Goal: Task Accomplishment & Management: Use online tool/utility

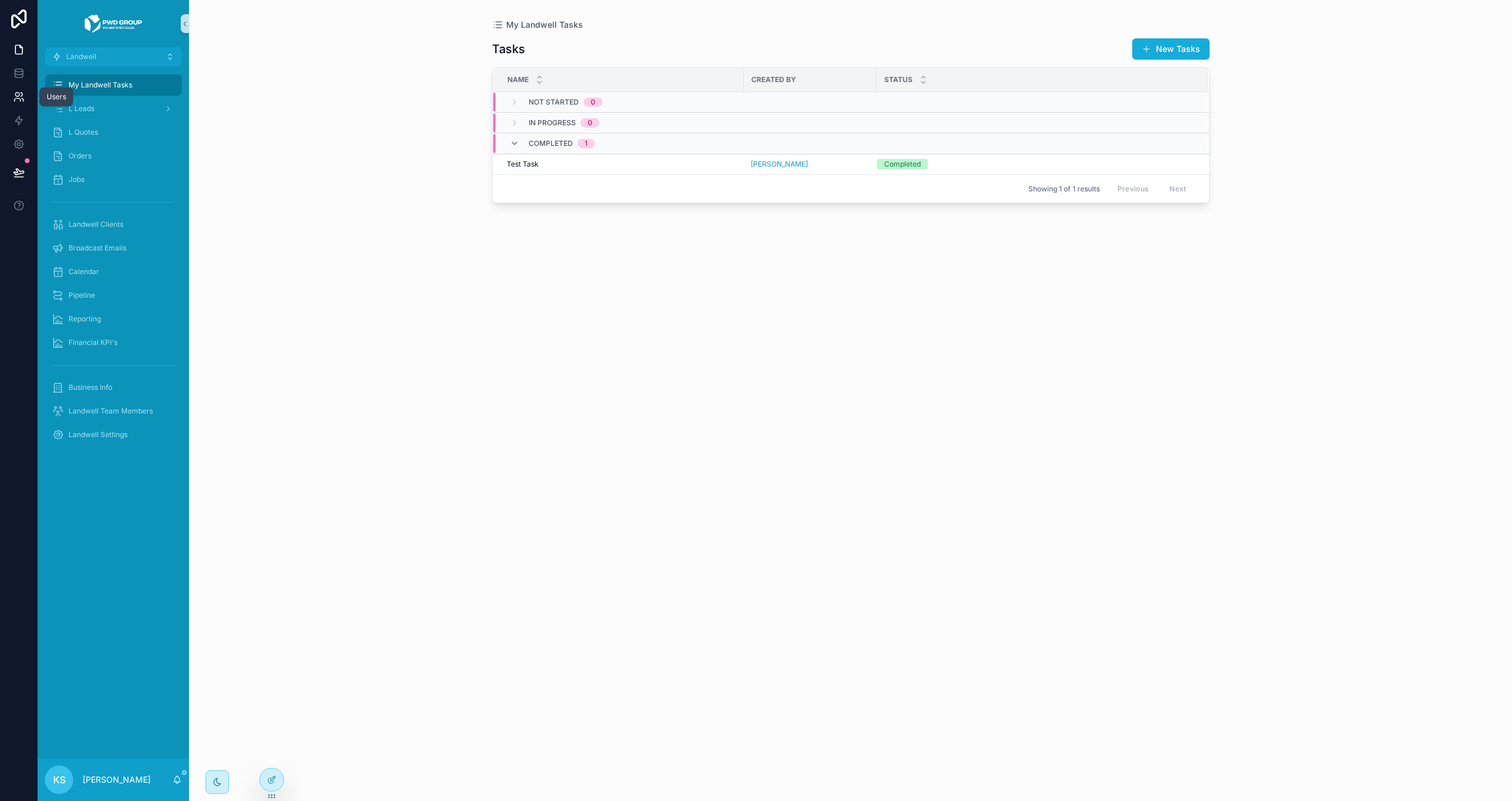
click at [32, 99] on link at bounding box center [18, 97] width 38 height 24
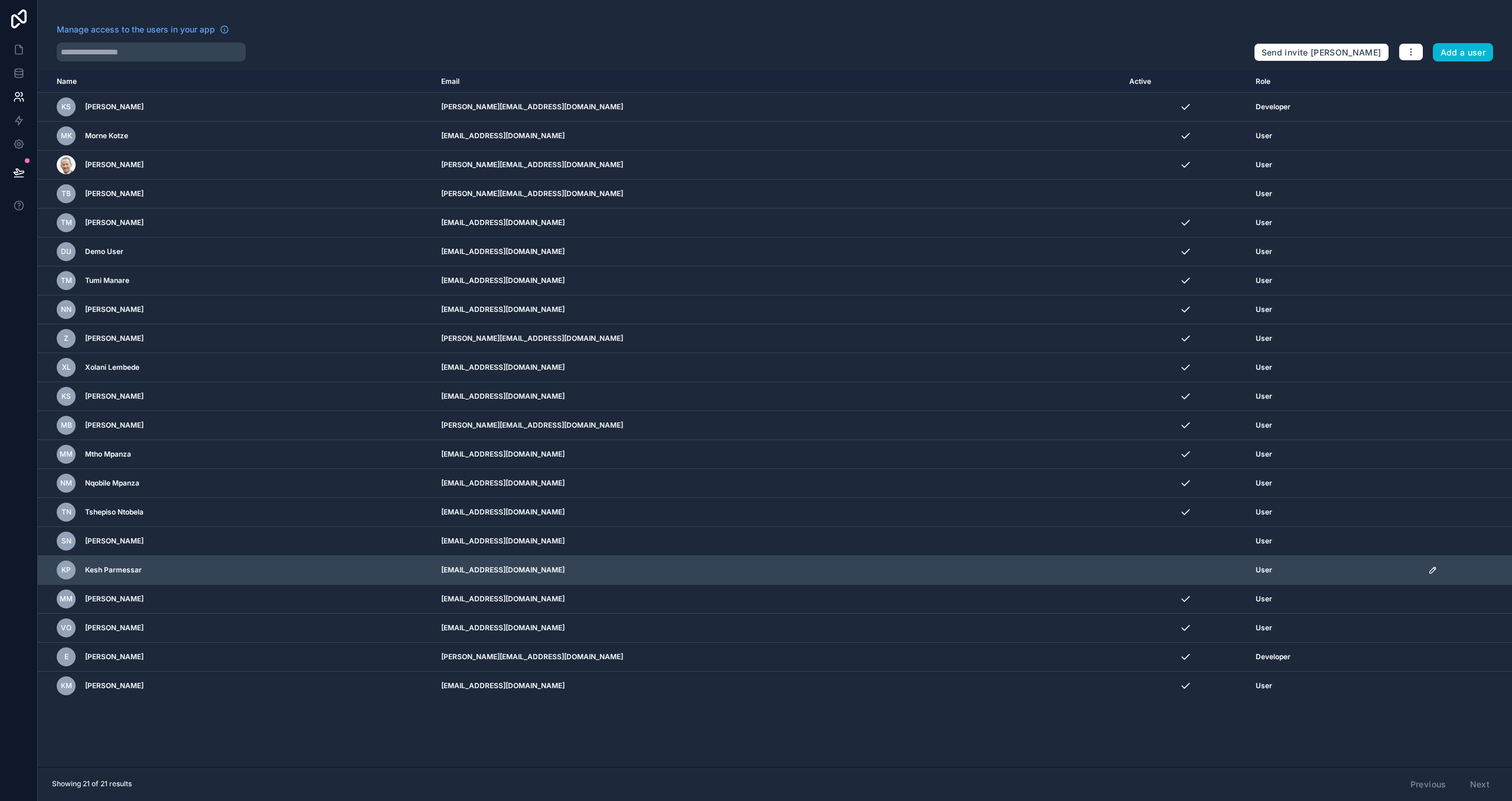
click at [1430, 573] on icon "scrollable content" at bounding box center [1432, 570] width 6 height 6
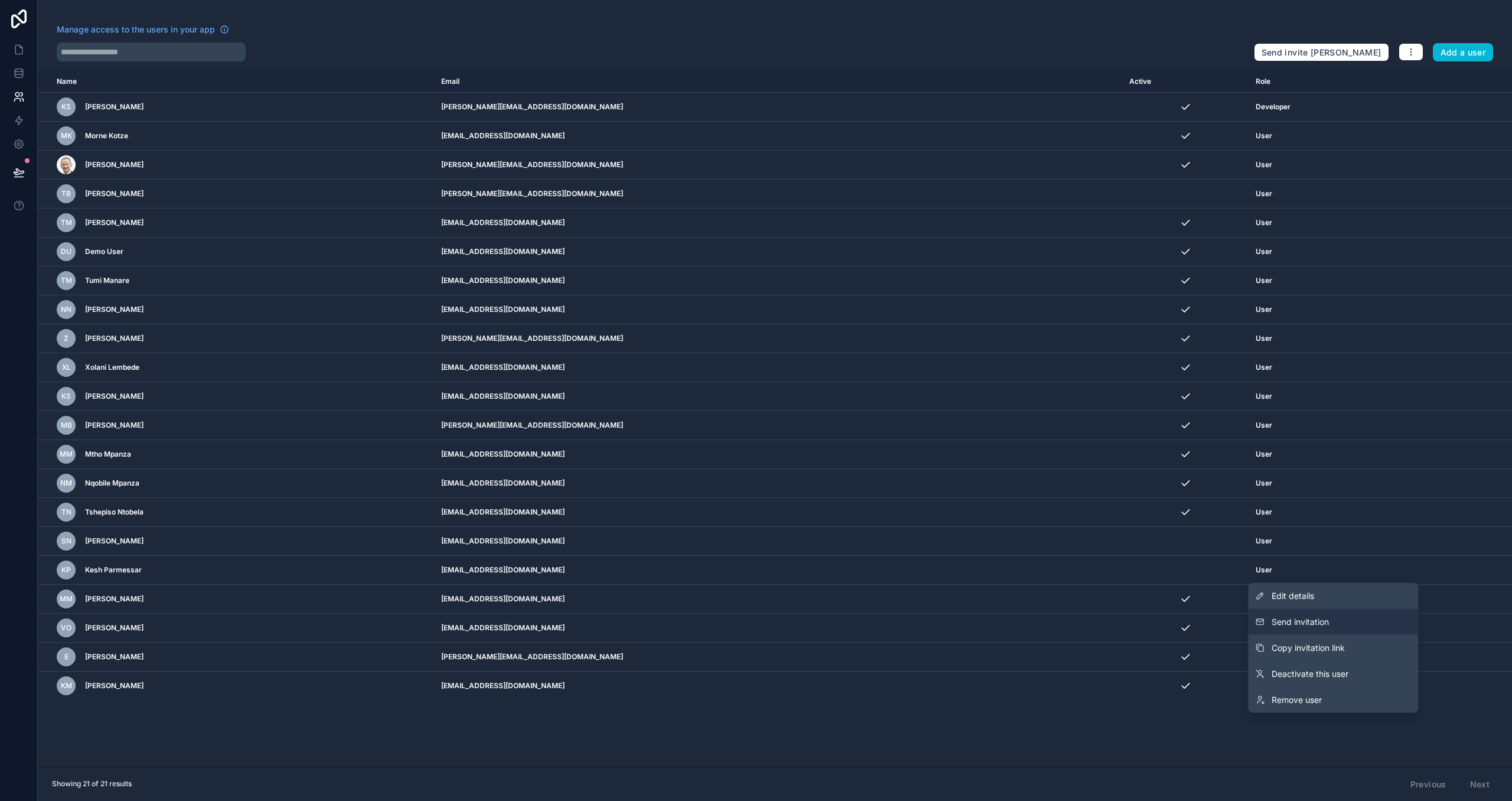
click at [1396, 620] on button "Send invitation" at bounding box center [1333, 621] width 170 height 26
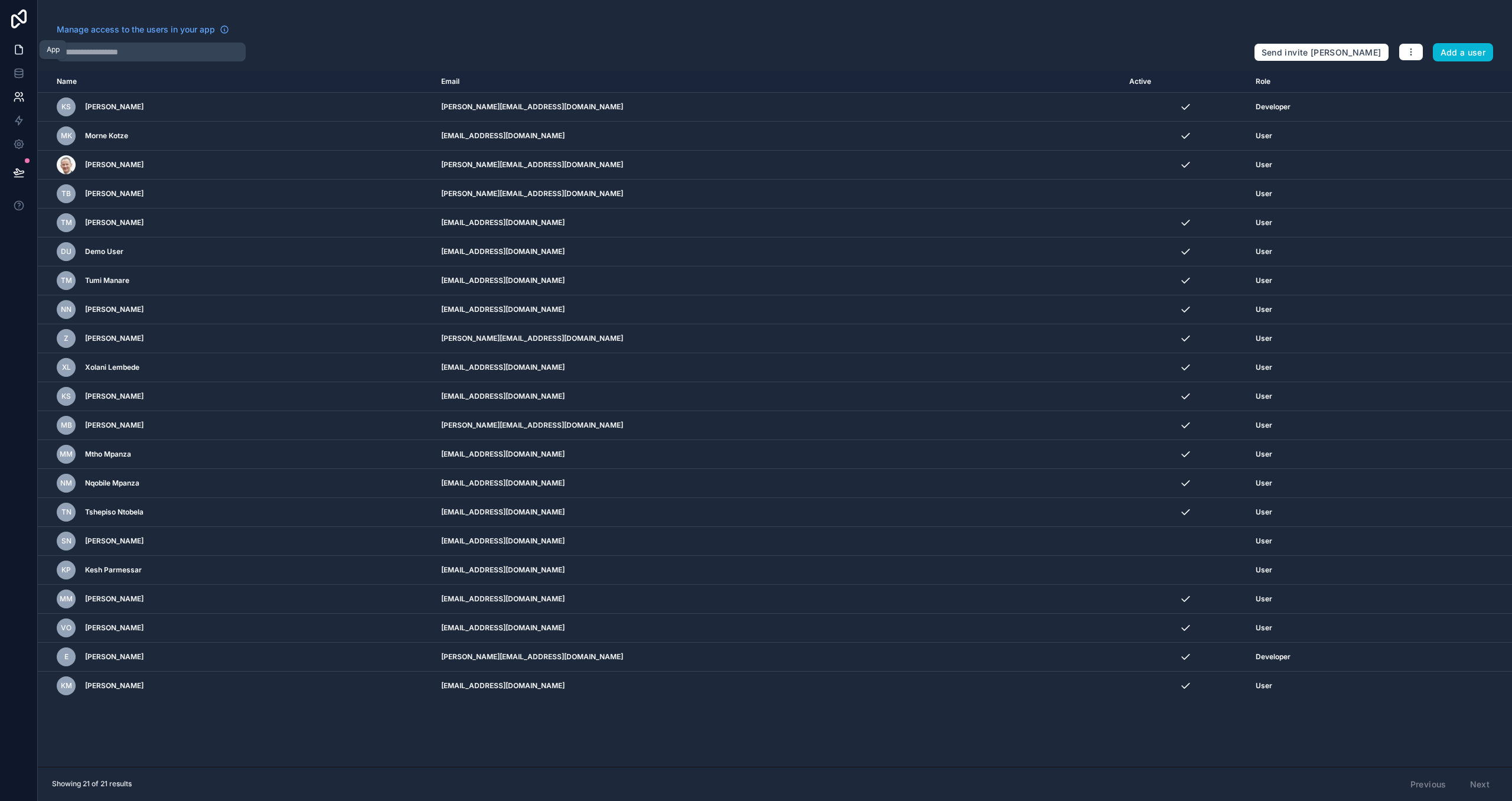
click at [18, 49] on icon at bounding box center [19, 49] width 12 height 12
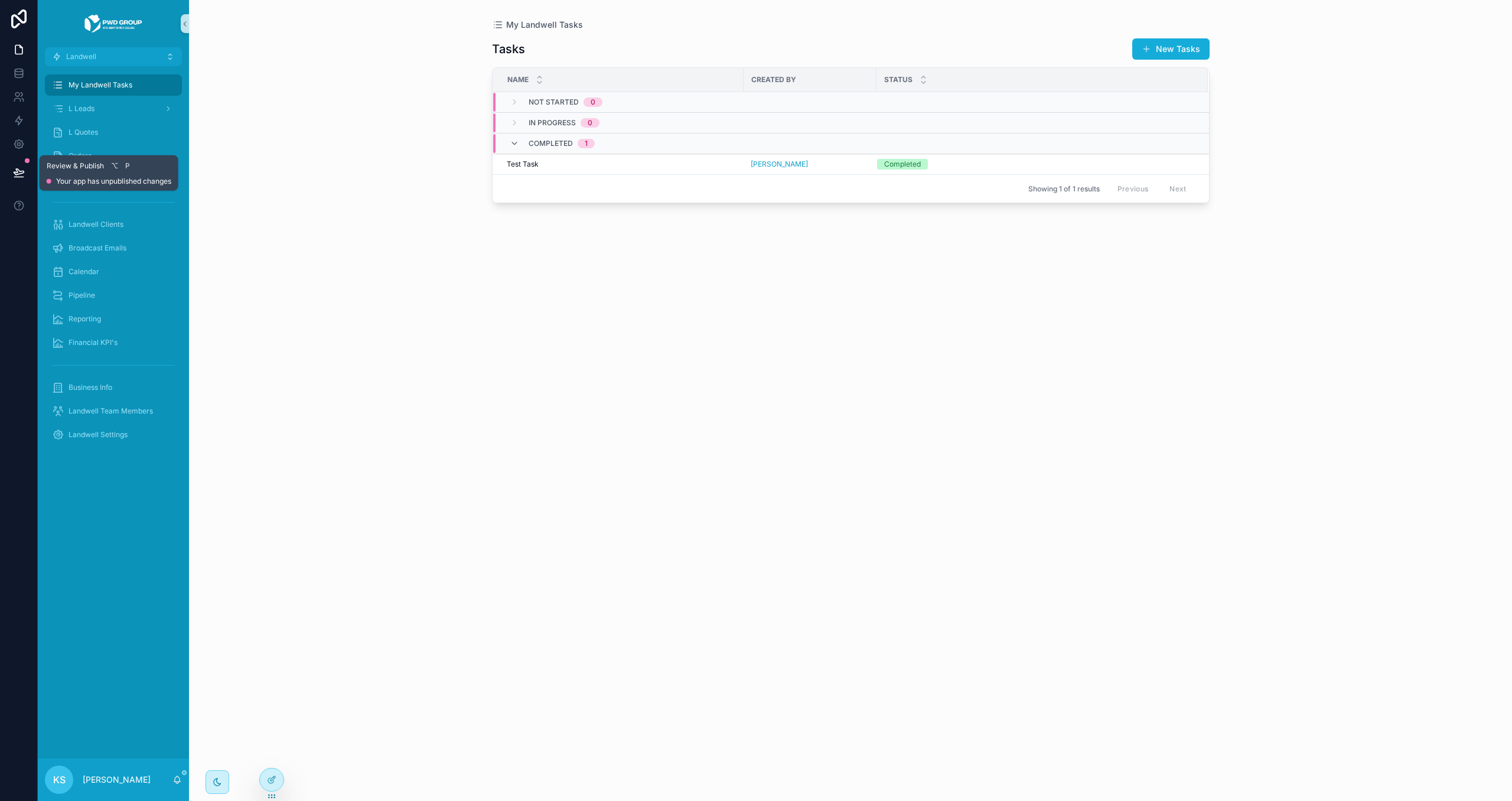
click at [24, 175] on button at bounding box center [18, 172] width 26 height 33
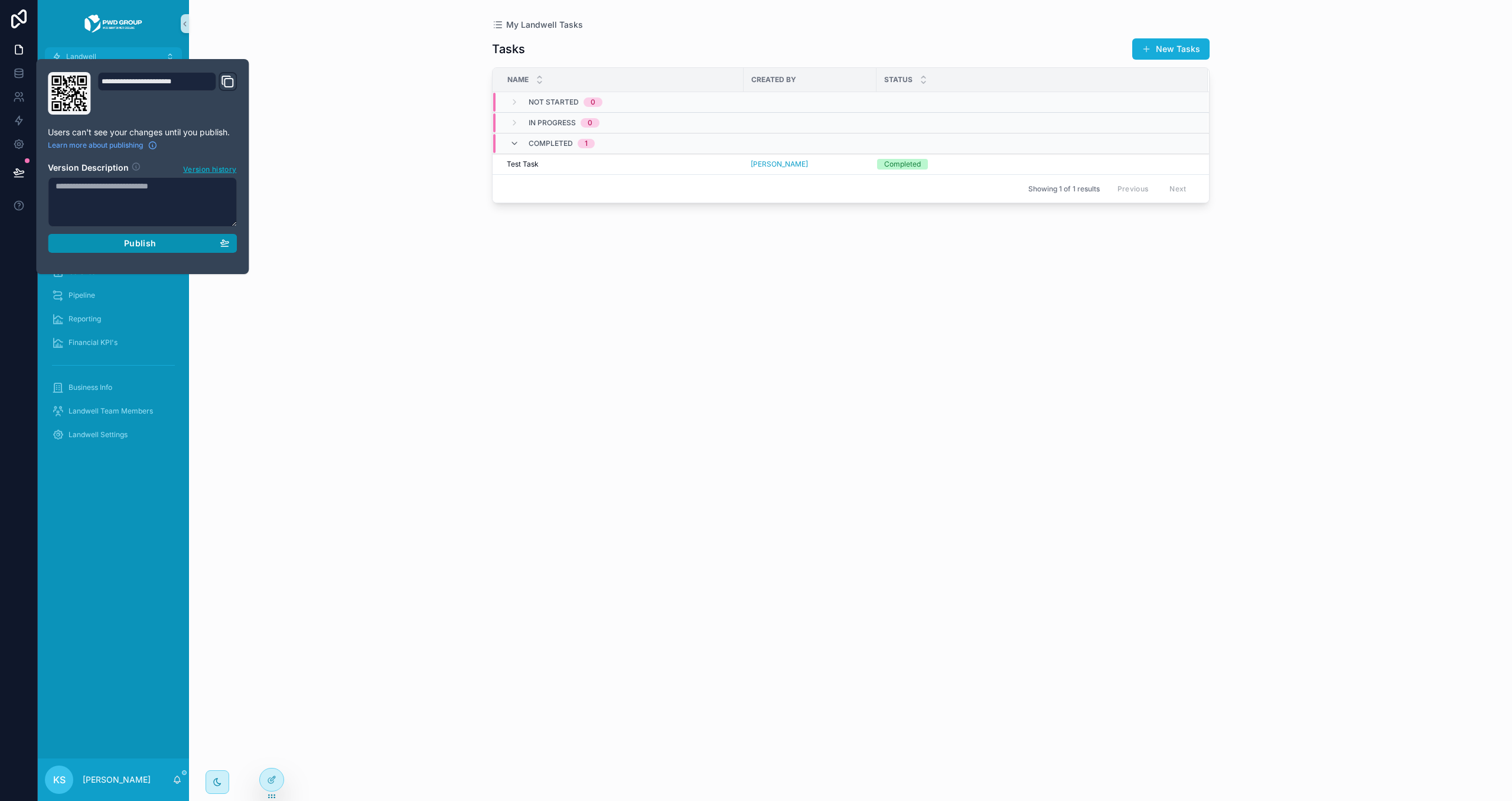
click at [121, 239] on div "Publish" at bounding box center [142, 243] width 174 height 10
click at [19, 94] on icon at bounding box center [19, 97] width 12 height 12
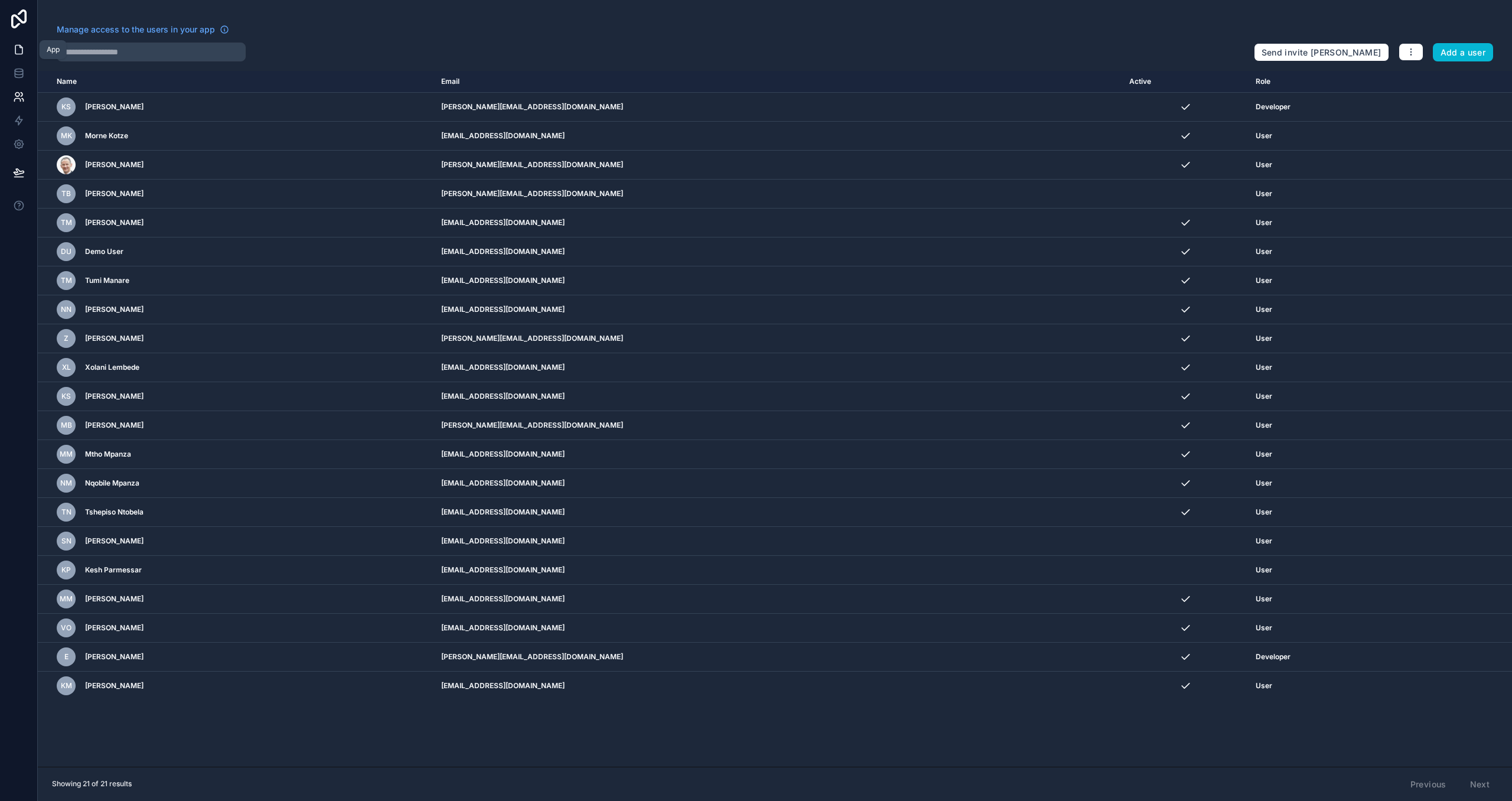
click at [14, 59] on link at bounding box center [18, 49] width 38 height 24
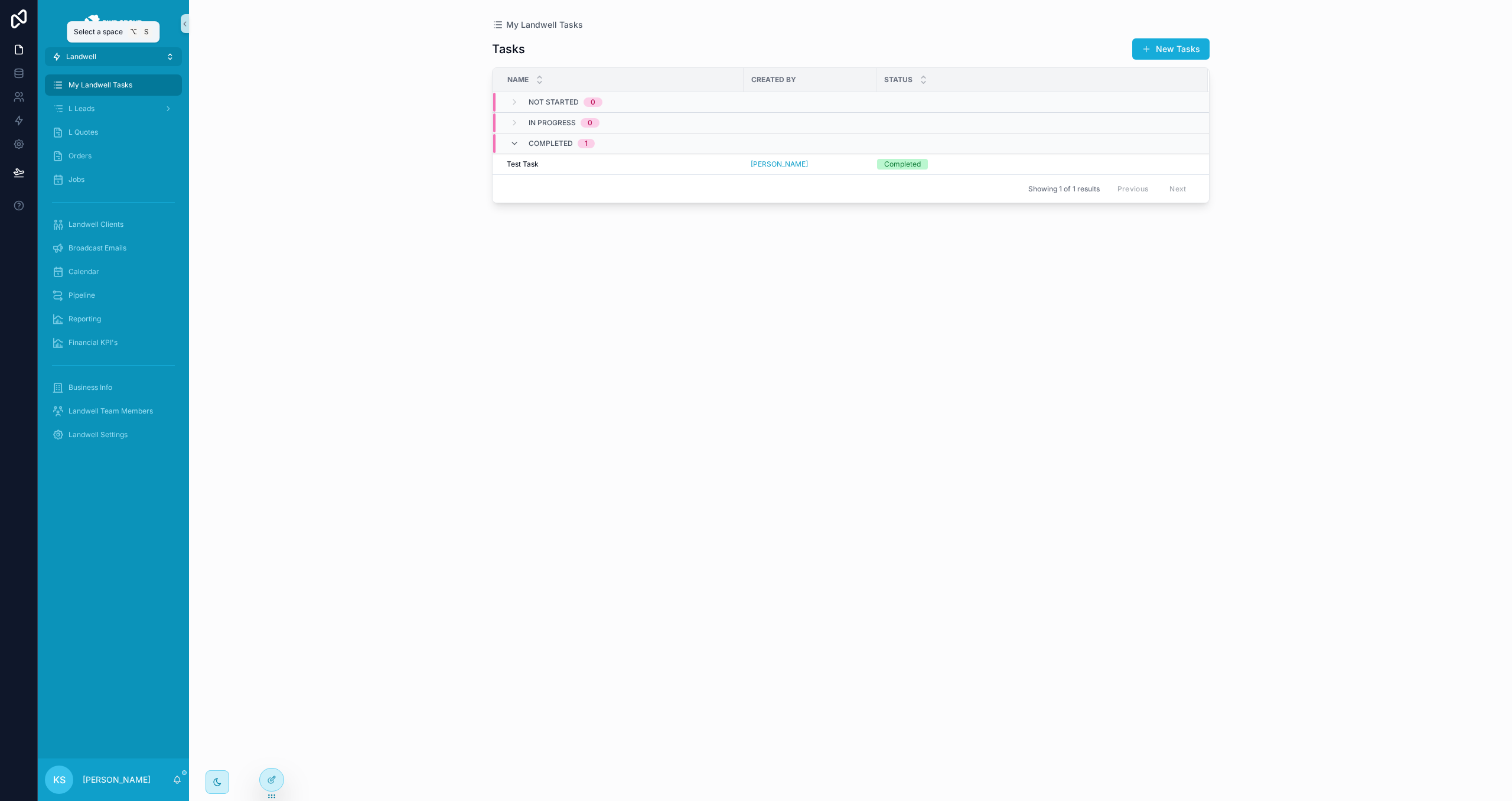
click at [116, 47] on button "Landwell" at bounding box center [113, 57] width 137 height 19
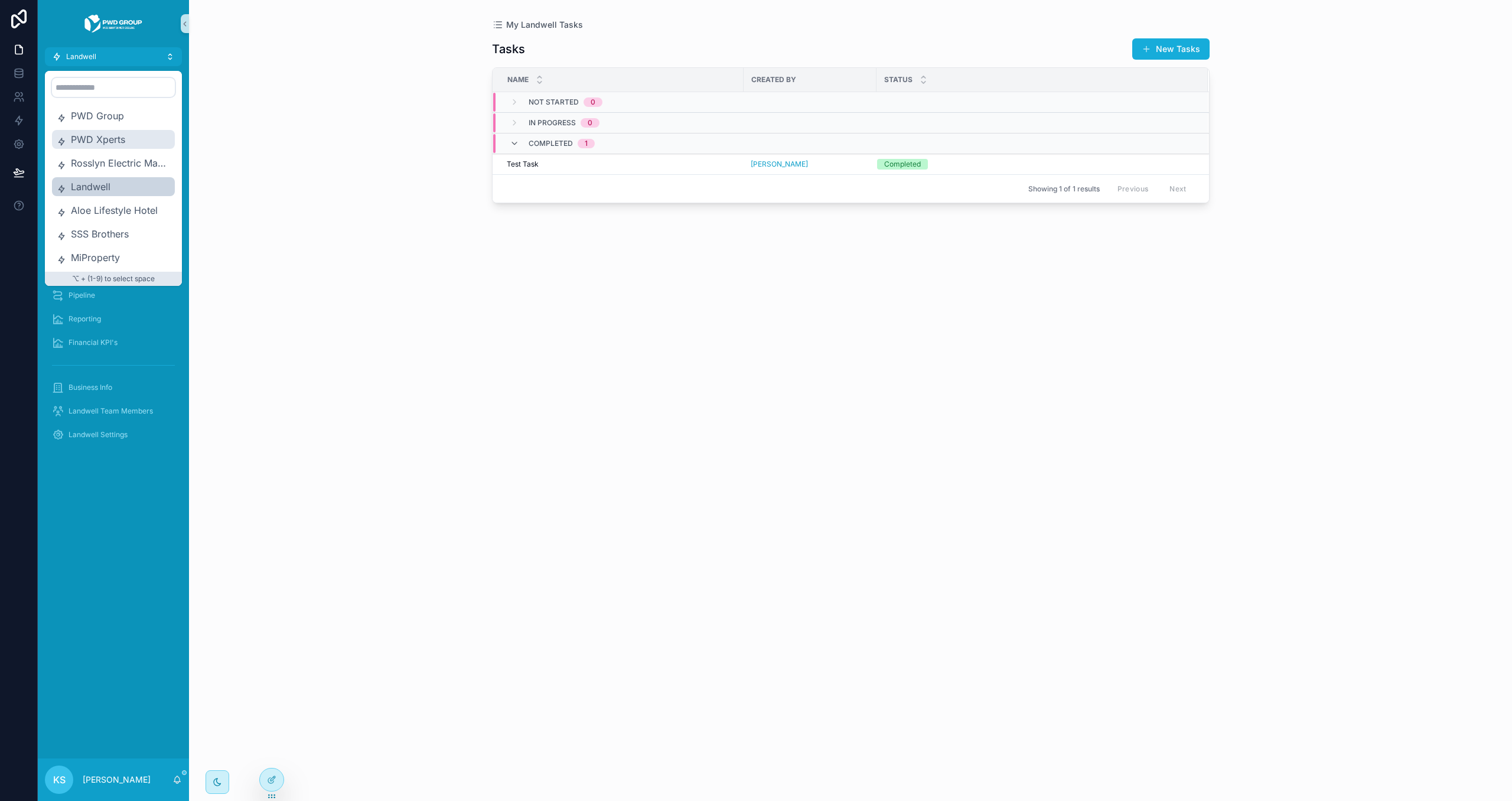
click at [115, 144] on span "PWD Xperts" at bounding box center [120, 139] width 99 height 14
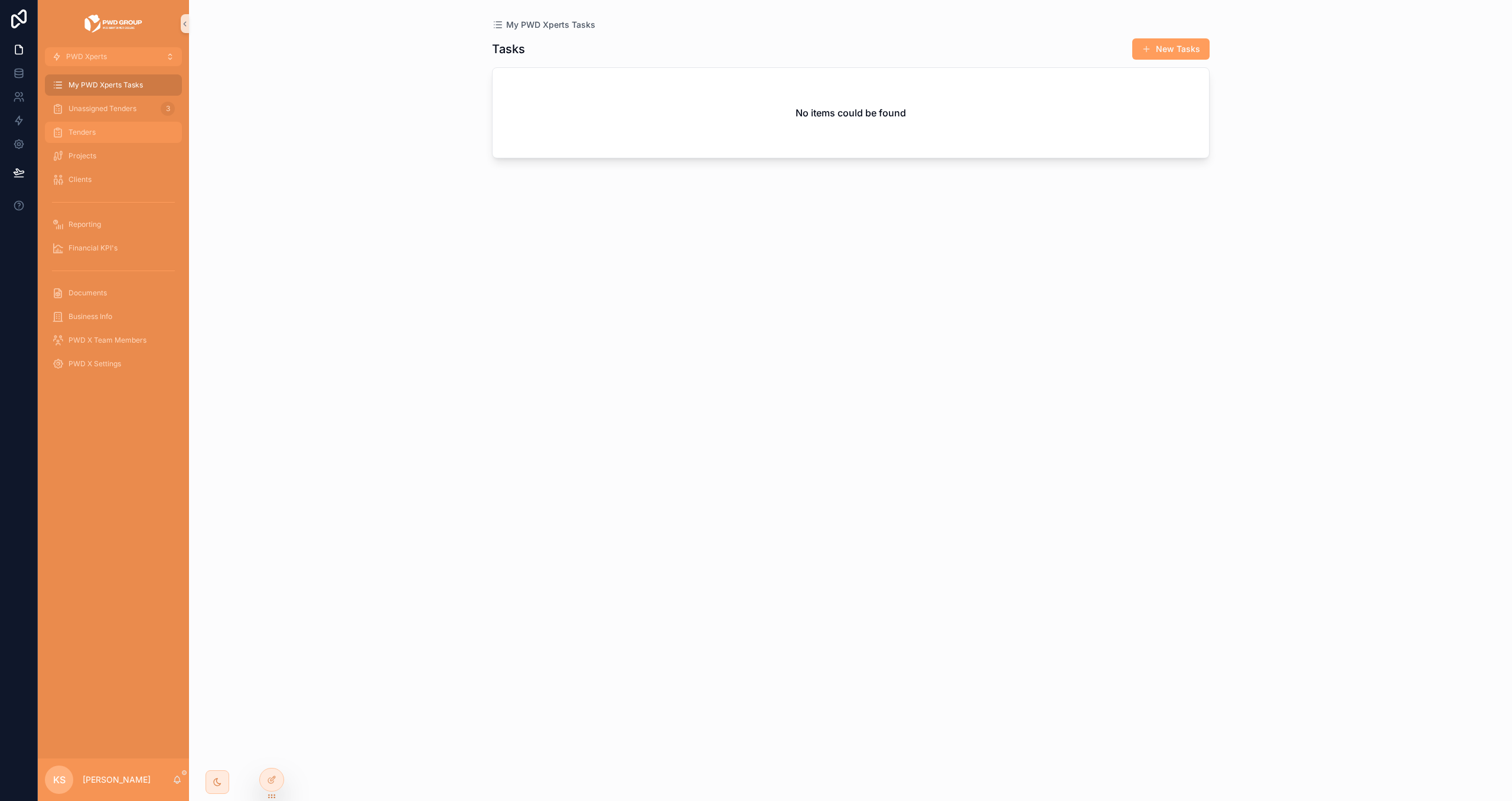
click at [128, 132] on div "Tenders" at bounding box center [113, 133] width 123 height 19
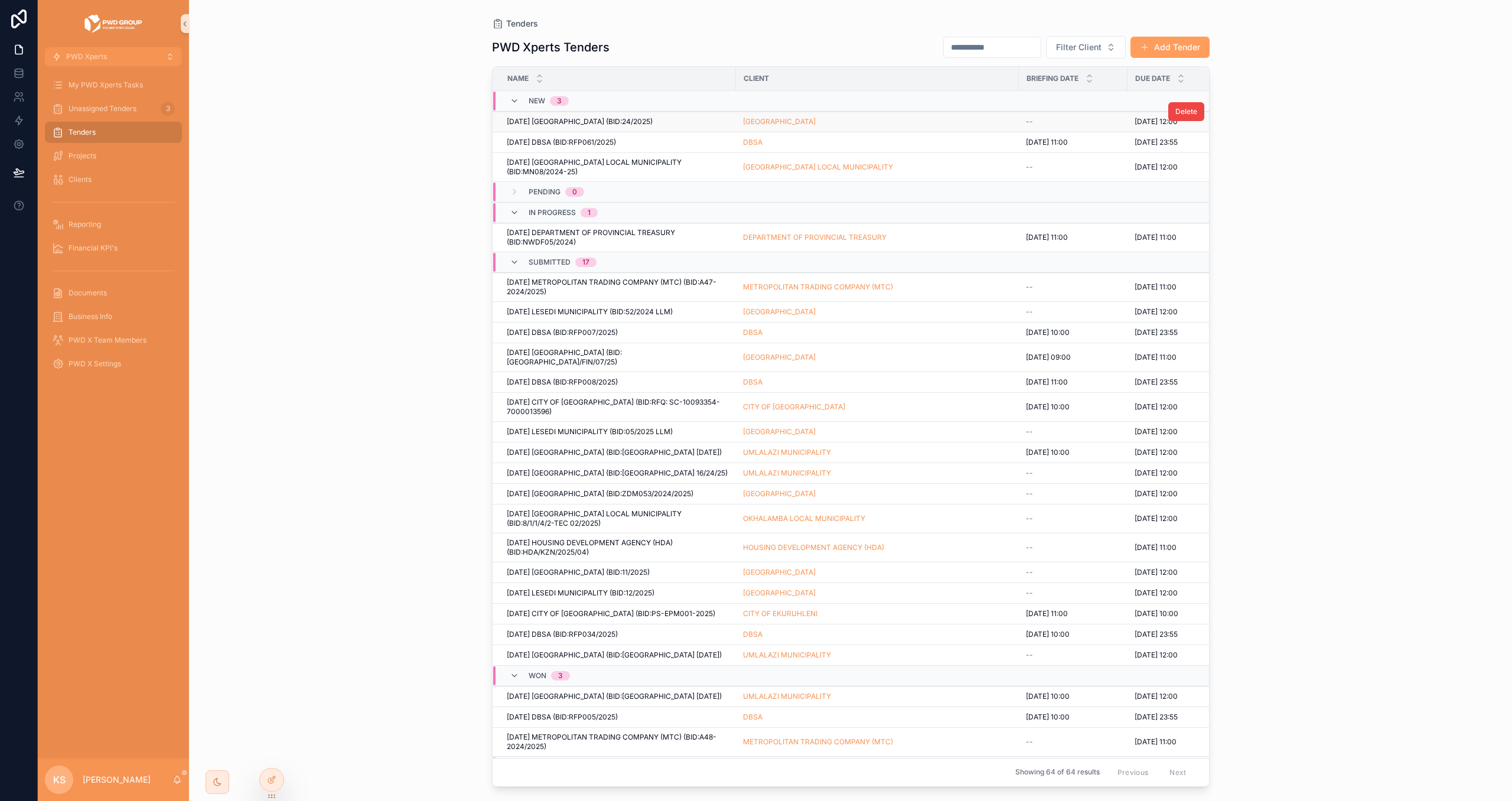
click at [713, 118] on div "[DATE] [GEOGRAPHIC_DATA] (BID:24/2025) [DATE] LESEDI MUNICIPALITY (BID:24/2025)" at bounding box center [618, 121] width 222 height 10
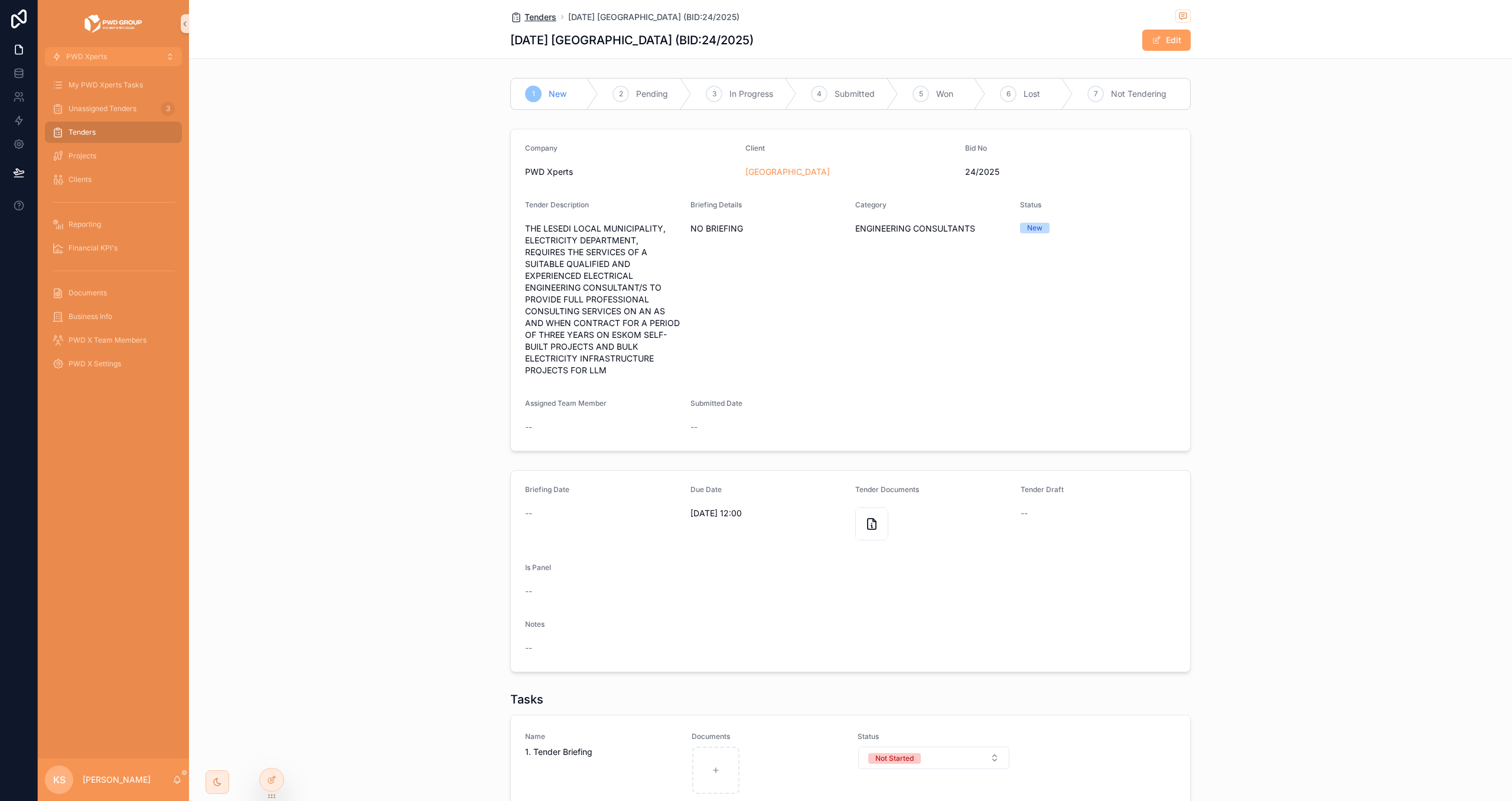
click at [528, 14] on span "Tenders" at bounding box center [540, 17] width 32 height 12
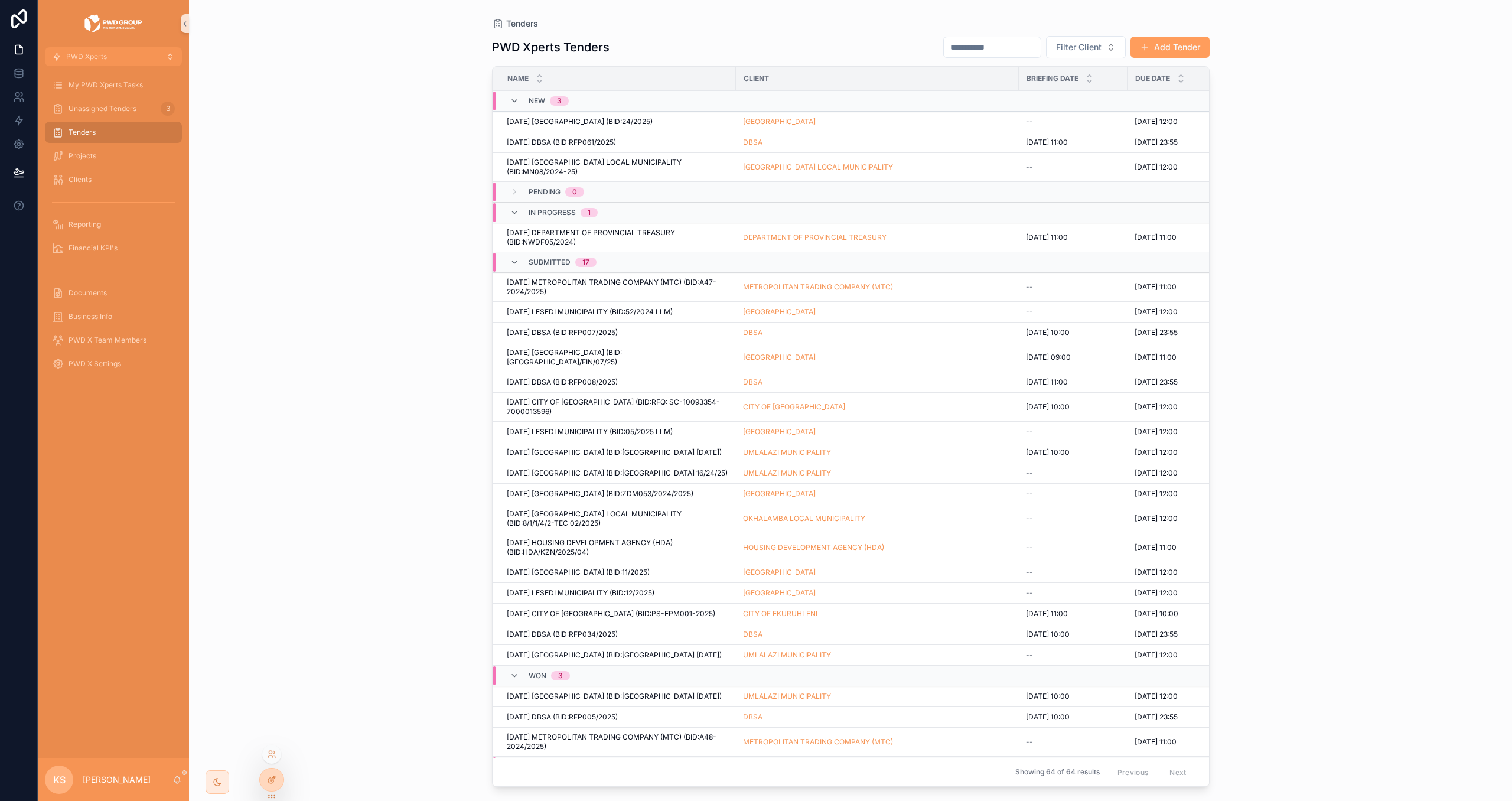
click at [273, 786] on div at bounding box center [272, 780] width 24 height 22
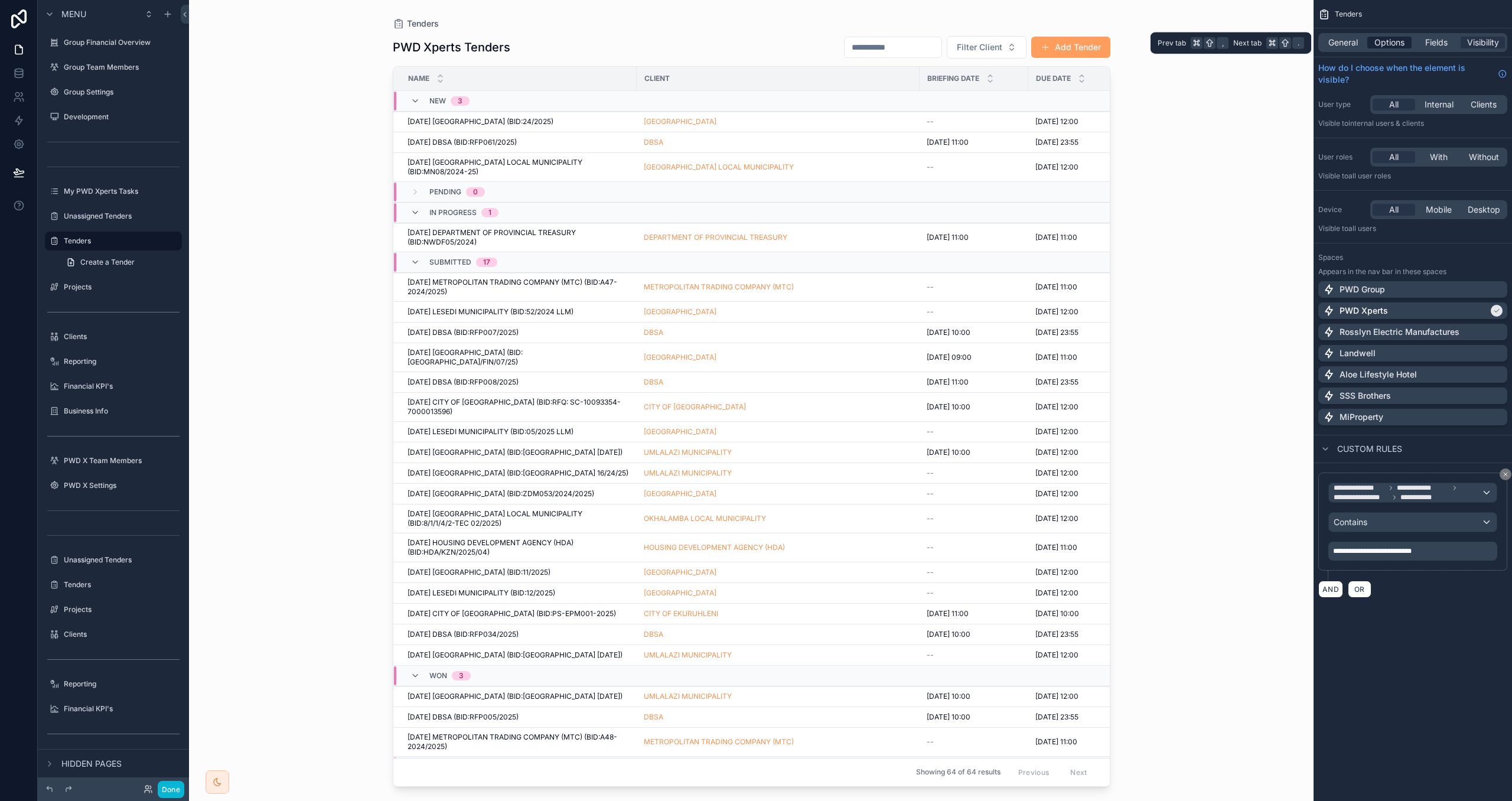
click at [1402, 40] on span "Options" at bounding box center [1389, 43] width 30 height 12
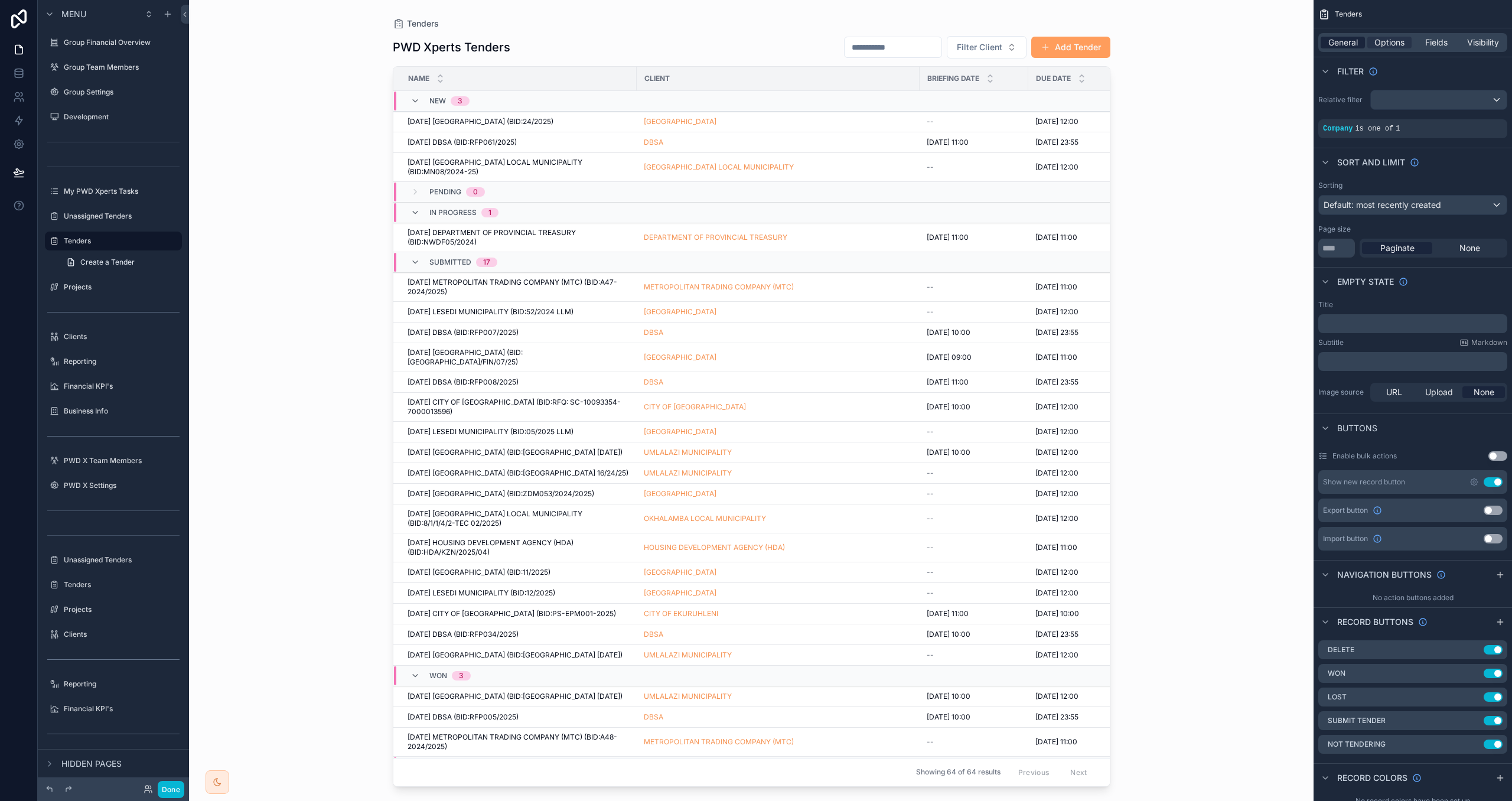
click at [1337, 46] on span "General" at bounding box center [1343, 43] width 29 height 12
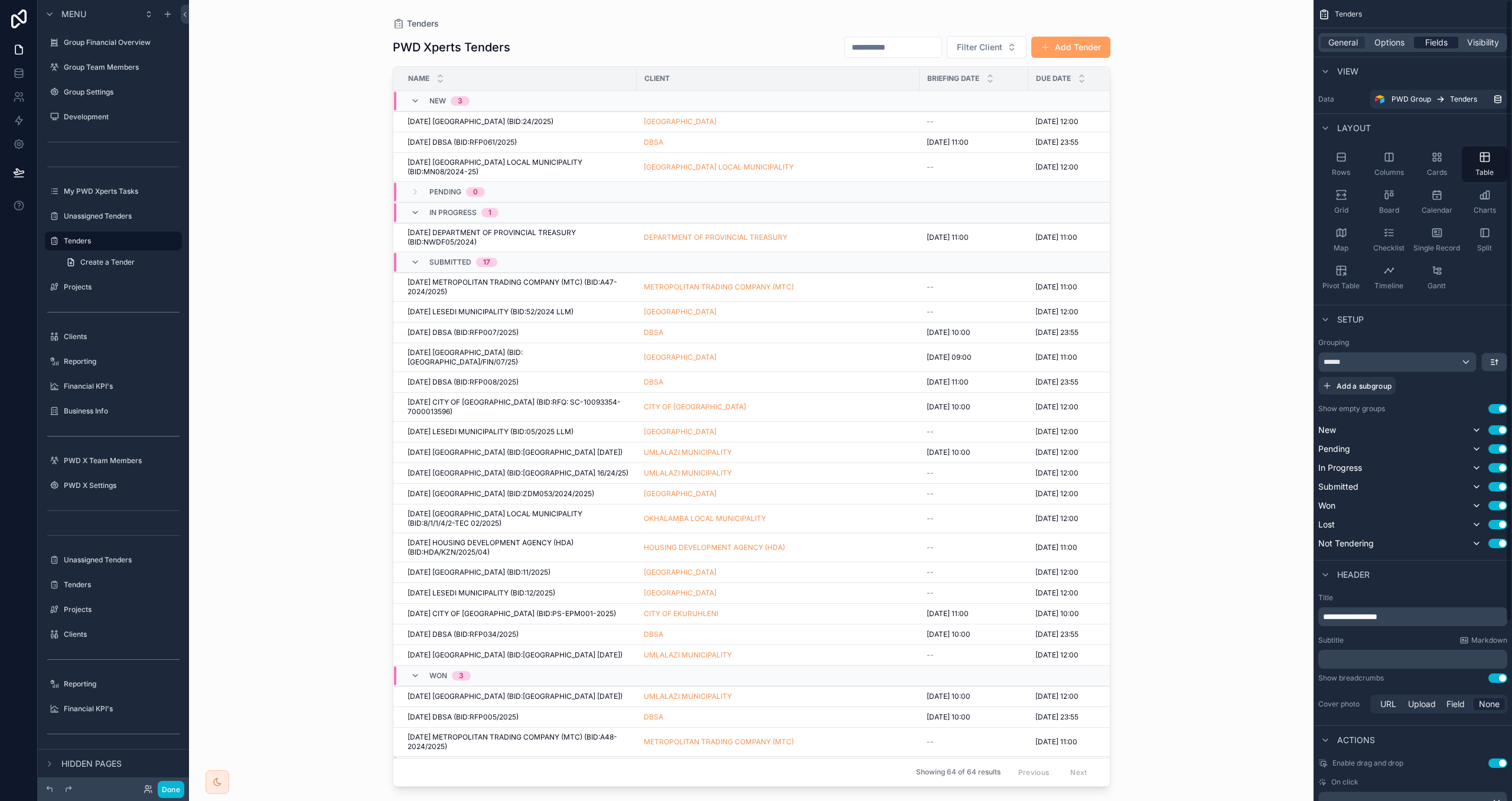
click at [1430, 37] on span "Fields" at bounding box center [1437, 43] width 22 height 12
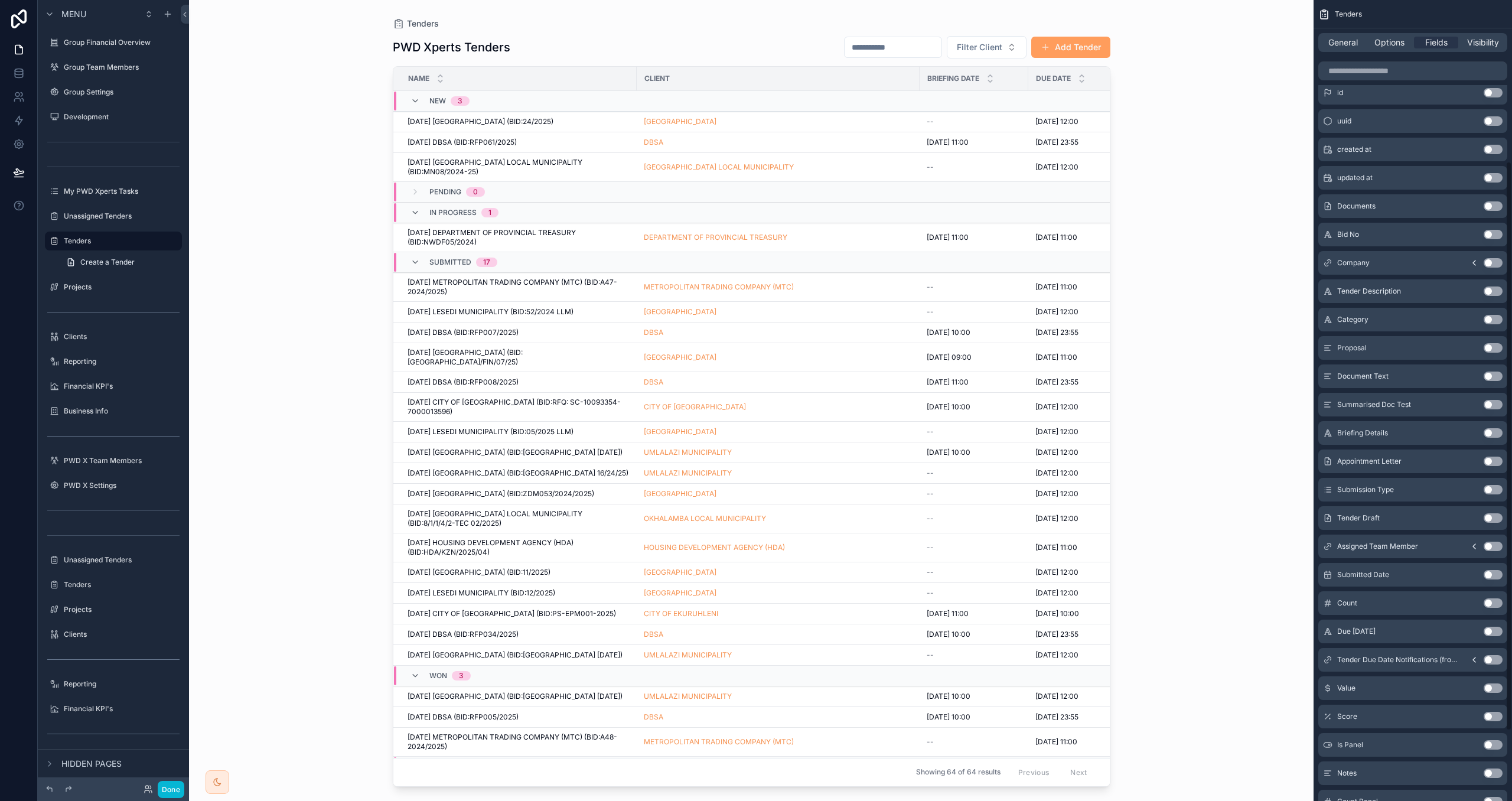
scroll to position [325, 0]
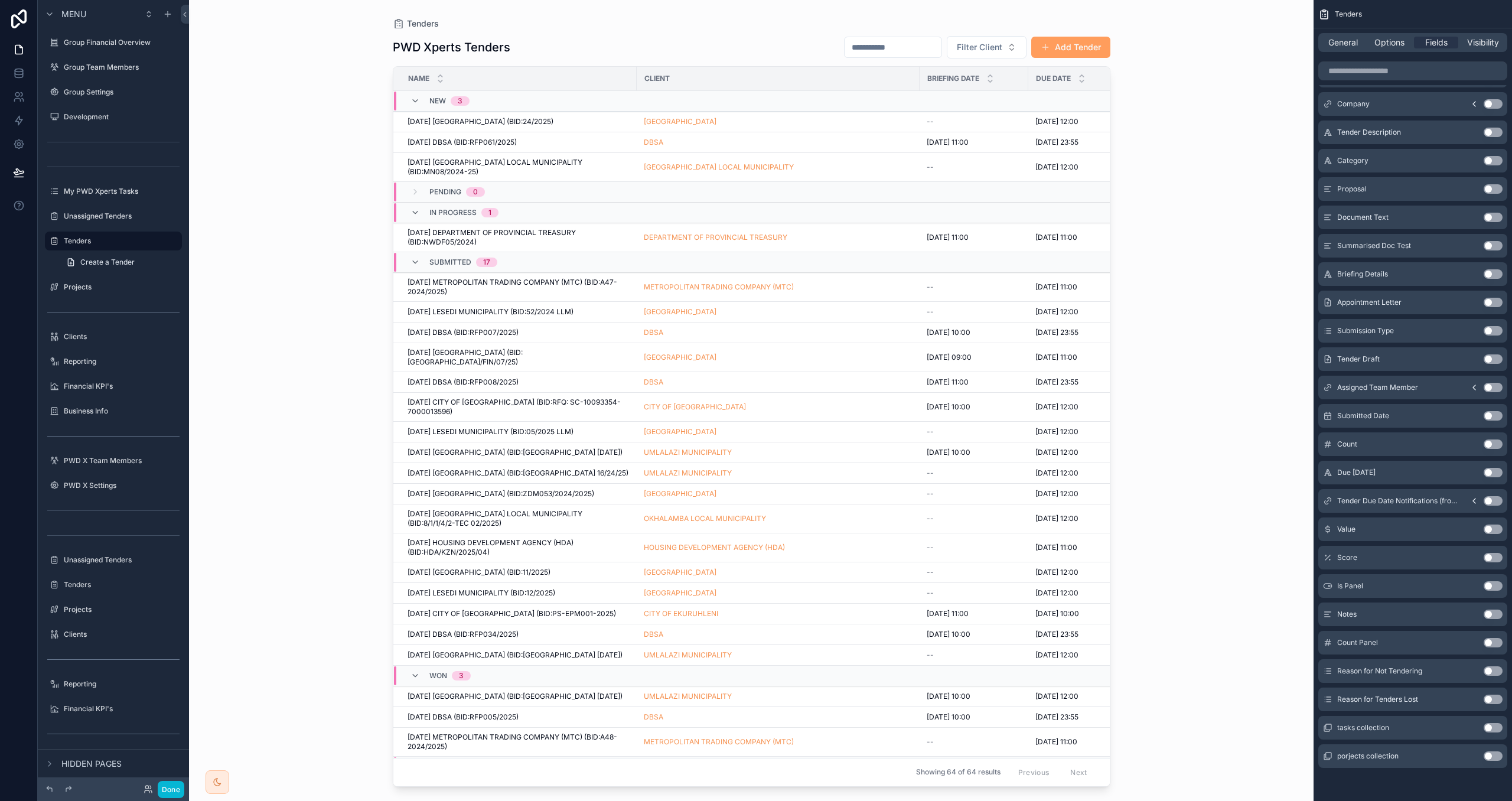
click at [1488, 559] on button "Use setting" at bounding box center [1494, 557] width 19 height 10
click at [1488, 615] on button "Use setting" at bounding box center [1494, 614] width 19 height 10
click at [1491, 585] on button "Use setting" at bounding box center [1494, 586] width 19 height 10
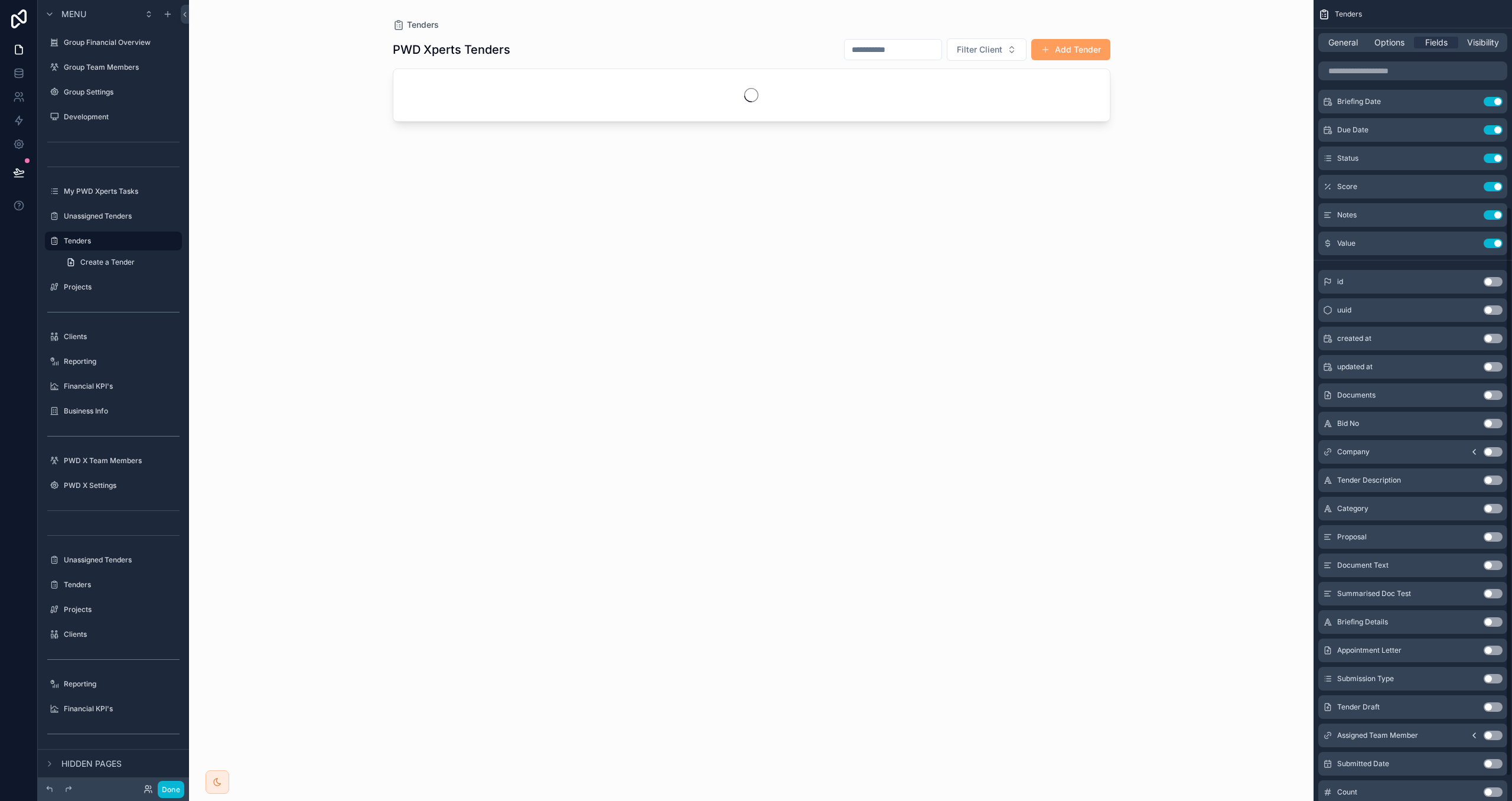
scroll to position [0, 0]
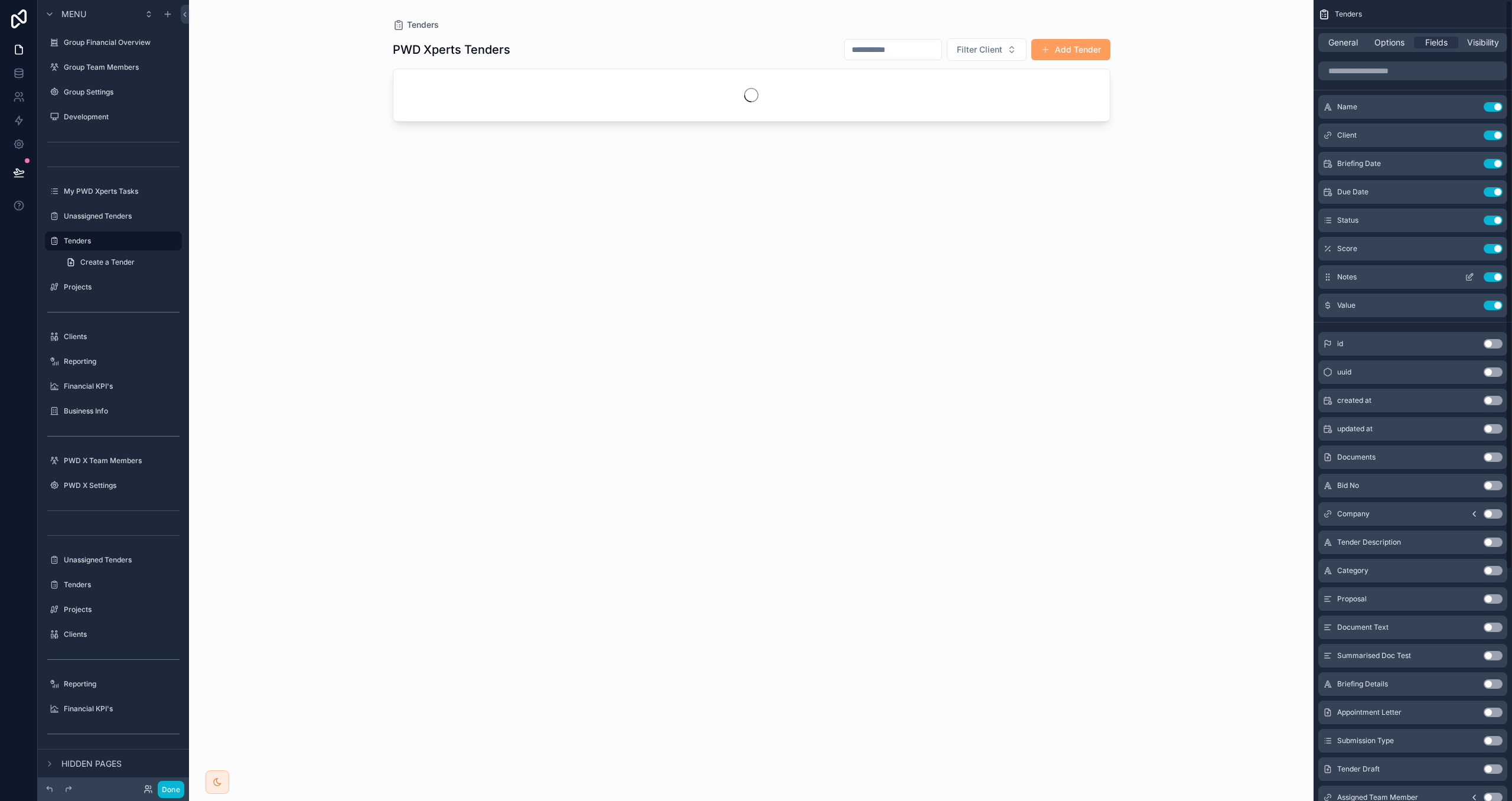
click at [1492, 275] on button "Use setting" at bounding box center [1494, 277] width 19 height 10
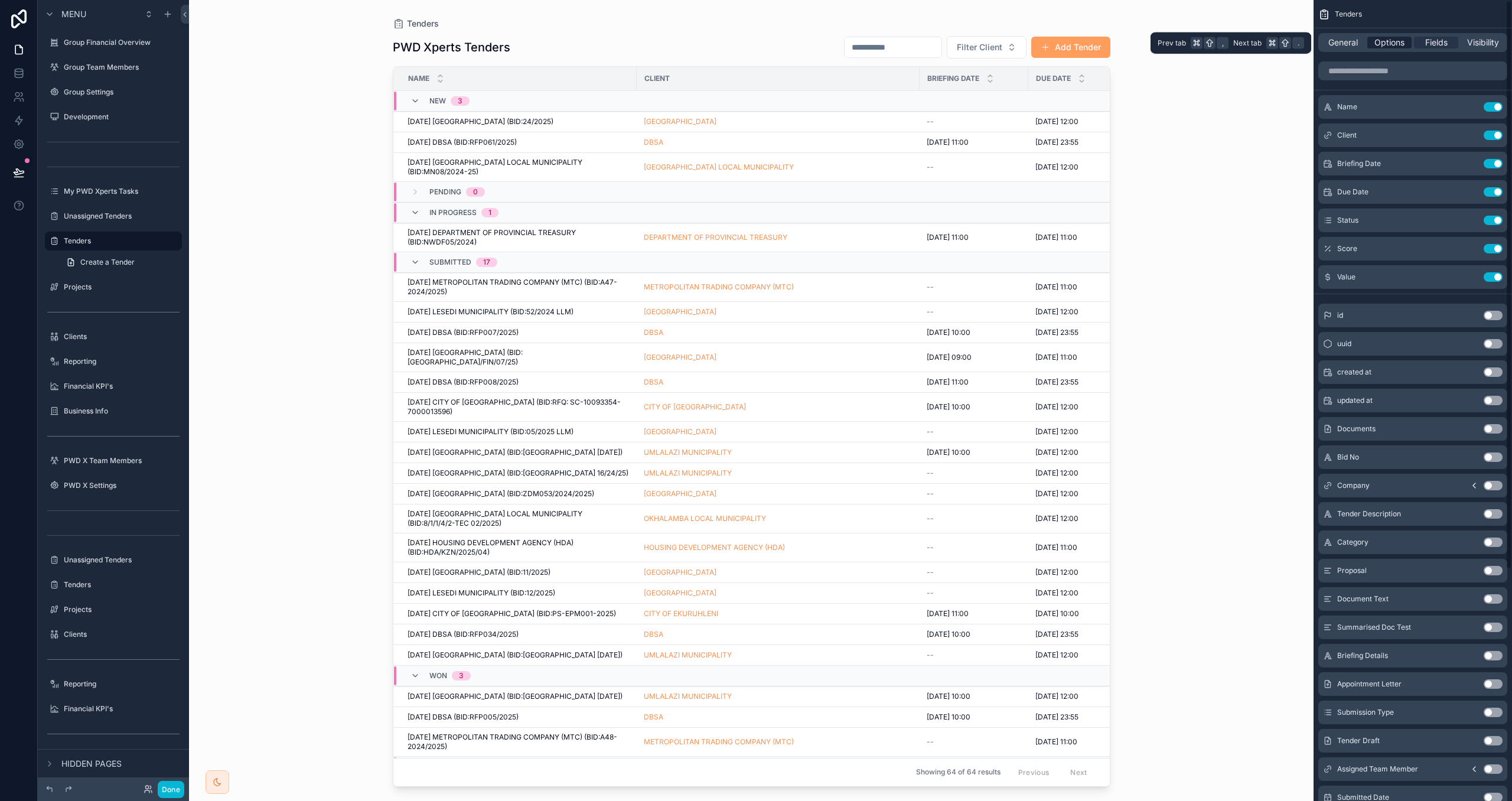
click at [1379, 40] on span "Options" at bounding box center [1389, 43] width 30 height 12
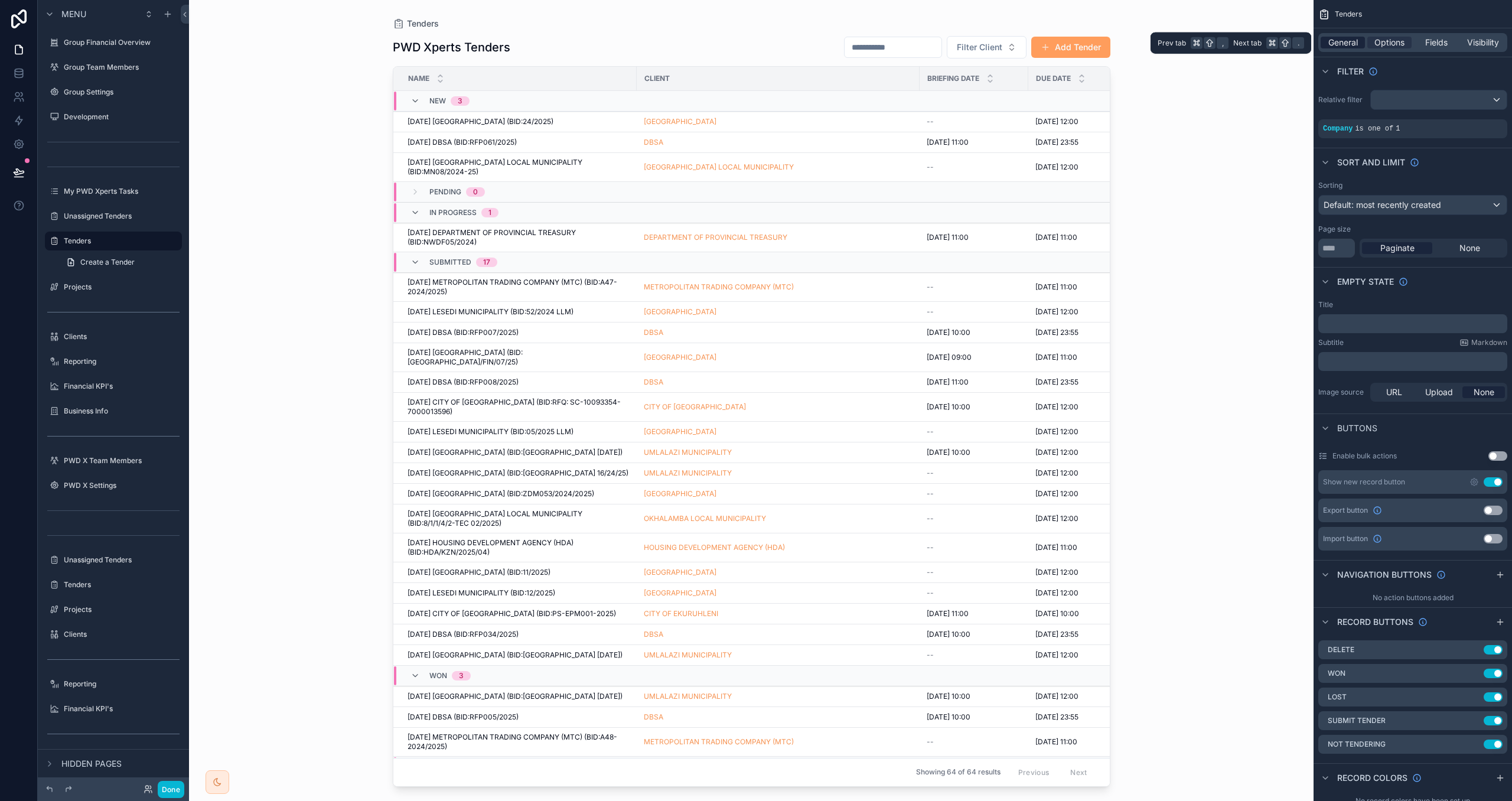
click at [1359, 45] on div "General" at bounding box center [1343, 43] width 44 height 12
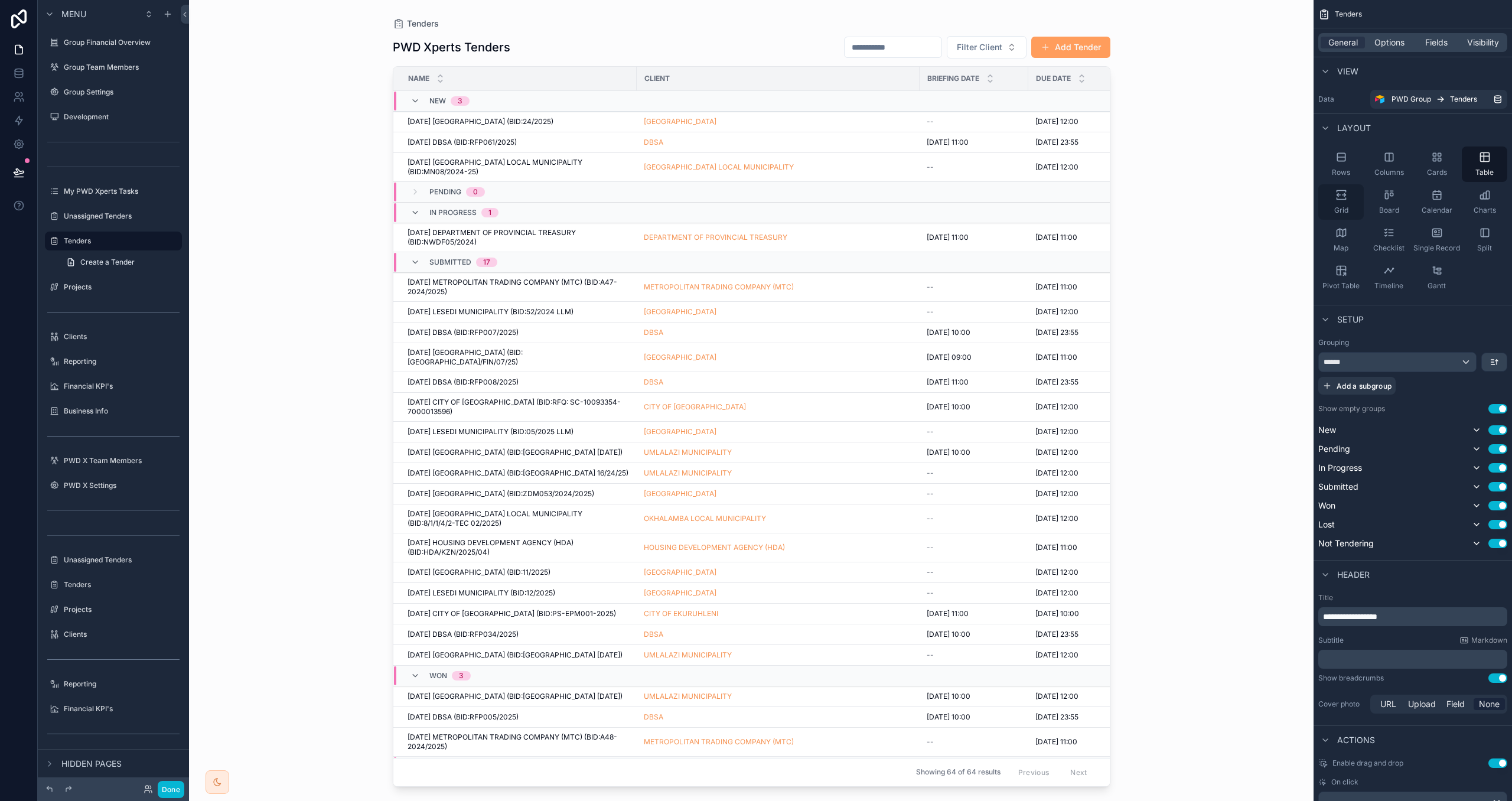
click at [1336, 196] on icon "scrollable content" at bounding box center [1342, 195] width 12 height 12
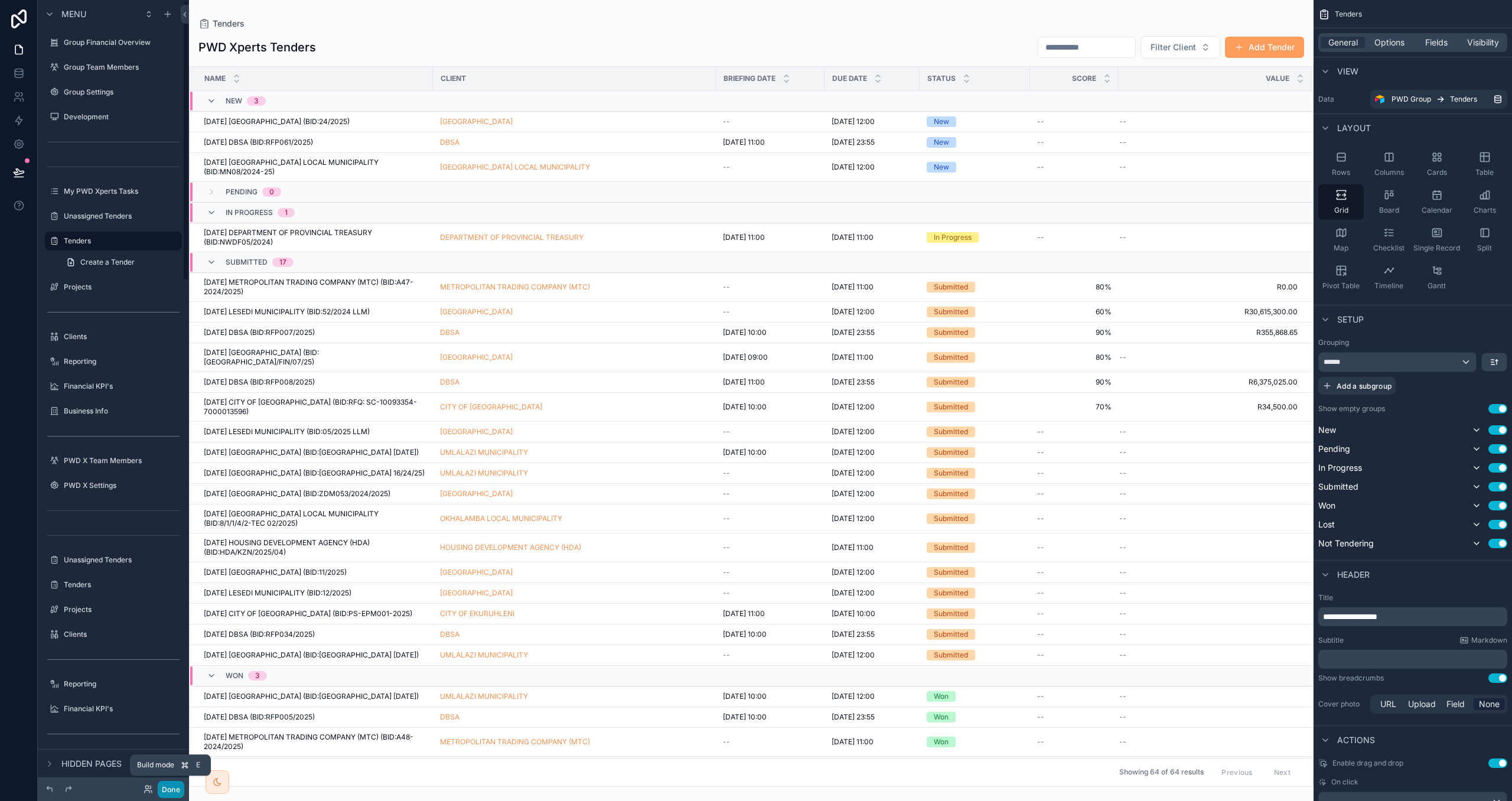
drag, startPoint x: 164, startPoint y: 788, endPoint x: 130, endPoint y: 727, distance: 69.8
click at [163, 786] on button "Done" at bounding box center [171, 789] width 27 height 17
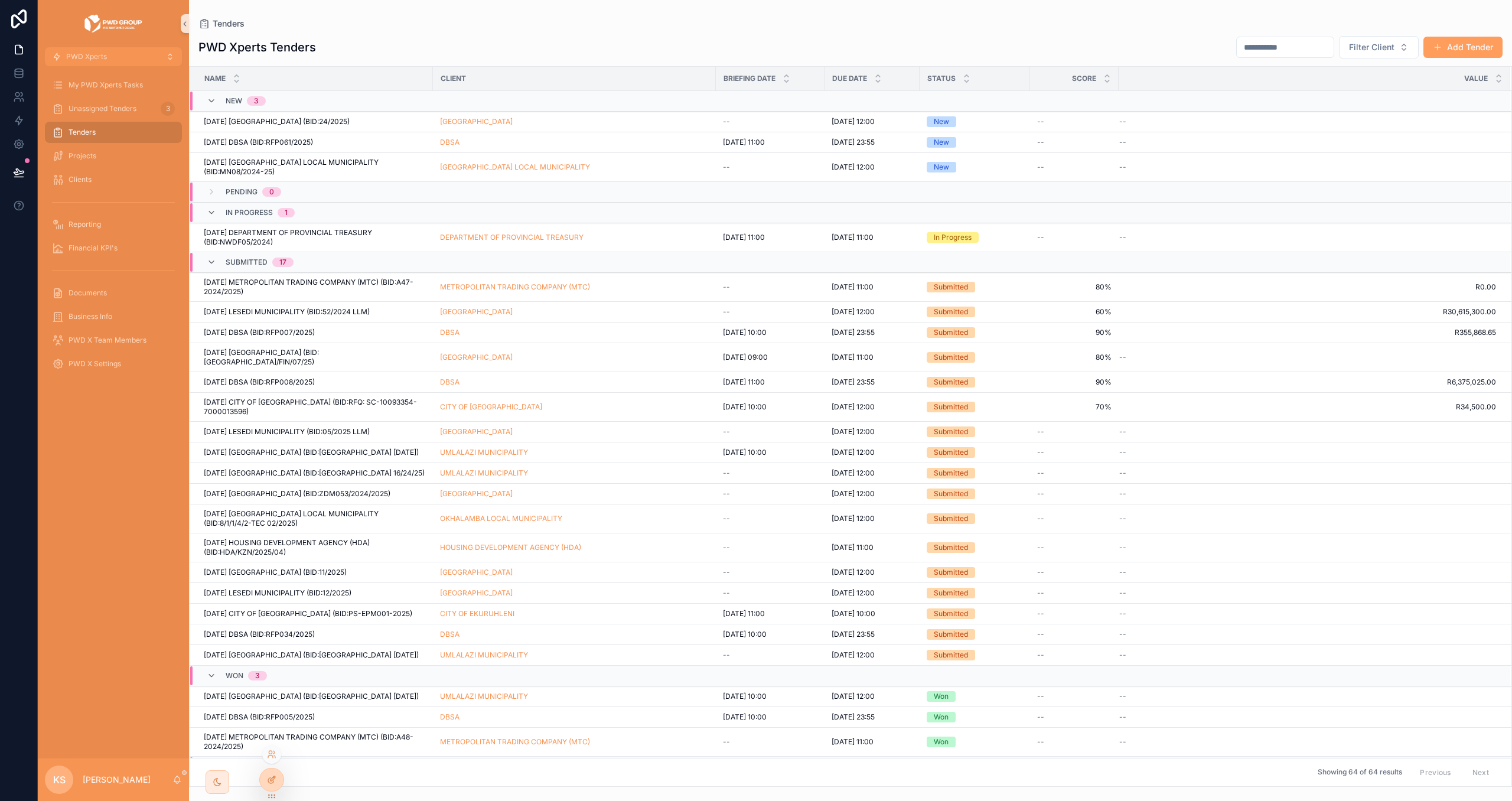
click at [266, 779] on div at bounding box center [272, 780] width 24 height 22
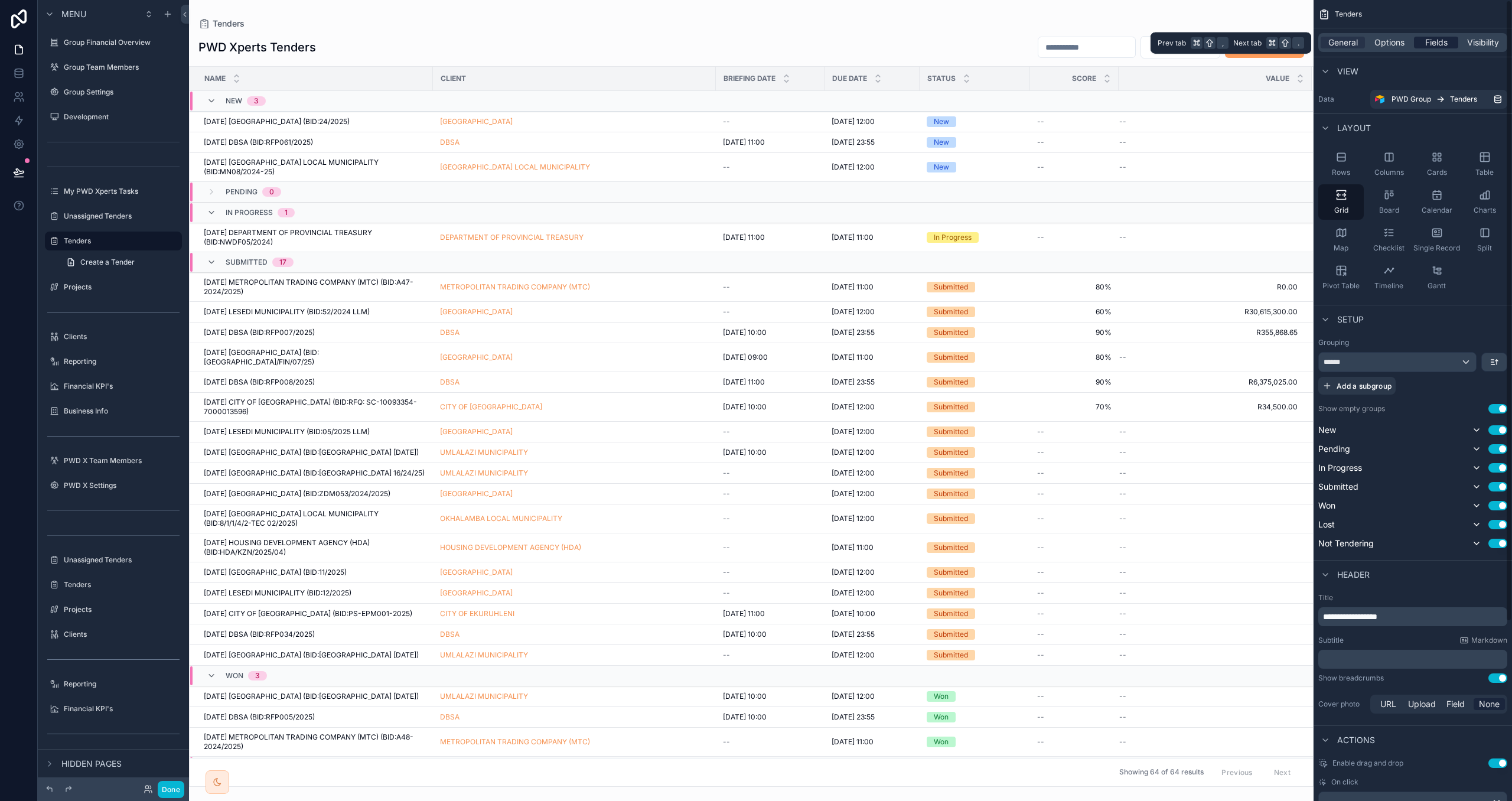
click at [1444, 44] on span "Fields" at bounding box center [1437, 43] width 22 height 12
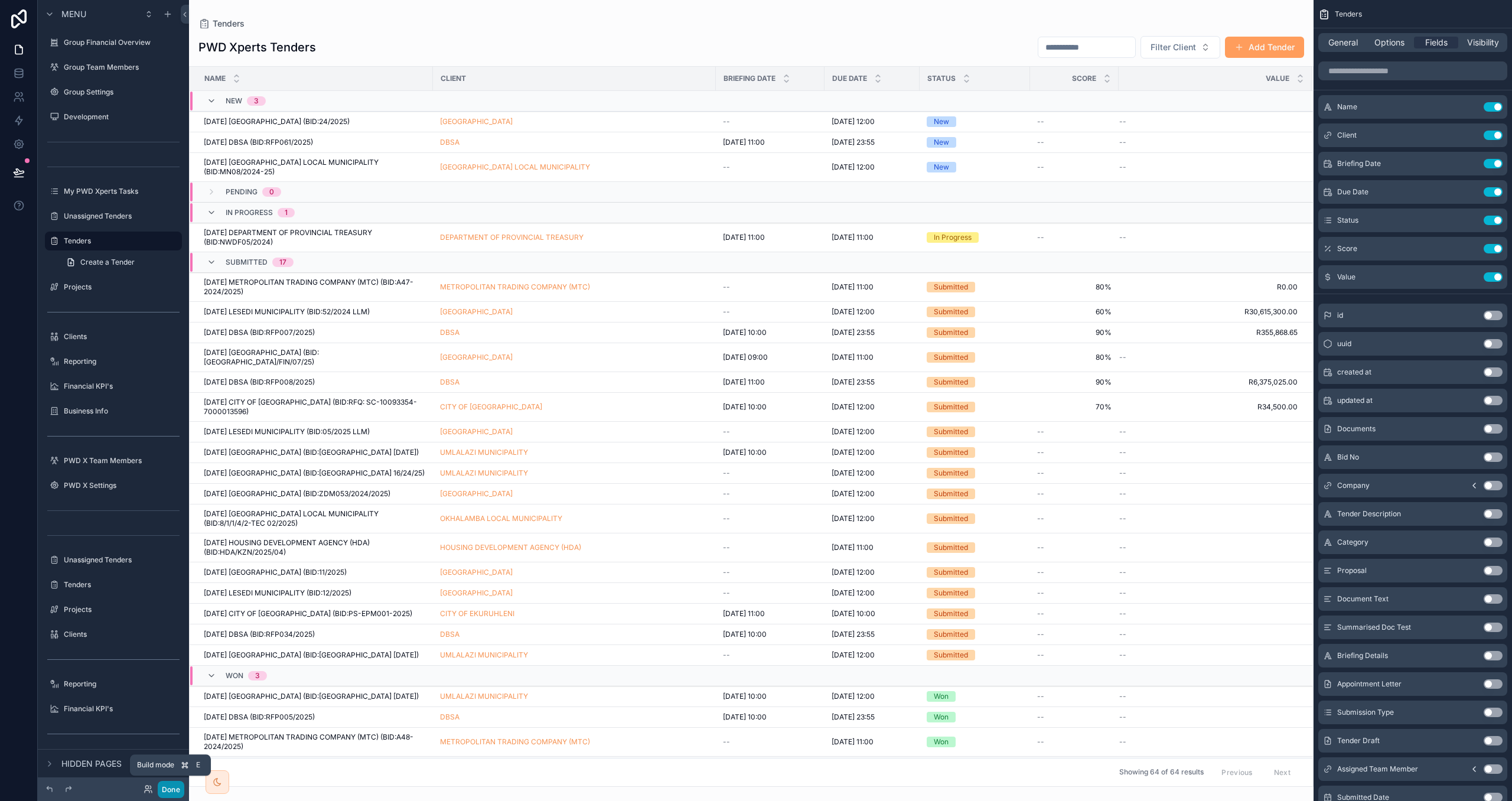
click at [161, 786] on button "Done" at bounding box center [171, 789] width 27 height 17
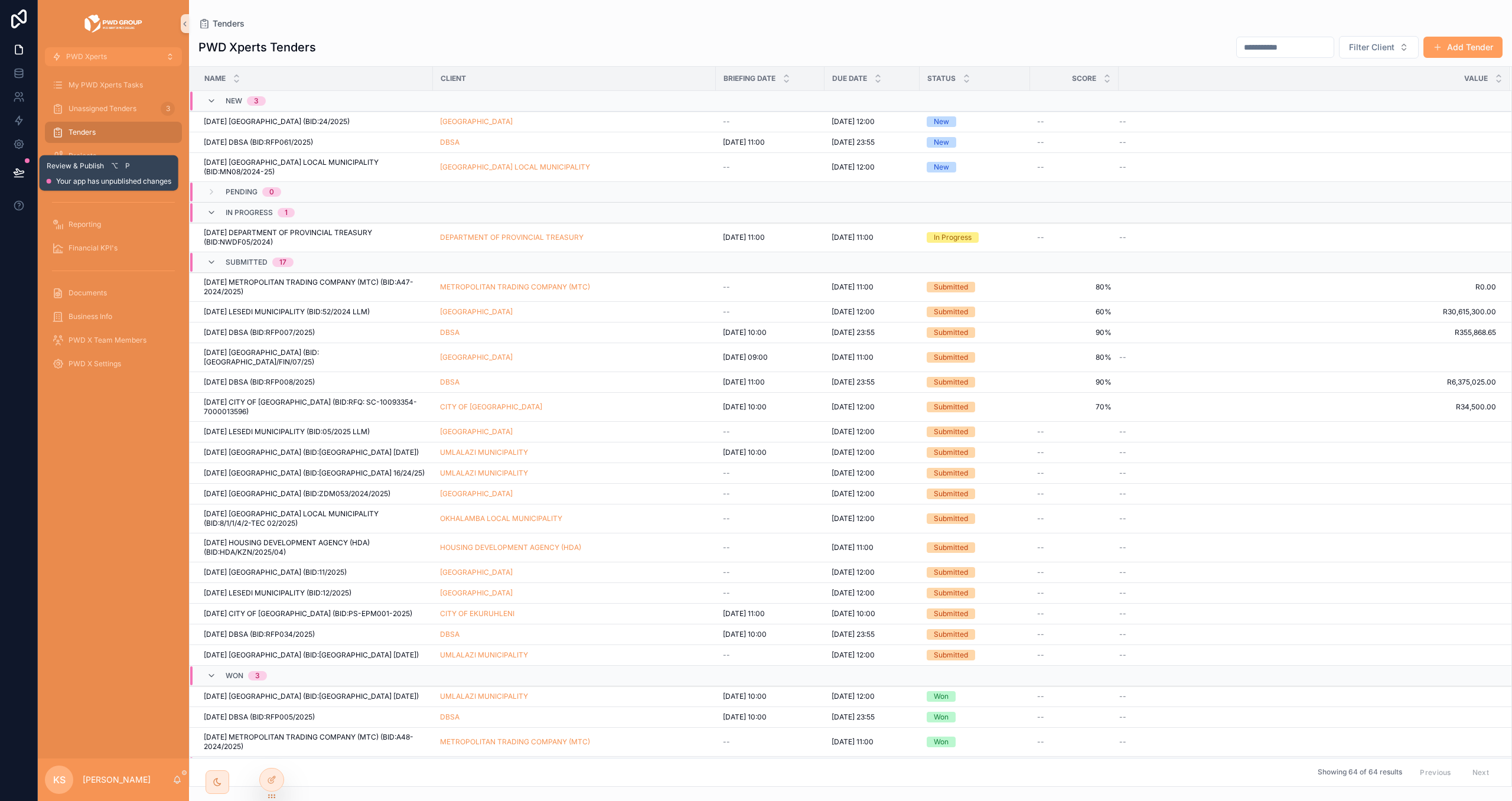
click at [24, 167] on icon at bounding box center [19, 172] width 12 height 12
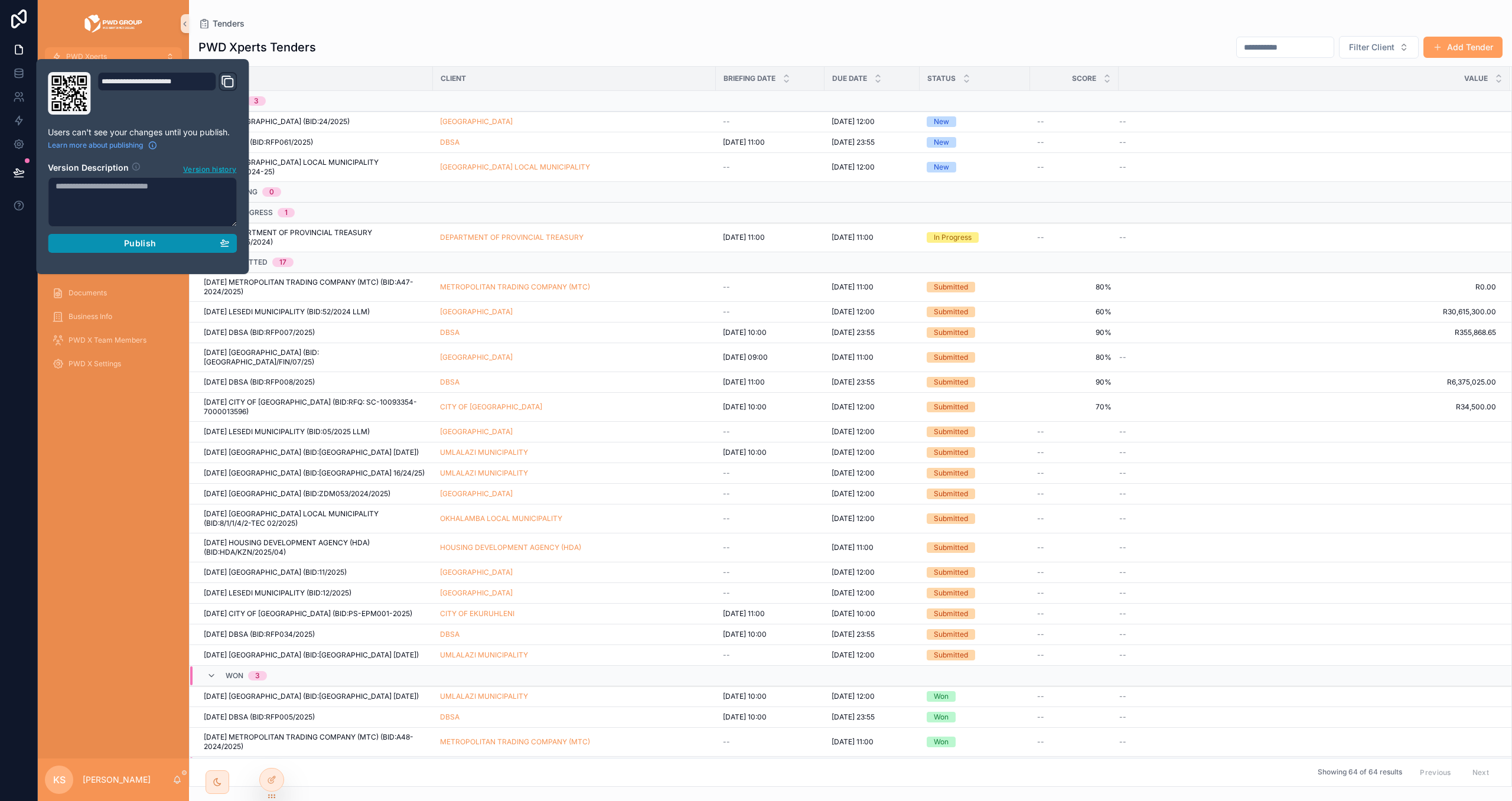
click at [135, 244] on span "Publish" at bounding box center [140, 243] width 32 height 10
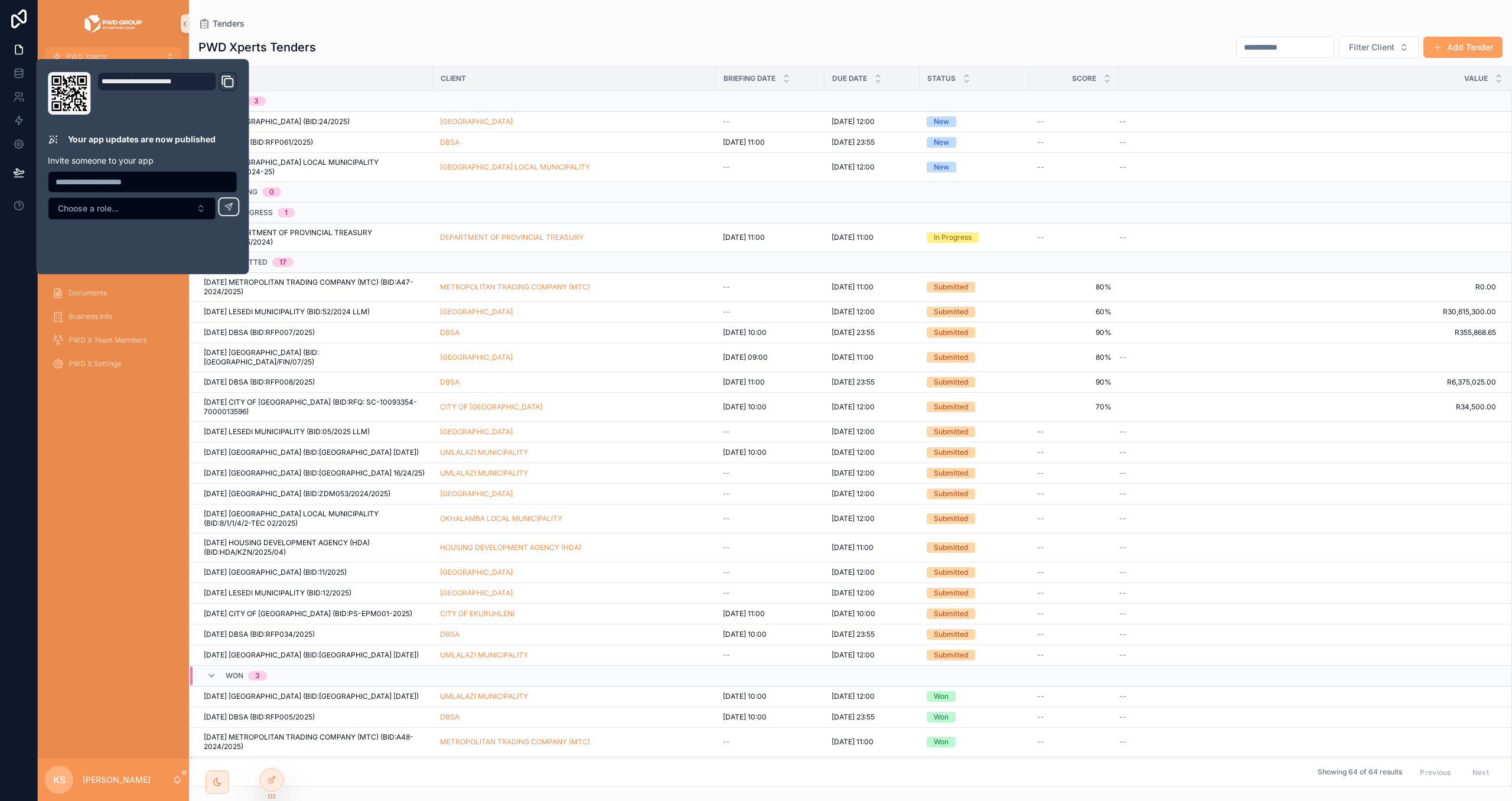
click at [141, 522] on div "My PWD Xperts Tasks Unassigned Tenders 3 Tenders Projects Clients Reporting Fin…" at bounding box center [113, 412] width 151 height 693
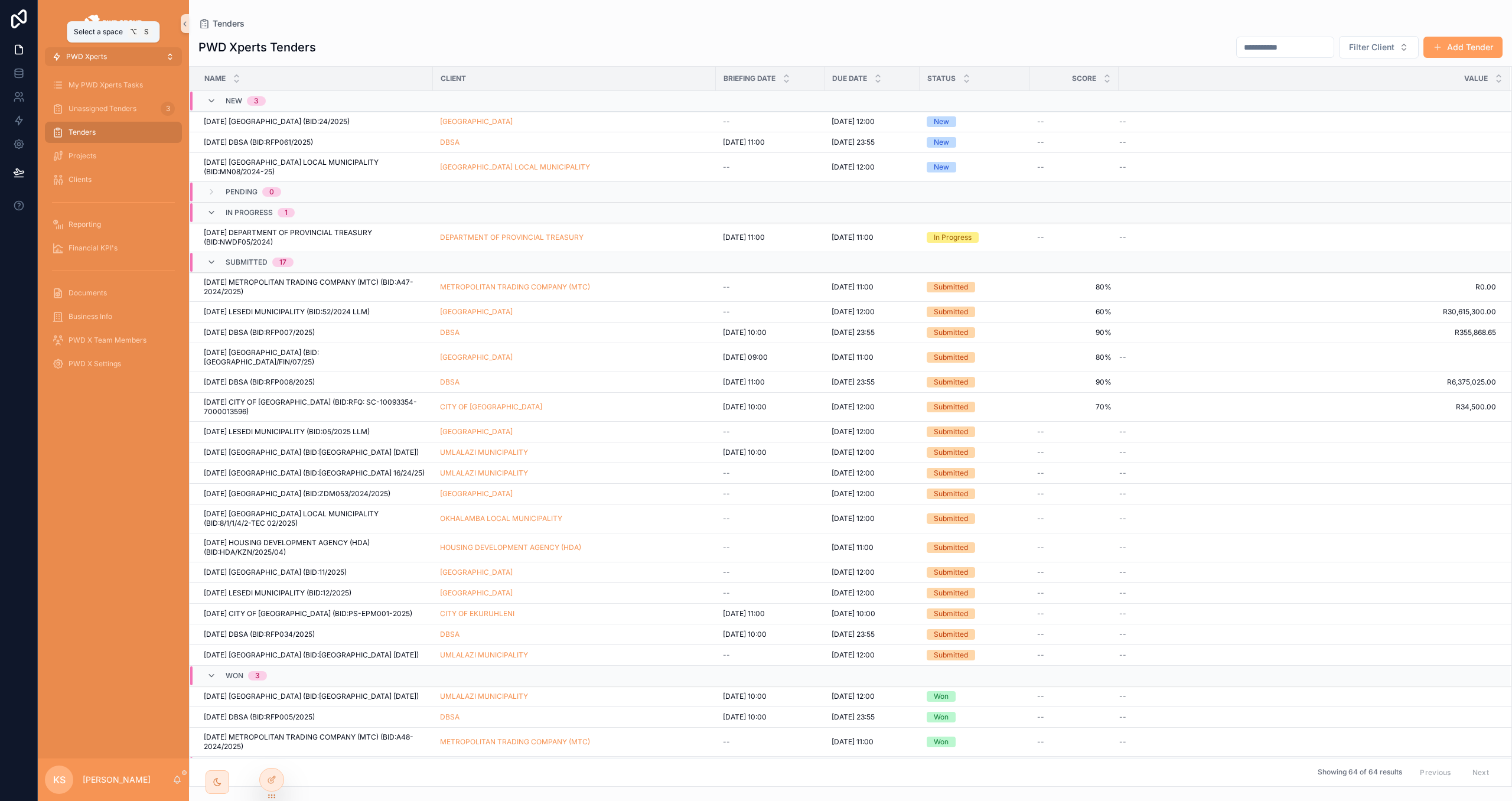
click at [109, 52] on button "PWD Xperts" at bounding box center [113, 57] width 137 height 19
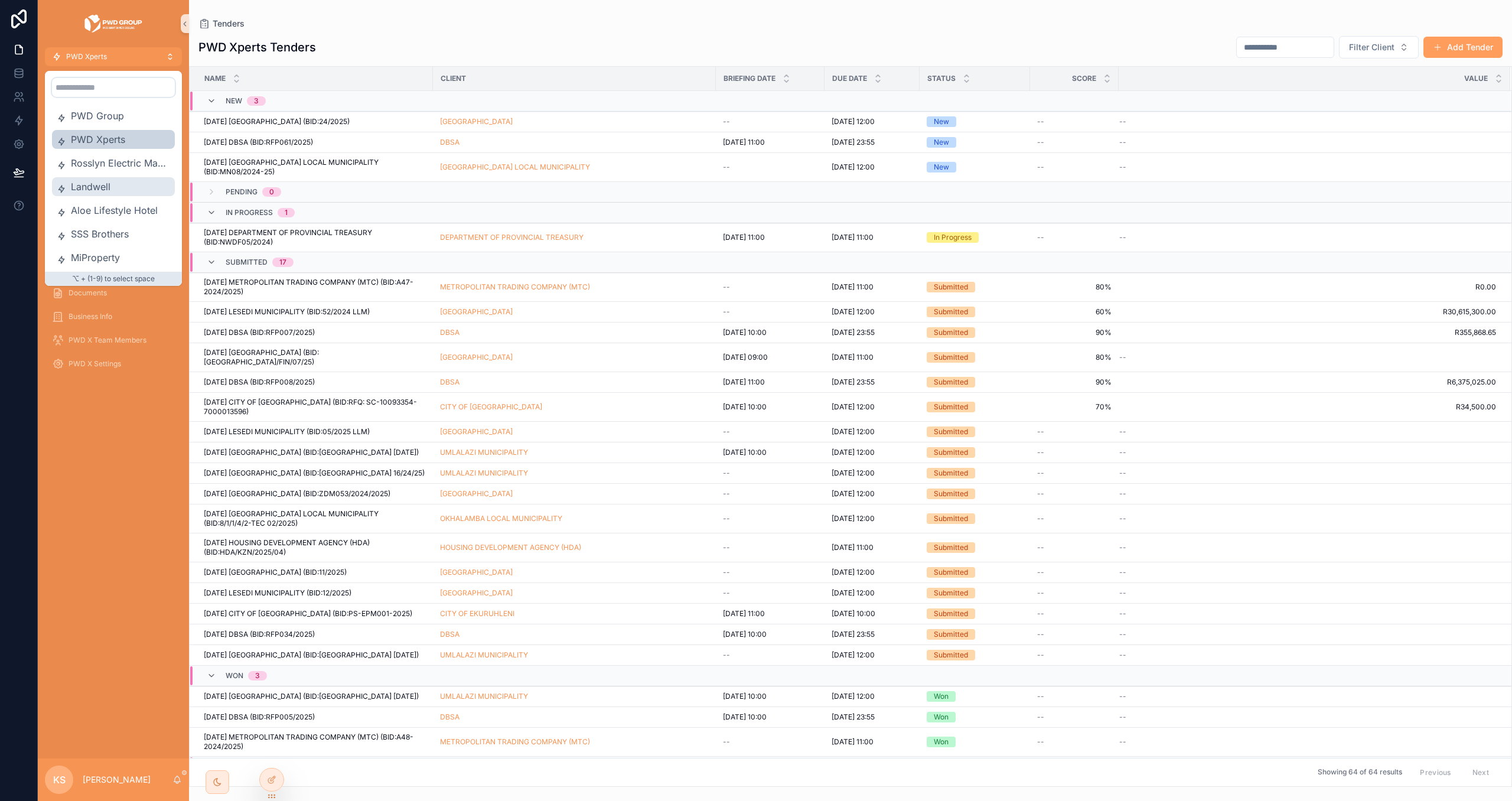
click at [125, 180] on span "Landwell" at bounding box center [120, 186] width 99 height 14
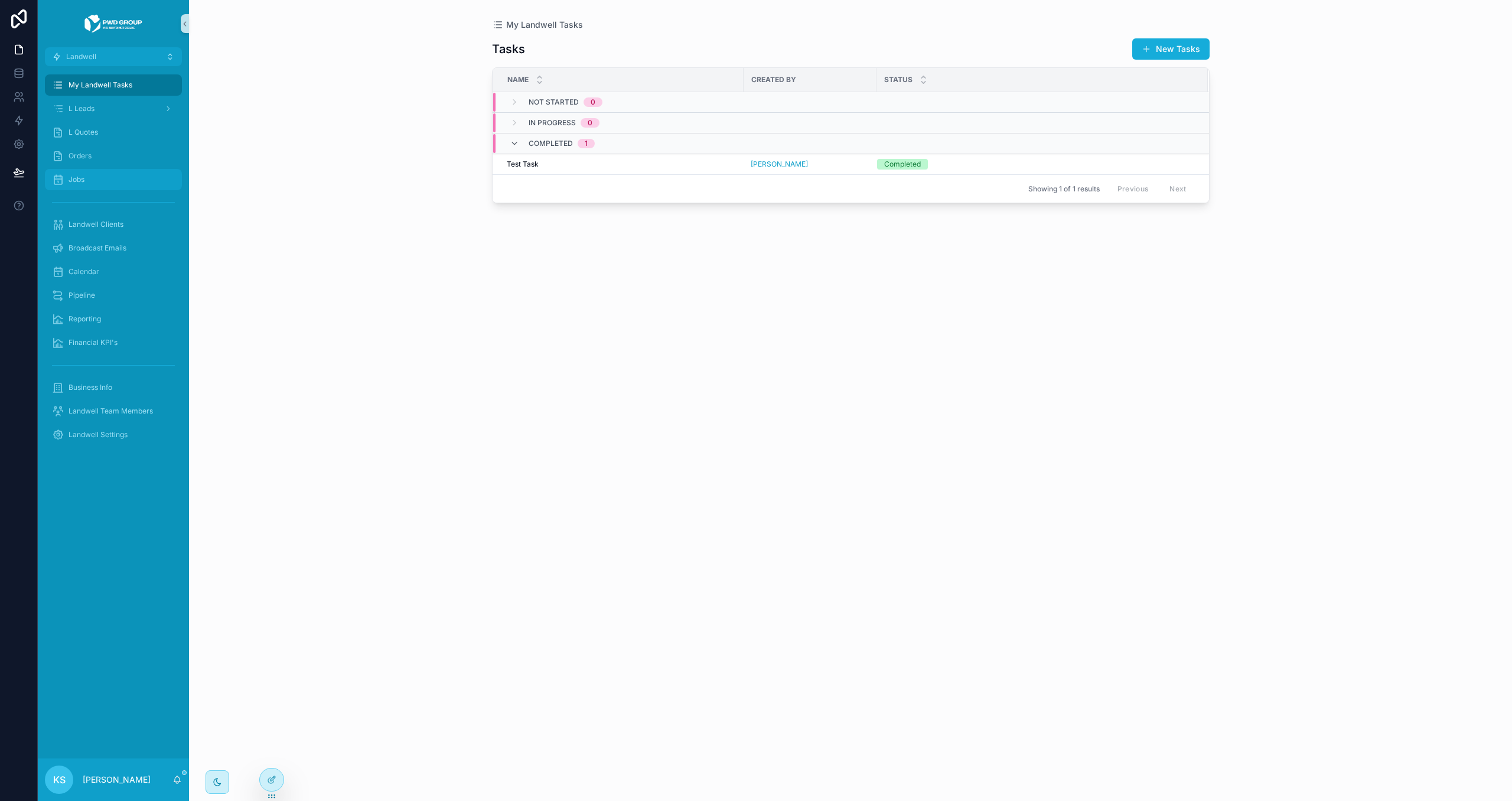
click at [137, 170] on div "Jobs" at bounding box center [113, 180] width 123 height 19
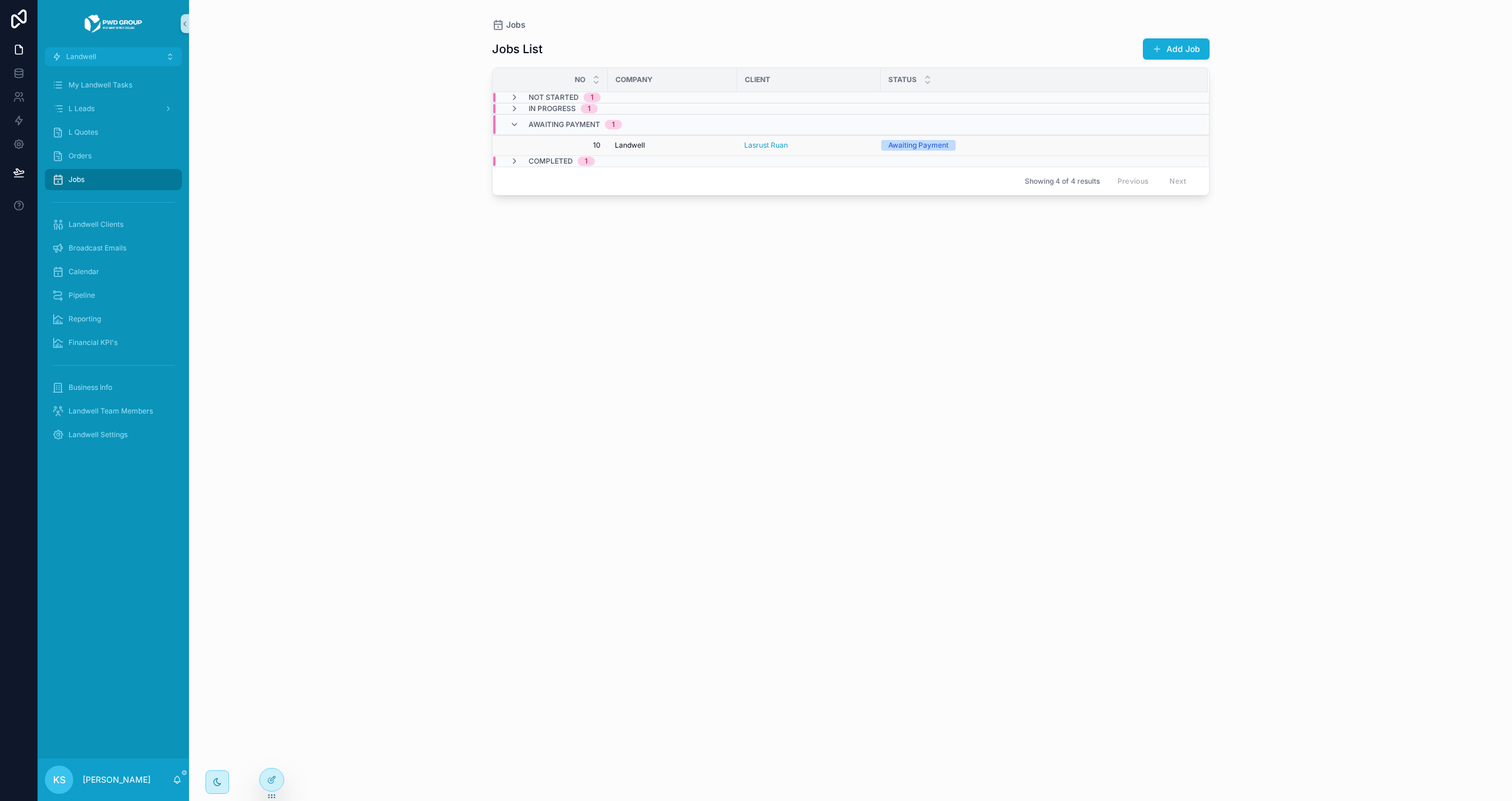
click at [645, 145] on div "Landwell" at bounding box center [672, 145] width 115 height 10
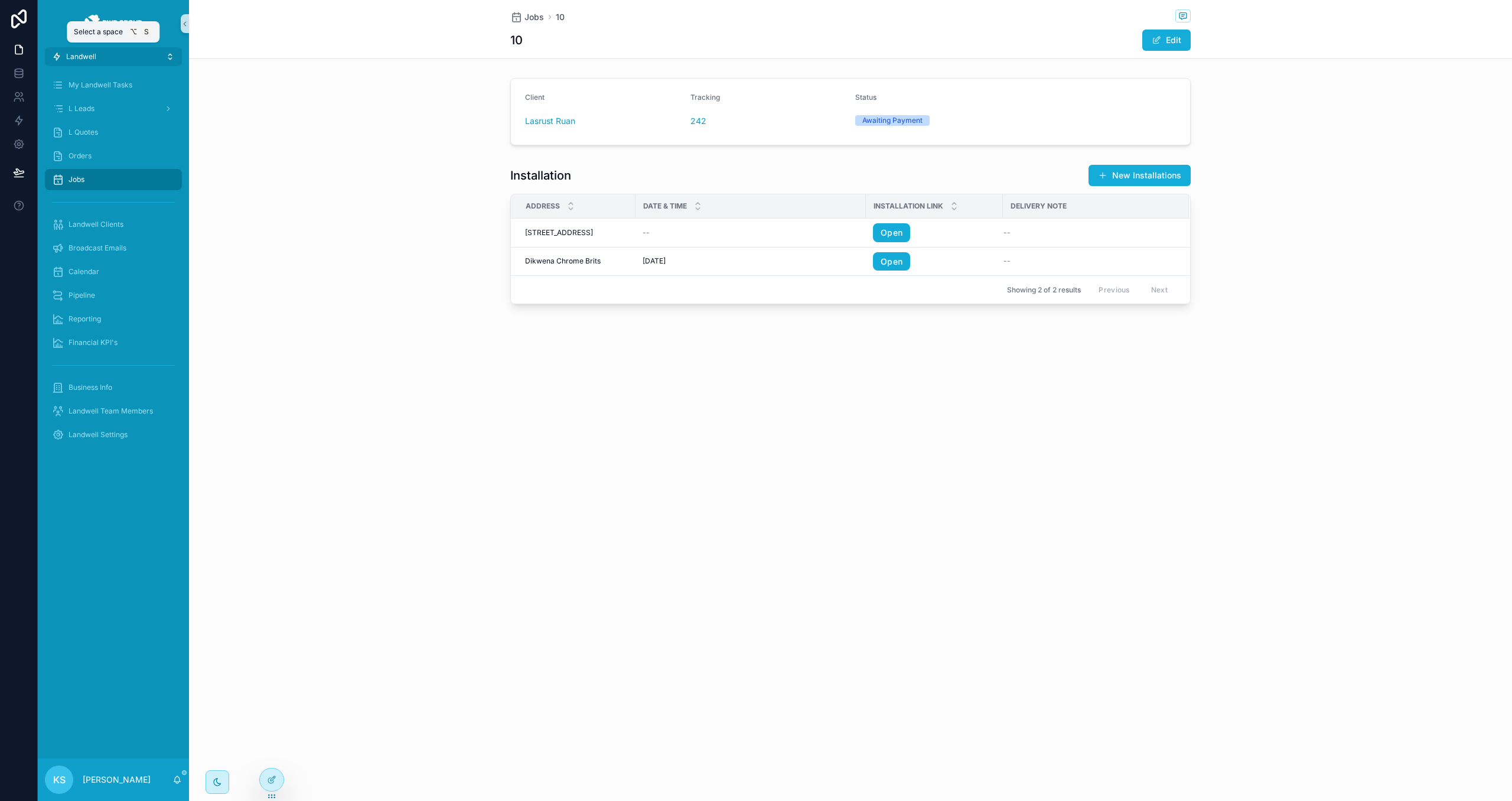
click at [103, 48] on button "Landwell" at bounding box center [113, 57] width 137 height 19
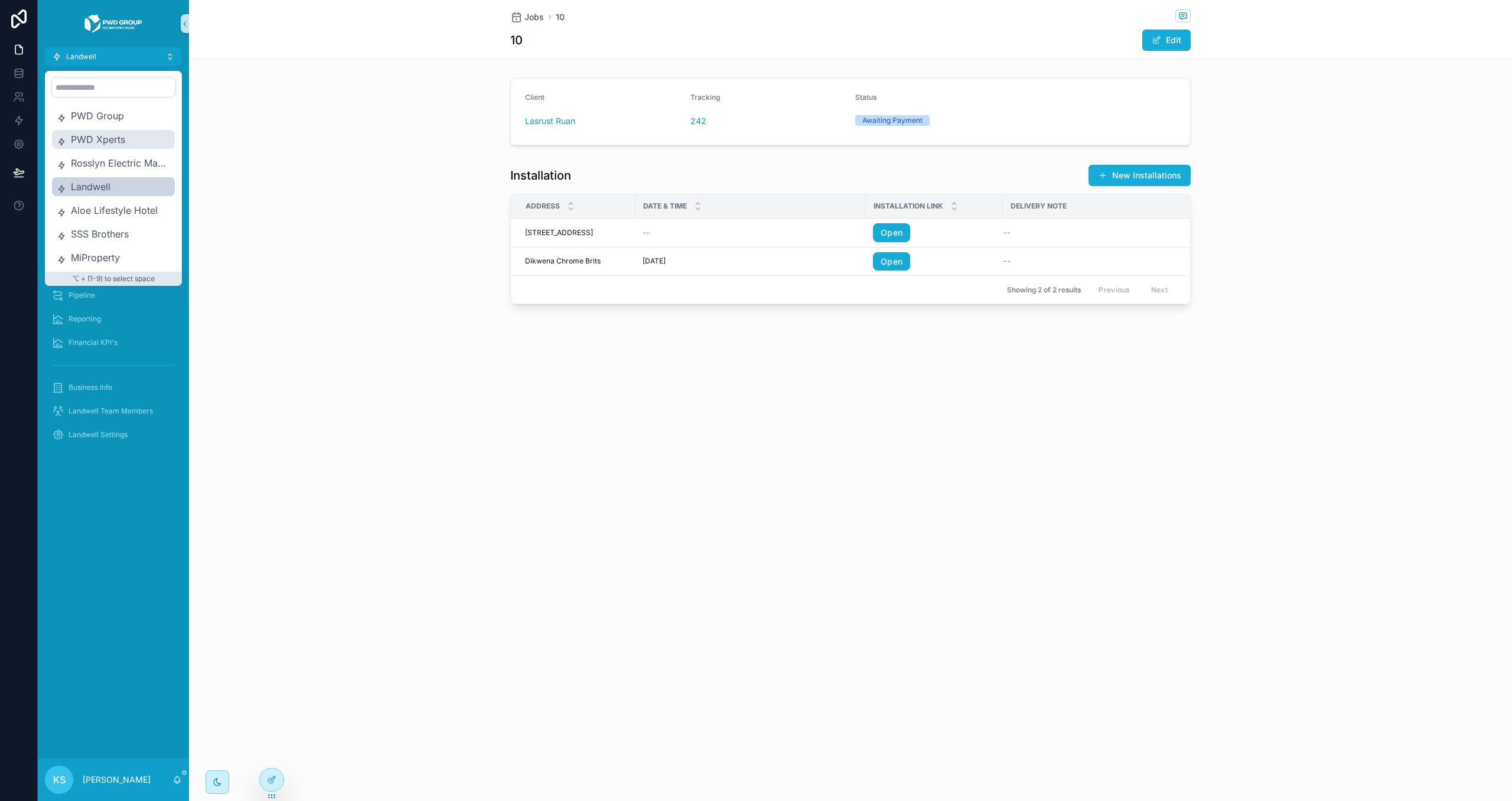
click at [116, 142] on span "PWD Xperts" at bounding box center [120, 139] width 99 height 14
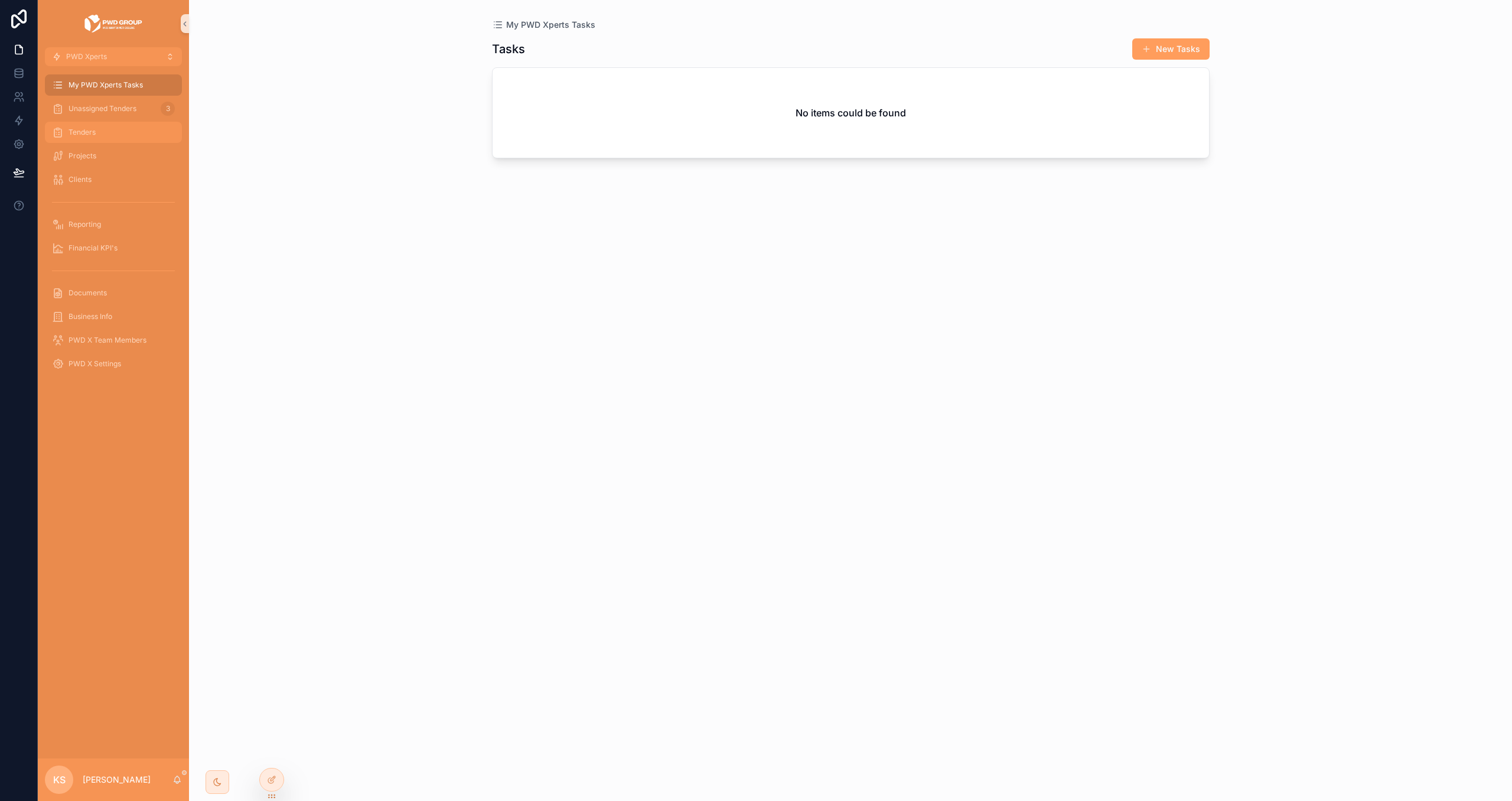
click at [136, 139] on div "Tenders" at bounding box center [113, 133] width 123 height 19
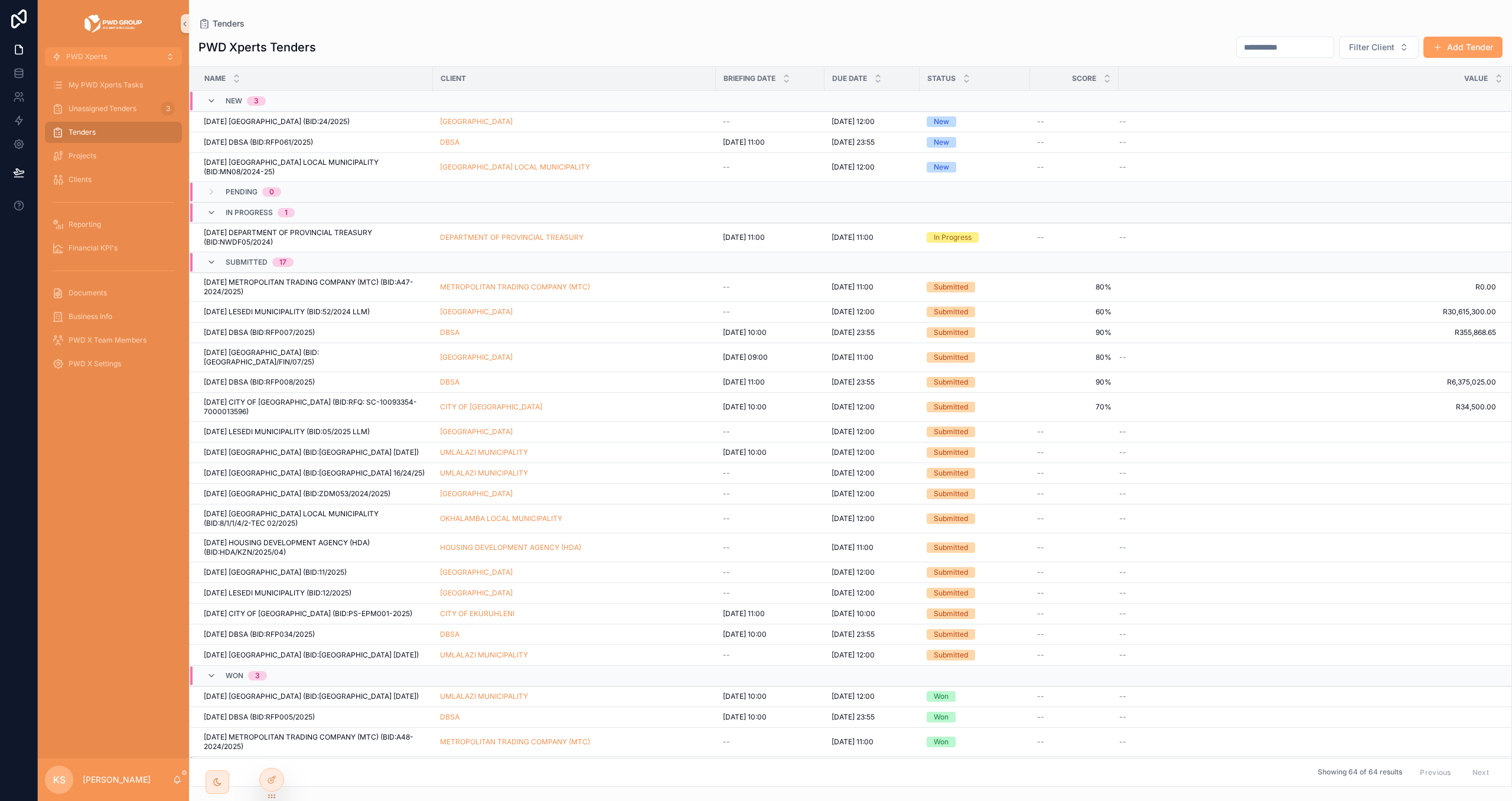
click at [433, 76] on th "Client" at bounding box center [574, 79] width 283 height 24
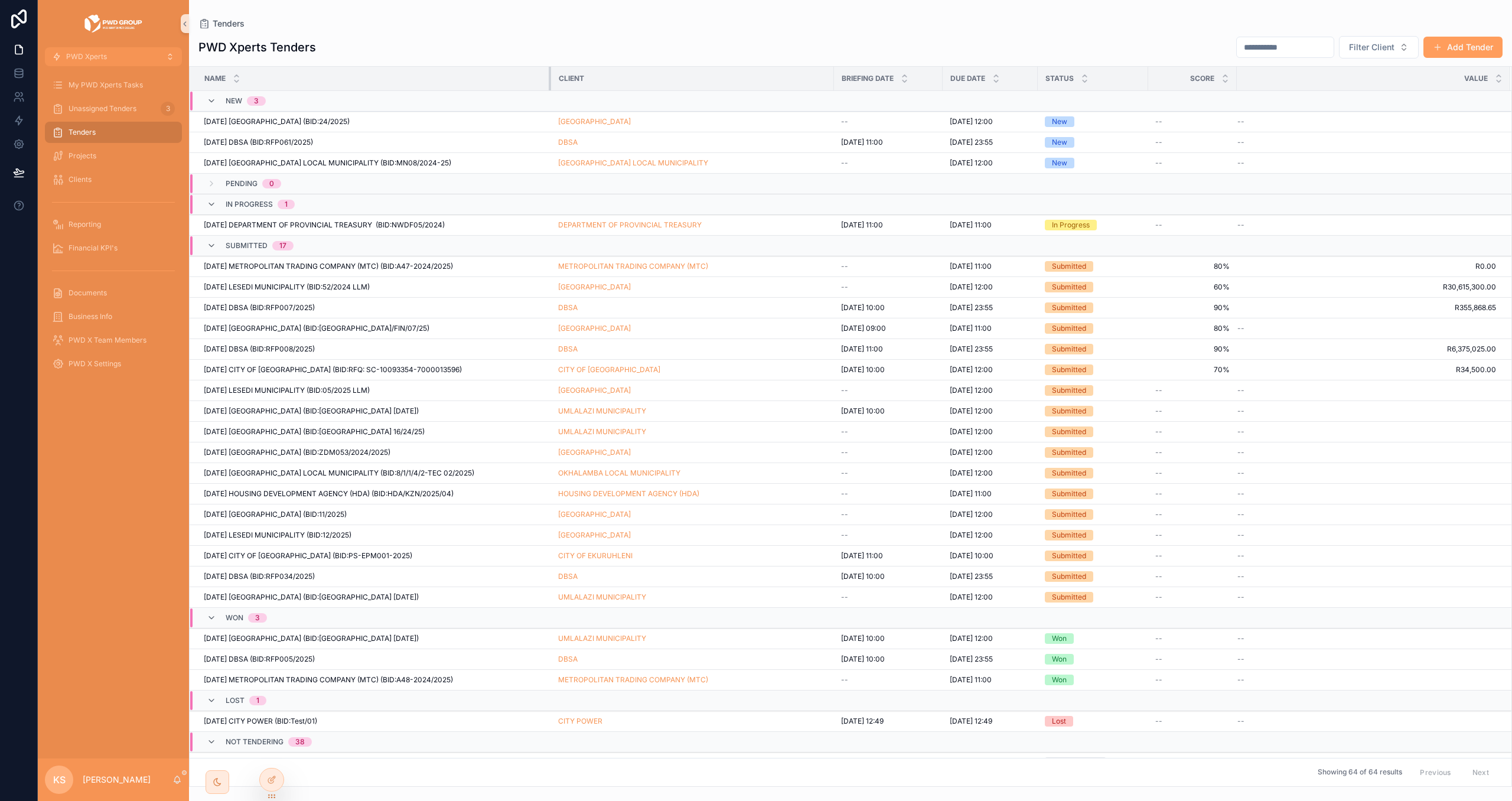
drag, startPoint x: 431, startPoint y: 77, endPoint x: 549, endPoint y: 95, distance: 119.4
click at [273, 775] on icon at bounding box center [272, 780] width 10 height 10
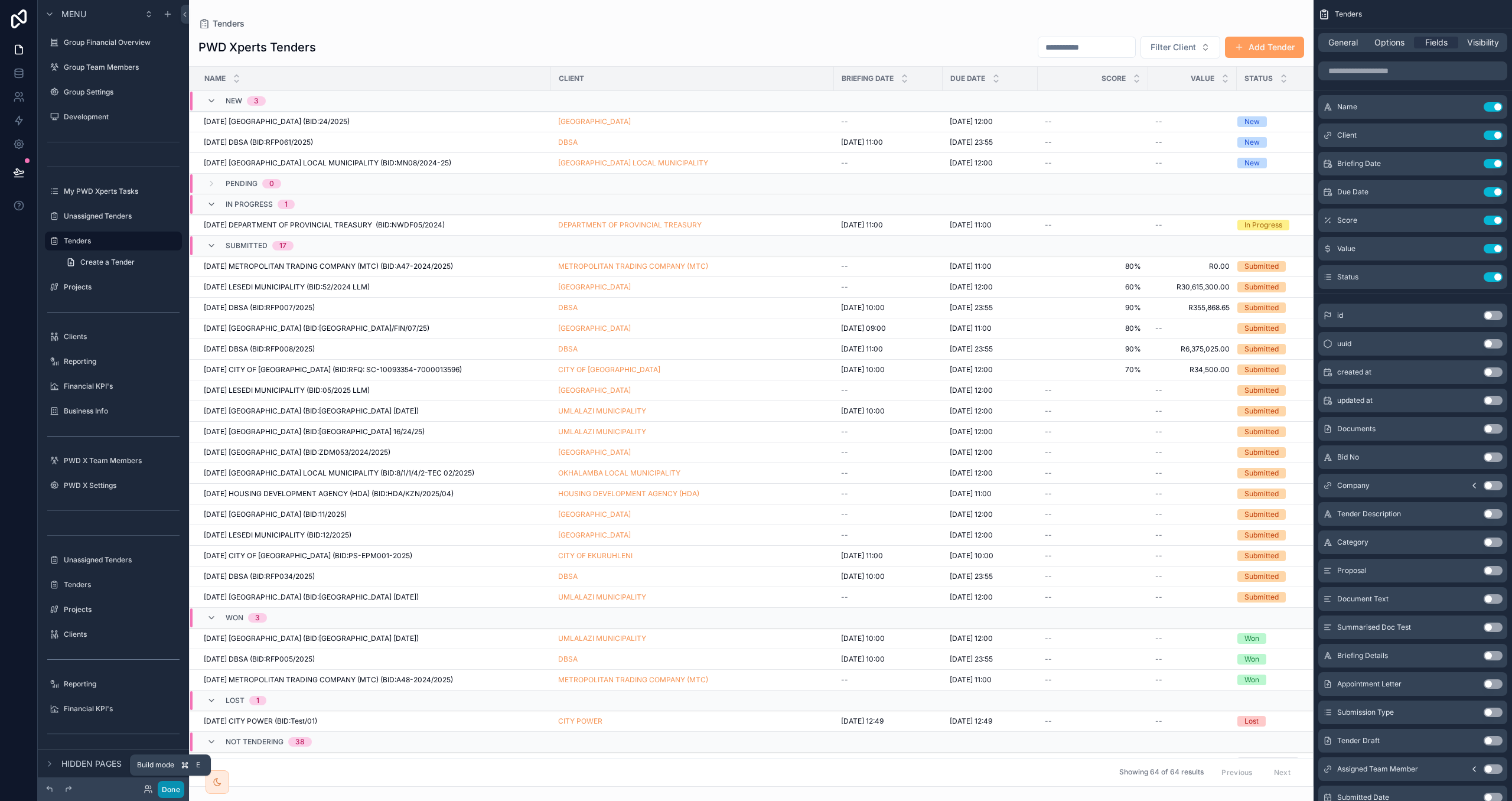
click at [169, 794] on button "Done" at bounding box center [171, 789] width 27 height 17
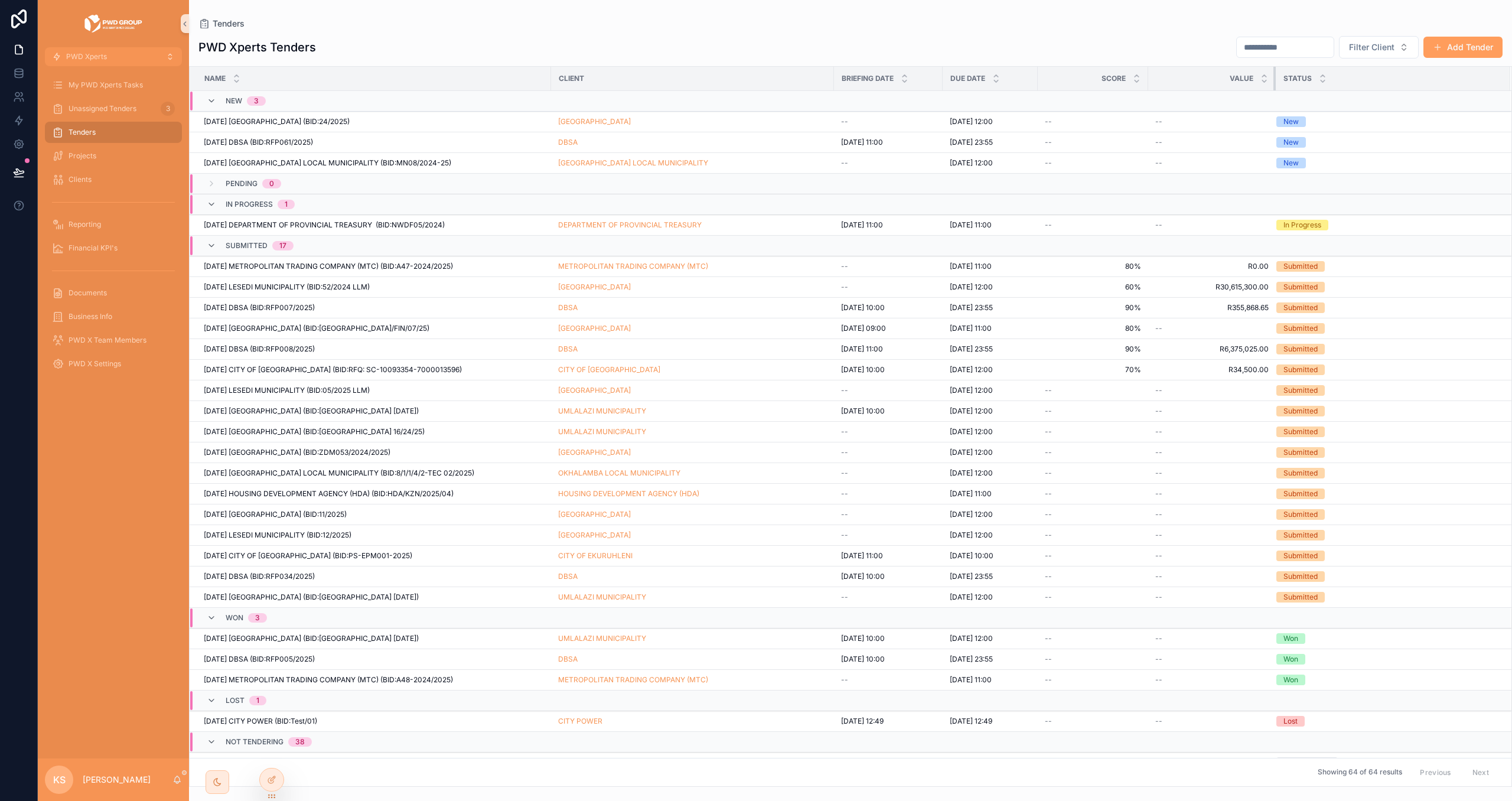
drag, startPoint x: 1236, startPoint y: 76, endPoint x: 1275, endPoint y: 80, distance: 39.2
click at [1275, 80] on div "scrollable content" at bounding box center [1276, 79] width 4 height 24
click at [18, 175] on icon at bounding box center [19, 172] width 12 height 12
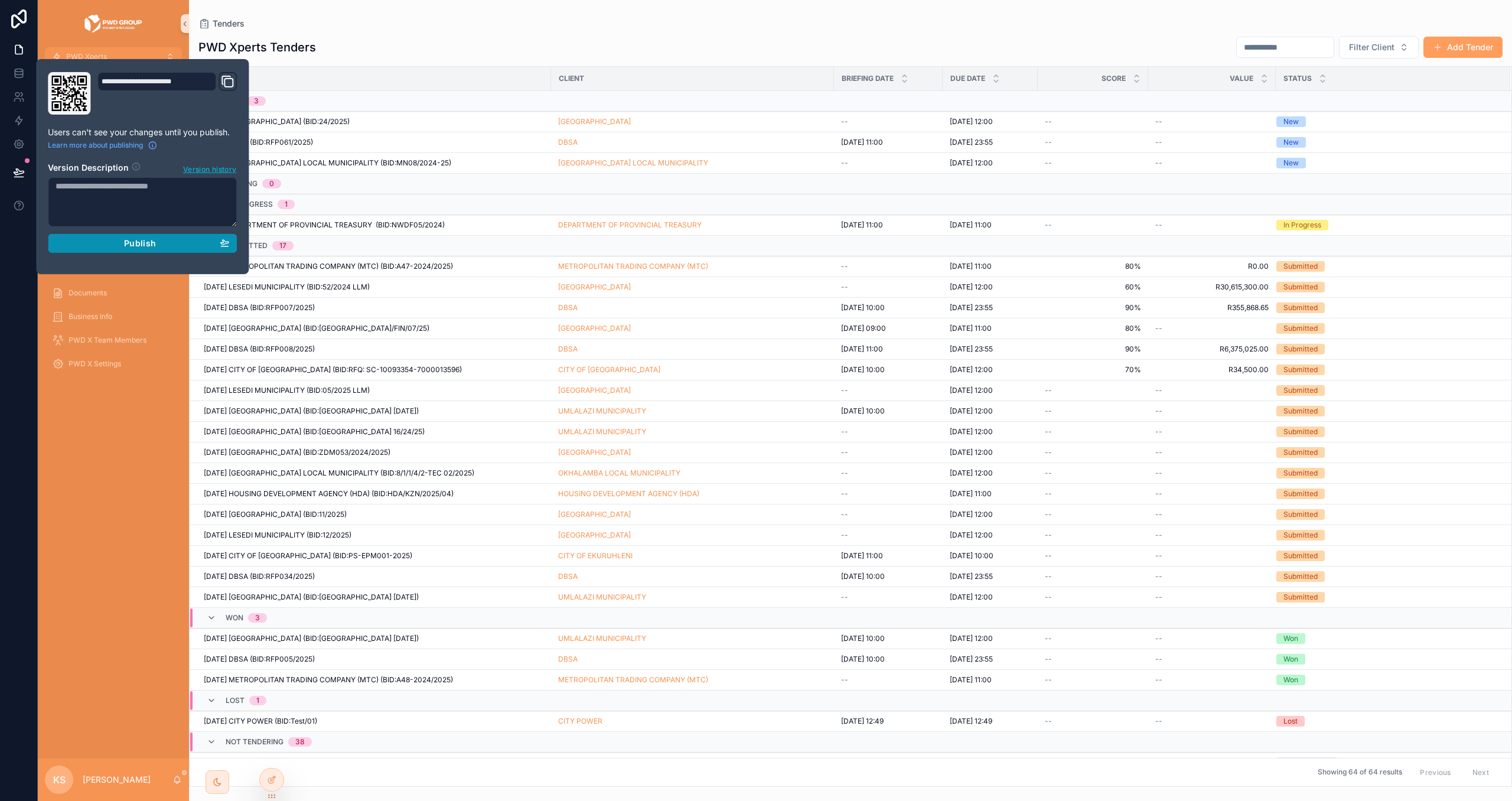
click at [135, 253] on button "Publish" at bounding box center [142, 244] width 189 height 19
click at [124, 482] on div "My PWD Xperts Tasks Unassigned Tenders 3 Tenders Projects Clients Reporting Fin…" at bounding box center [113, 412] width 151 height 693
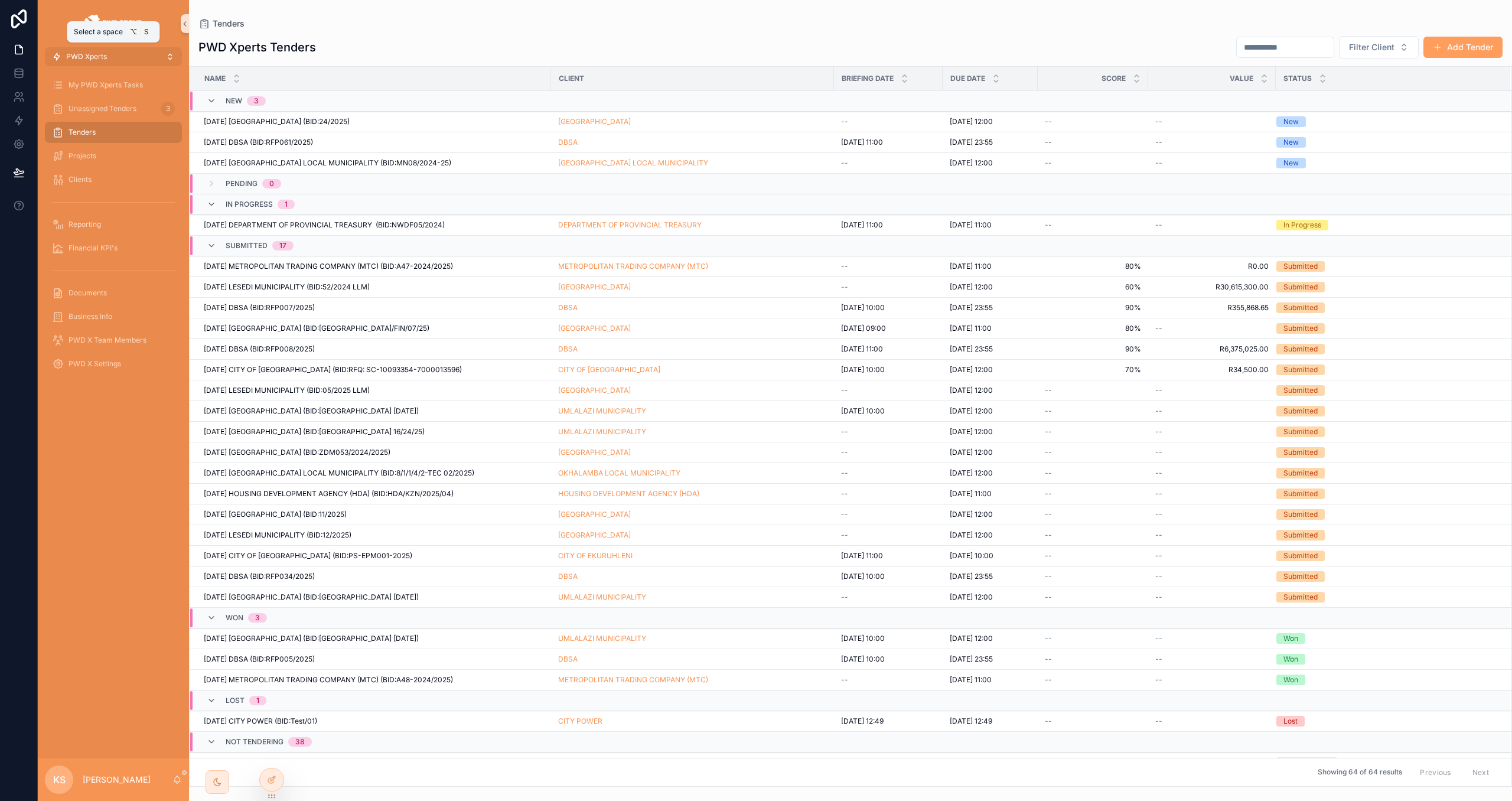
click at [127, 57] on button "PWD Xperts" at bounding box center [113, 57] width 137 height 19
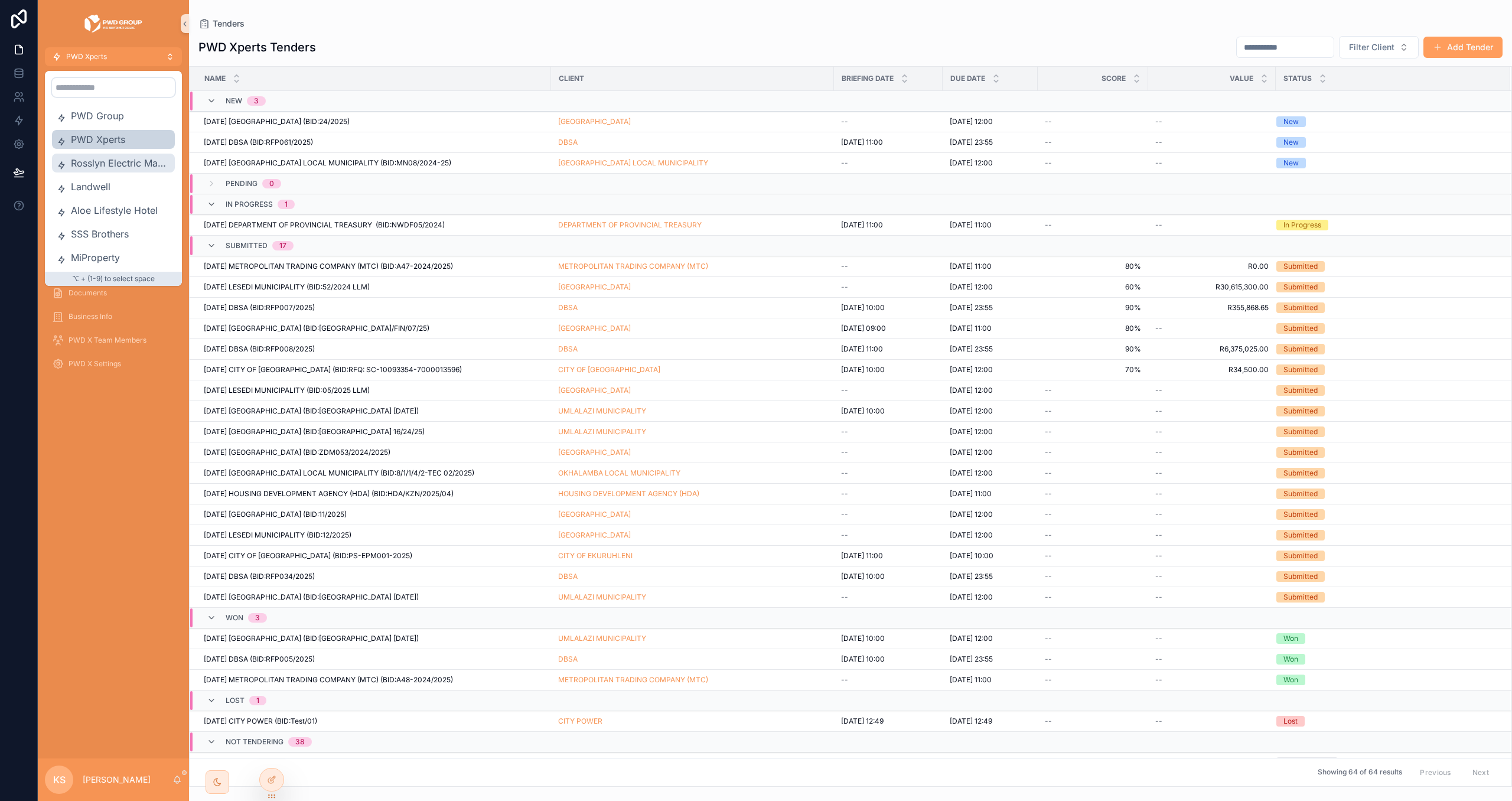
click at [108, 159] on span "Rosslyn Electric Manufactures" at bounding box center [120, 163] width 99 height 14
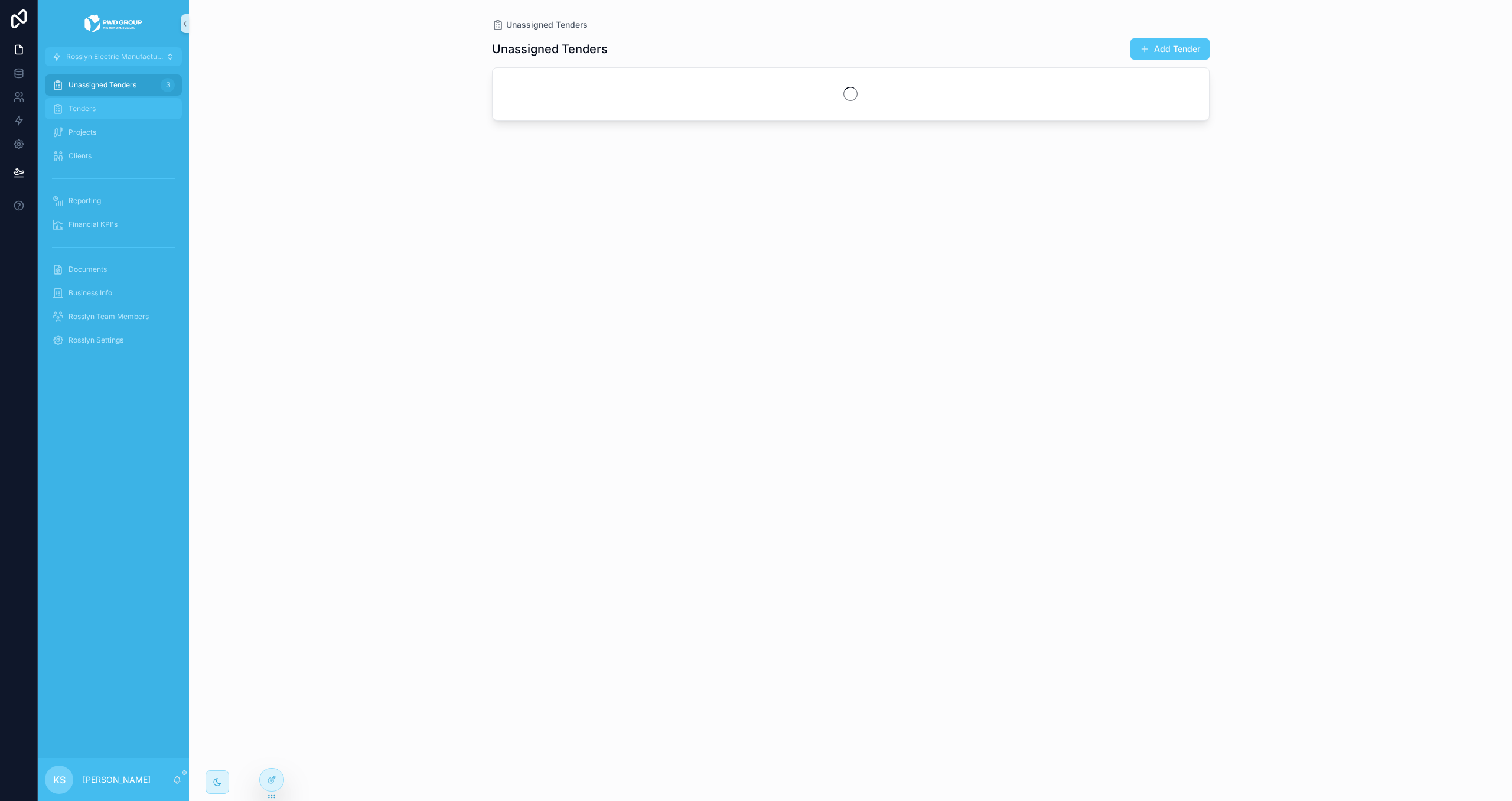
click at [123, 103] on div "Tenders" at bounding box center [113, 109] width 123 height 19
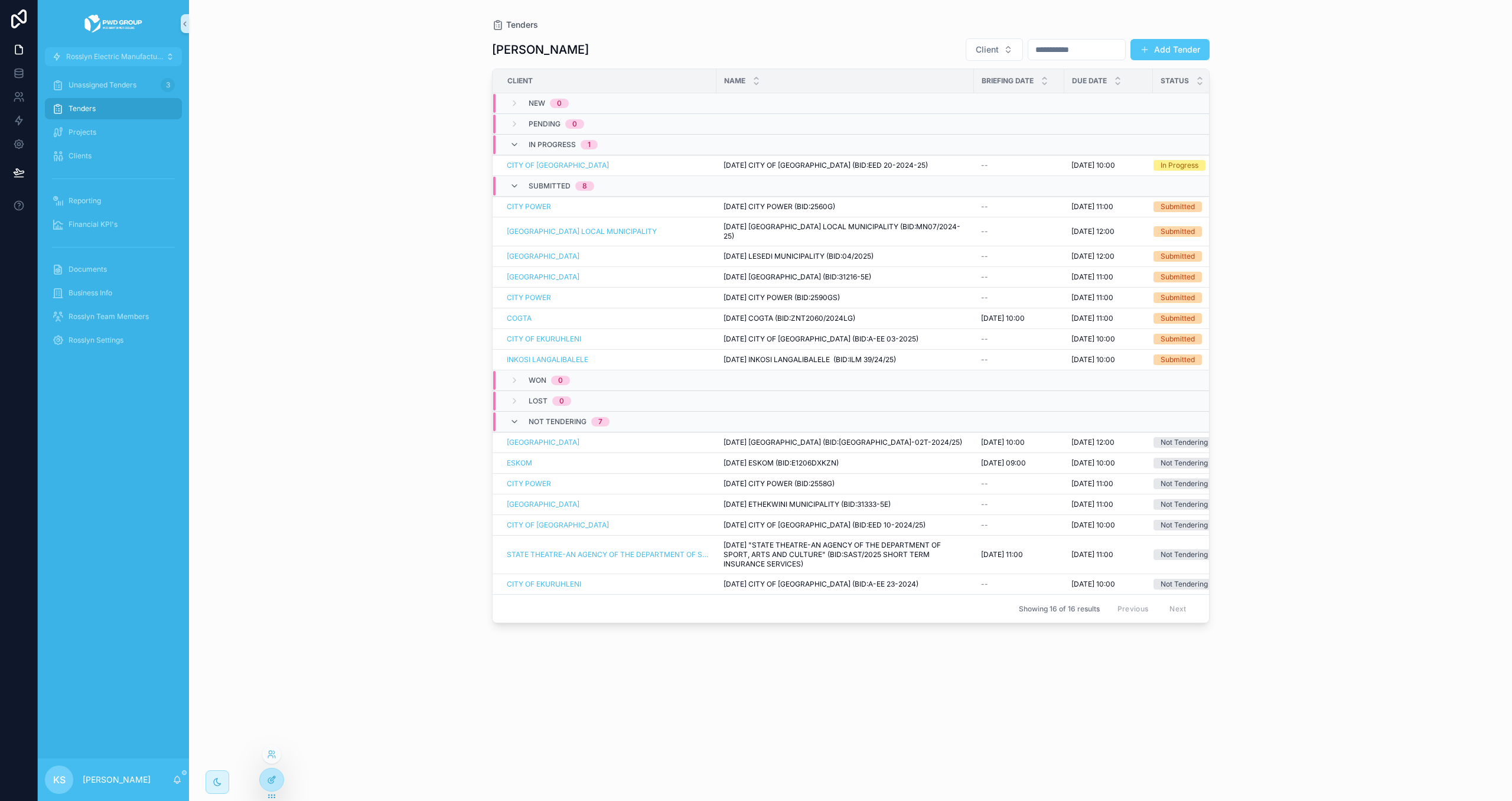
click at [277, 777] on icon at bounding box center [272, 780] width 10 height 10
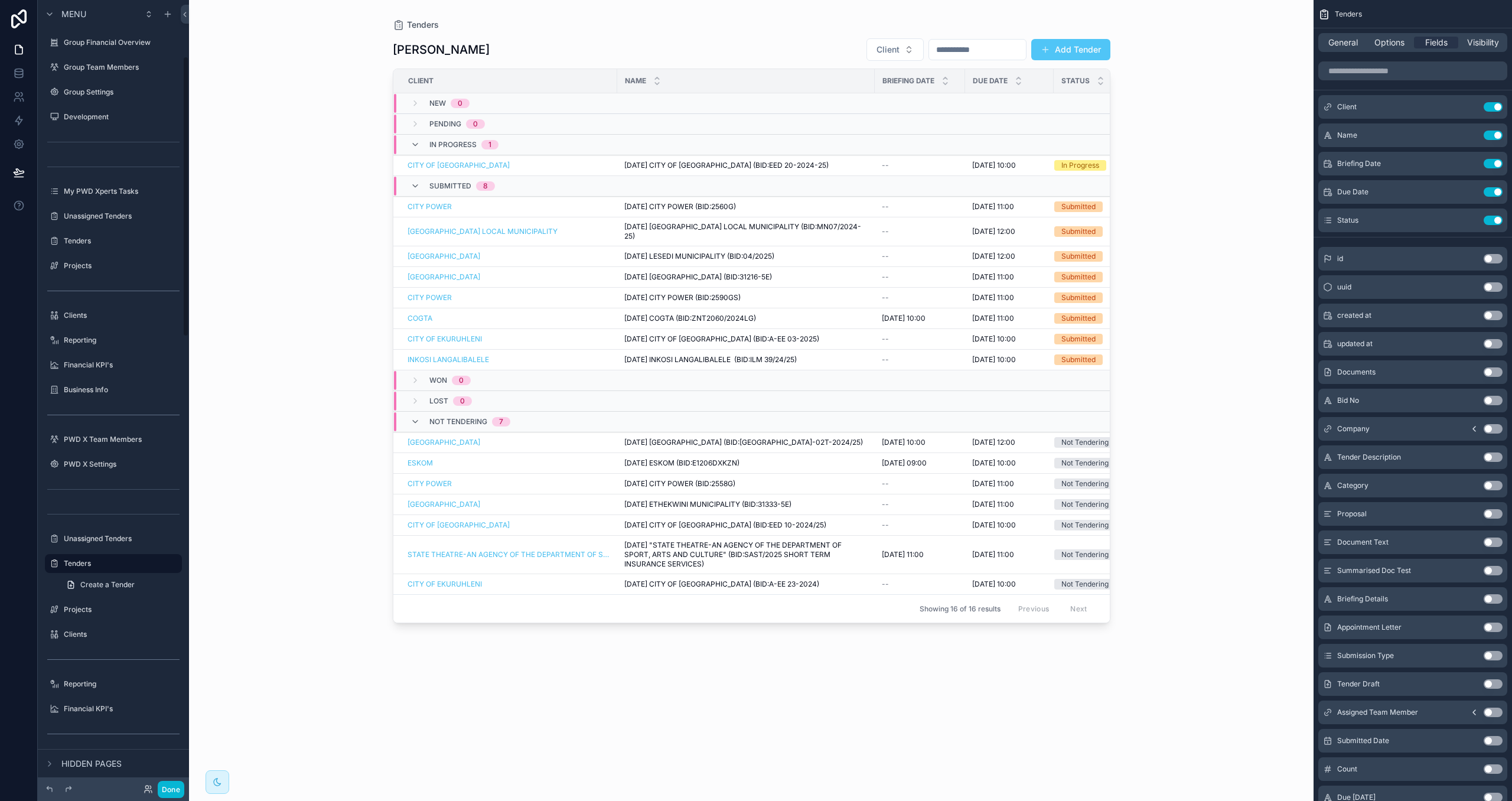
scroll to position [157, 0]
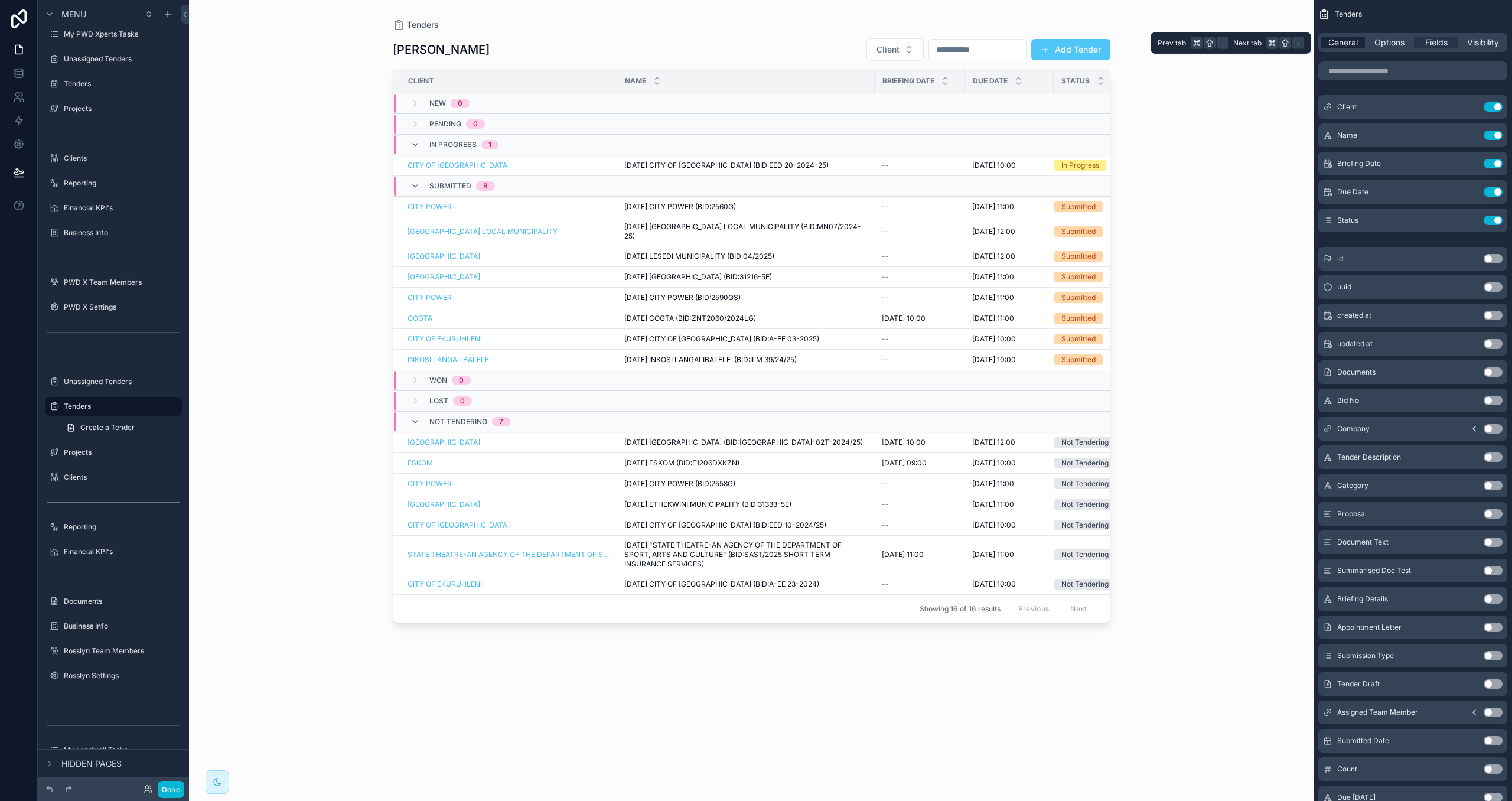
click at [1351, 42] on span "General" at bounding box center [1343, 43] width 29 height 12
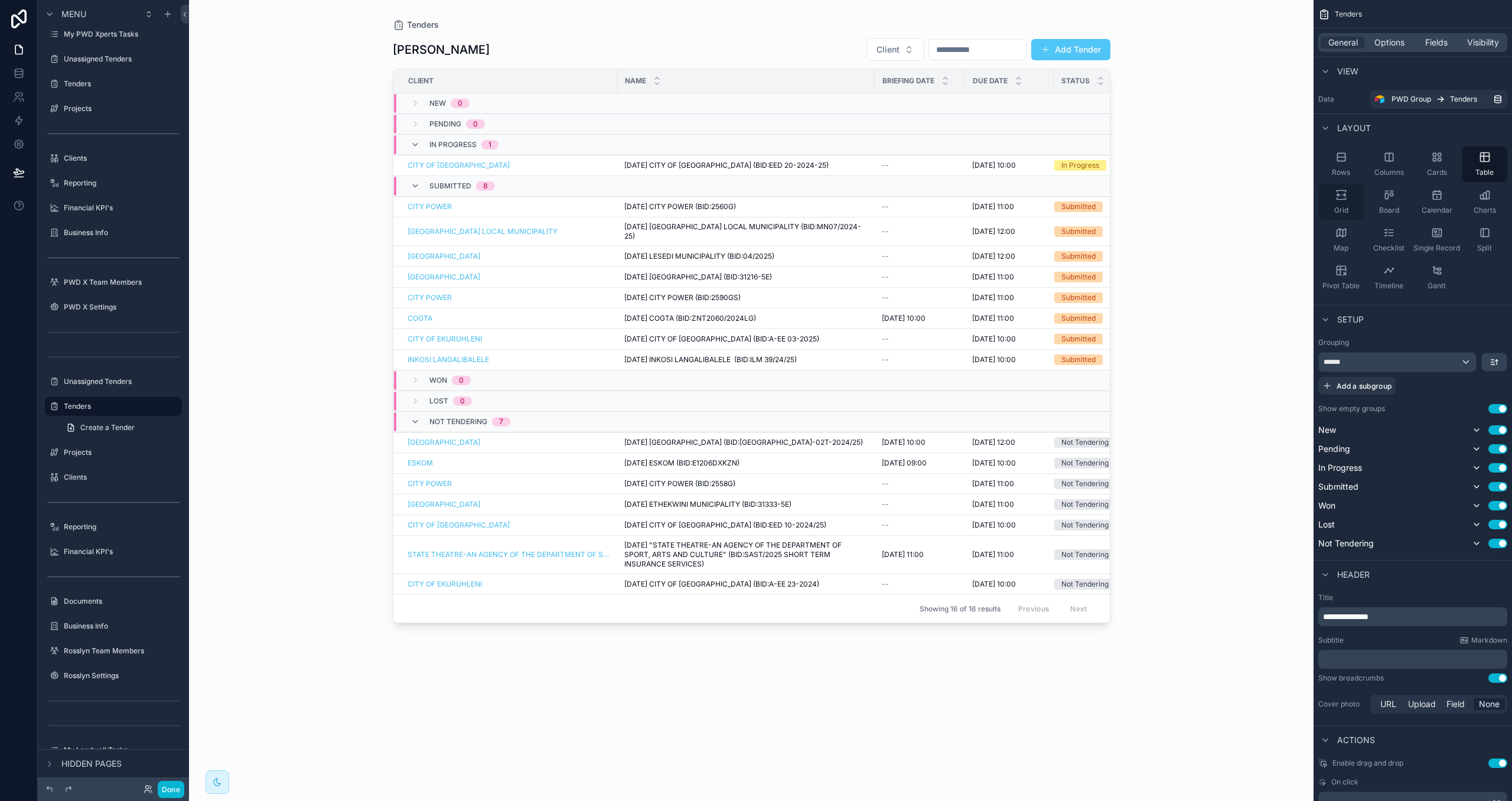
click at [1351, 198] on div "Grid" at bounding box center [1341, 202] width 46 height 35
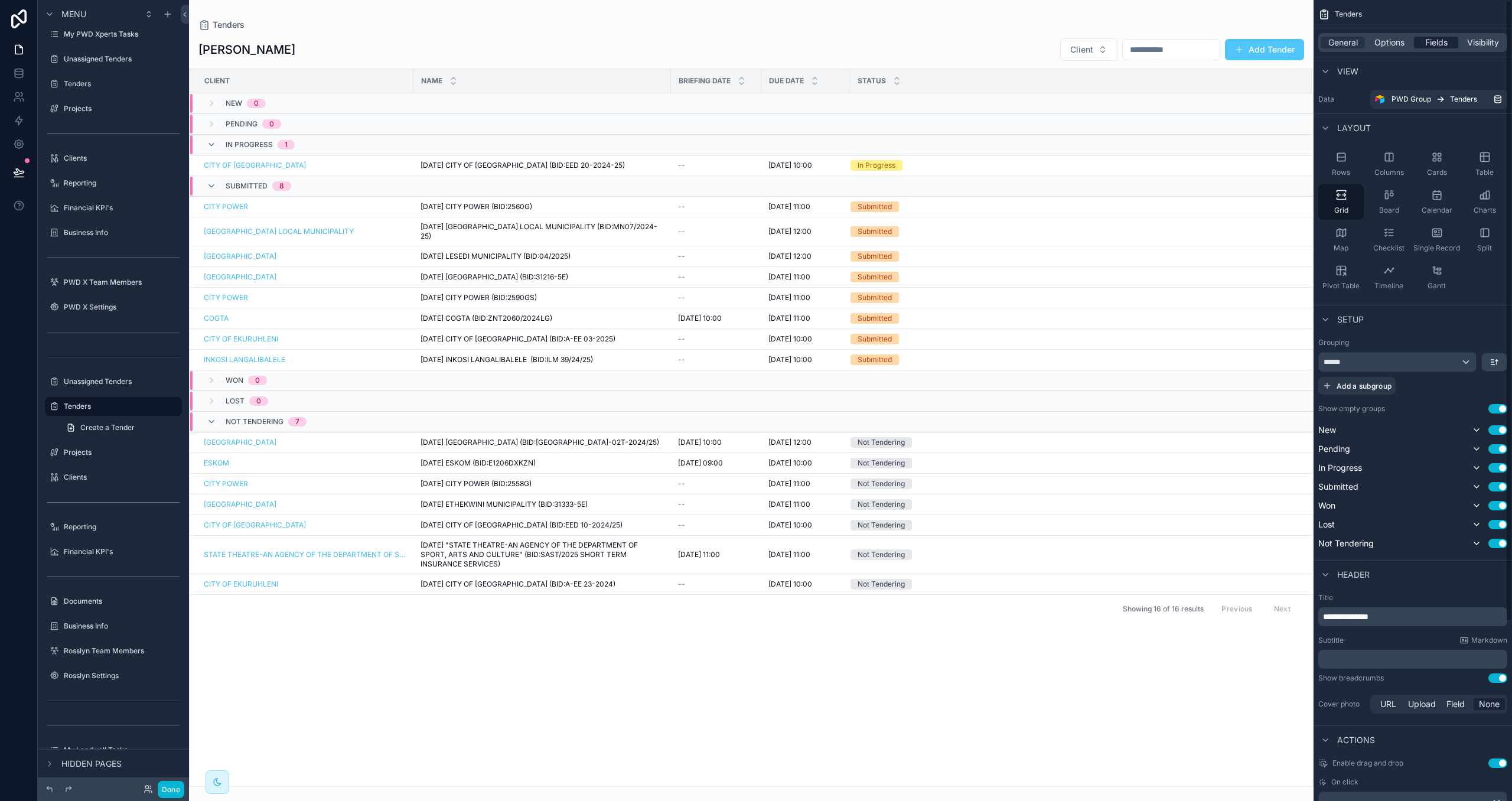
click at [1441, 40] on span "Fields" at bounding box center [1437, 43] width 22 height 12
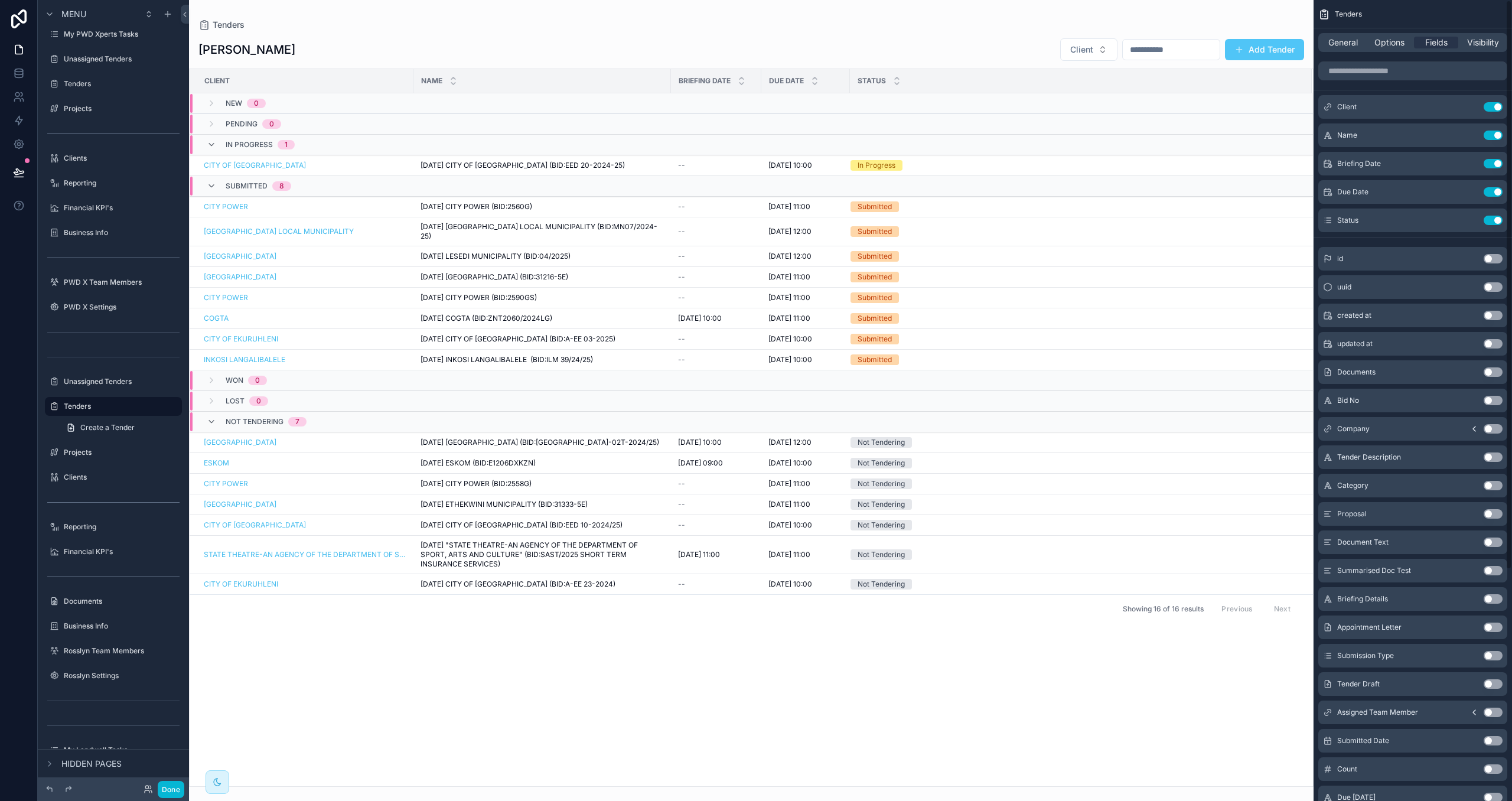
scroll to position [325, 0]
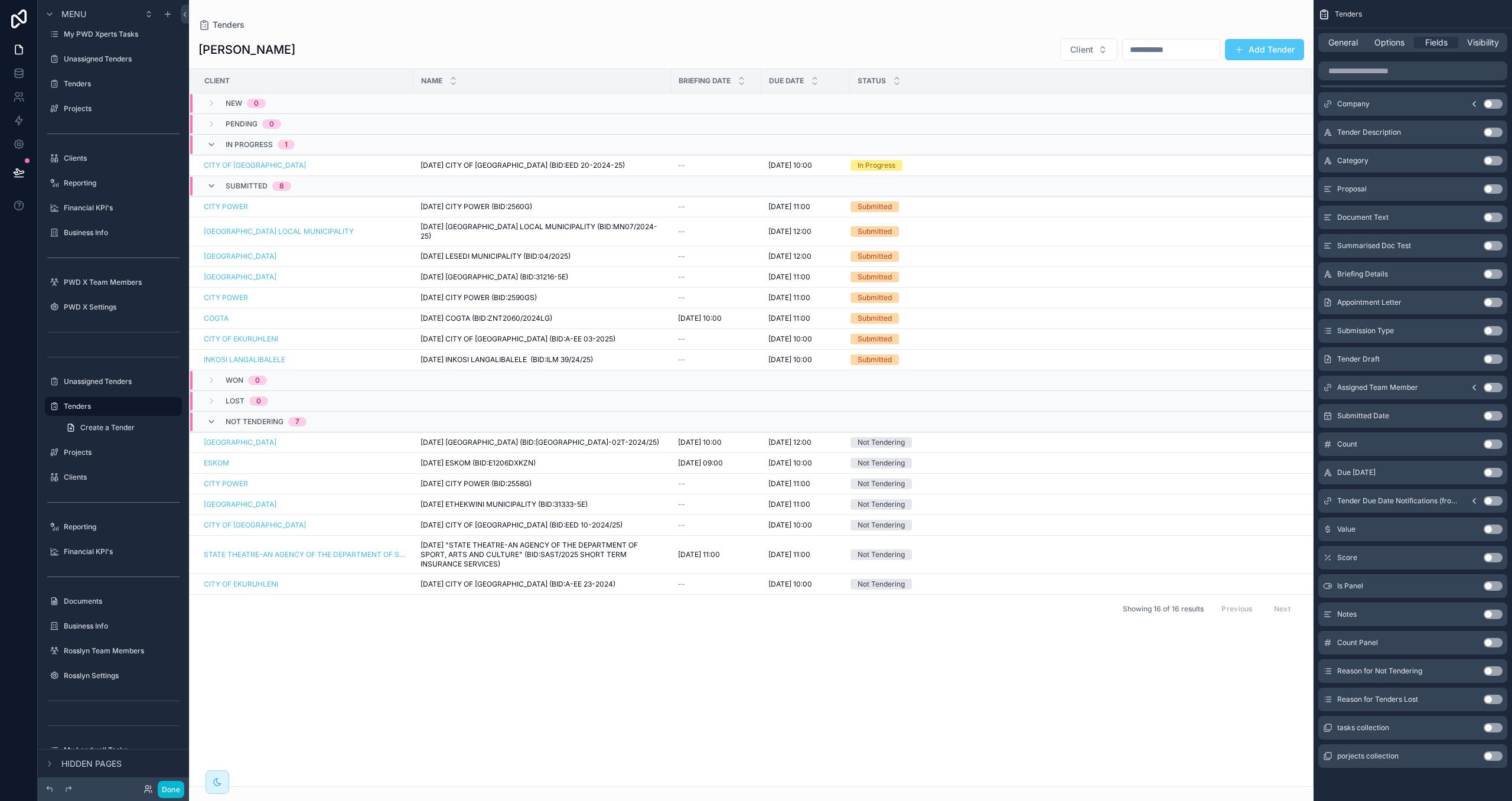
click at [1491, 528] on button "Use setting" at bounding box center [1494, 529] width 19 height 10
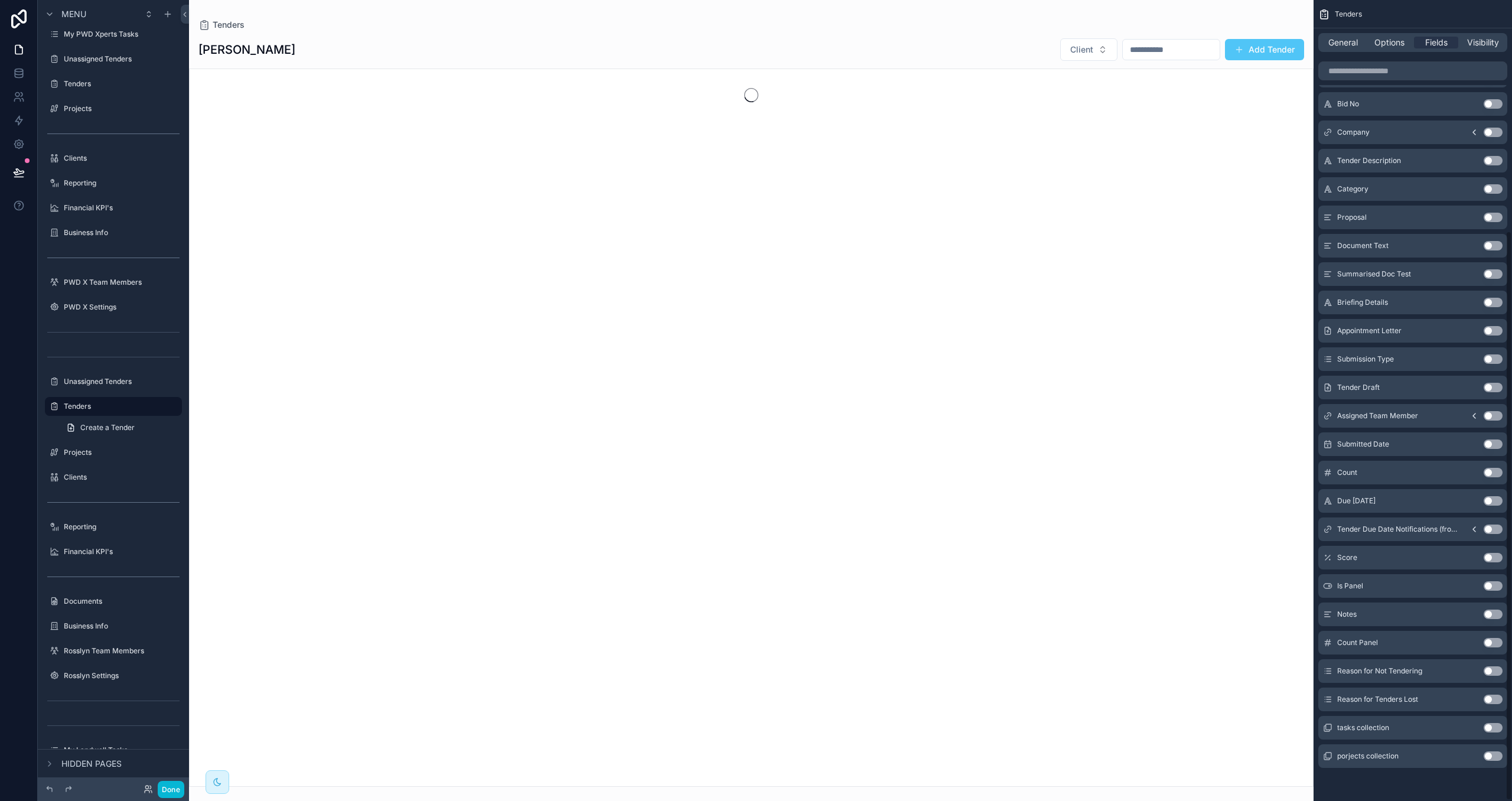
click at [1494, 557] on button "Use setting" at bounding box center [1494, 557] width 19 height 10
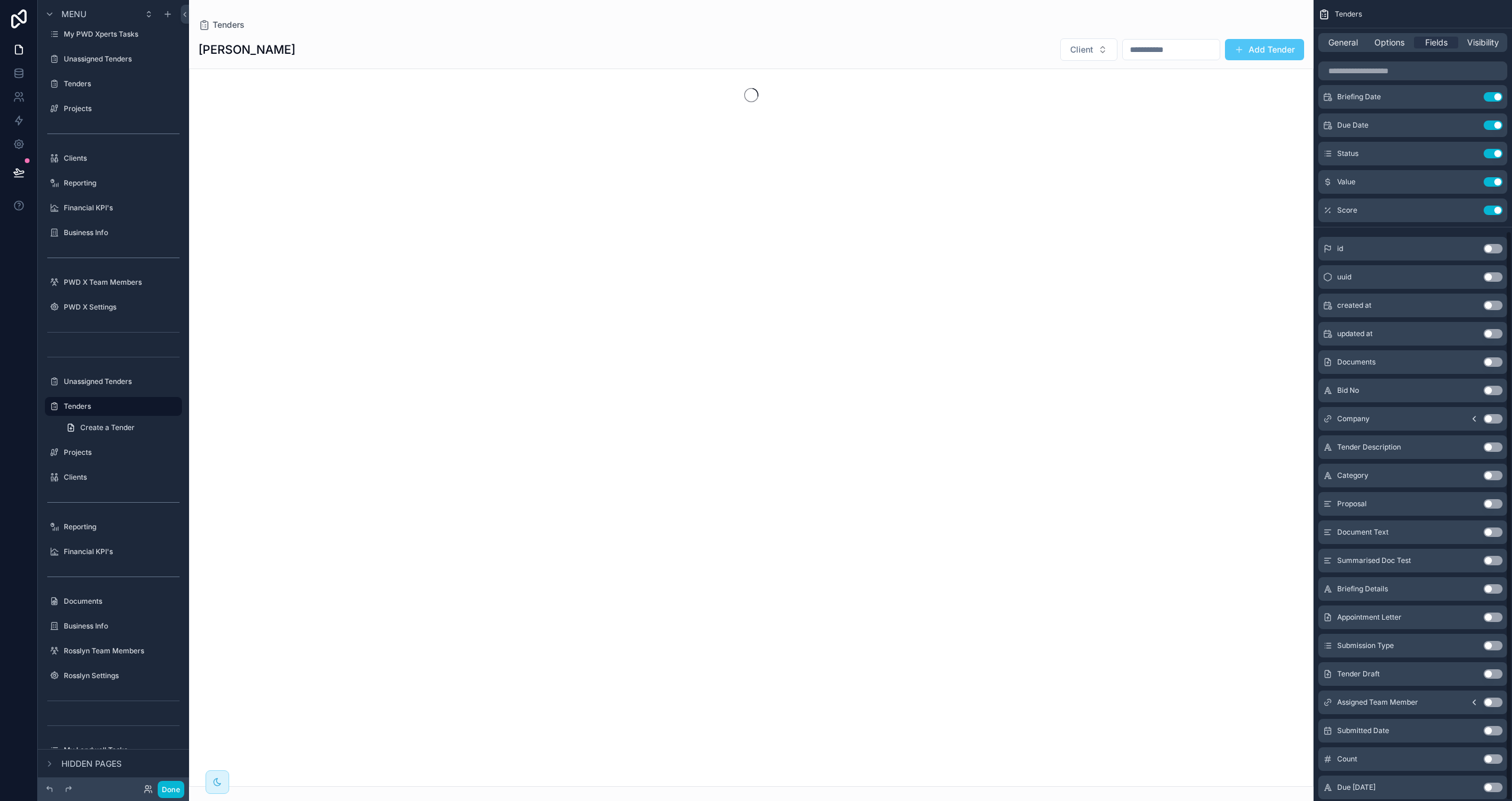
scroll to position [0, 0]
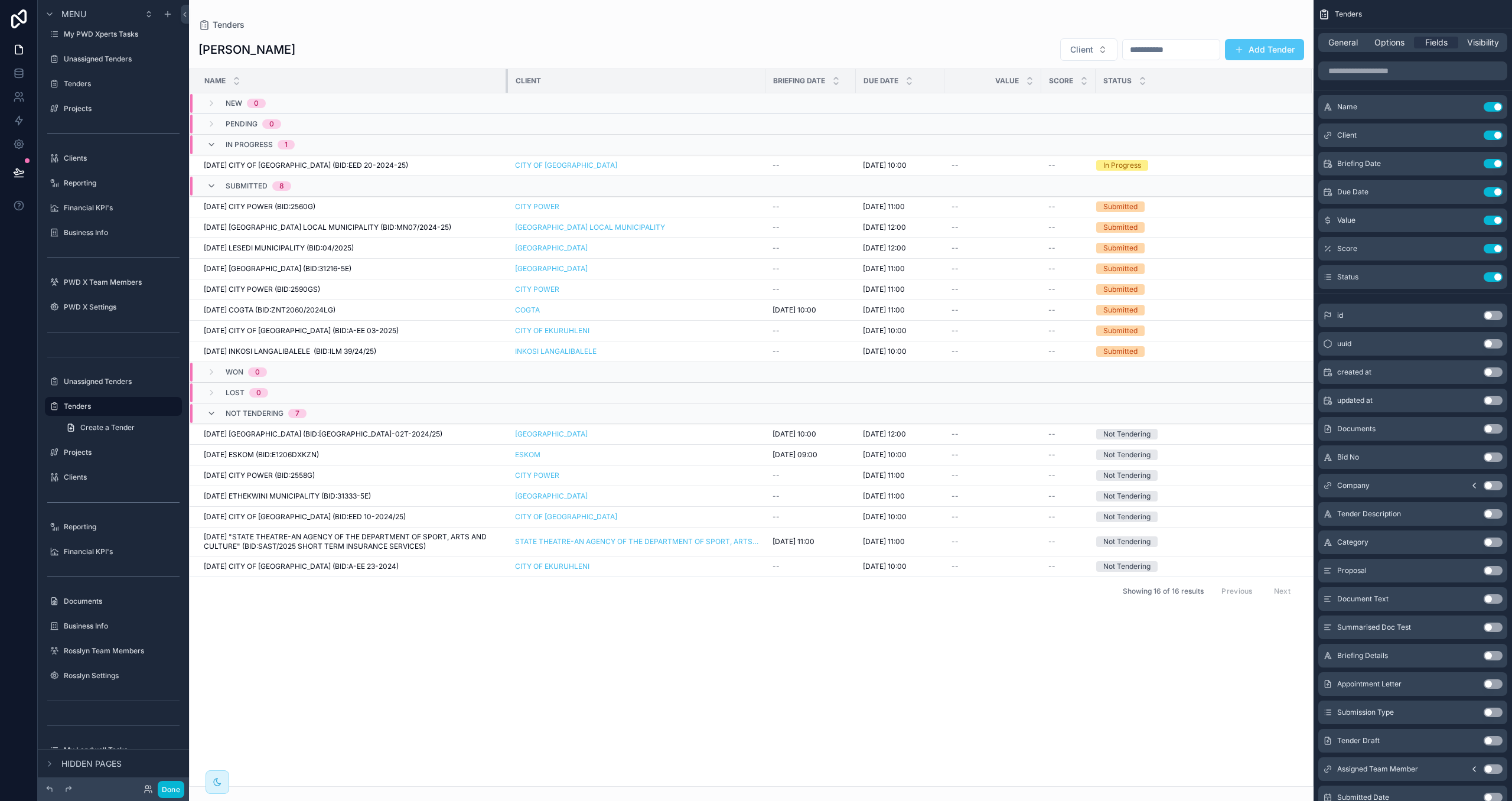
drag, startPoint x: 411, startPoint y: 77, endPoint x: 505, endPoint y: 85, distance: 94.3
click at [506, 85] on div "scrollable content" at bounding box center [508, 81] width 4 height 24
click at [158, 790] on button "Done" at bounding box center [171, 789] width 27 height 17
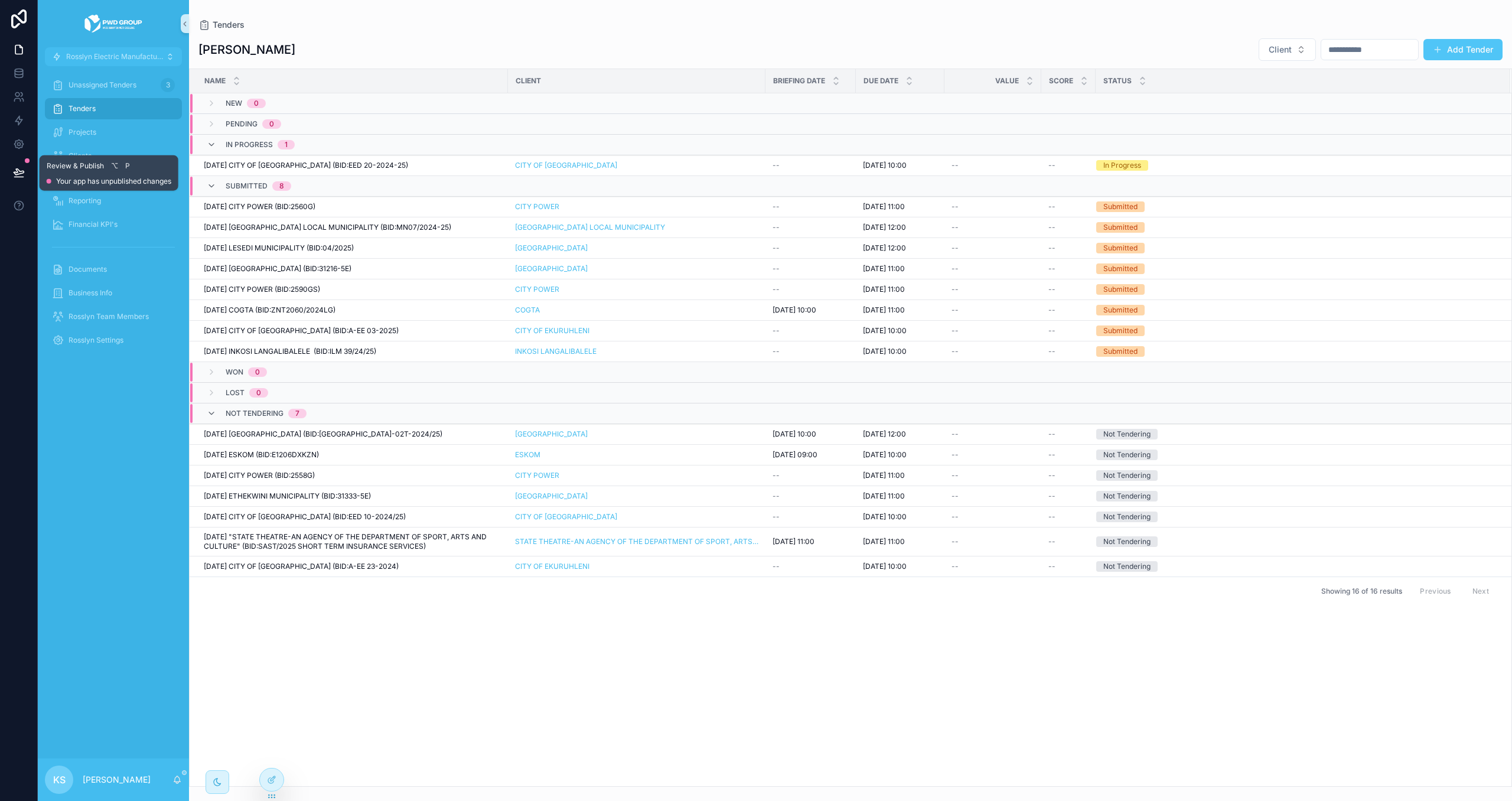
click at [15, 166] on icon at bounding box center [19, 172] width 12 height 12
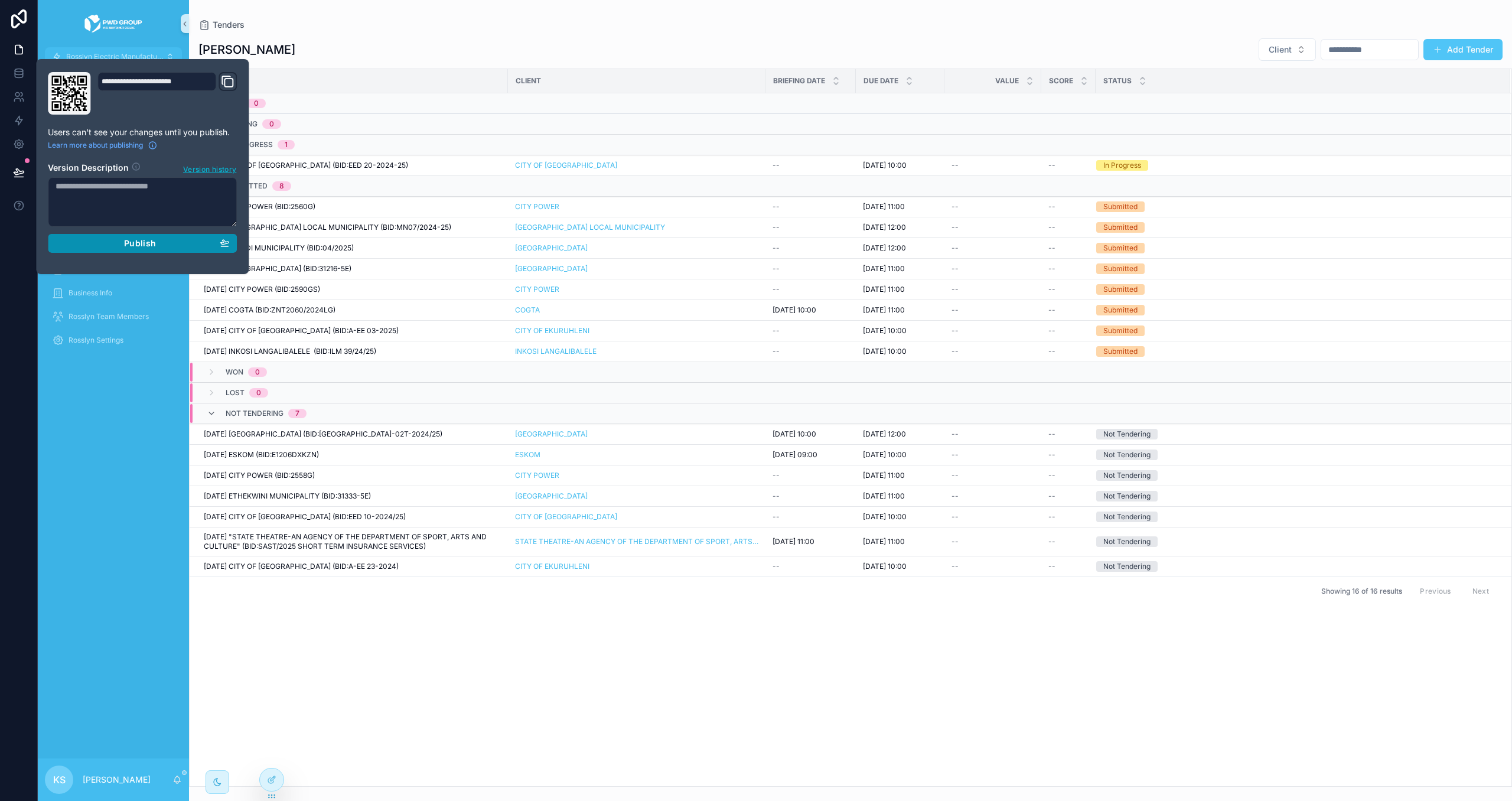
click at [131, 247] on span "Publish" at bounding box center [140, 243] width 32 height 10
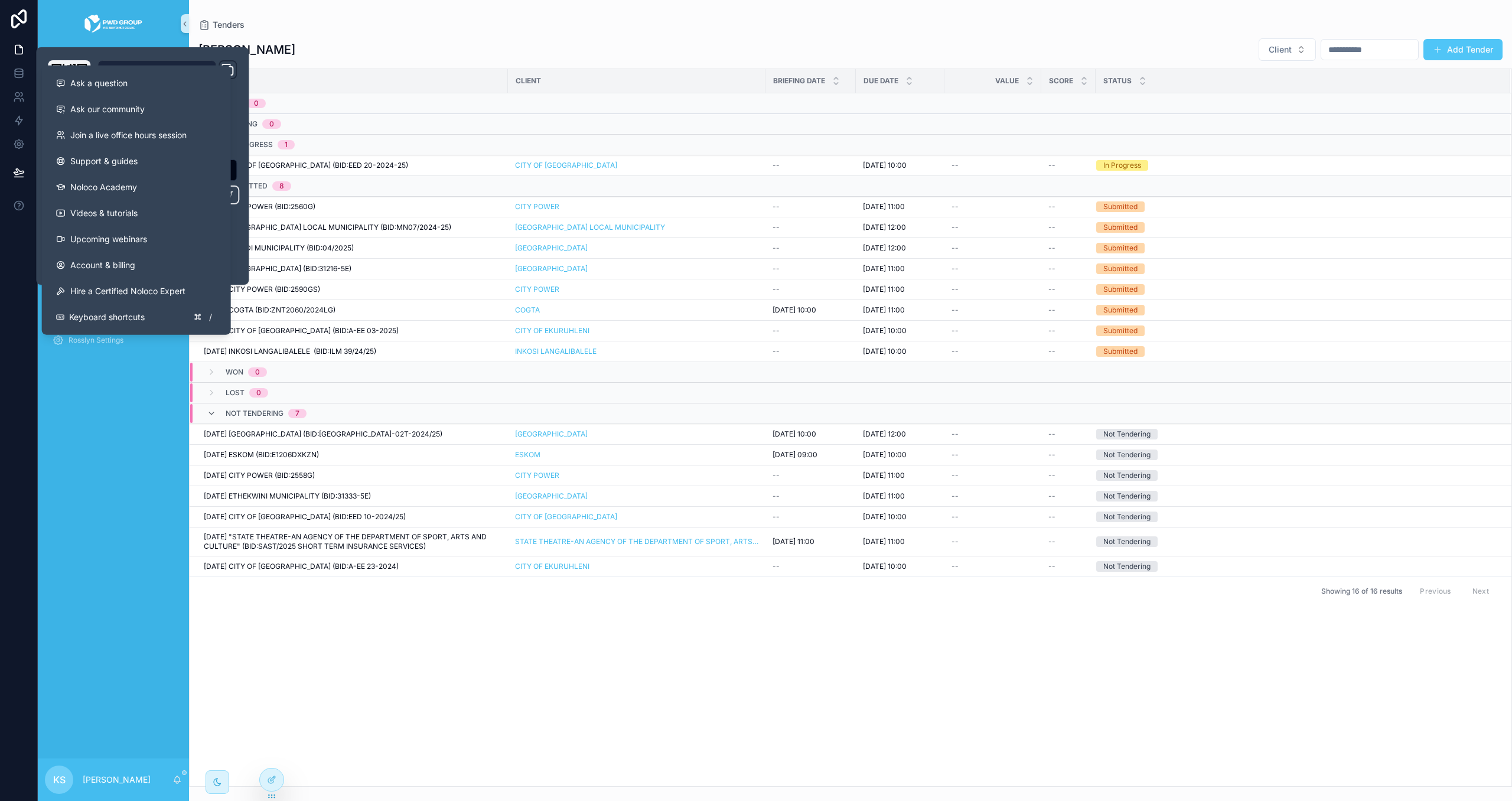
click at [12, 230] on div at bounding box center [18, 400] width 38 height 801
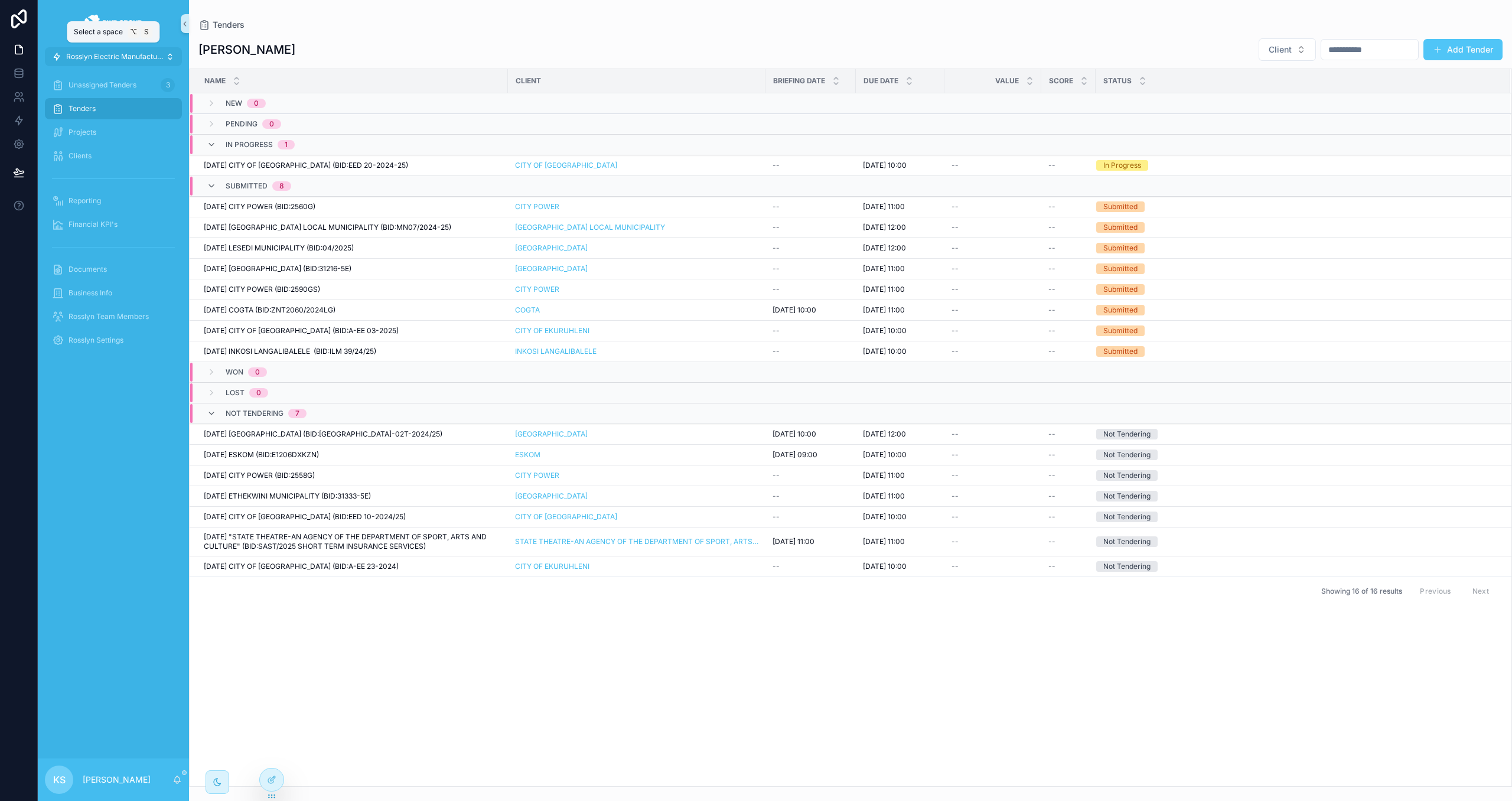
click at [109, 54] on span "Rosslyn Electric Manufactures" at bounding box center [116, 57] width 99 height 10
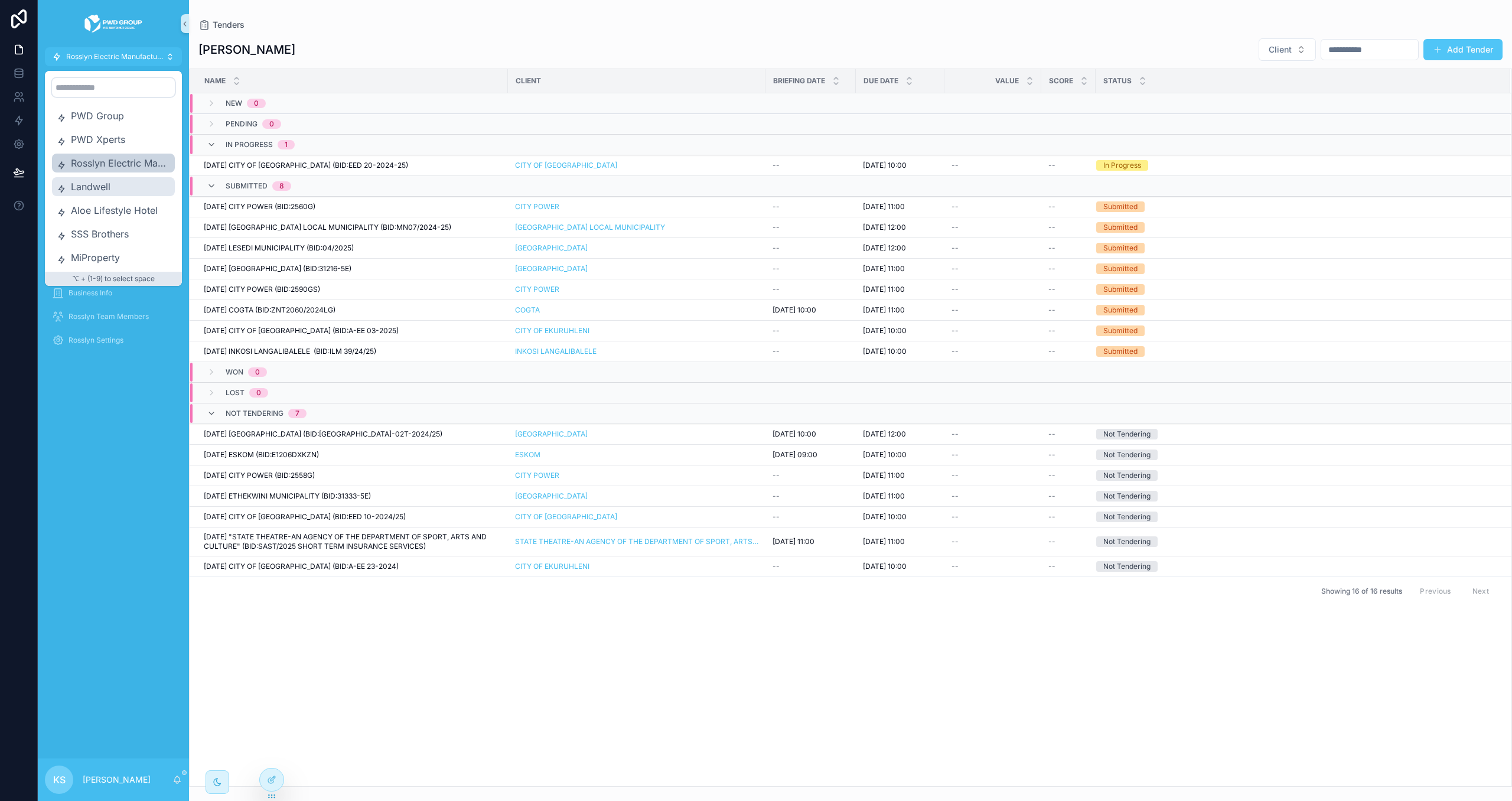
click at [115, 186] on span "Landwell" at bounding box center [120, 186] width 99 height 14
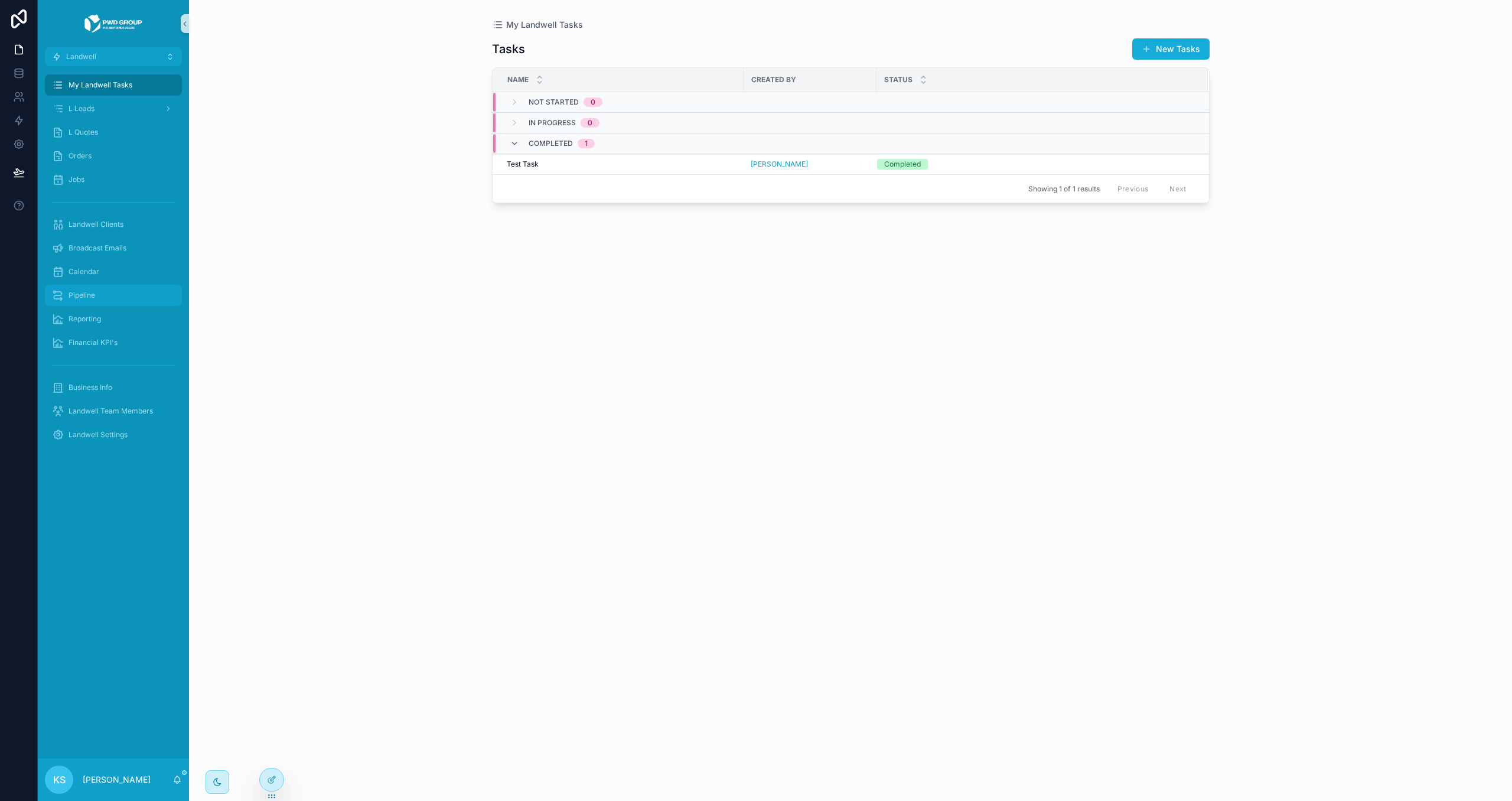
click at [106, 289] on div "Pipeline" at bounding box center [113, 295] width 123 height 19
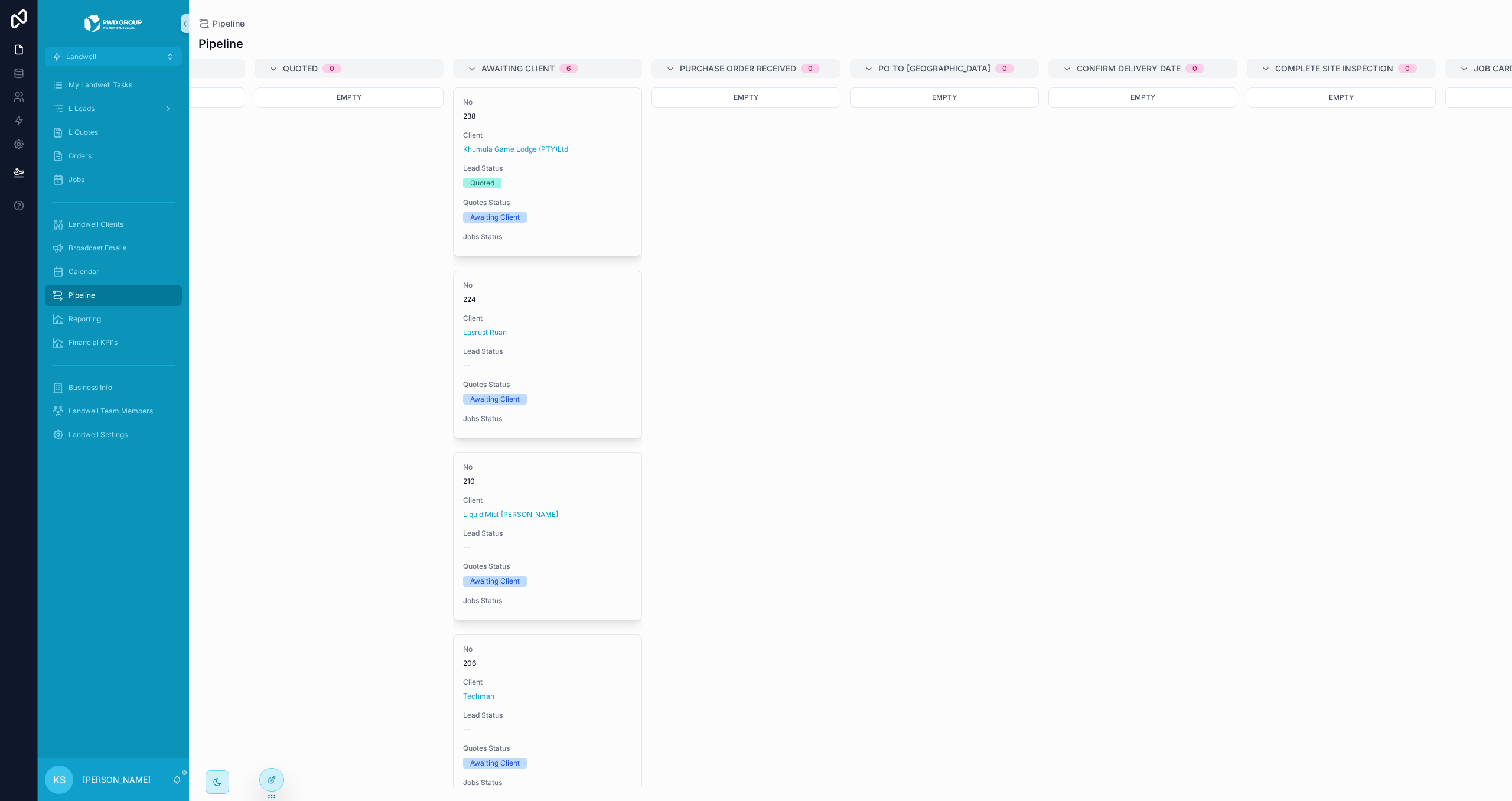
scroll to position [0, 740]
click at [606, 169] on span "Lead Status" at bounding box center [546, 168] width 169 height 10
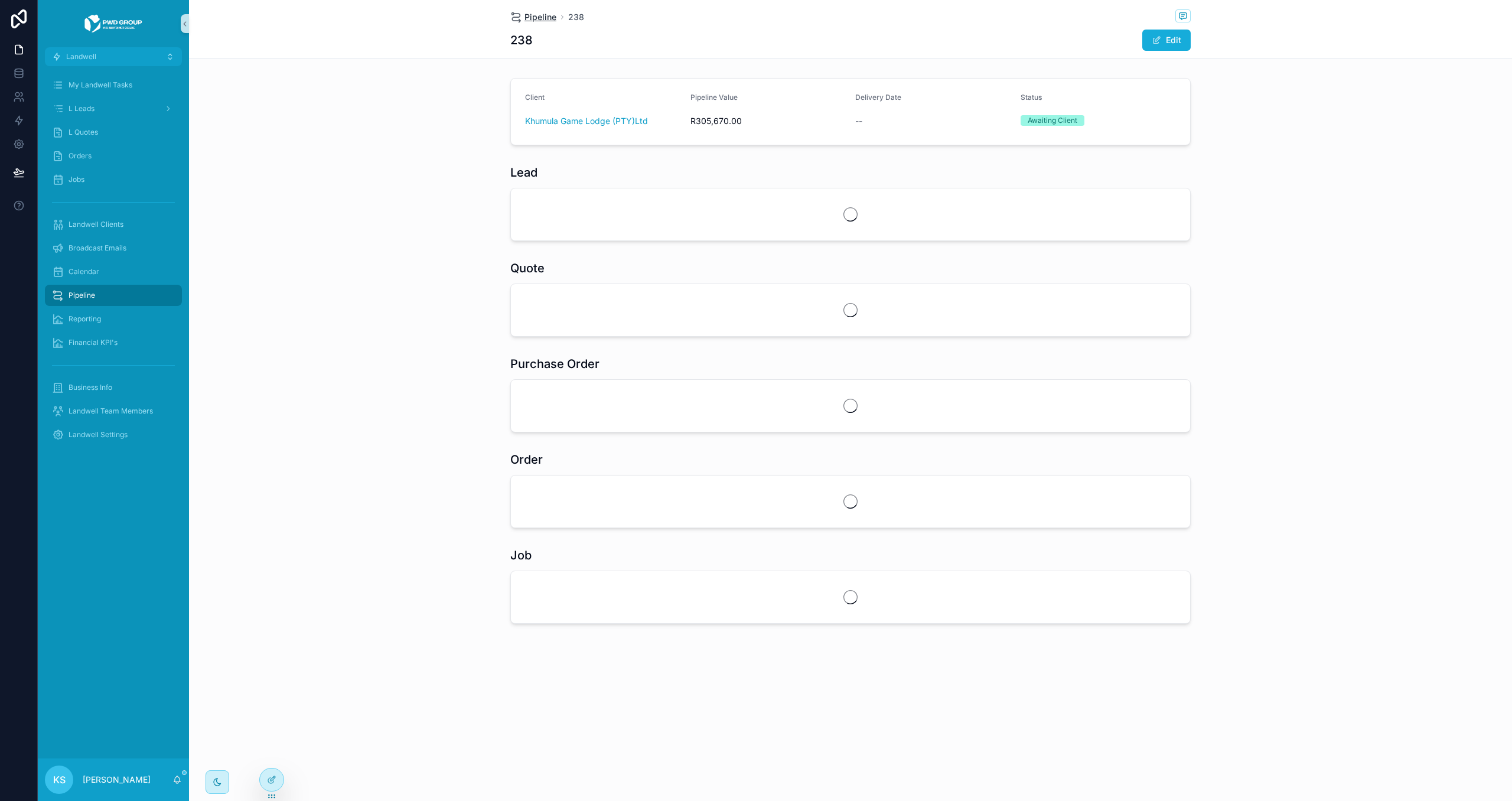
click at [543, 18] on span "Pipeline" at bounding box center [540, 17] width 32 height 12
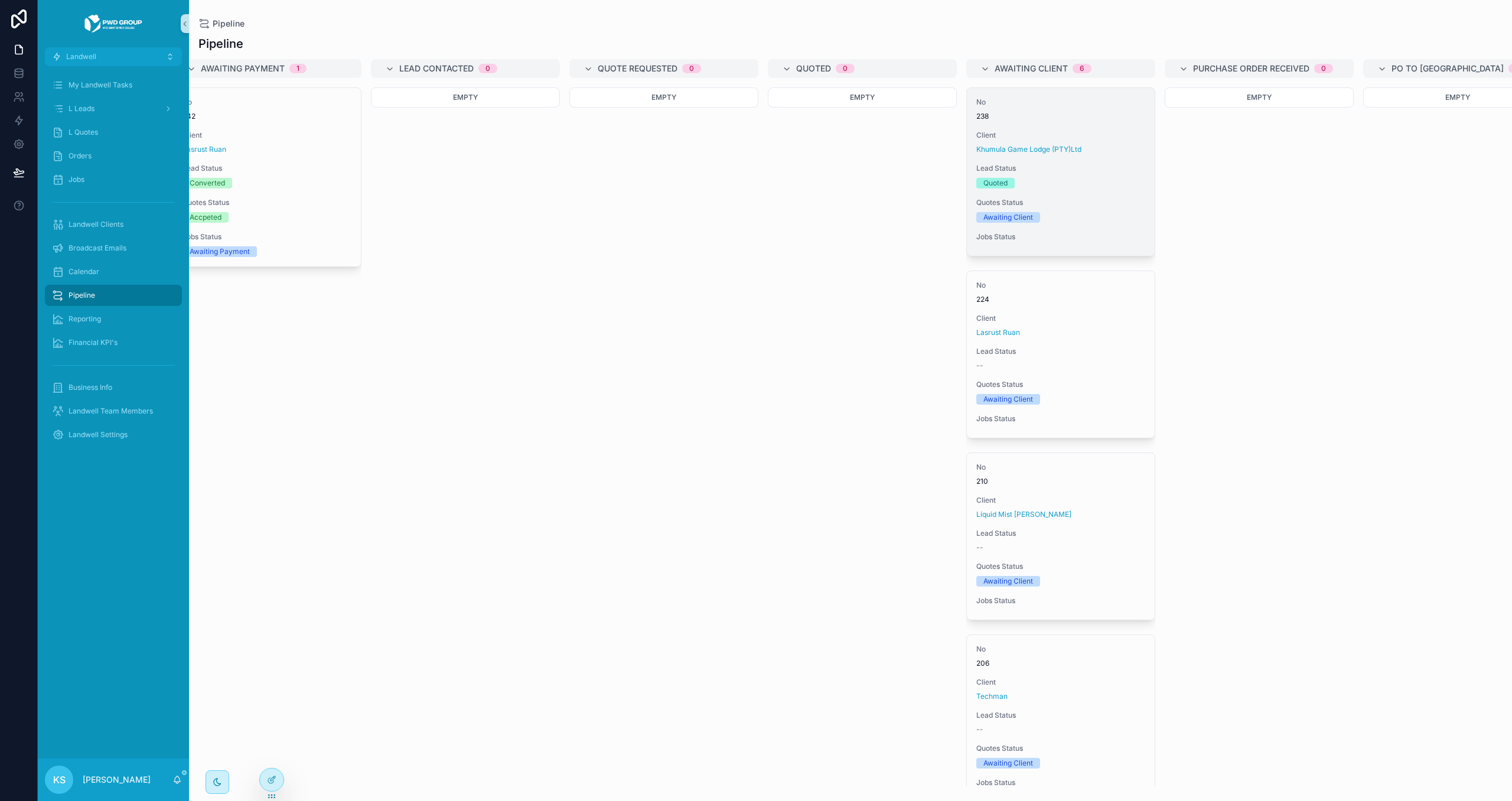
scroll to position [0, 223]
click at [1097, 191] on div "No 238 Client Khumula Game Lodge (PTY)Ltd Lead Status Quoted Quotes Status Awai…" at bounding box center [1062, 172] width 188 height 168
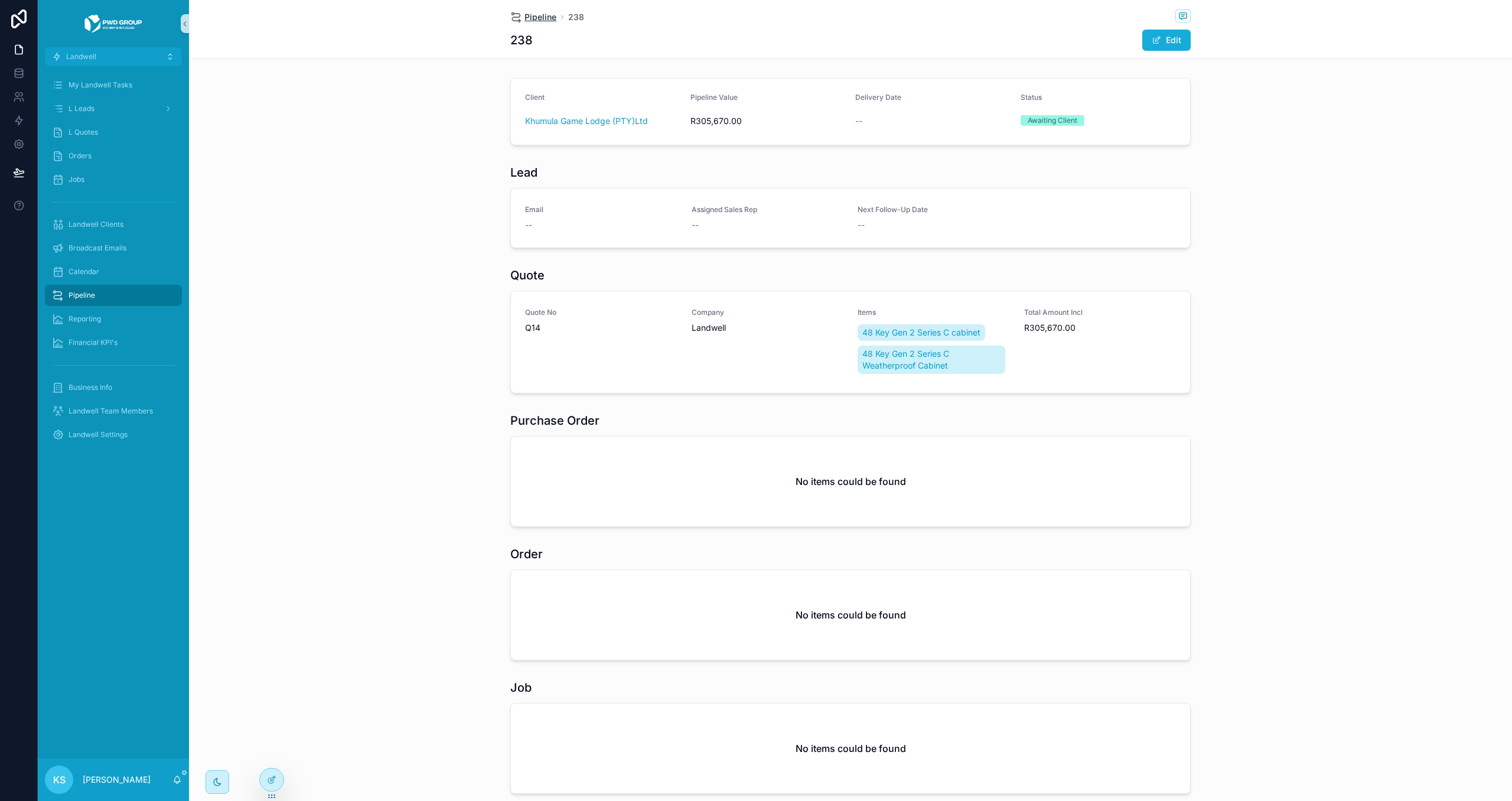
click at [533, 18] on span "Pipeline" at bounding box center [540, 17] width 32 height 12
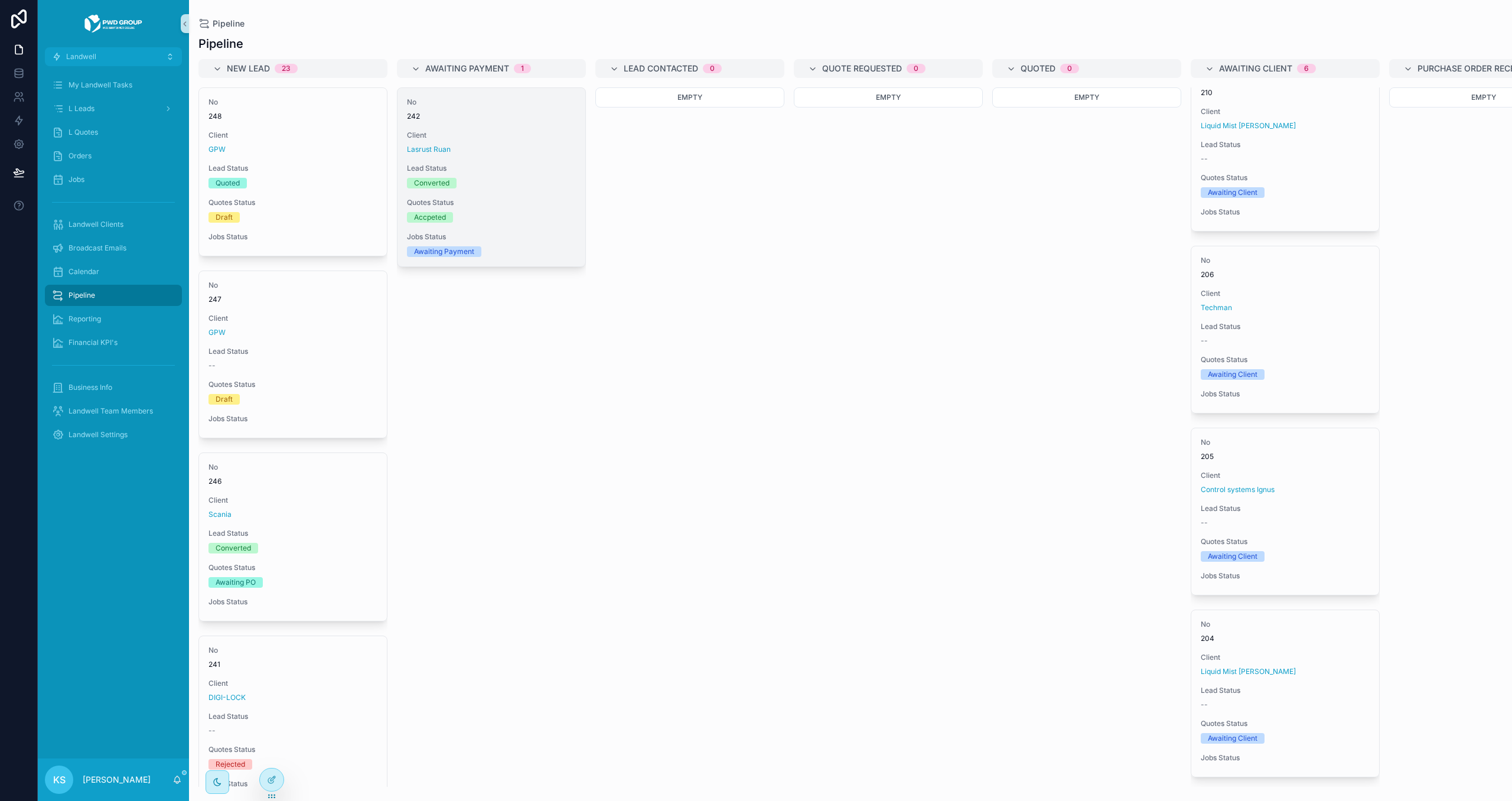
click at [501, 138] on span "Client" at bounding box center [492, 135] width 169 height 10
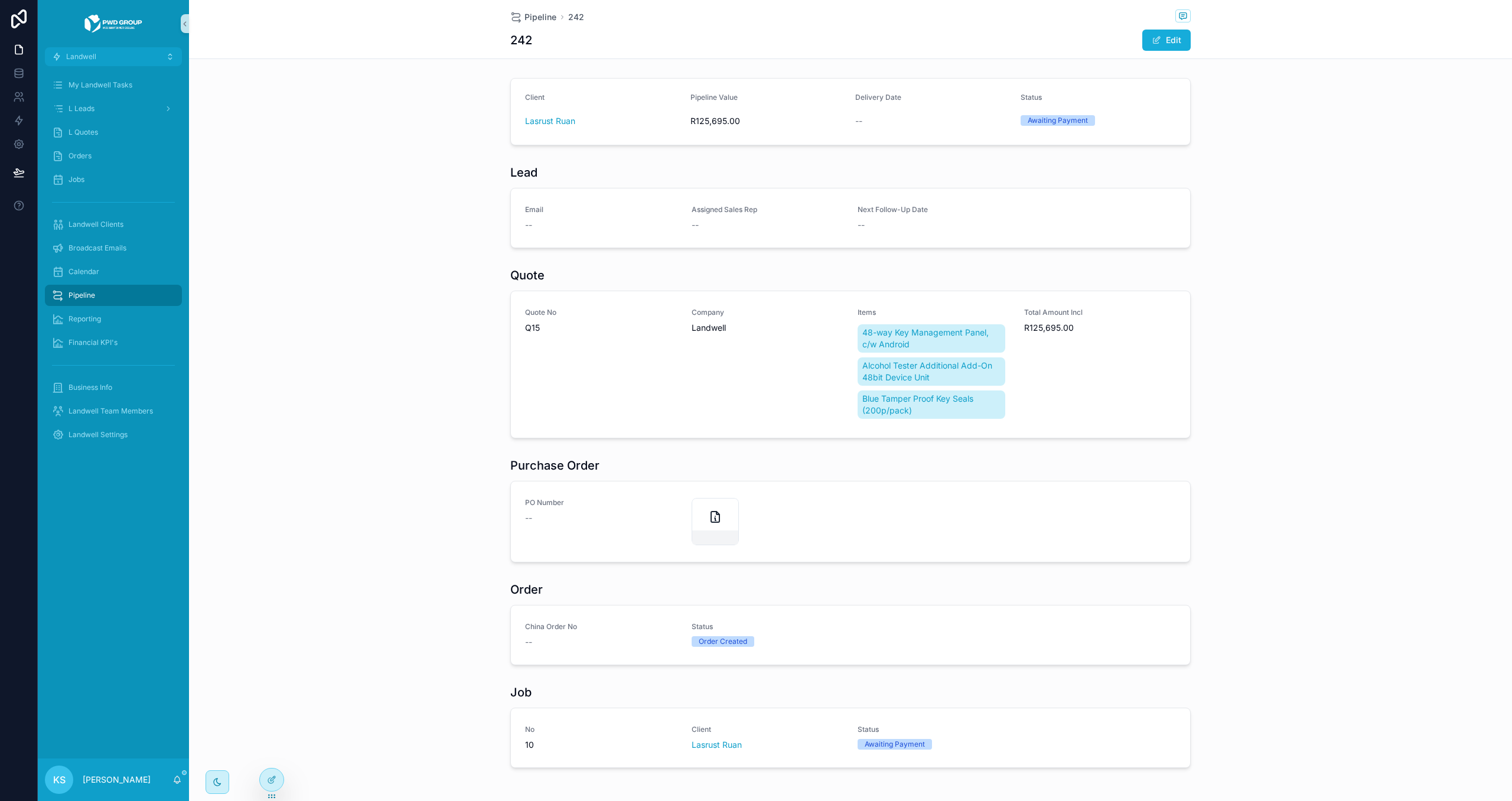
scroll to position [50, 0]
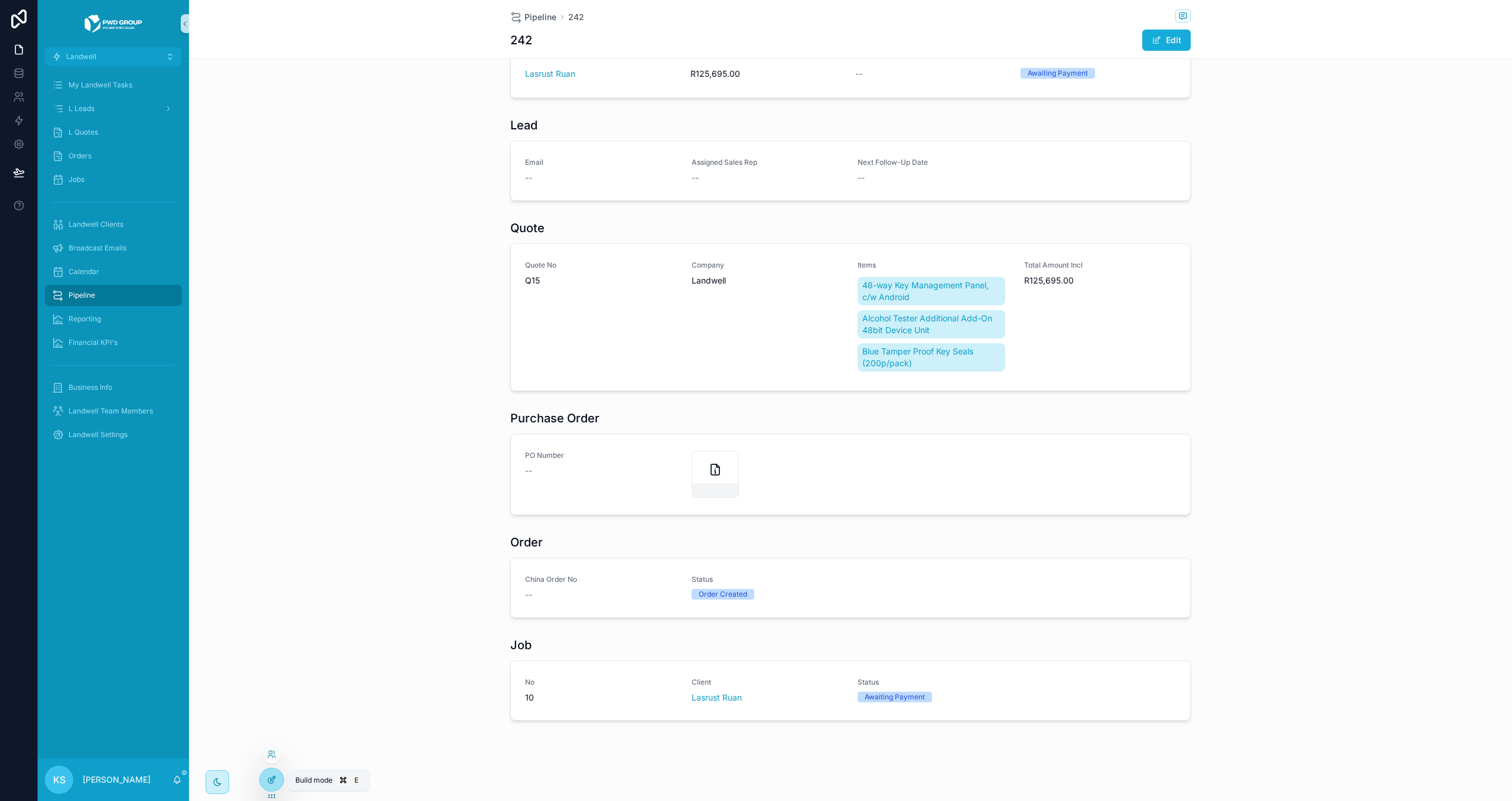
click at [271, 780] on icon at bounding box center [273, 779] width 4 height 4
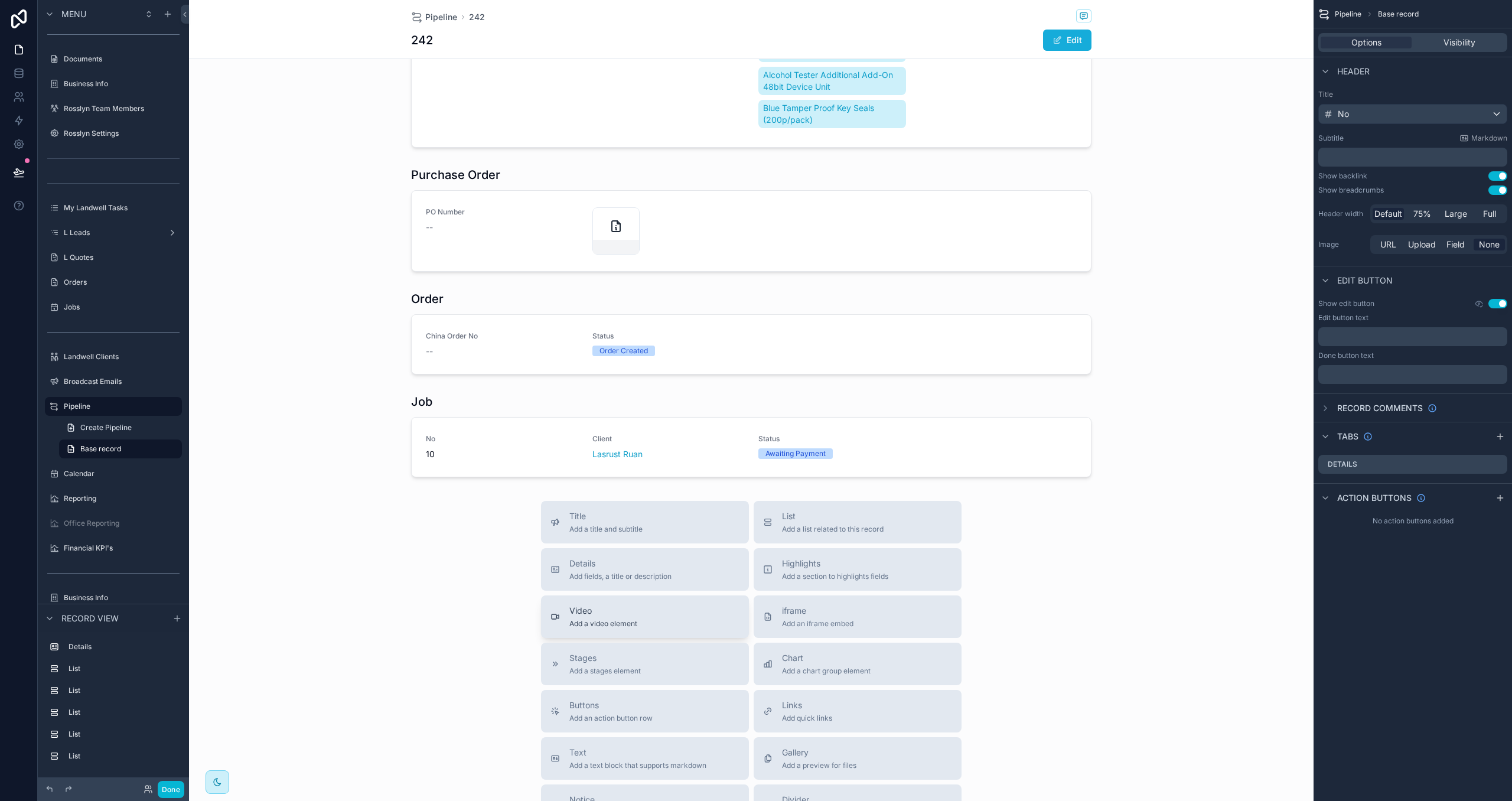
scroll to position [292, 0]
click at [830, 520] on span "List" at bounding box center [833, 516] width 102 height 12
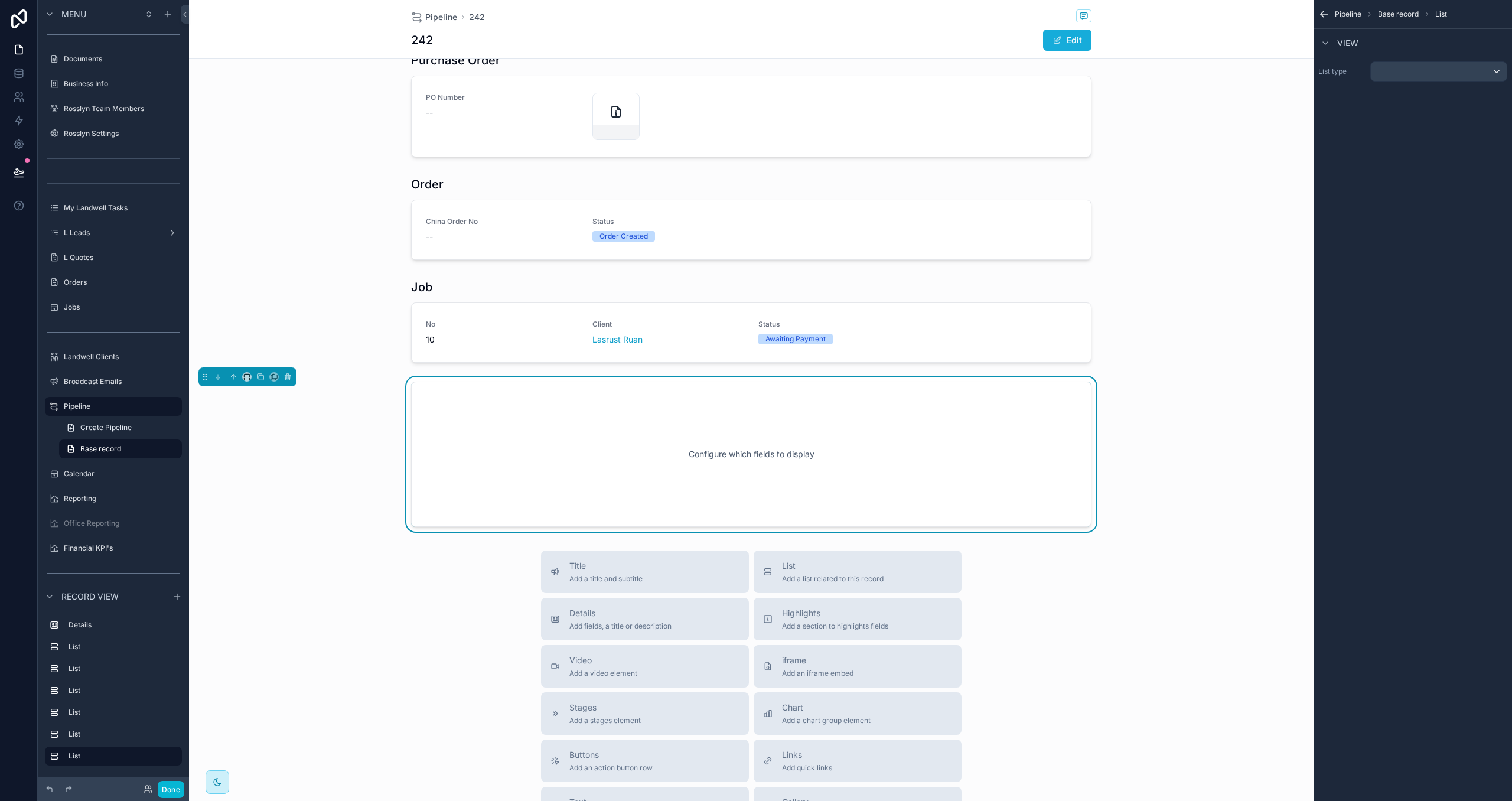
scroll to position [462, 0]
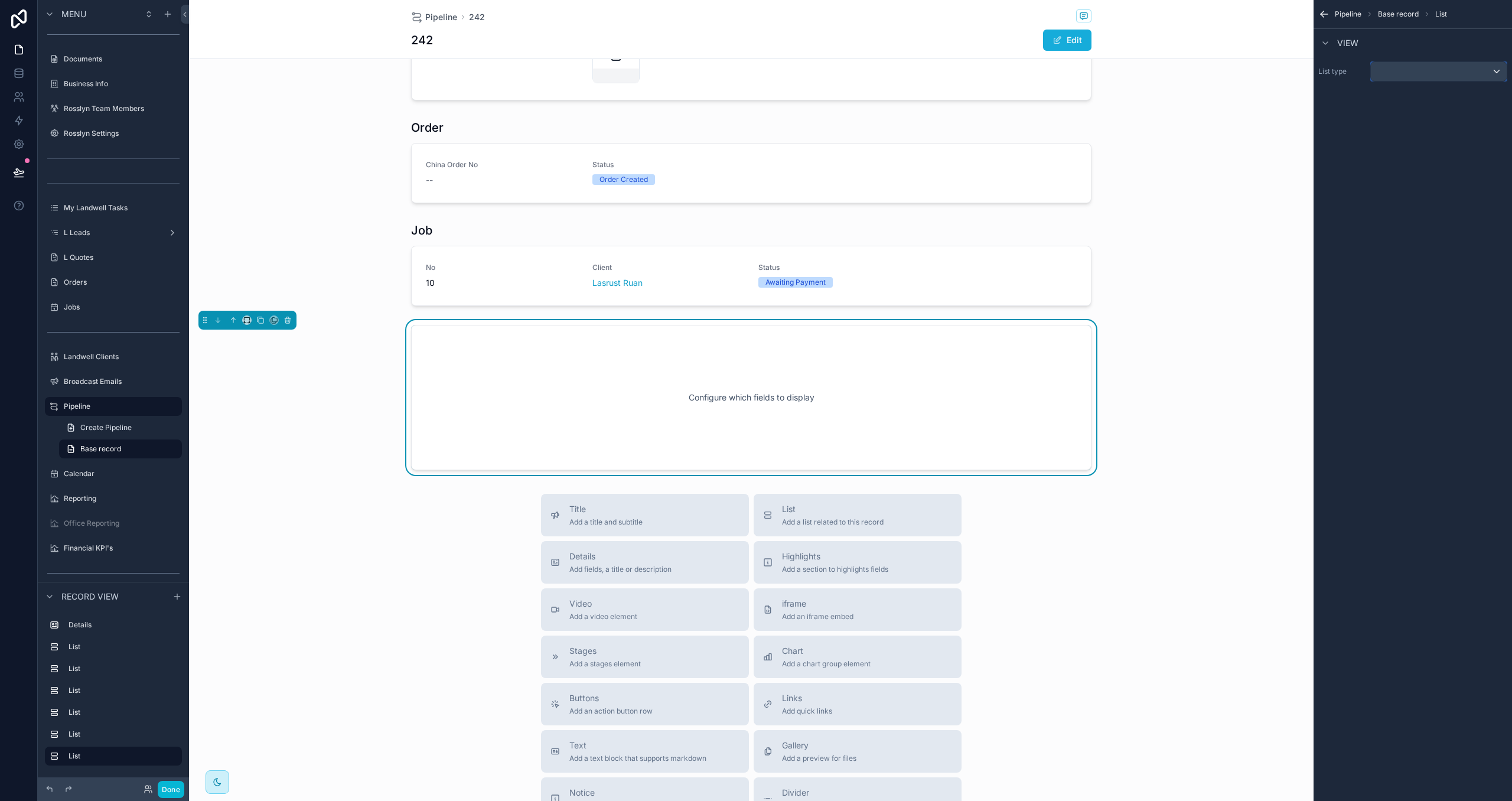
click at [1427, 73] on div "scrollable content" at bounding box center [1439, 71] width 136 height 19
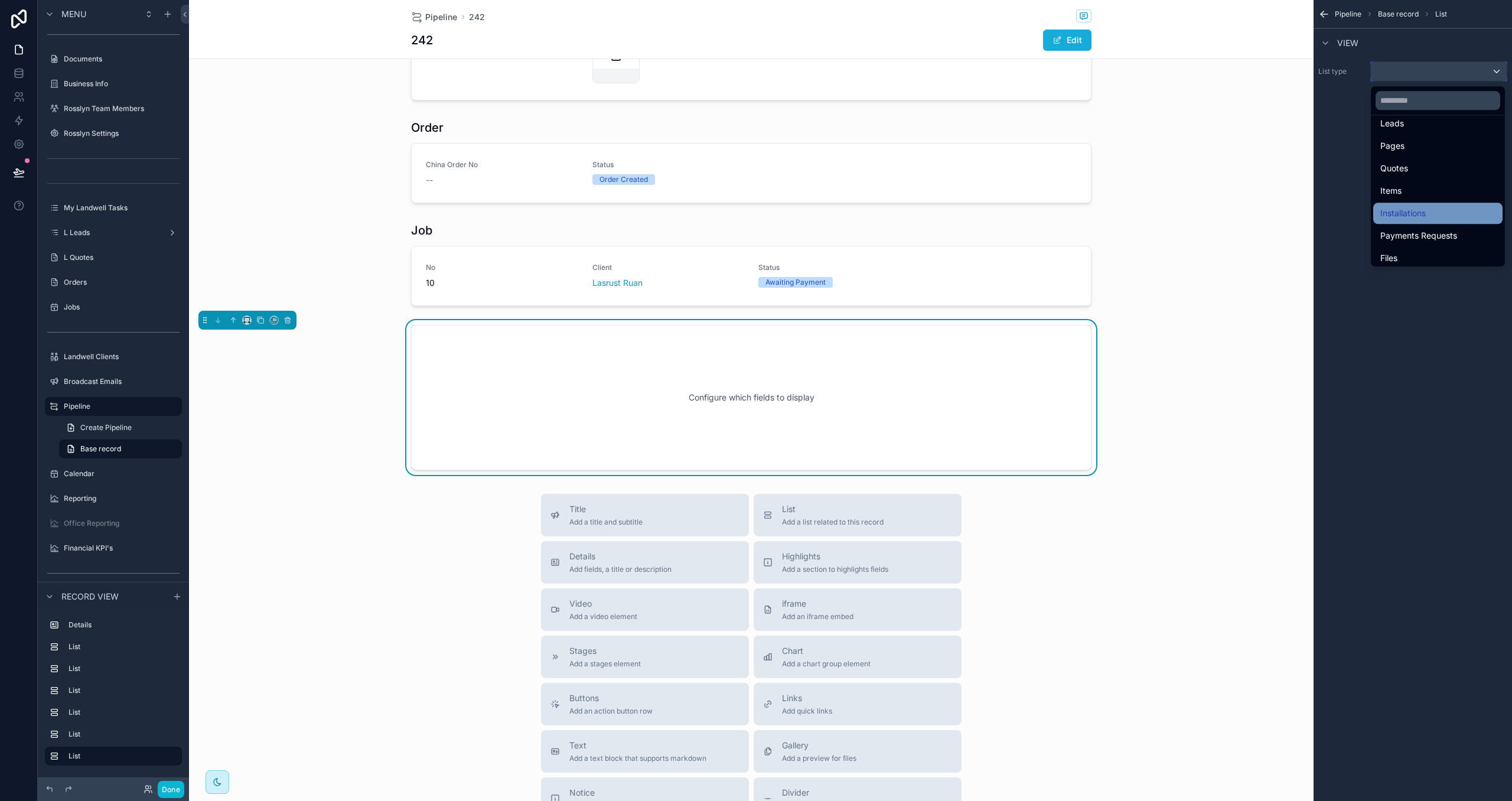
scroll to position [319, 0]
click at [1428, 208] on div "Installations" at bounding box center [1438, 211] width 115 height 14
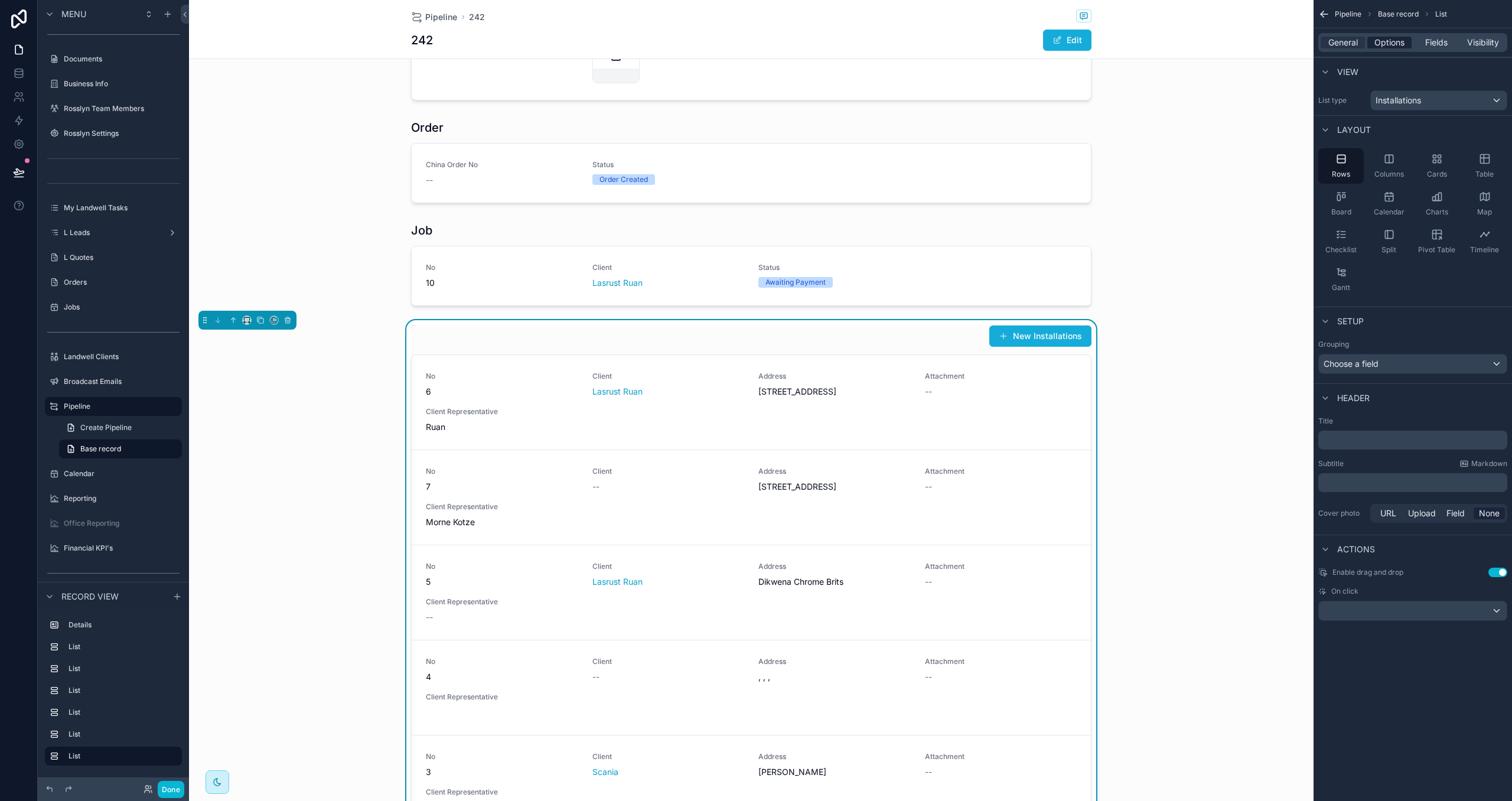
click at [1393, 45] on span "Options" at bounding box center [1389, 43] width 30 height 12
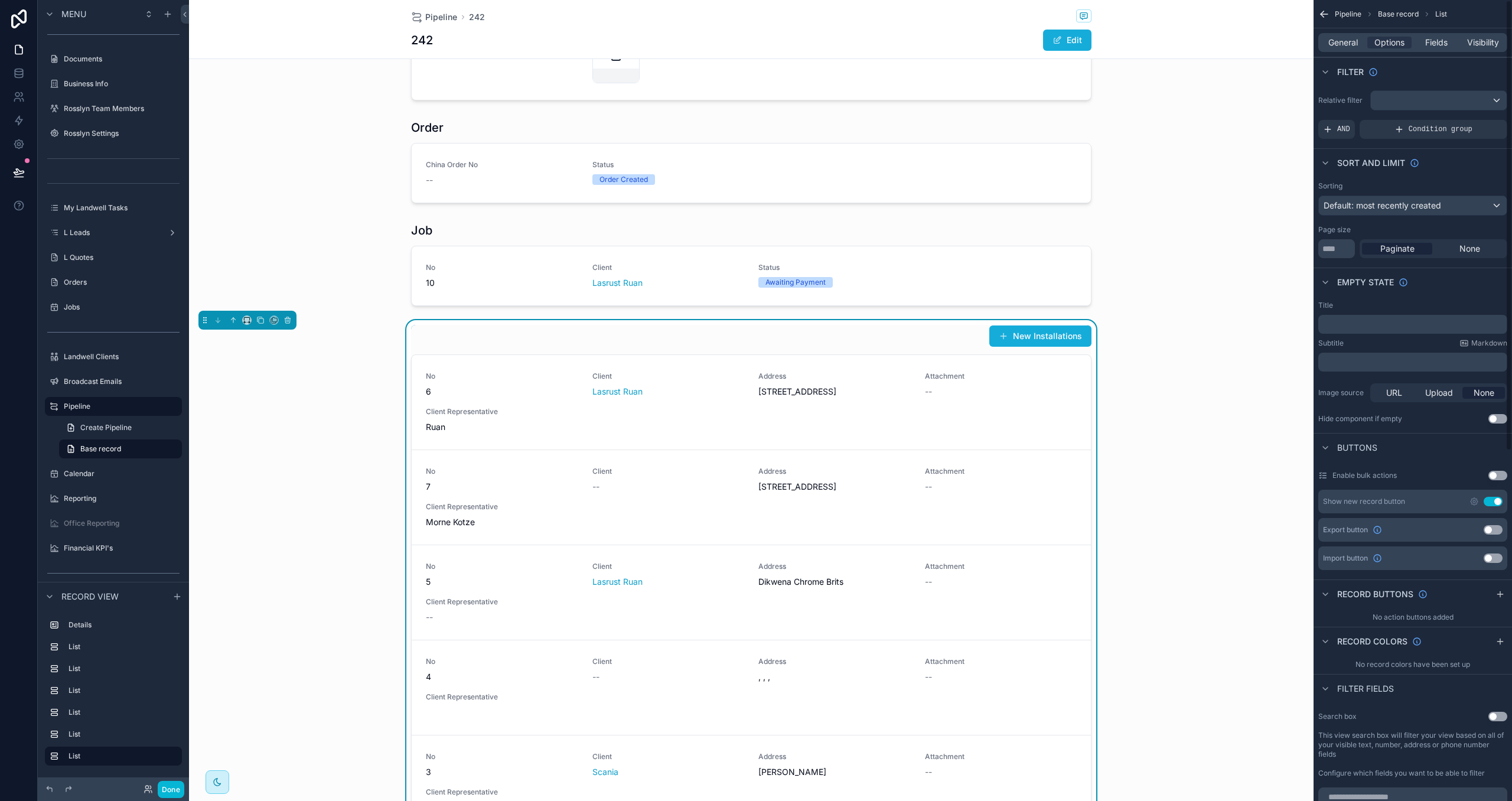
drag, startPoint x: 1496, startPoint y: 502, endPoint x: 1487, endPoint y: 472, distance: 31.3
click at [1496, 502] on button "Use setting" at bounding box center [1494, 501] width 19 height 10
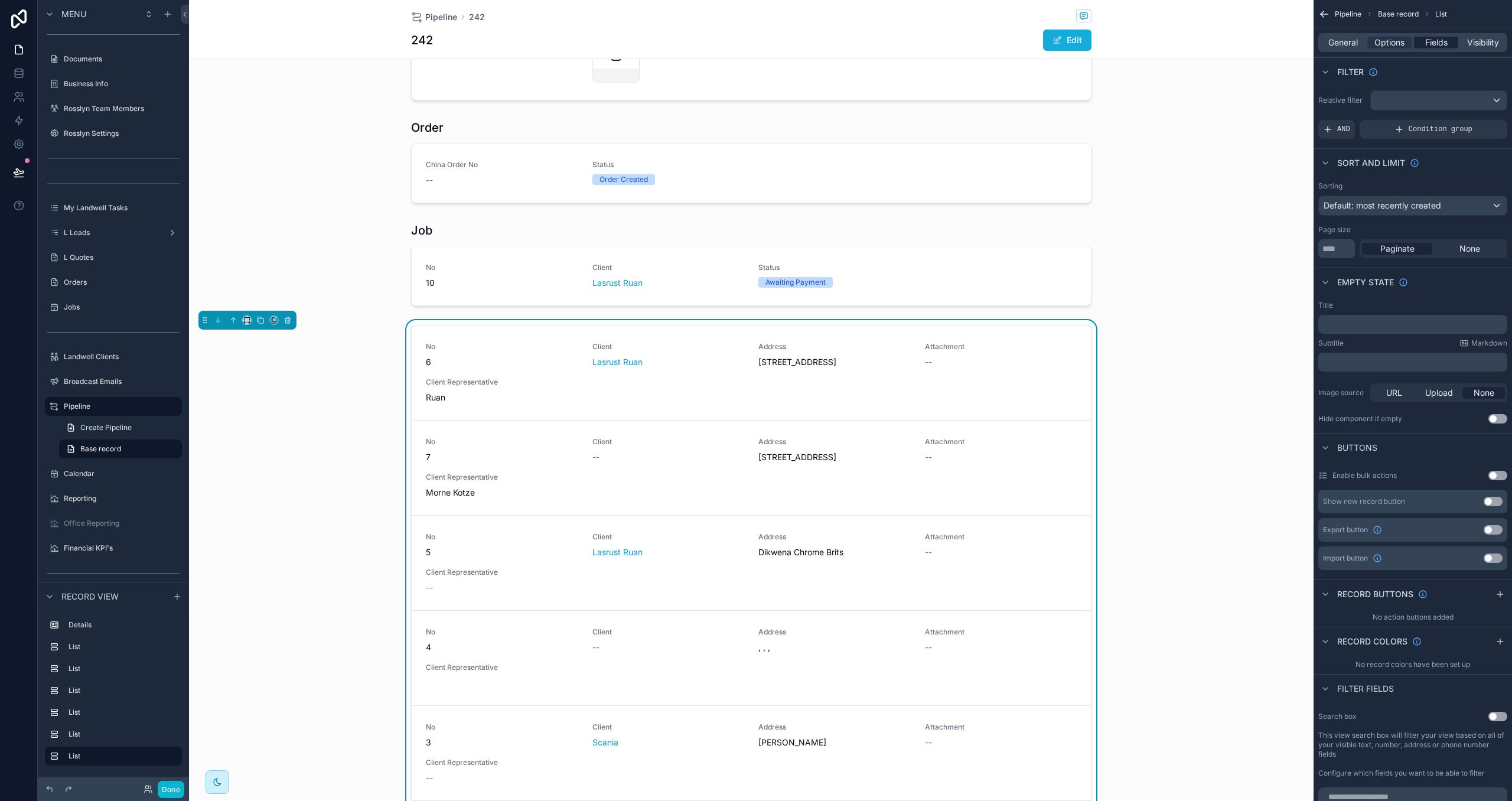
click at [1442, 39] on span "Fields" at bounding box center [1437, 43] width 22 height 12
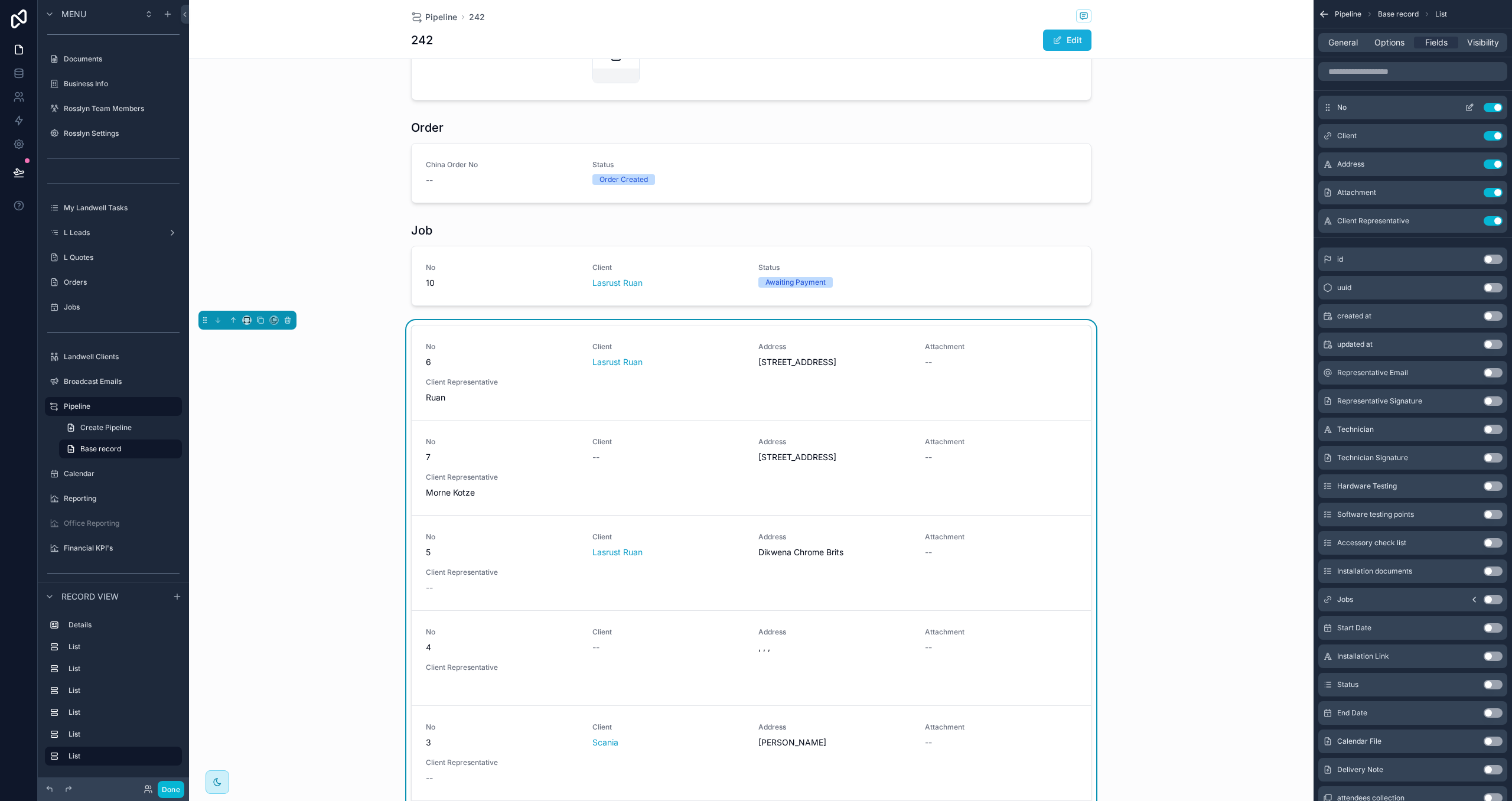
click at [1491, 106] on button "Use setting" at bounding box center [1494, 107] width 19 height 10
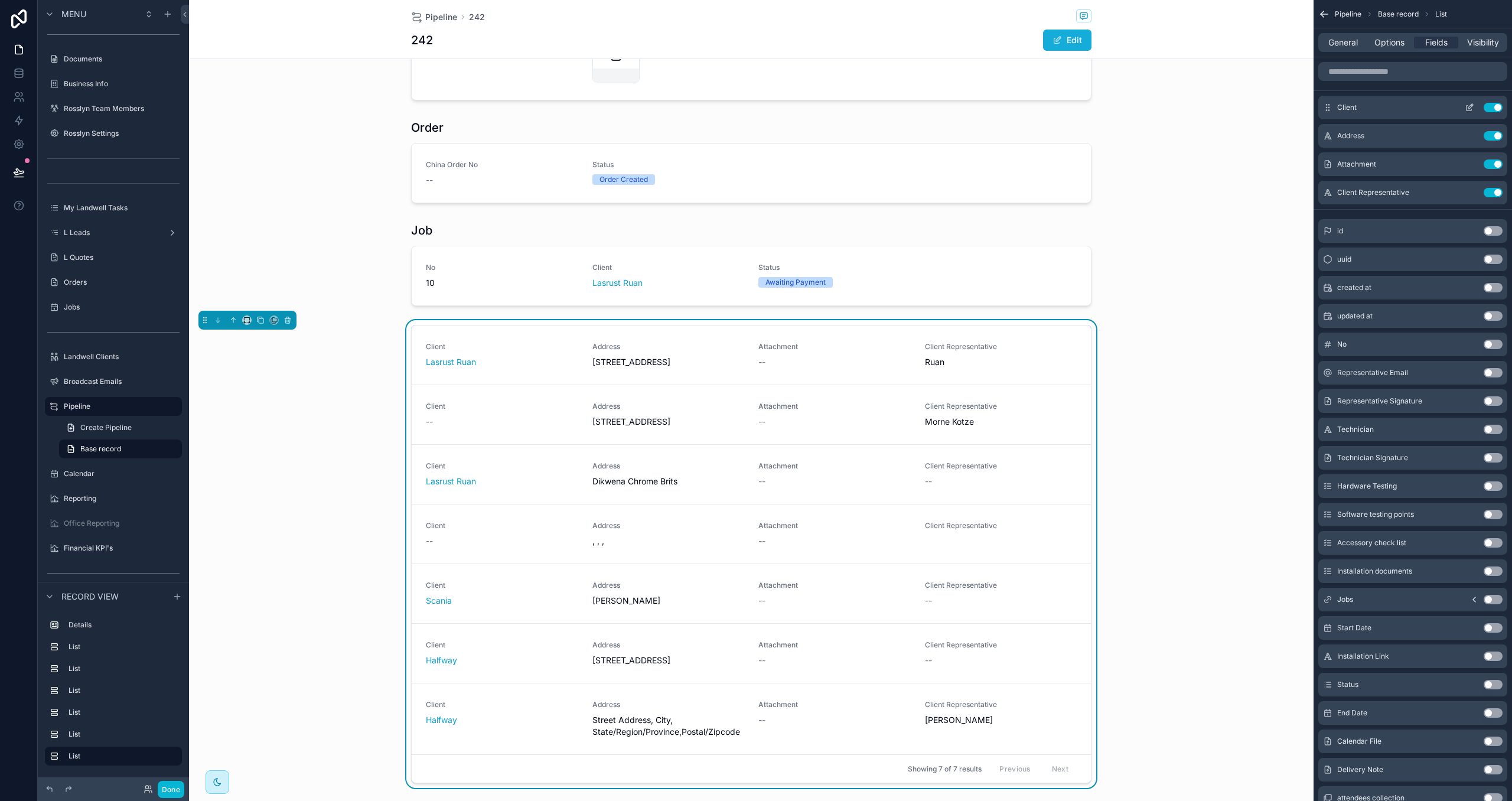
click at [1493, 106] on button "Use setting" at bounding box center [1494, 107] width 19 height 10
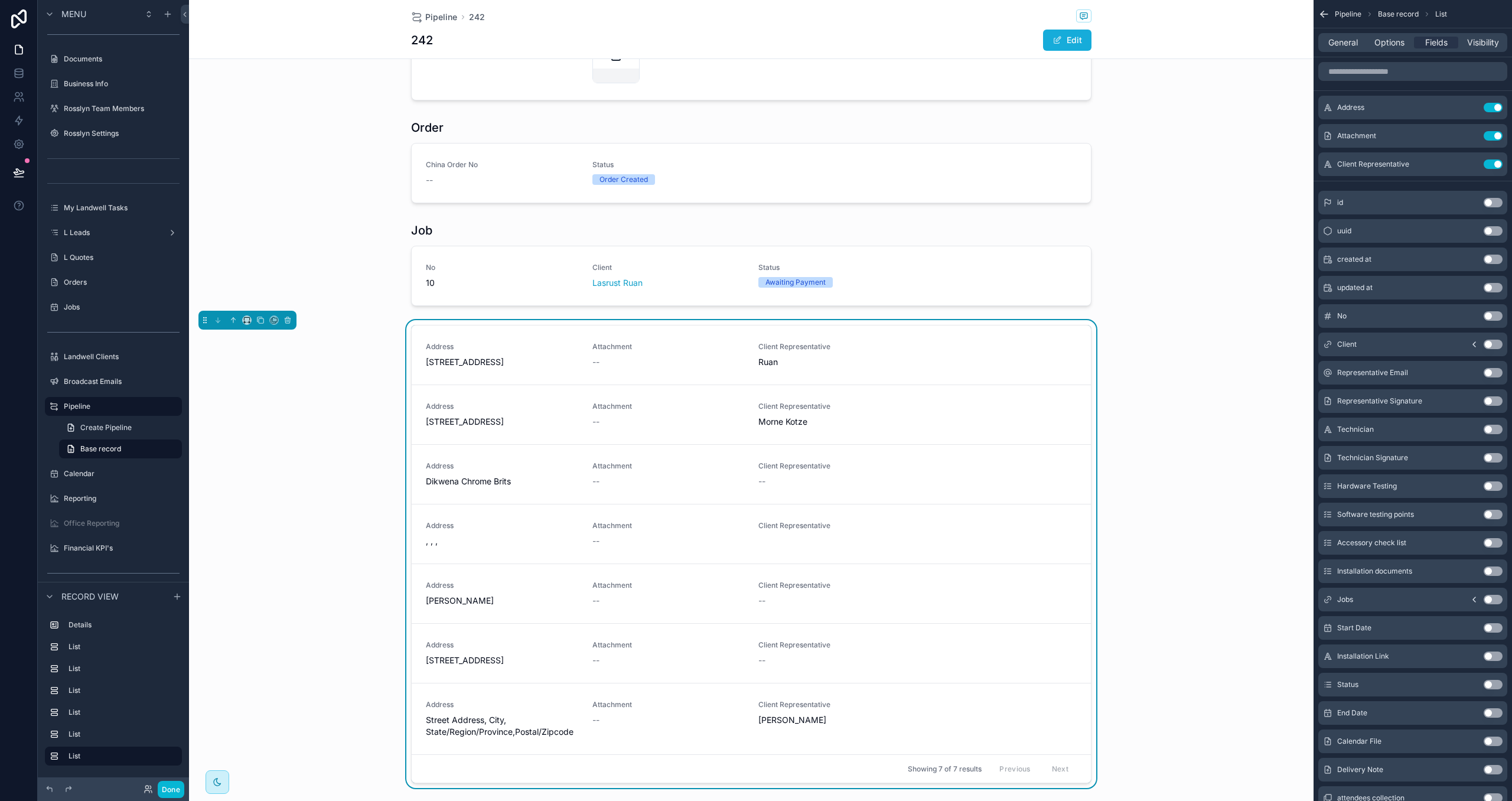
scroll to position [43, 0]
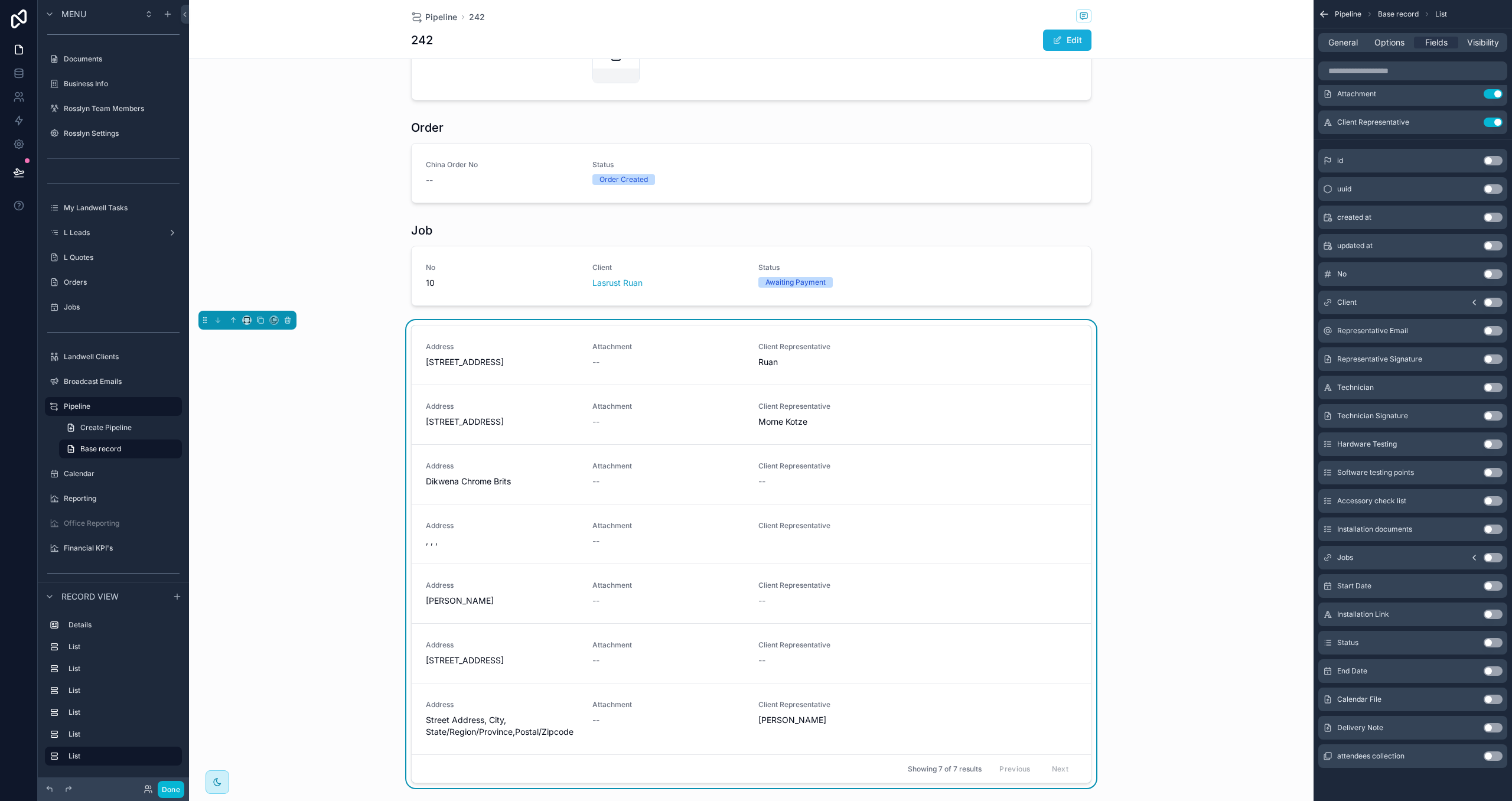
click at [1489, 727] on button "Use setting" at bounding box center [1494, 727] width 19 height 10
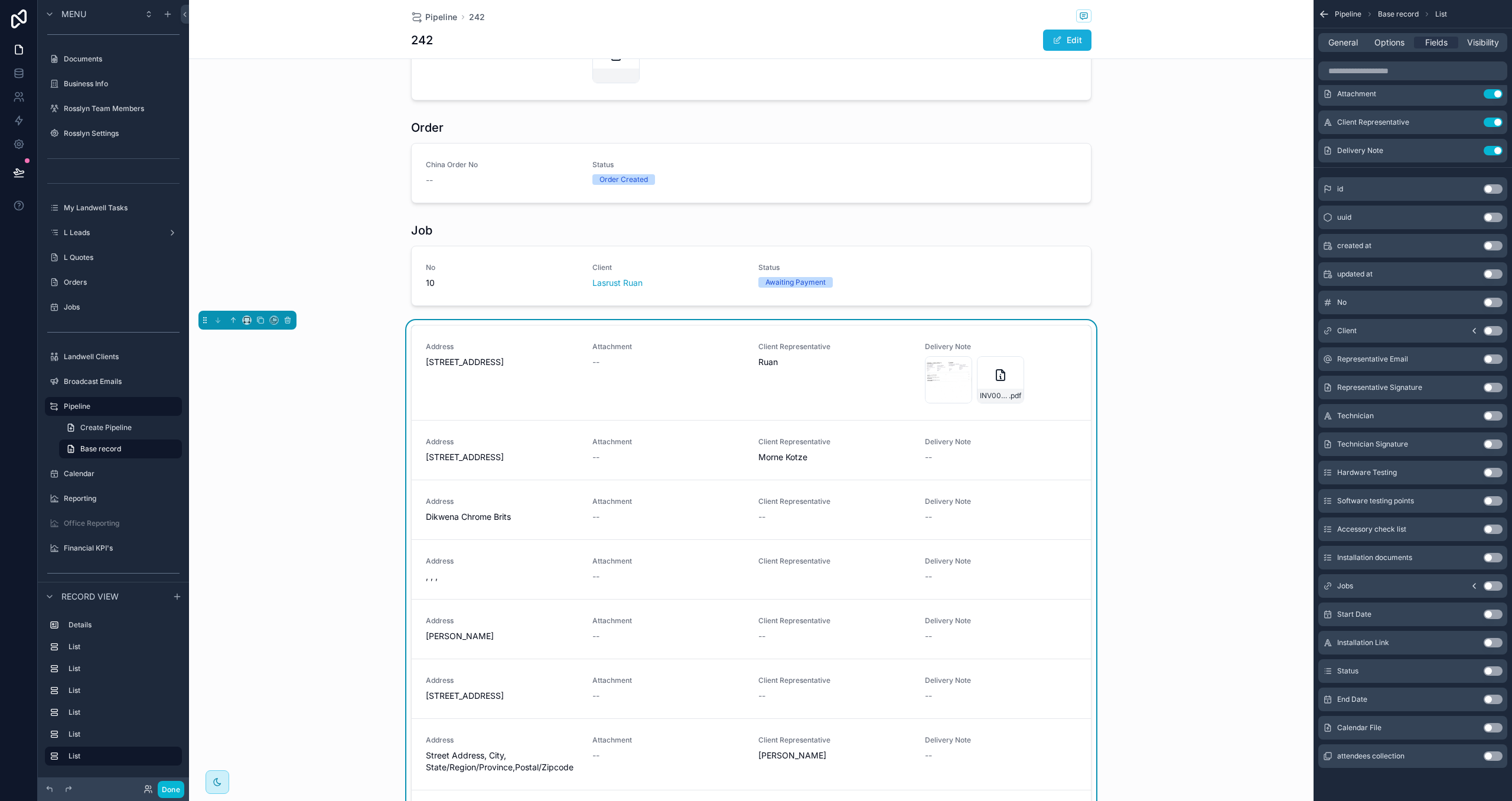
click at [1490, 669] on button "Use setting" at bounding box center [1494, 671] width 19 height 10
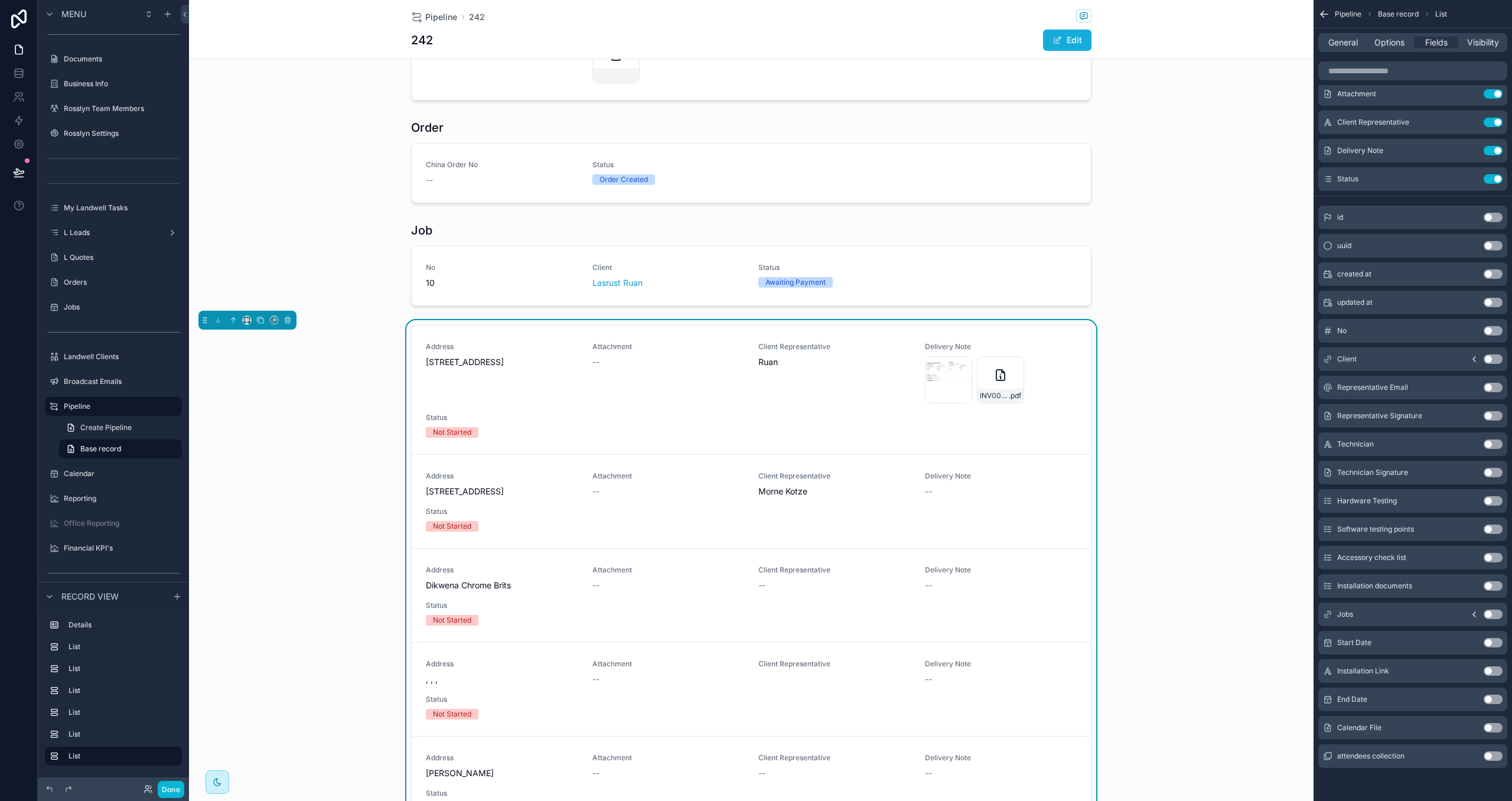
scroll to position [0, 0]
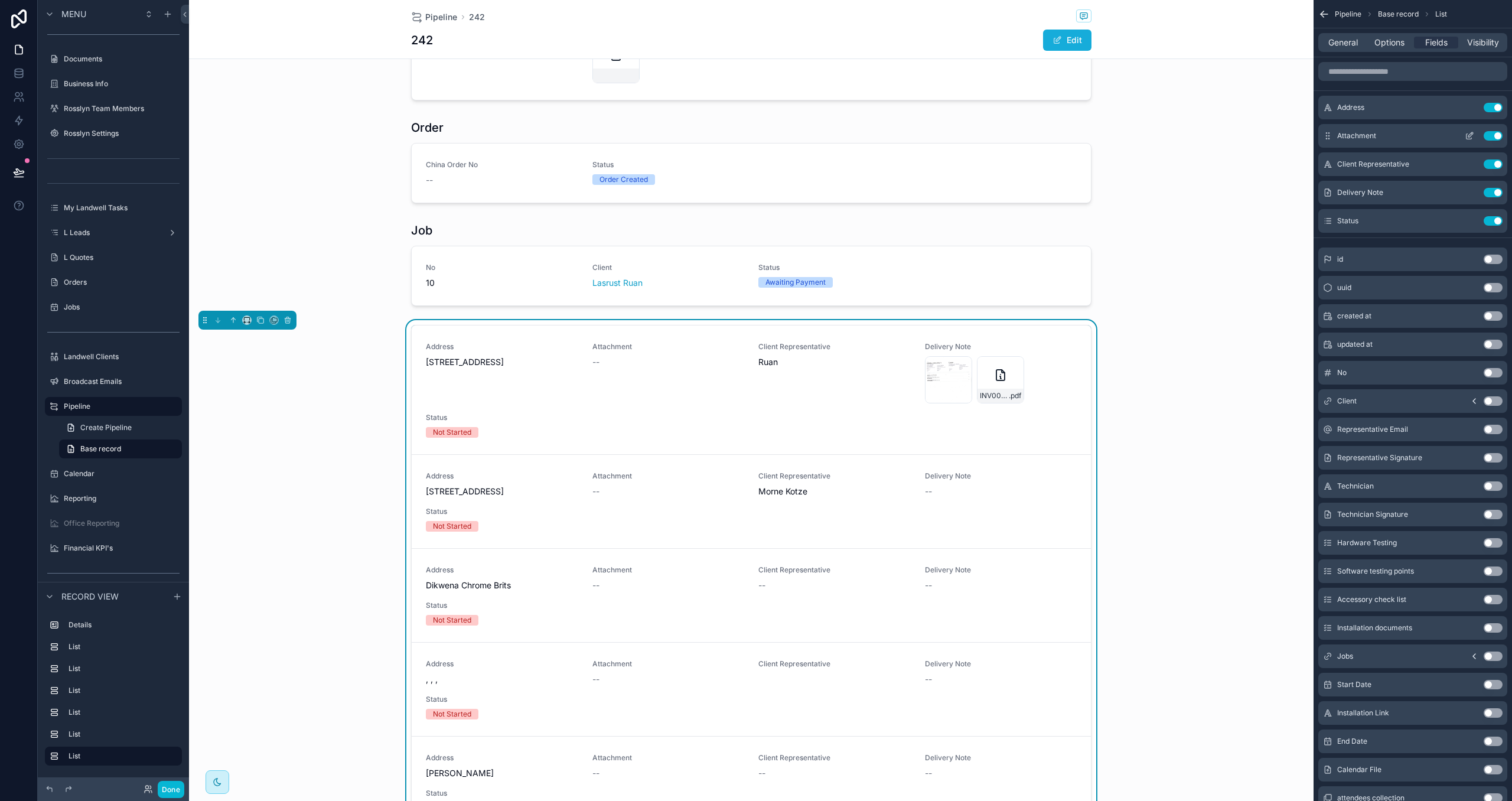
click at [1491, 138] on button "Use setting" at bounding box center [1494, 135] width 19 height 10
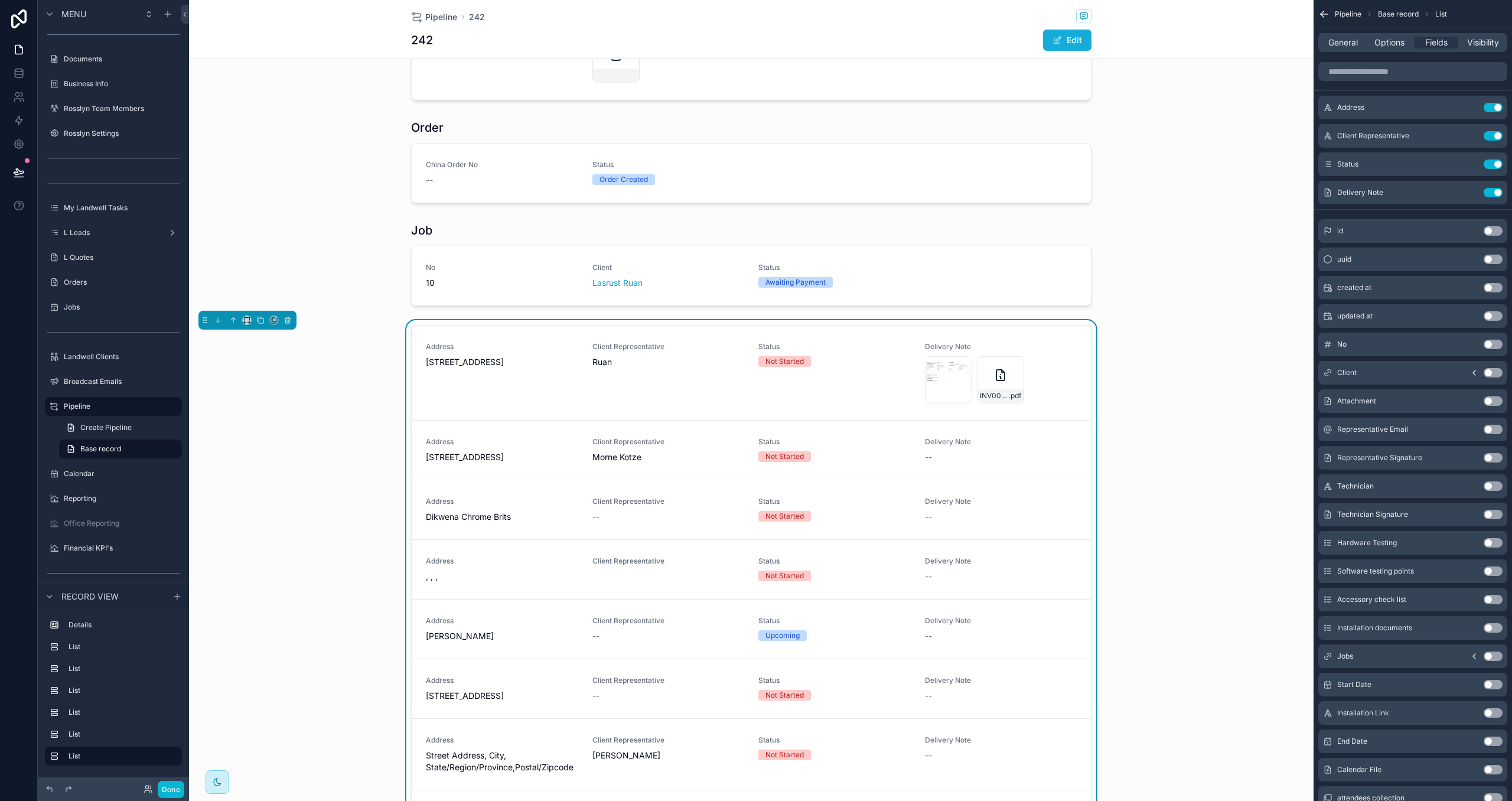
click at [1337, 52] on div "General Options Fields Visibility" at bounding box center [1413, 43] width 199 height 29
click at [1339, 44] on span "General" at bounding box center [1343, 43] width 29 height 12
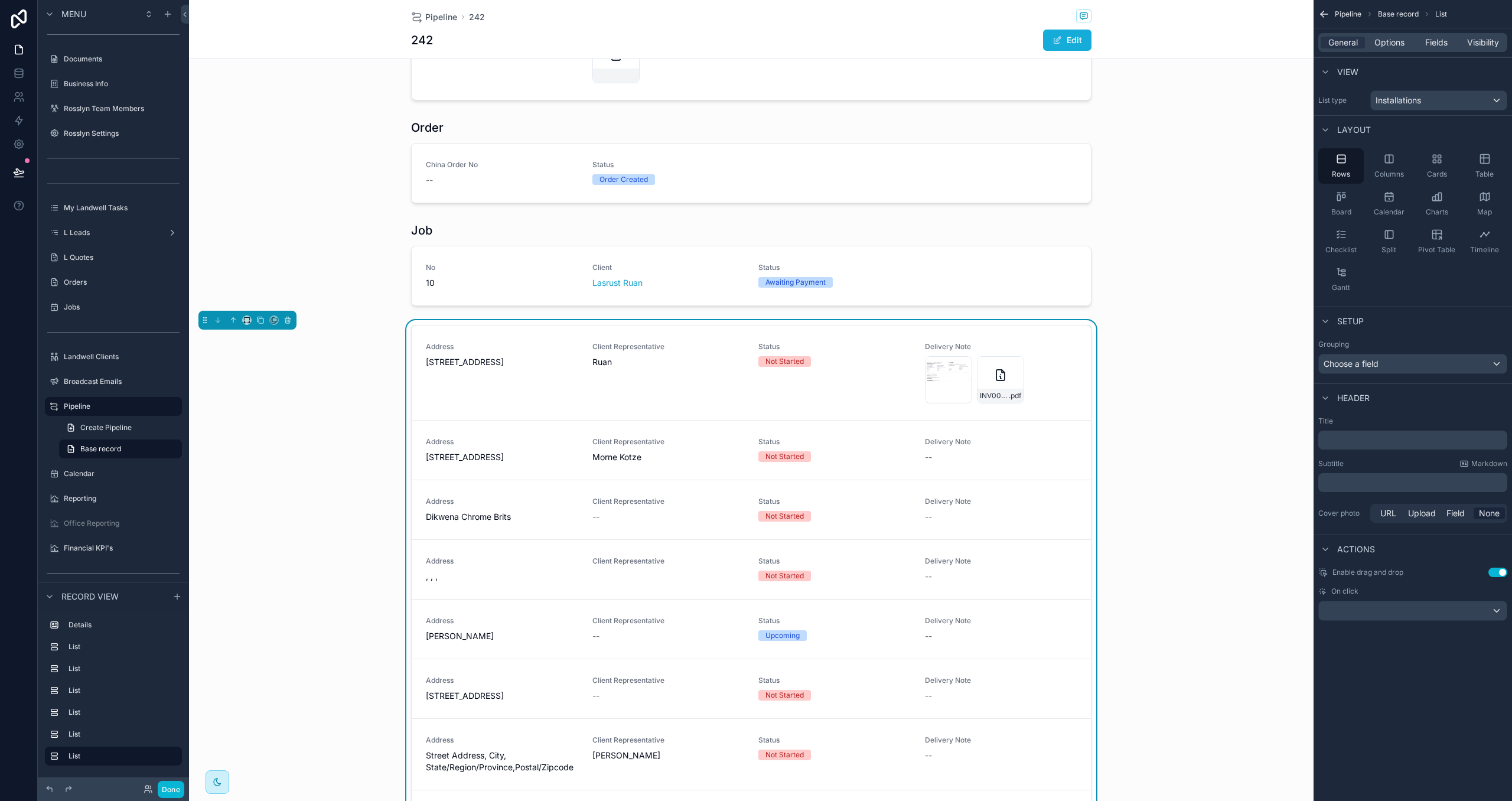
click at [1349, 448] on div "﻿" at bounding box center [1413, 440] width 189 height 19
click at [1354, 442] on p "﻿" at bounding box center [1414, 440] width 182 height 12
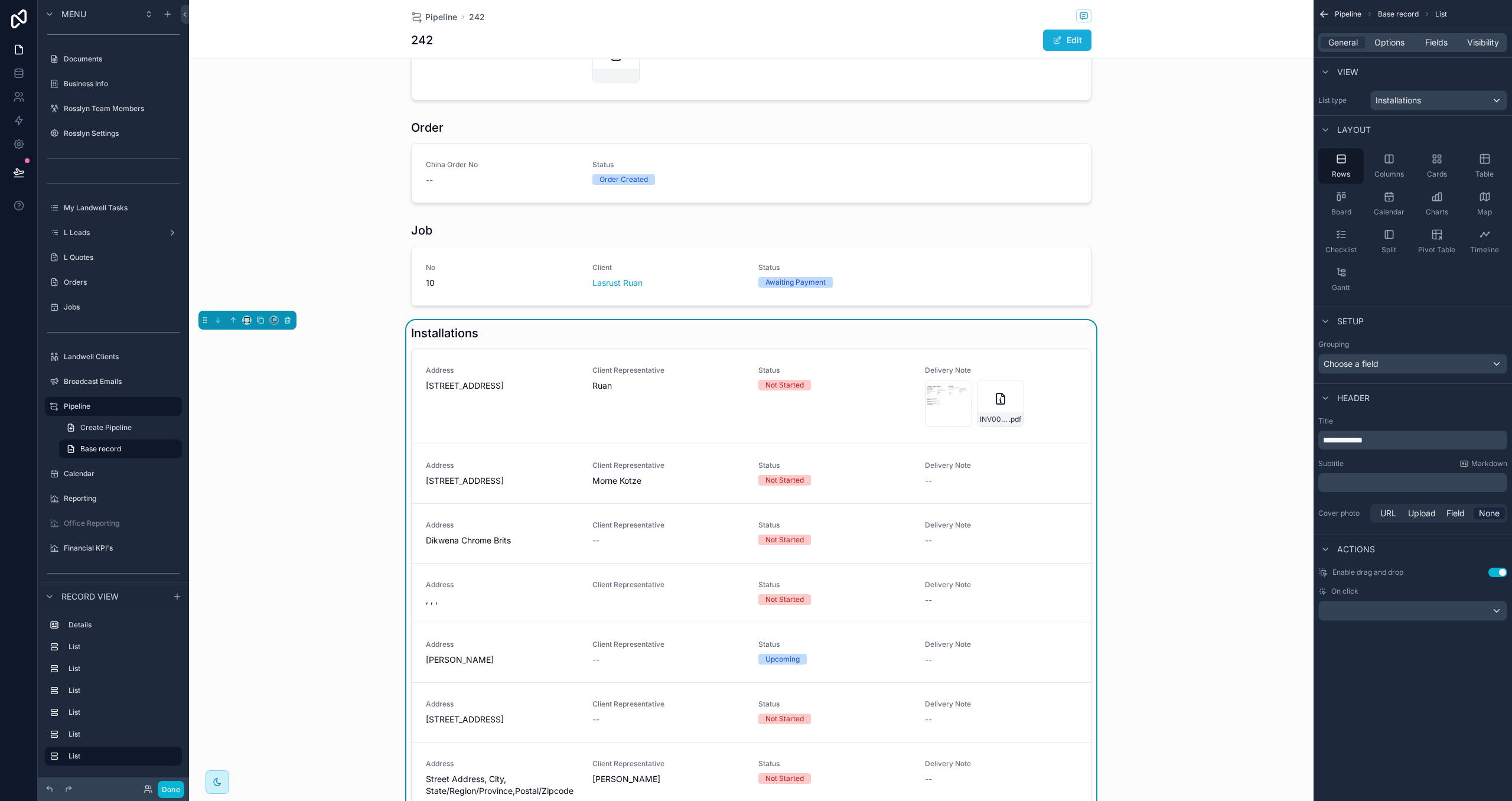
click at [1391, 458] on div "**********" at bounding box center [1413, 470] width 199 height 119
click at [1393, 40] on span "Options" at bounding box center [1389, 43] width 30 height 12
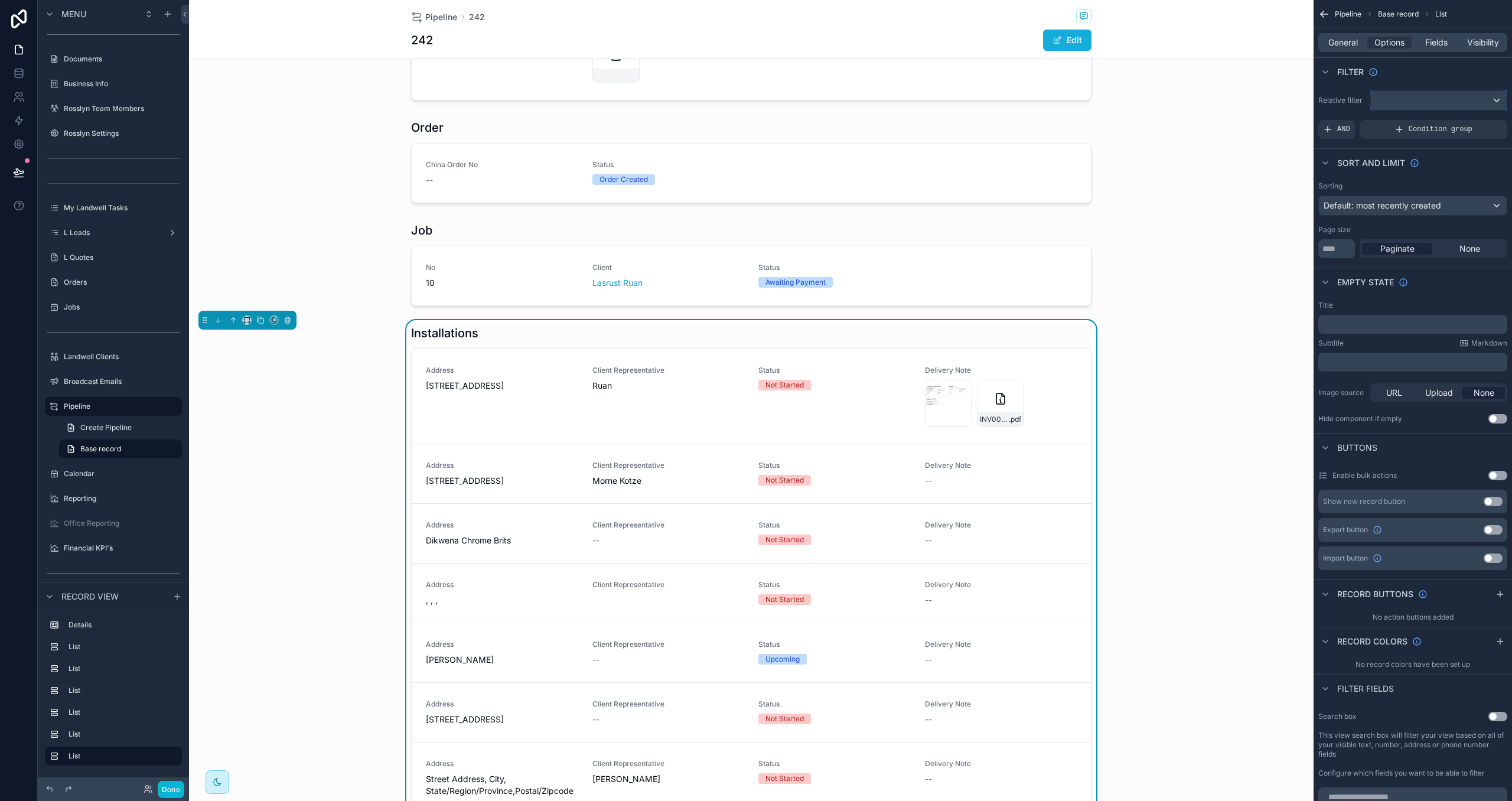
click at [1412, 100] on div "scrollable content" at bounding box center [1439, 101] width 136 height 19
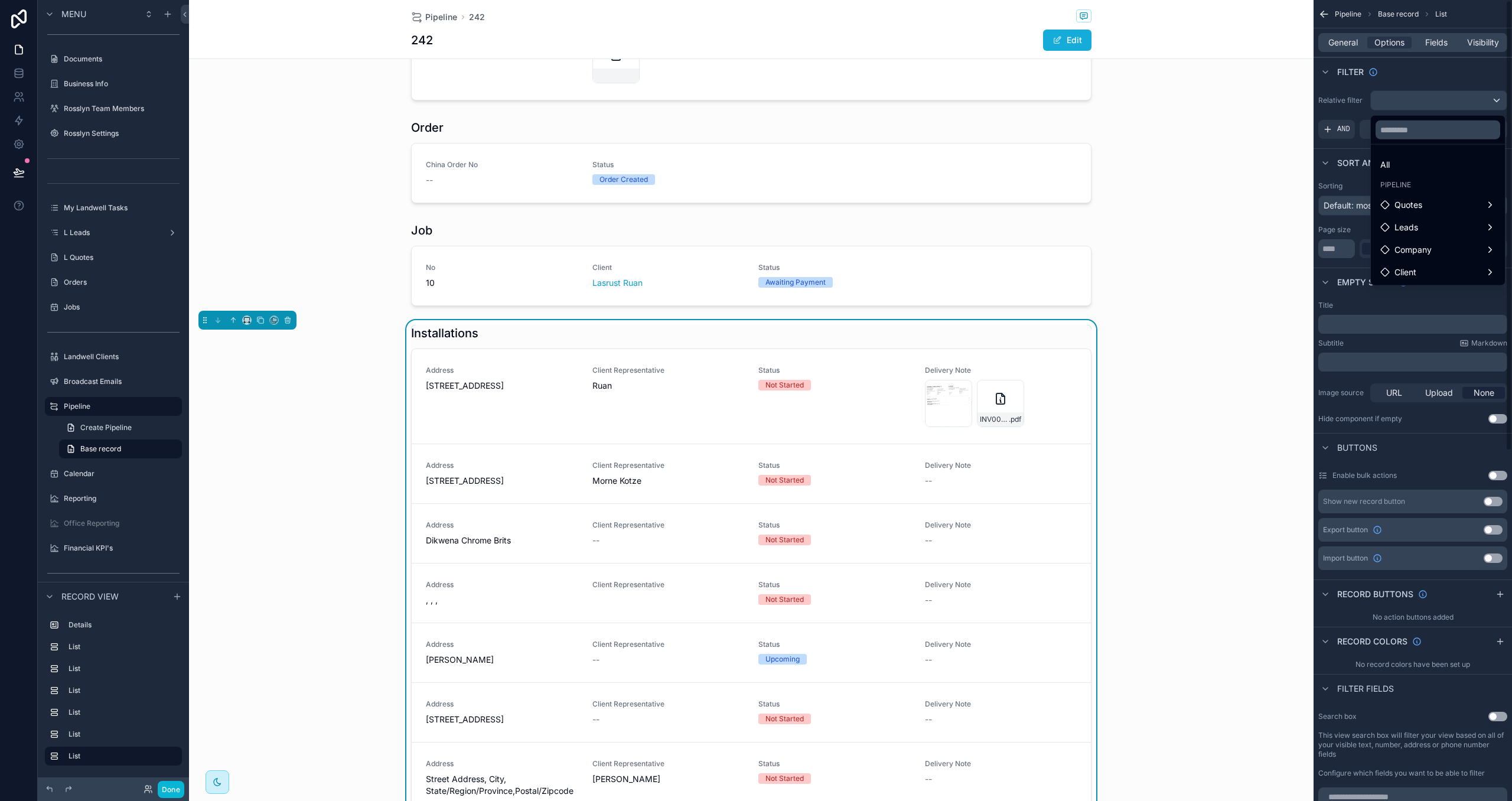
click at [1332, 130] on div "scrollable content" at bounding box center [756, 400] width 1512 height 801
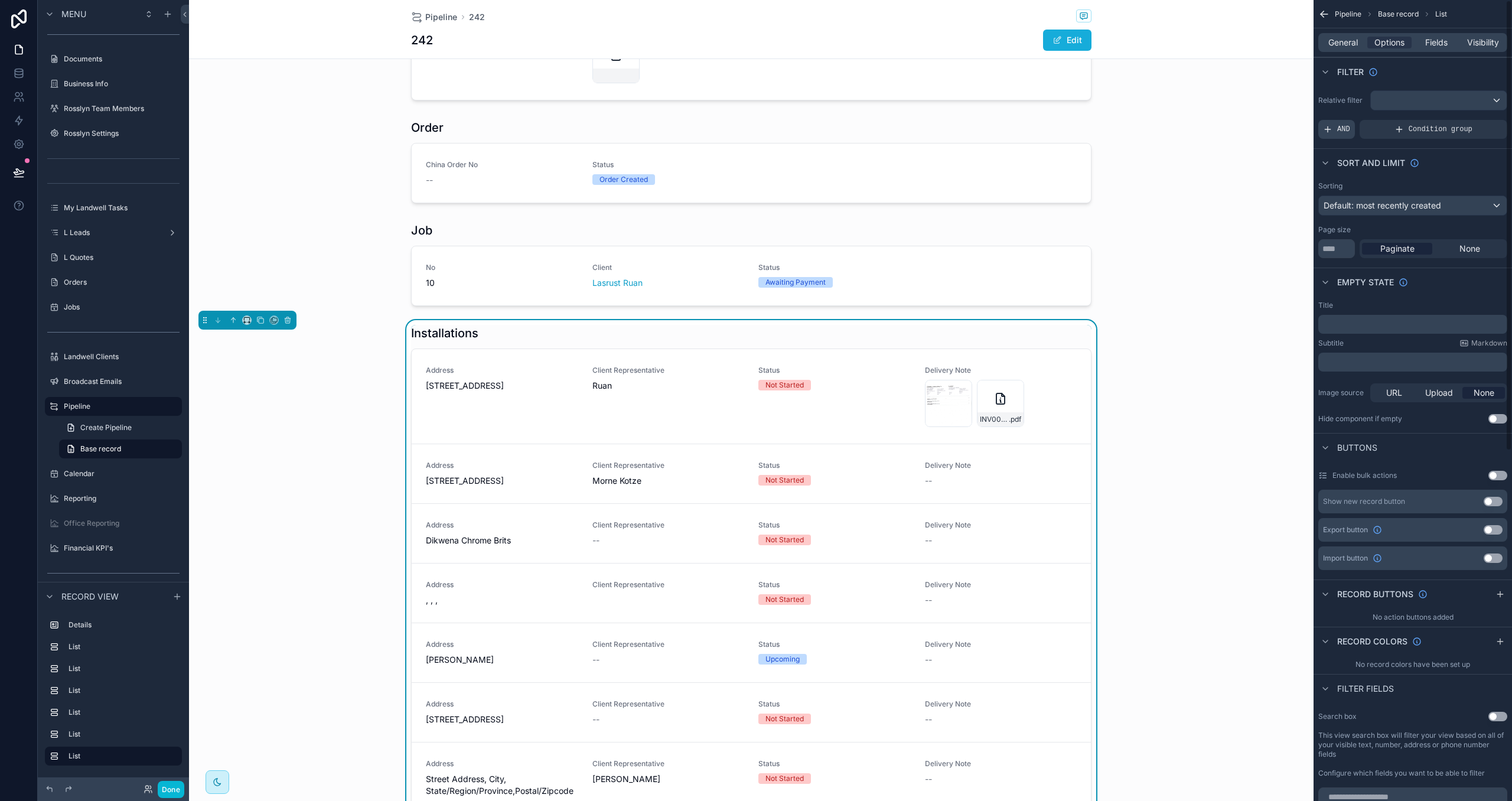
click at [1339, 128] on span "AND" at bounding box center [1344, 129] width 13 height 10
click at [1473, 121] on div "scrollable content" at bounding box center [1478, 121] width 16 height 16
click at [1222, 114] on span "Select a field" at bounding box center [1199, 111] width 50 height 10
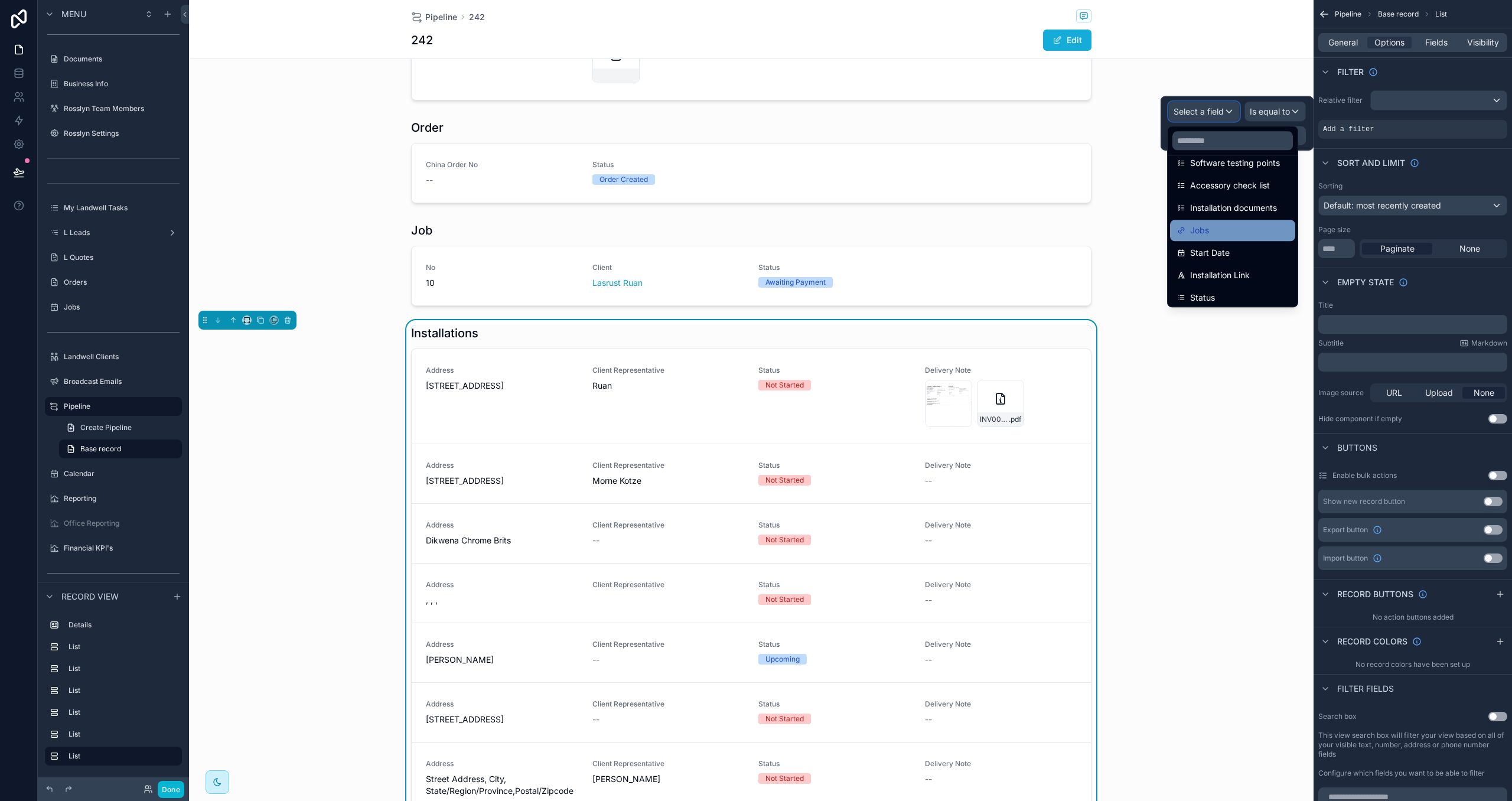
scroll to position [329, 0]
click at [1241, 225] on div "Jobs" at bounding box center [1232, 227] width 111 height 14
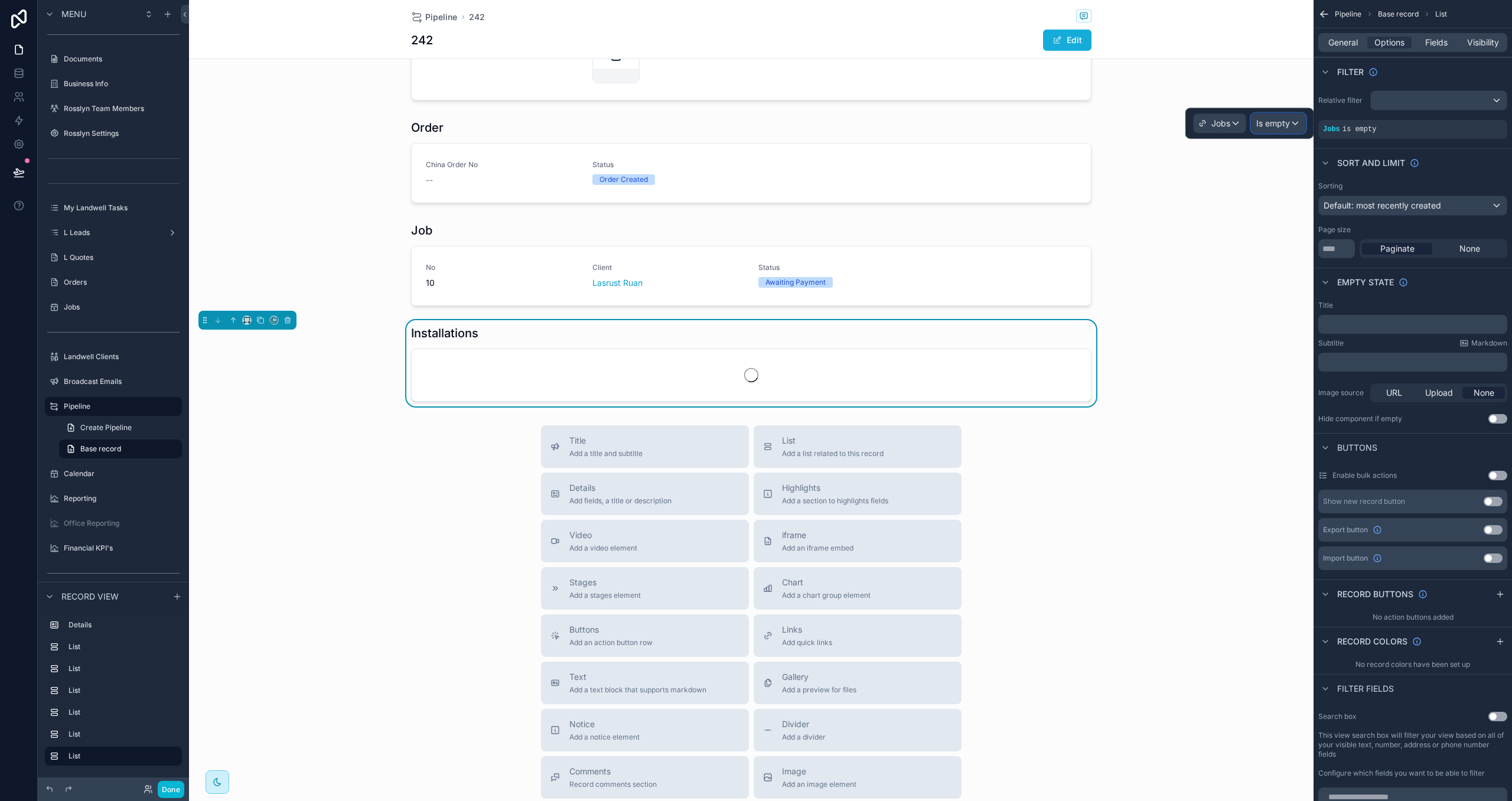
click at [1290, 130] on div "Is empty" at bounding box center [1279, 124] width 54 height 19
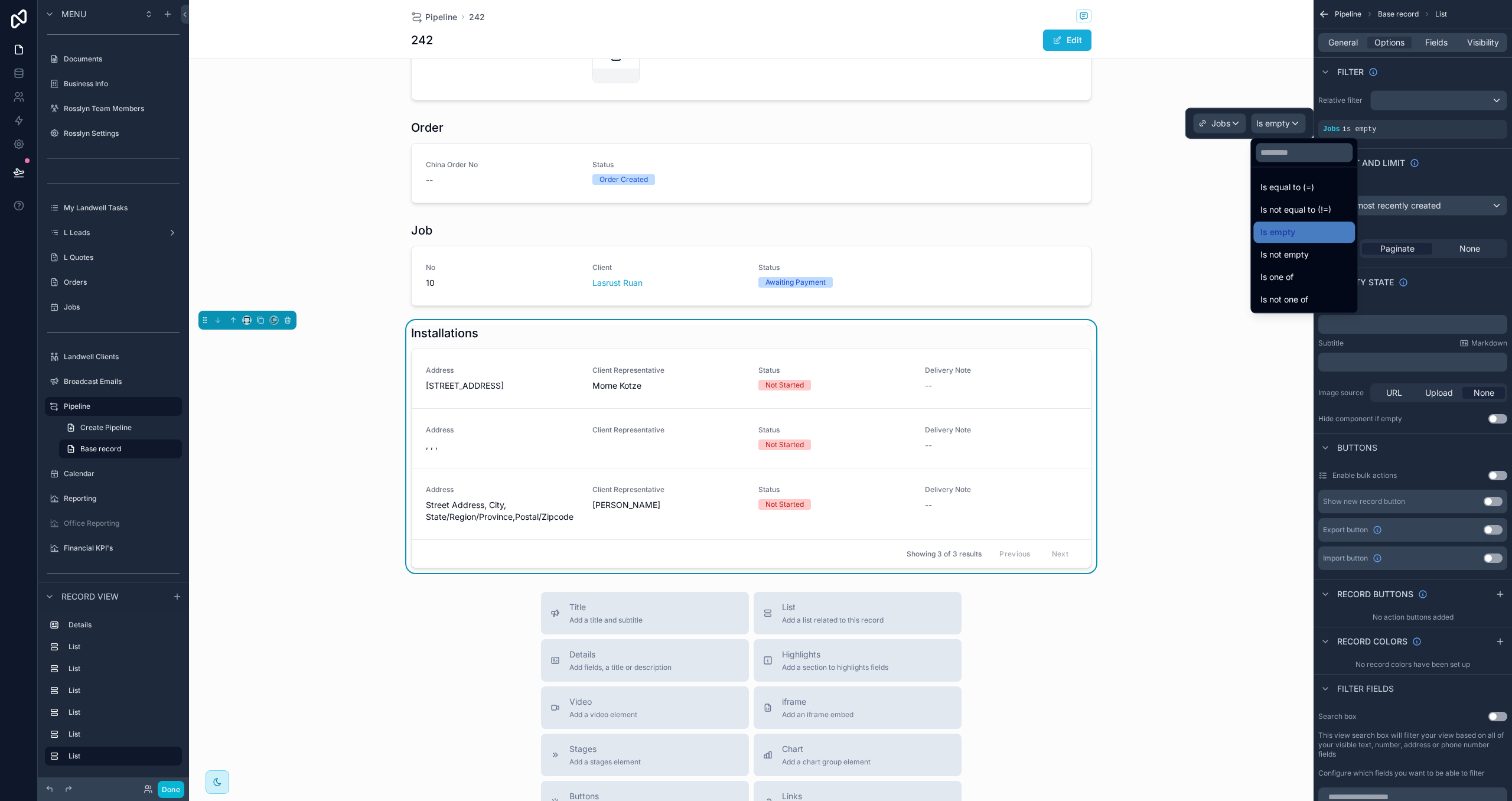
drag, startPoint x: 1296, startPoint y: 190, endPoint x: 1252, endPoint y: 147, distance: 61.5
click at [1296, 190] on span "Is equal to (=)" at bounding box center [1287, 187] width 54 height 14
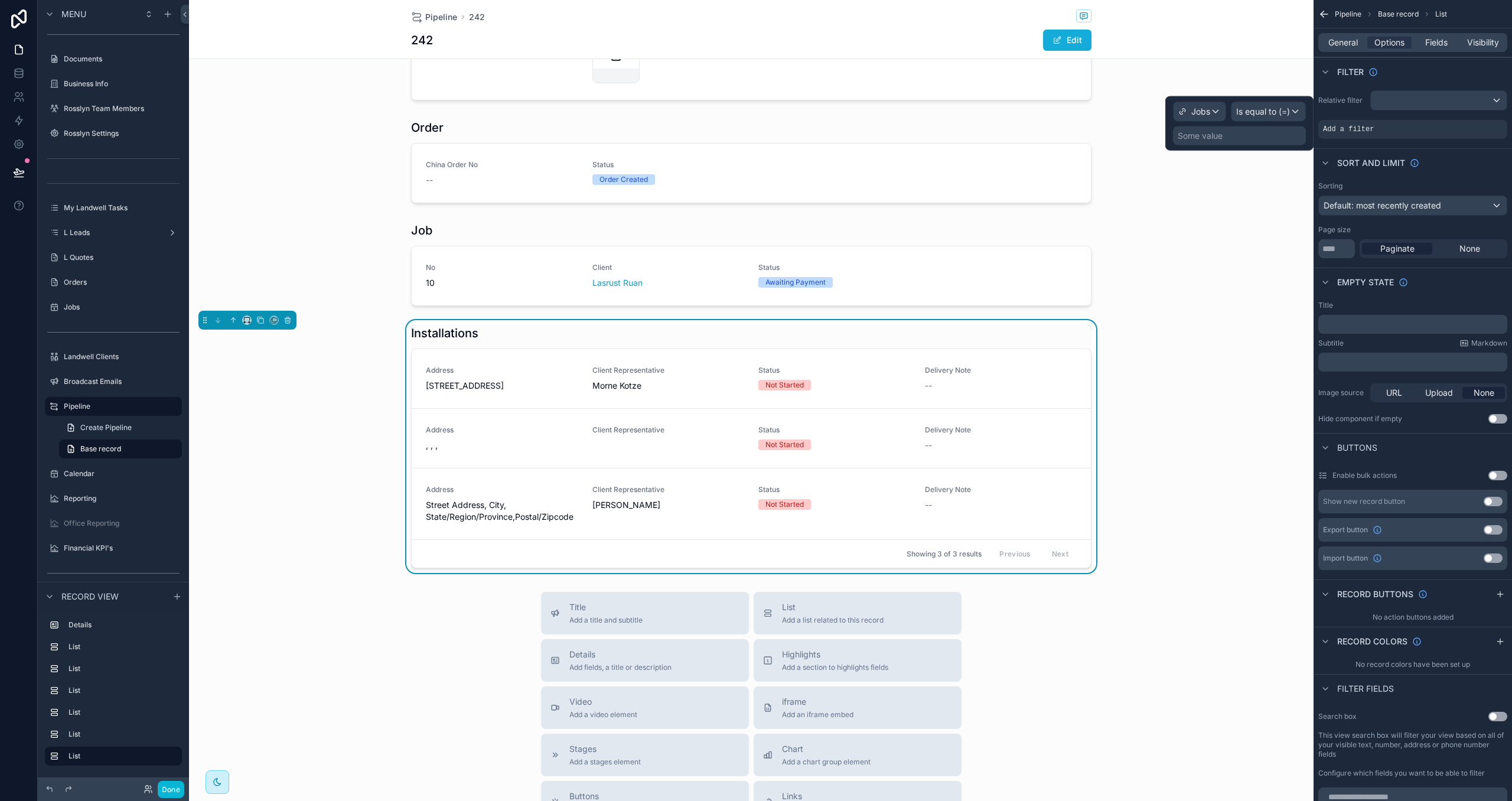
click at [1238, 136] on div "Some value" at bounding box center [1240, 136] width 133 height 19
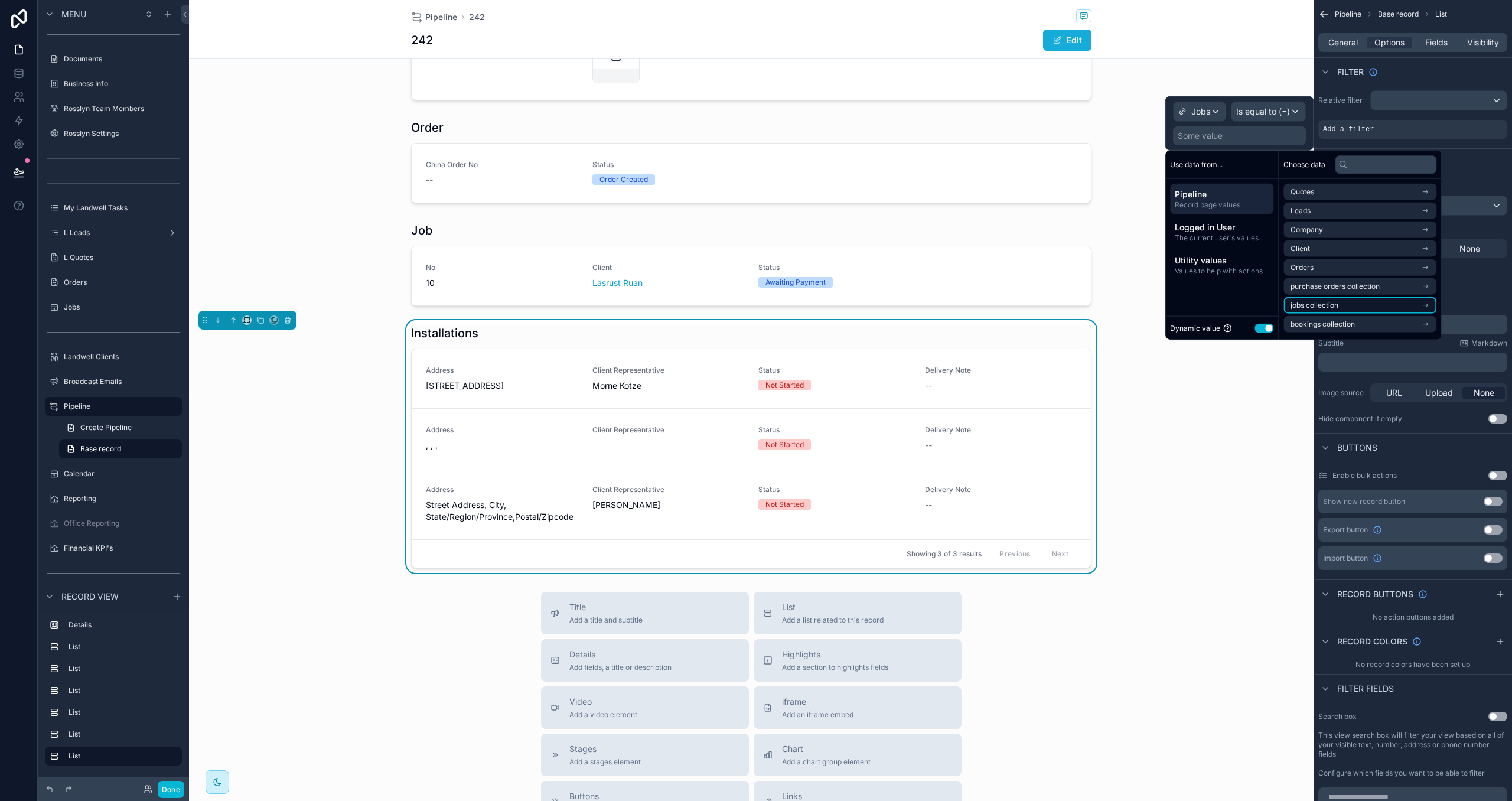
click at [1339, 303] on span "jobs collection" at bounding box center [1315, 305] width 48 height 10
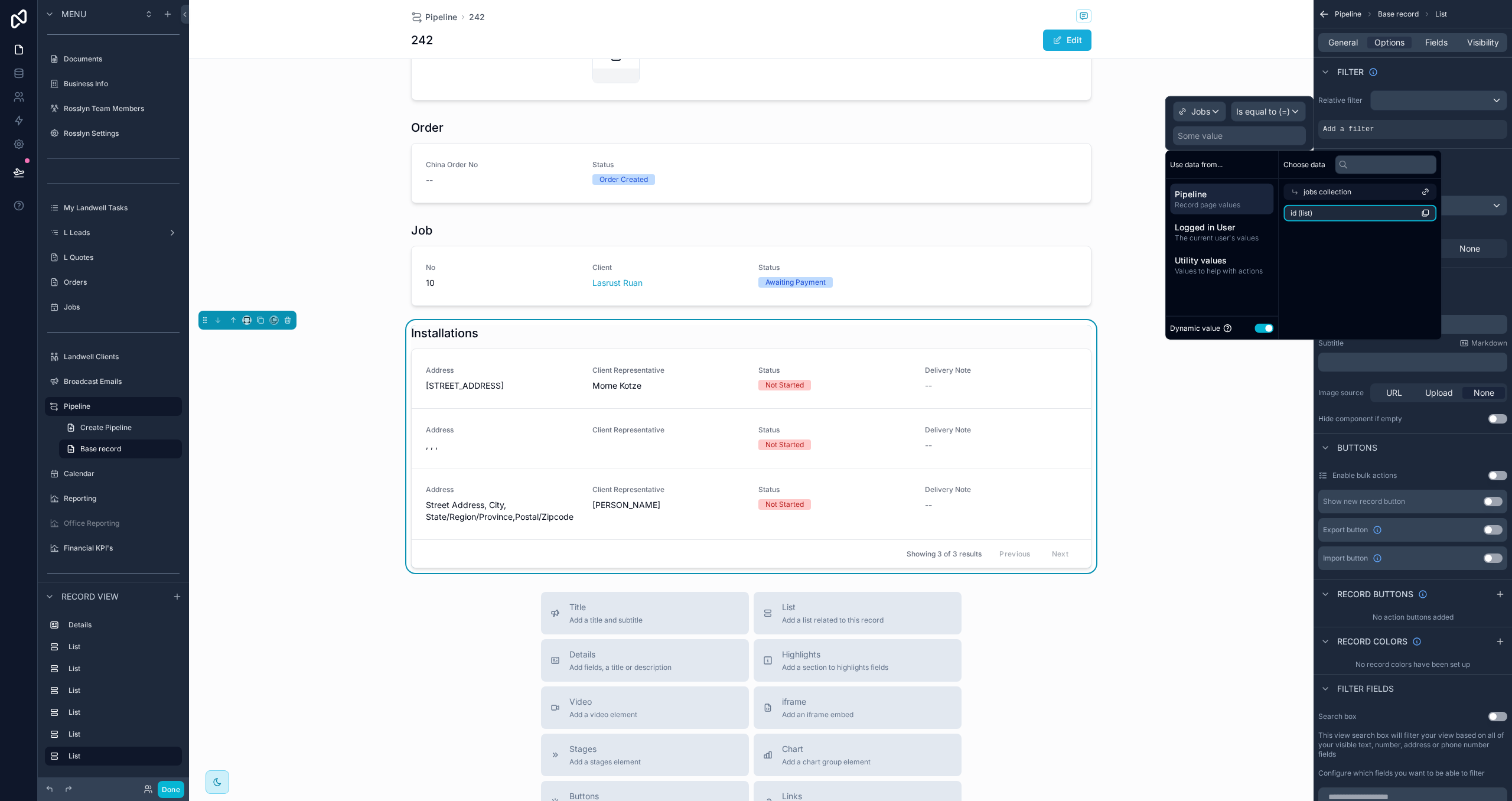
drag, startPoint x: 1350, startPoint y: 216, endPoint x: 1288, endPoint y: 113, distance: 120.2
click at [1349, 214] on li "id (list)" at bounding box center [1360, 213] width 153 height 16
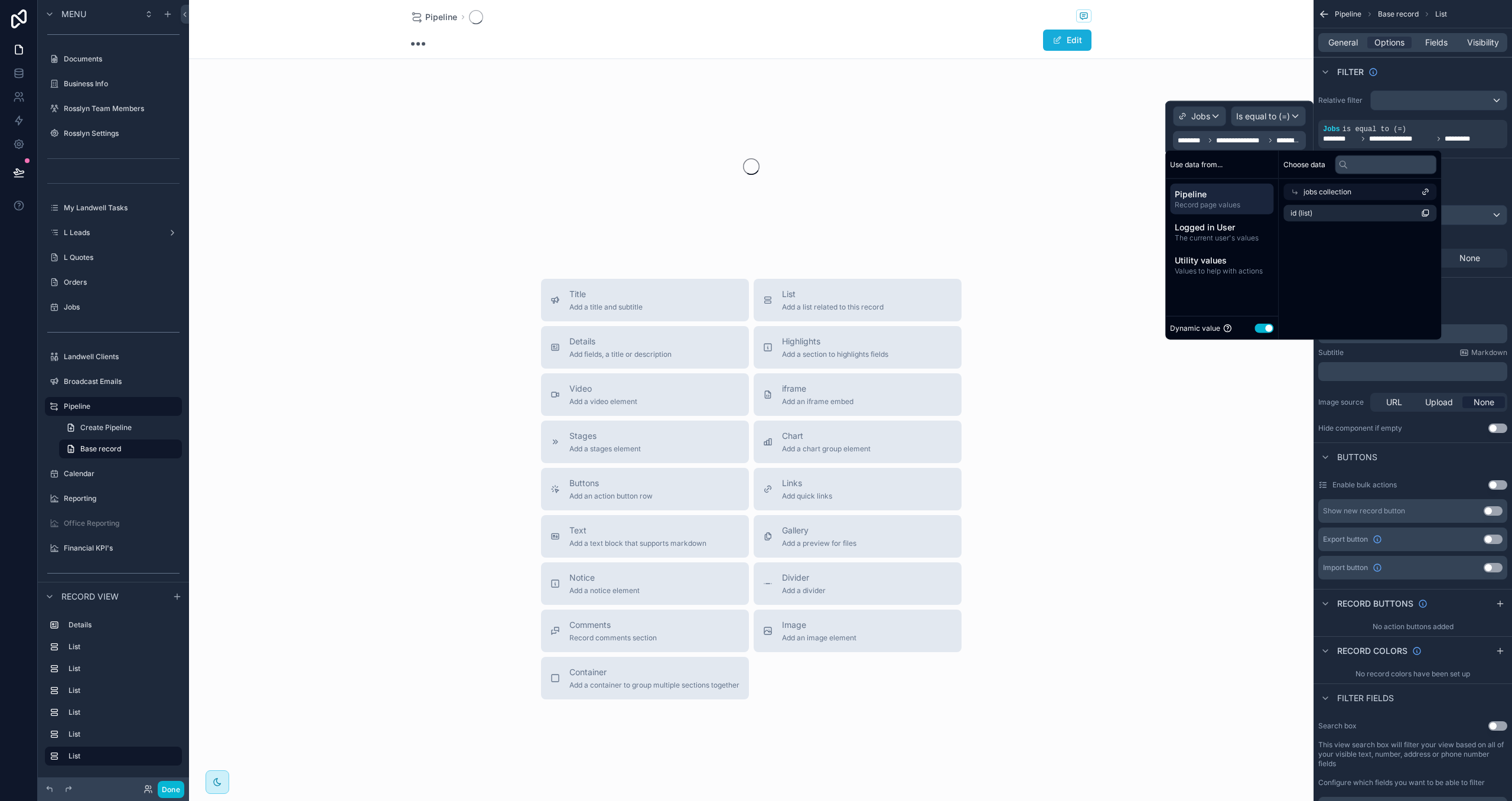
scroll to position [0, 0]
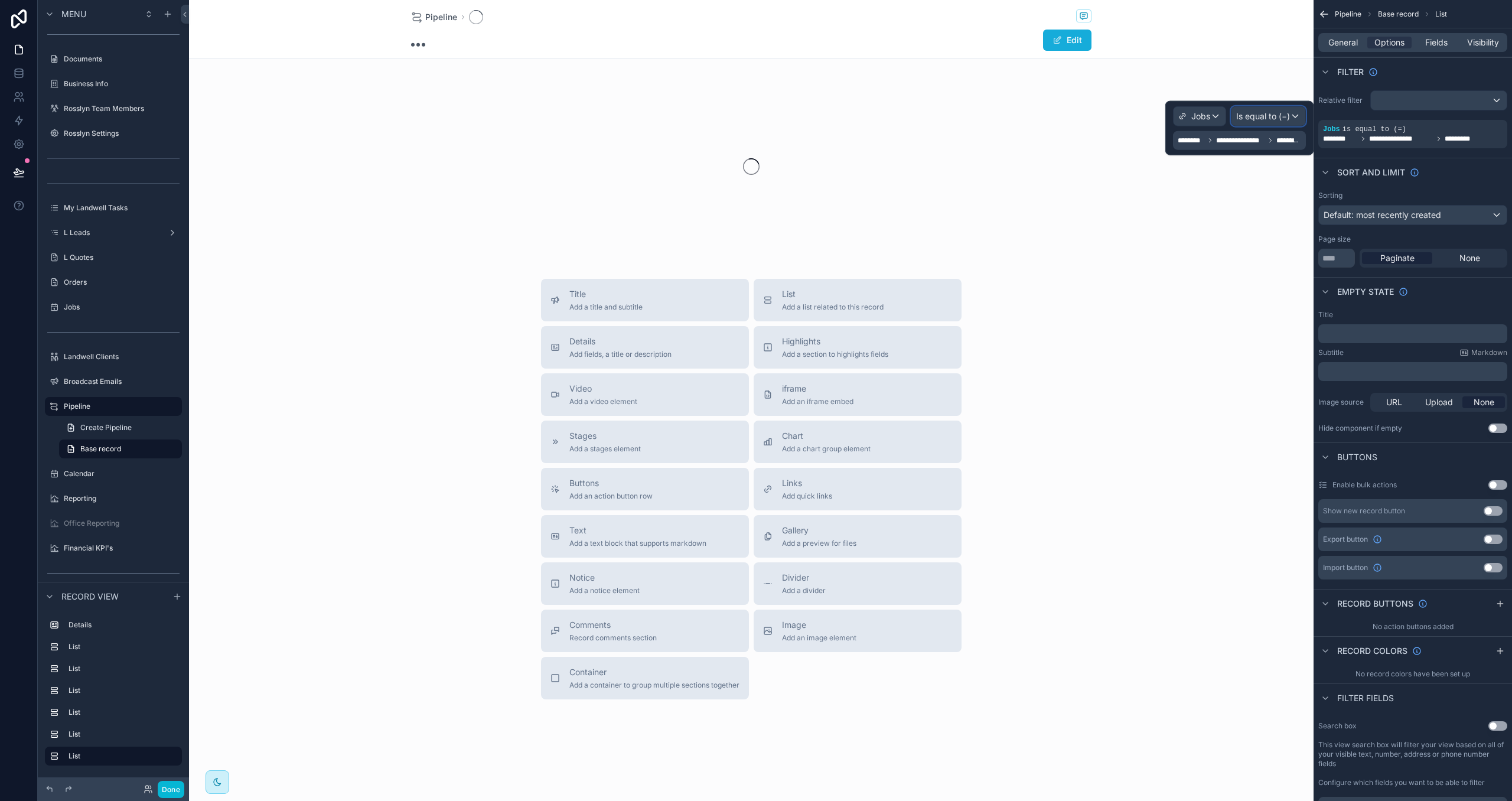
click at [1285, 115] on span "Is equal to (=)" at bounding box center [1263, 116] width 54 height 12
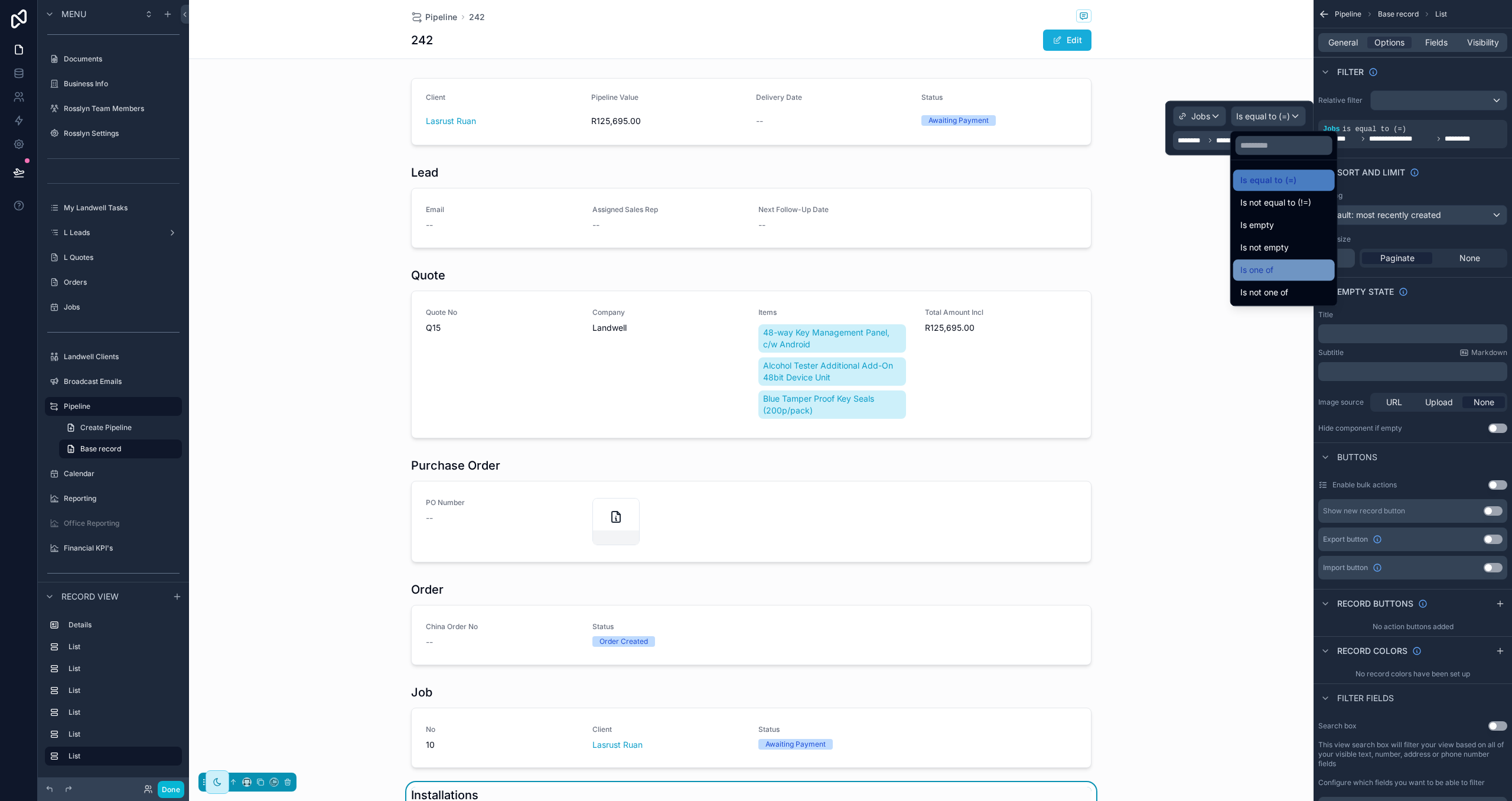
click at [1287, 271] on div "Is one of" at bounding box center [1284, 269] width 88 height 14
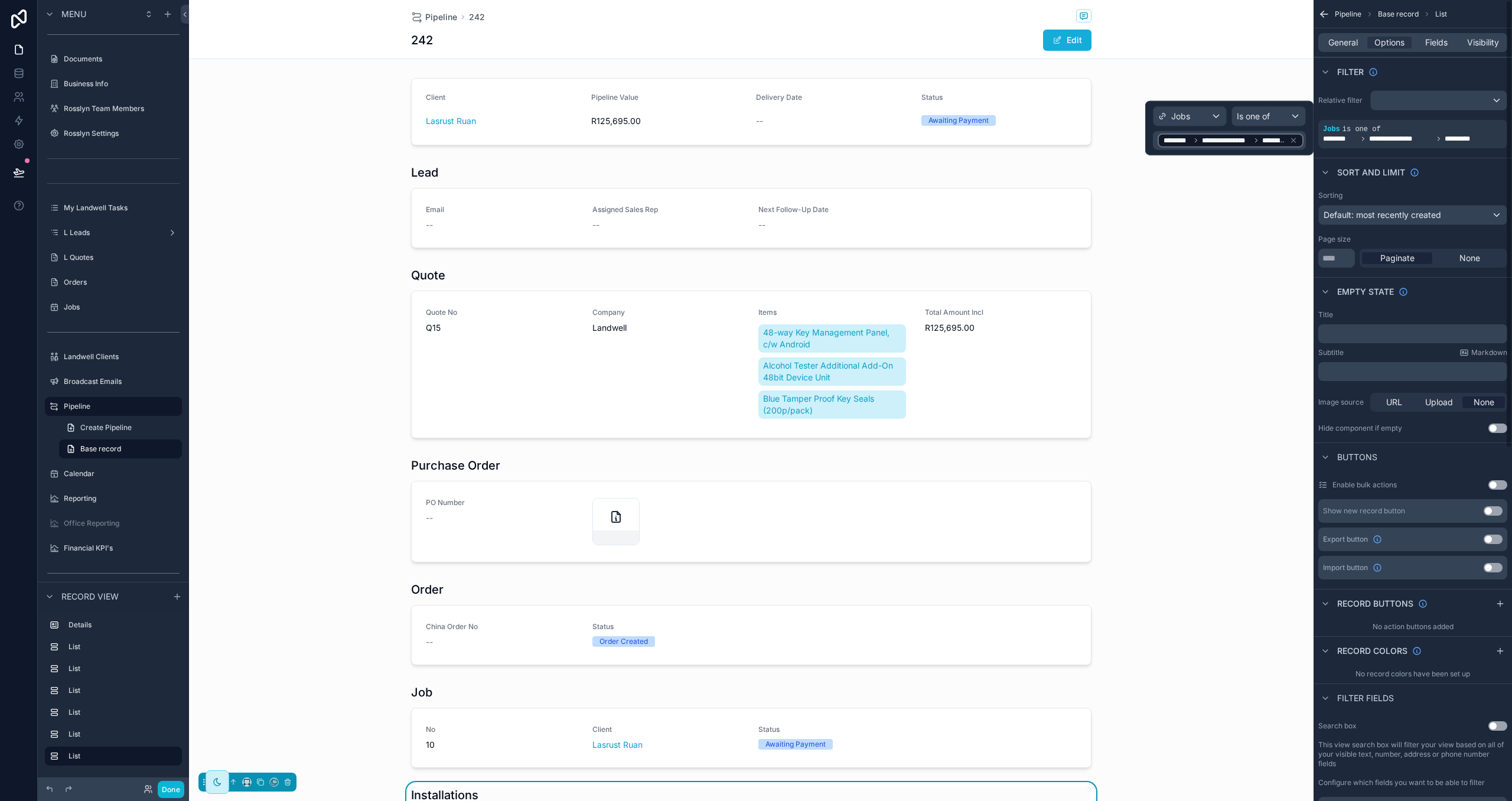
click at [1441, 165] on div "Sort And Limit" at bounding box center [1413, 172] width 199 height 29
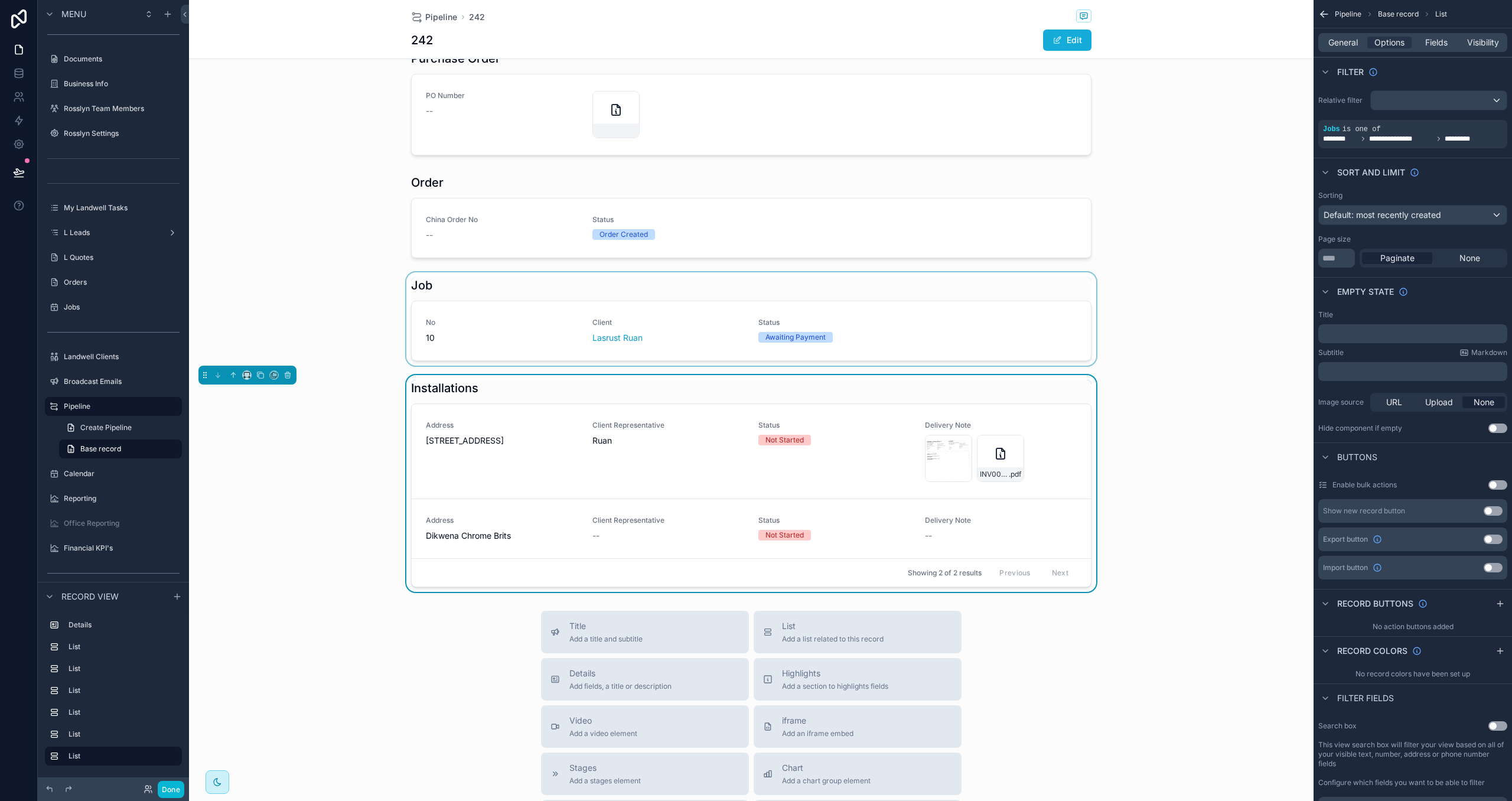
scroll to position [408, 0]
click at [1339, 261] on input "**" at bounding box center [1337, 258] width 37 height 19
type input "***"
click at [1468, 255] on span "None" at bounding box center [1470, 258] width 21 height 12
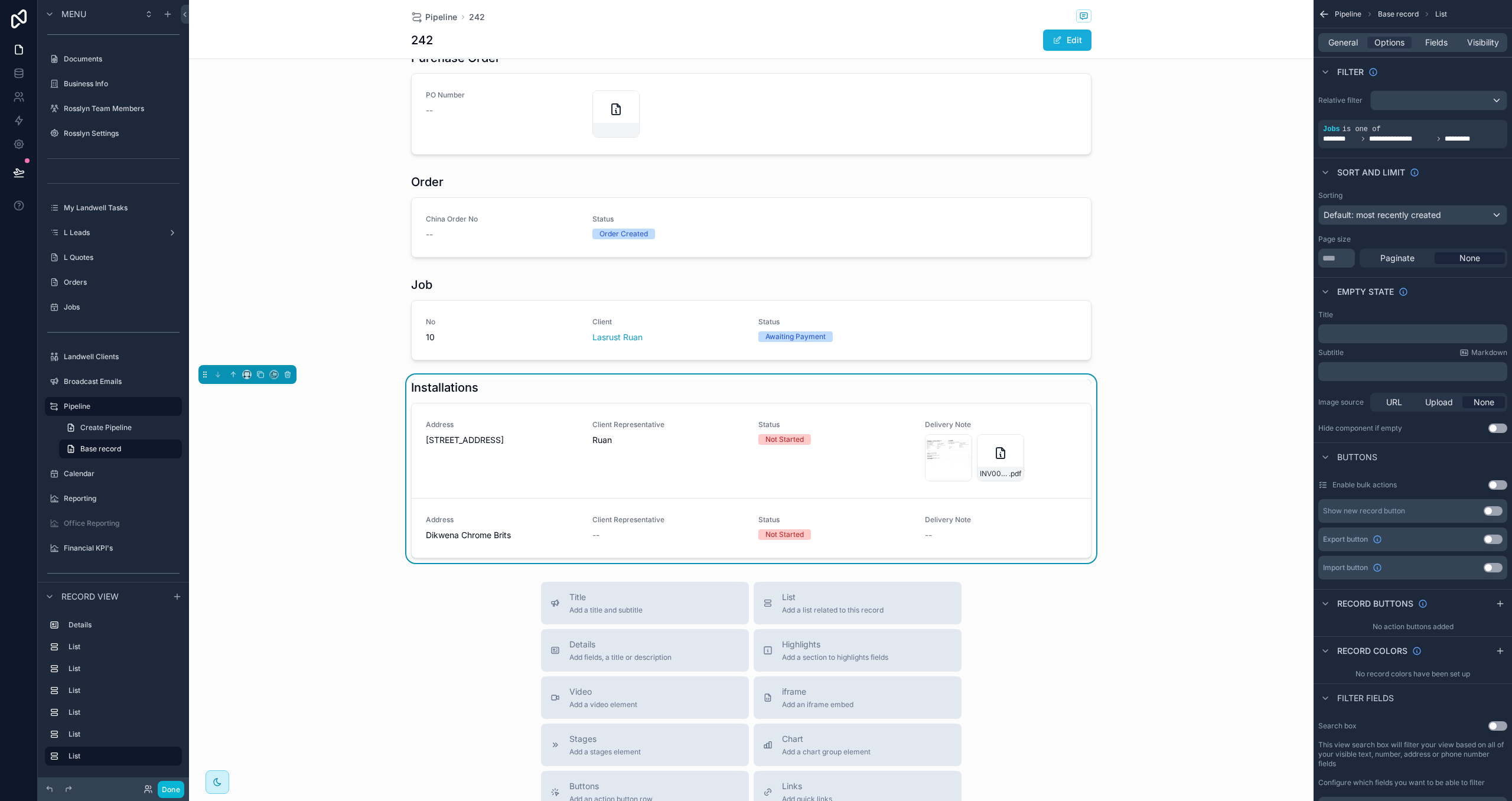
click at [1460, 240] on div "Page size" at bounding box center [1413, 239] width 189 height 10
drag, startPoint x: 172, startPoint y: 794, endPoint x: 179, endPoint y: 786, distance: 10.6
click at [172, 794] on button "Done" at bounding box center [171, 789] width 27 height 17
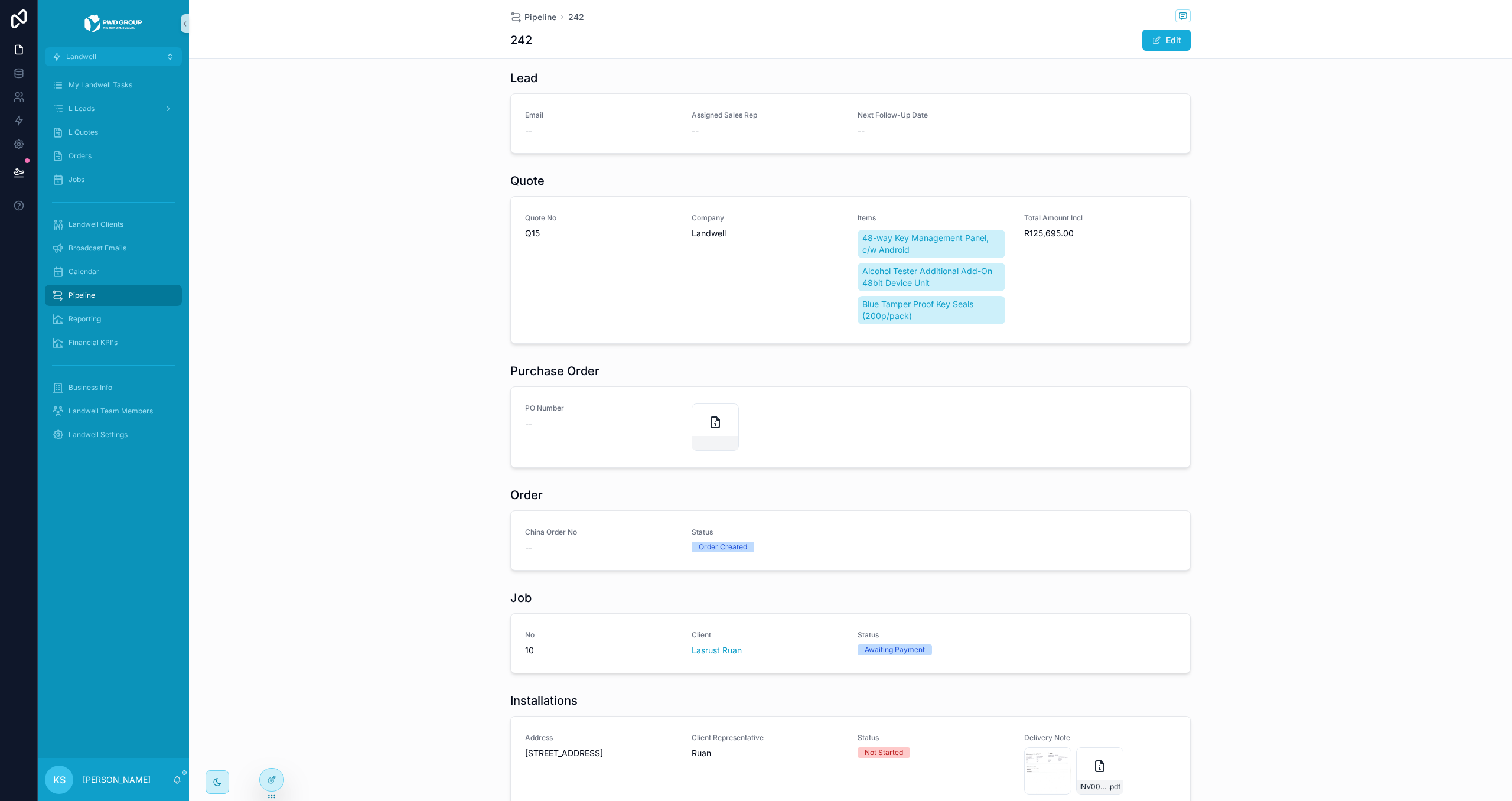
scroll to position [91, 0]
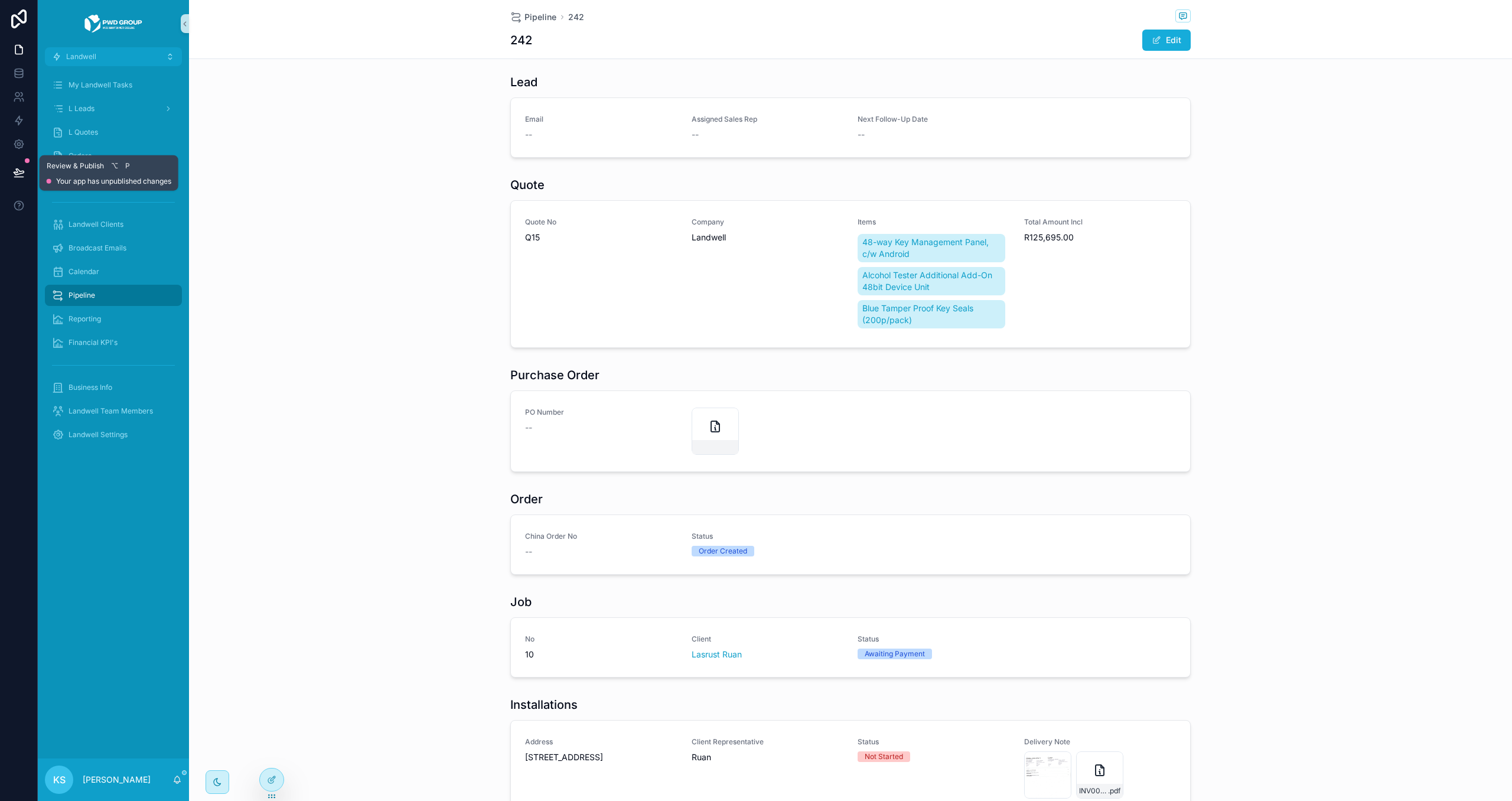
click at [12, 172] on button at bounding box center [18, 172] width 26 height 33
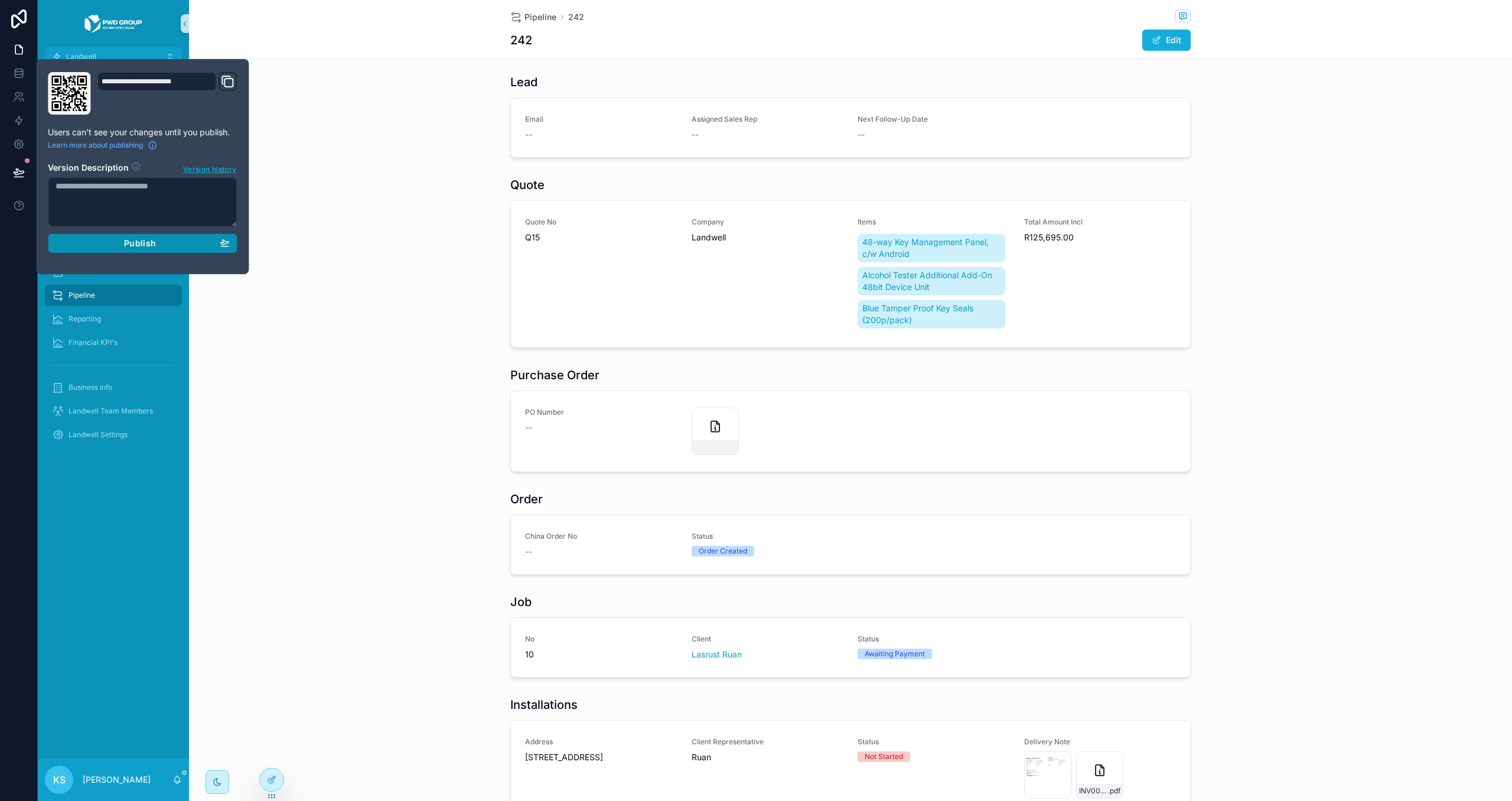
click at [148, 245] on span "Publish" at bounding box center [140, 243] width 32 height 10
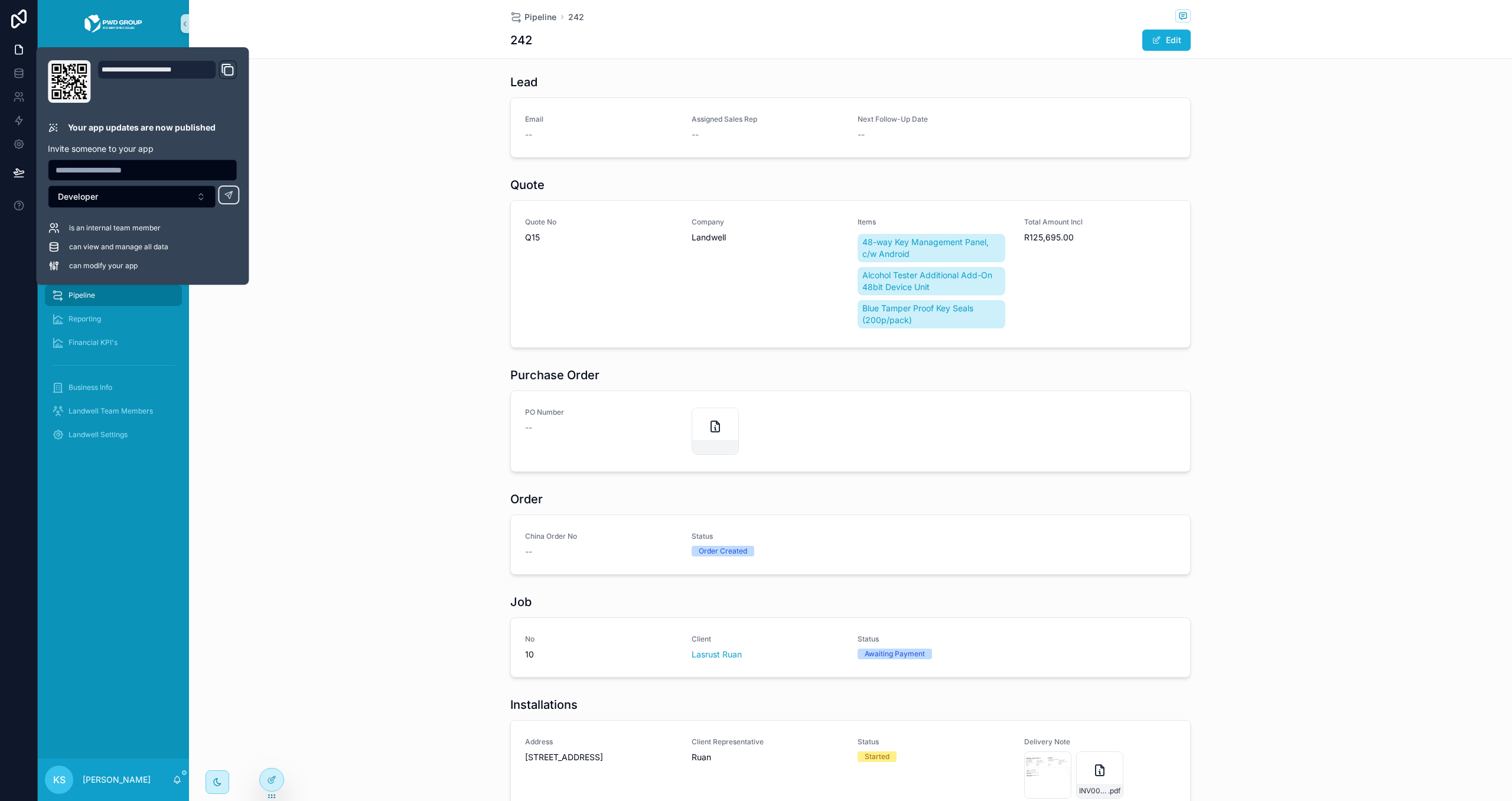
drag, startPoint x: 386, startPoint y: 291, endPoint x: 383, endPoint y: 285, distance: 6.7
click at [385, 289] on div "Quote Quote No Q15 Company Landwell Items 48-way Key Management Panel, c/w Andr…" at bounding box center [851, 263] width 1324 height 181
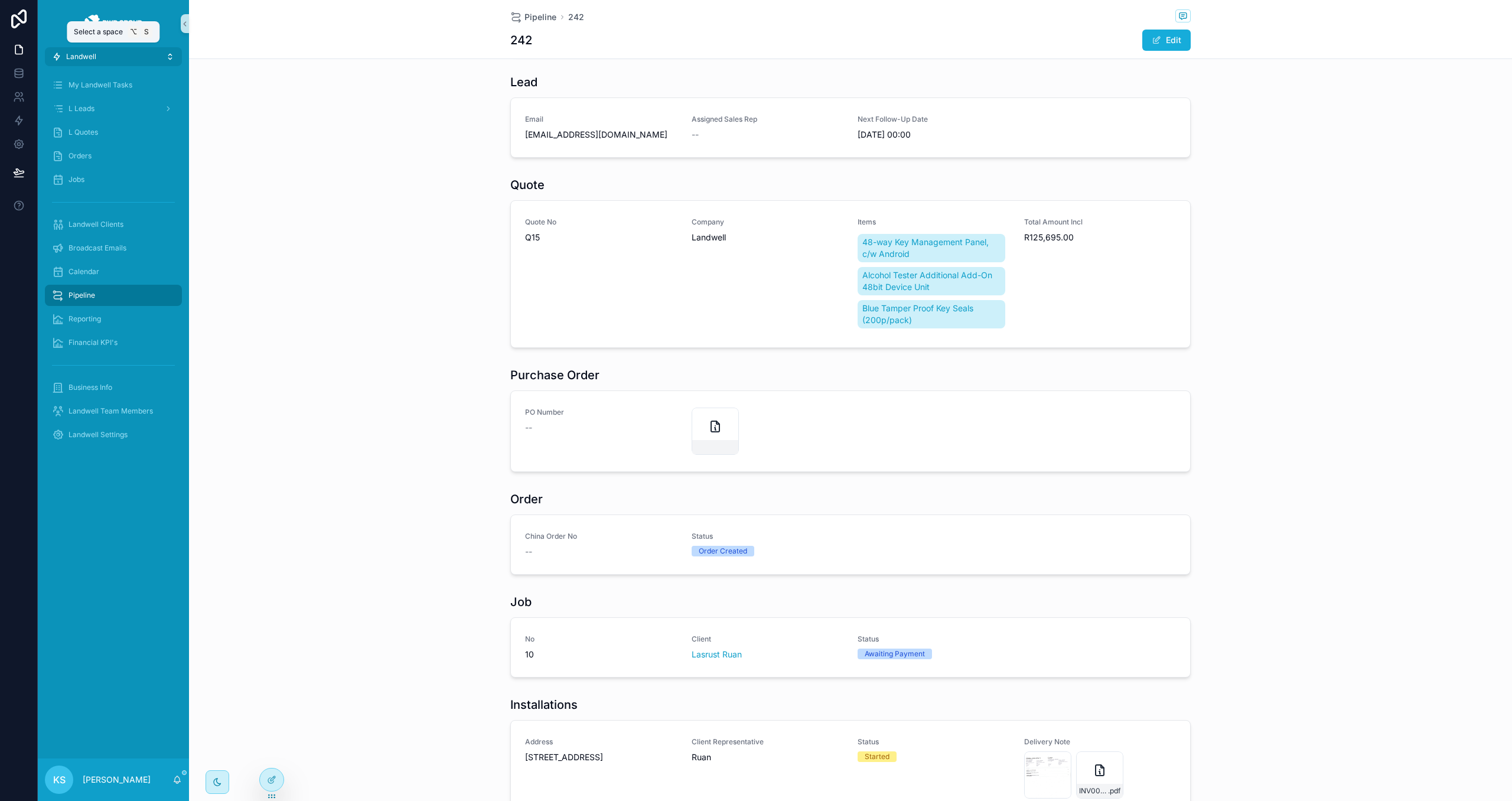
click at [136, 52] on button "Landwell" at bounding box center [113, 57] width 137 height 19
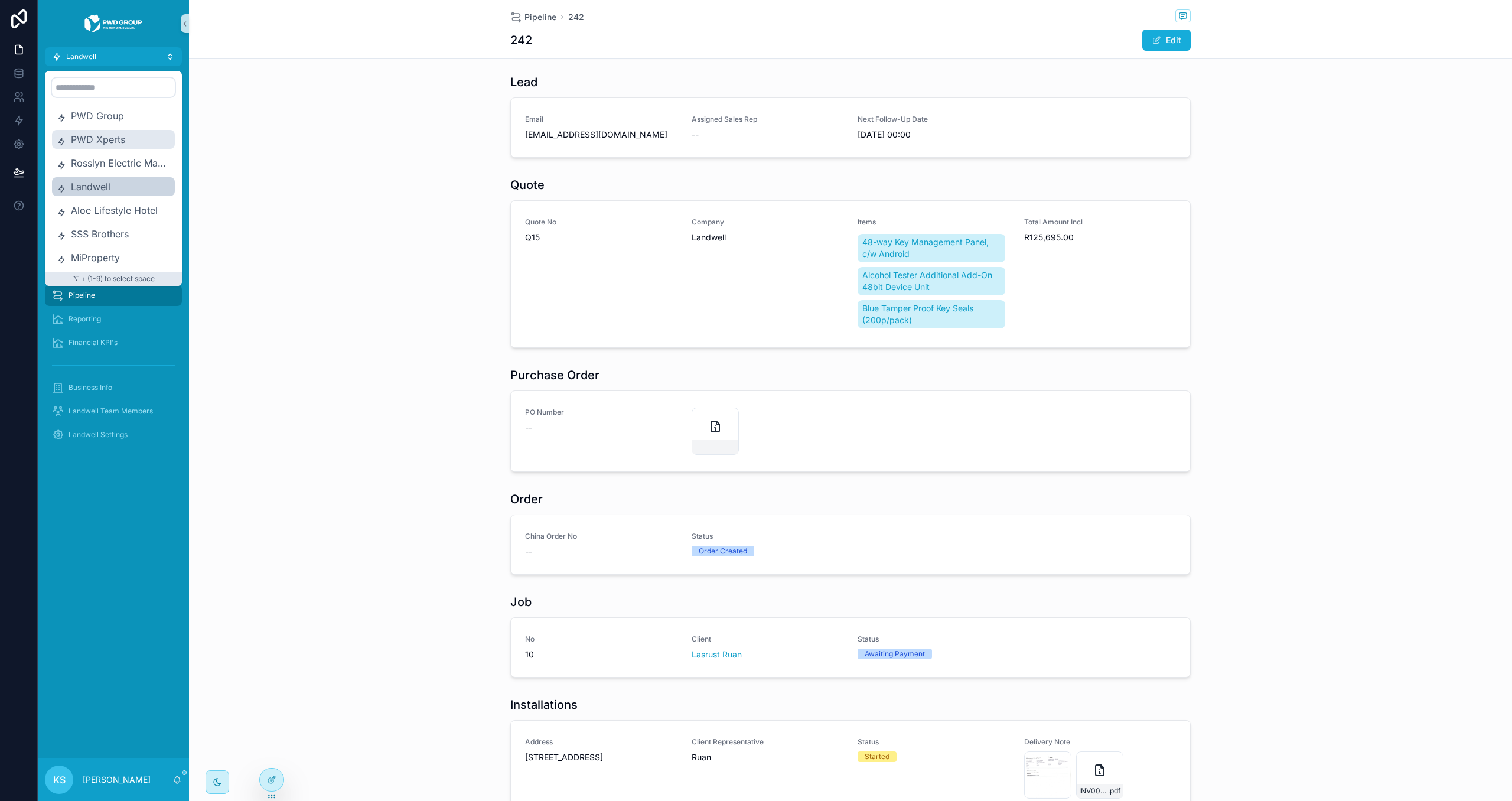
click at [121, 146] on span "PWD Xperts" at bounding box center [120, 139] width 99 height 14
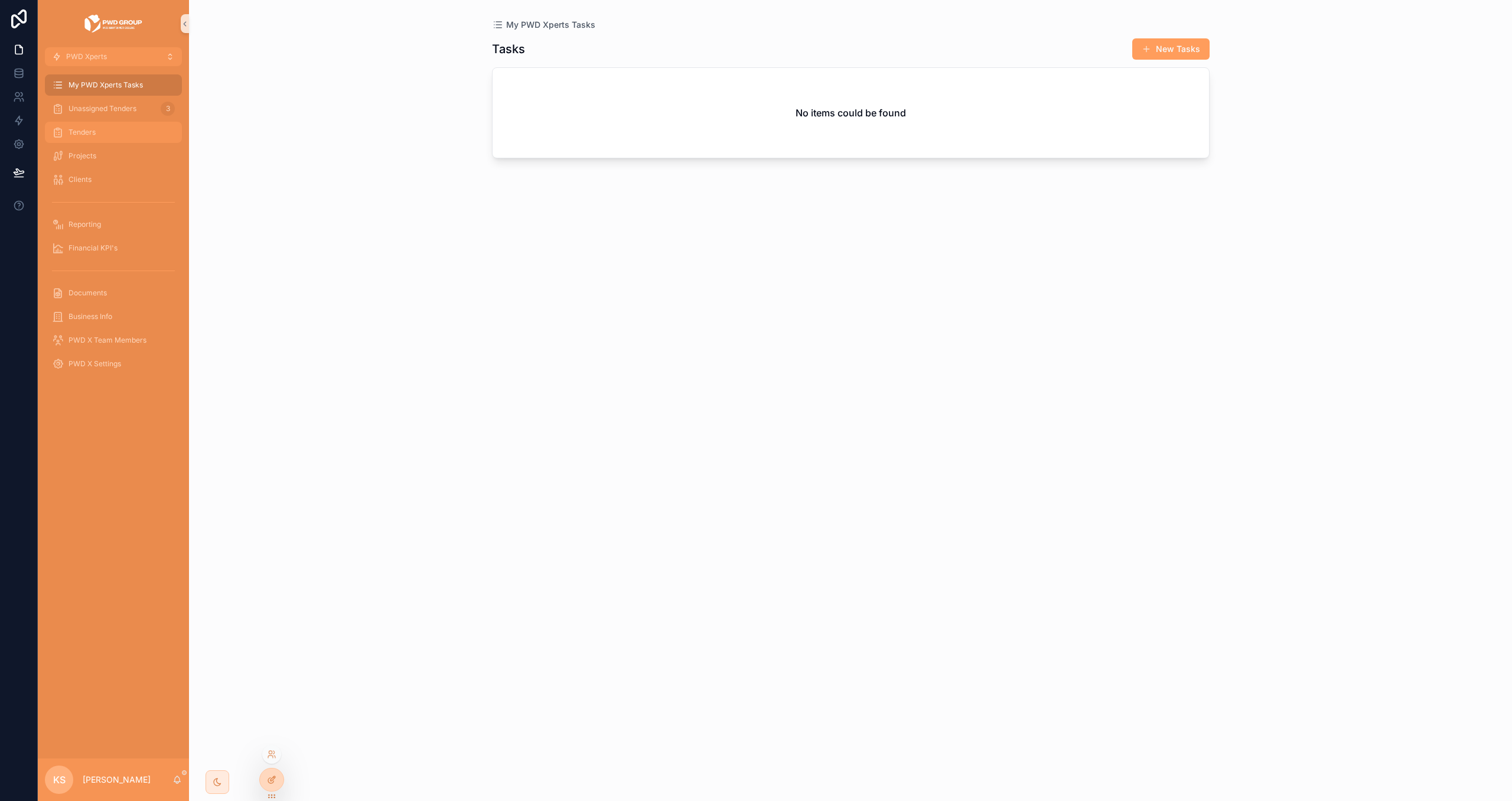
click at [133, 132] on div "Tenders" at bounding box center [113, 133] width 123 height 19
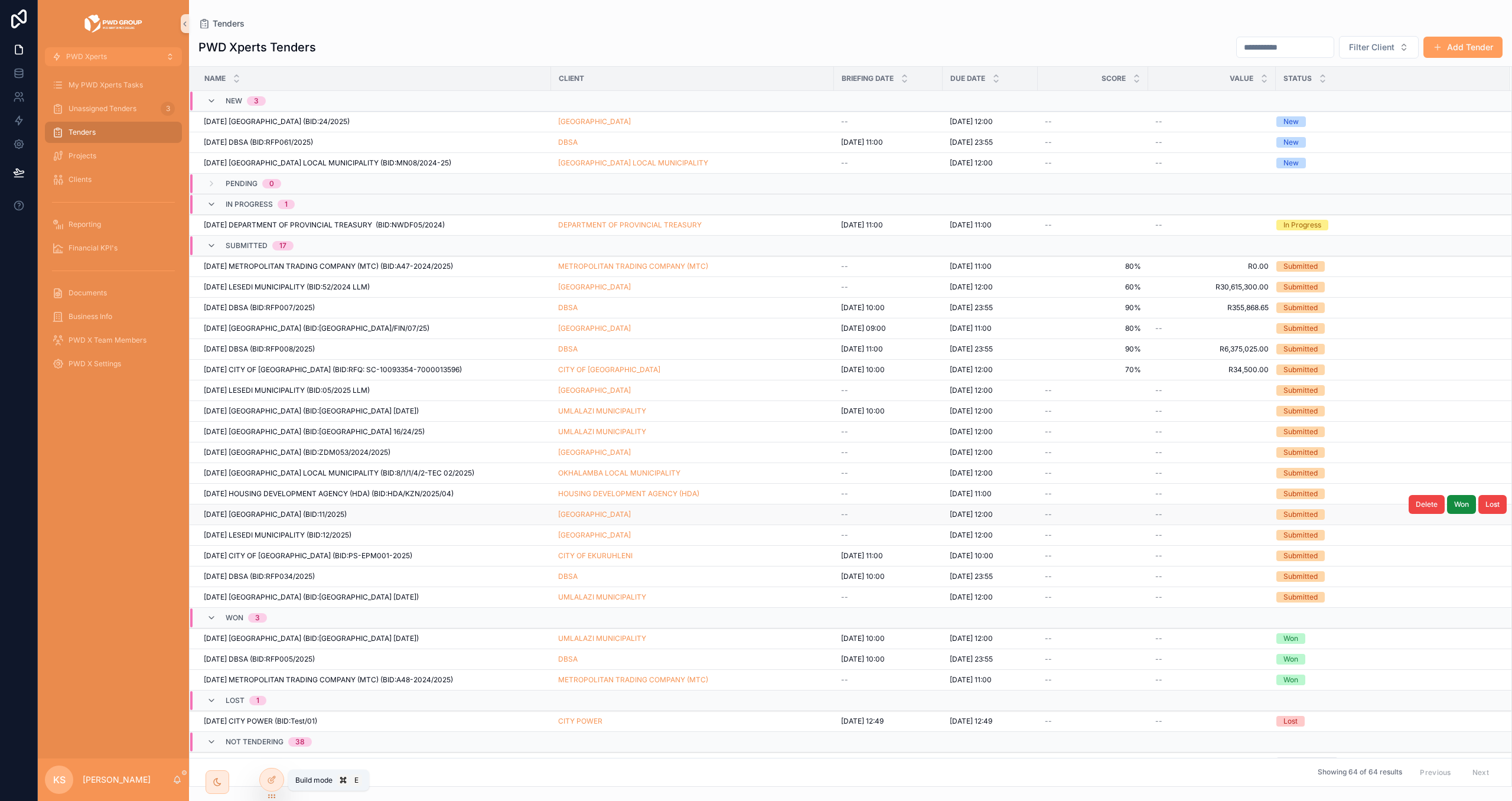
click at [274, 777] on icon at bounding box center [275, 777] width 1 height 1
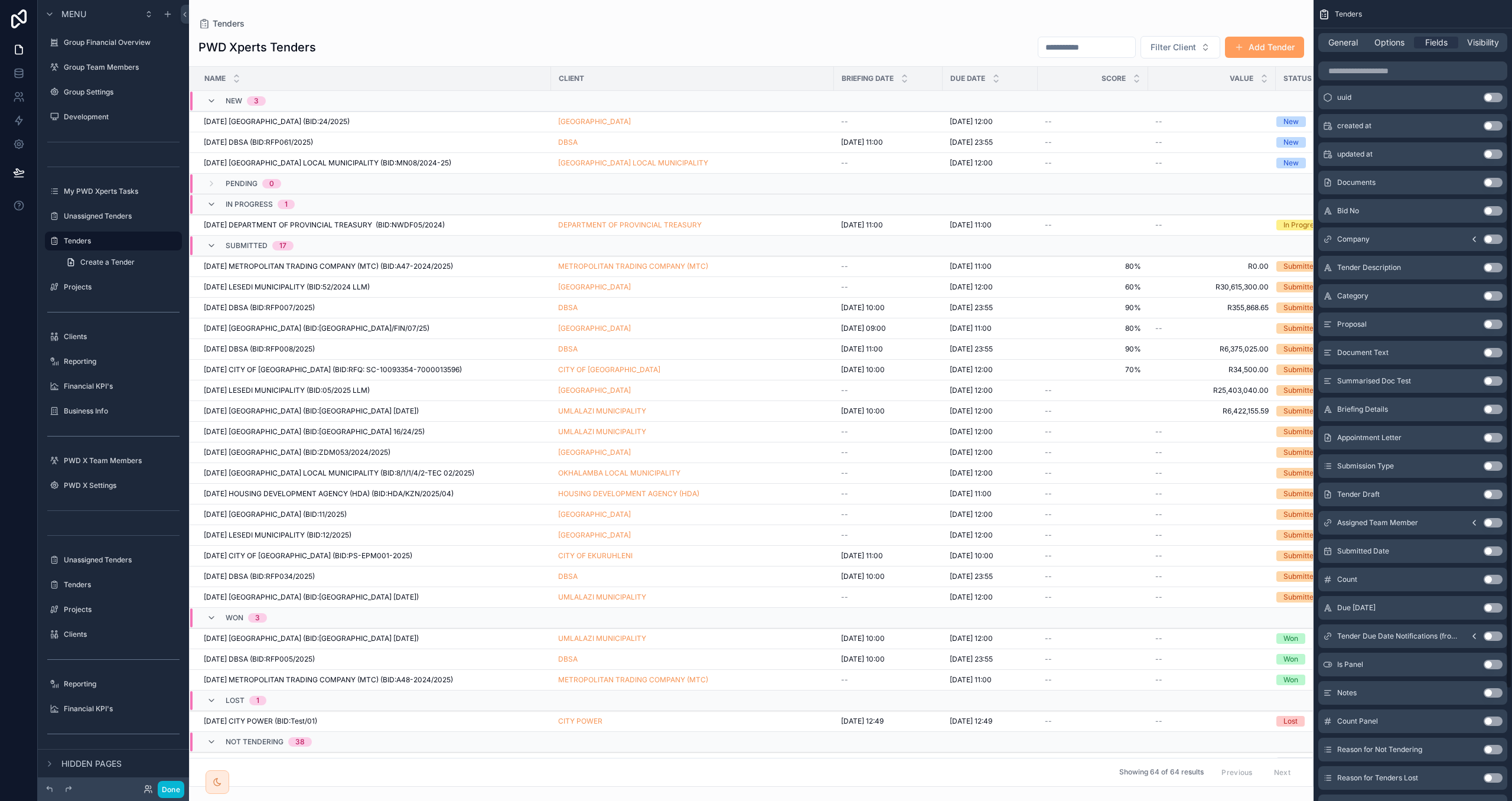
scroll to position [325, 0]
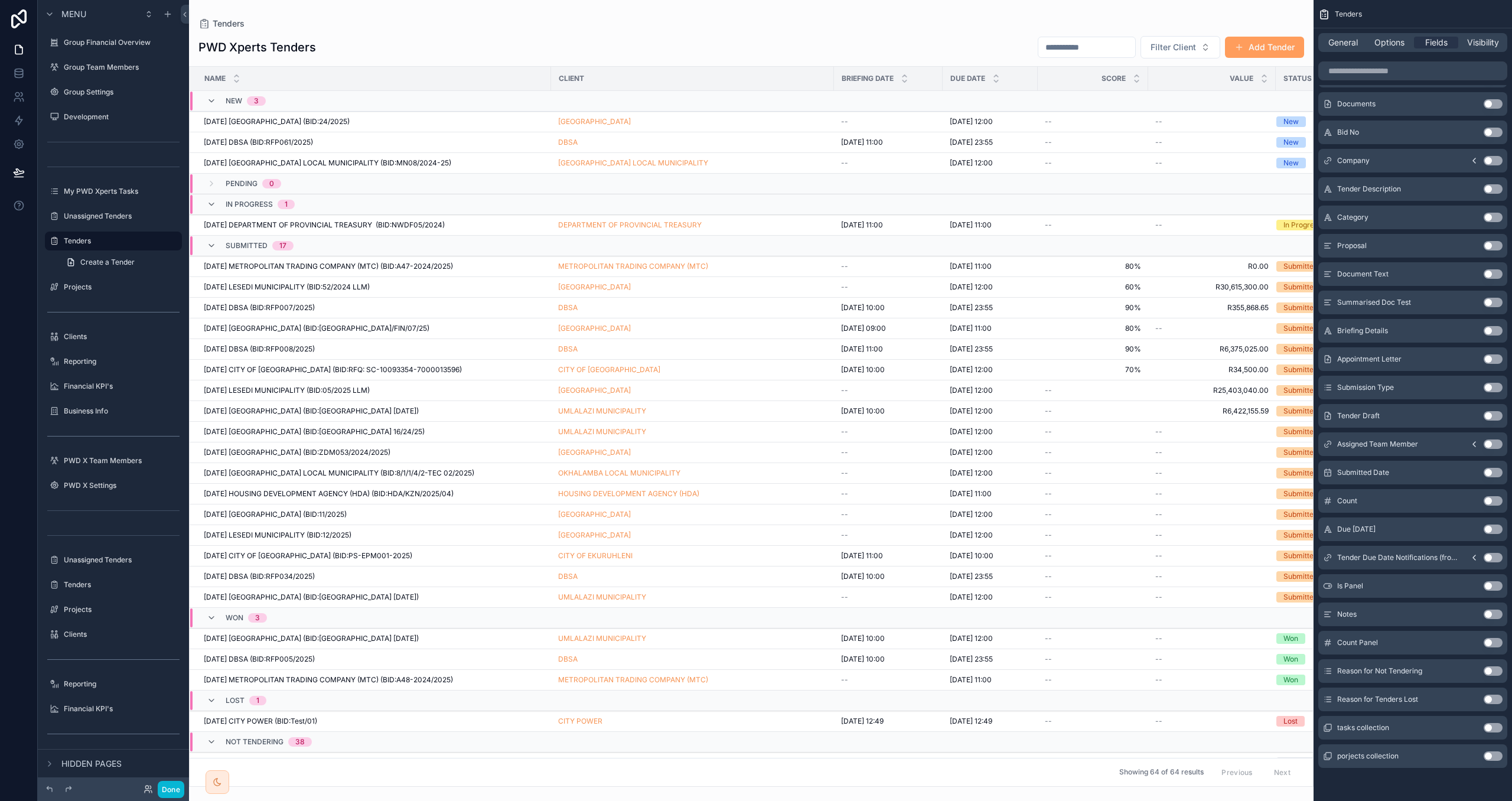
click at [1494, 586] on button "Use setting" at bounding box center [1494, 586] width 19 height 10
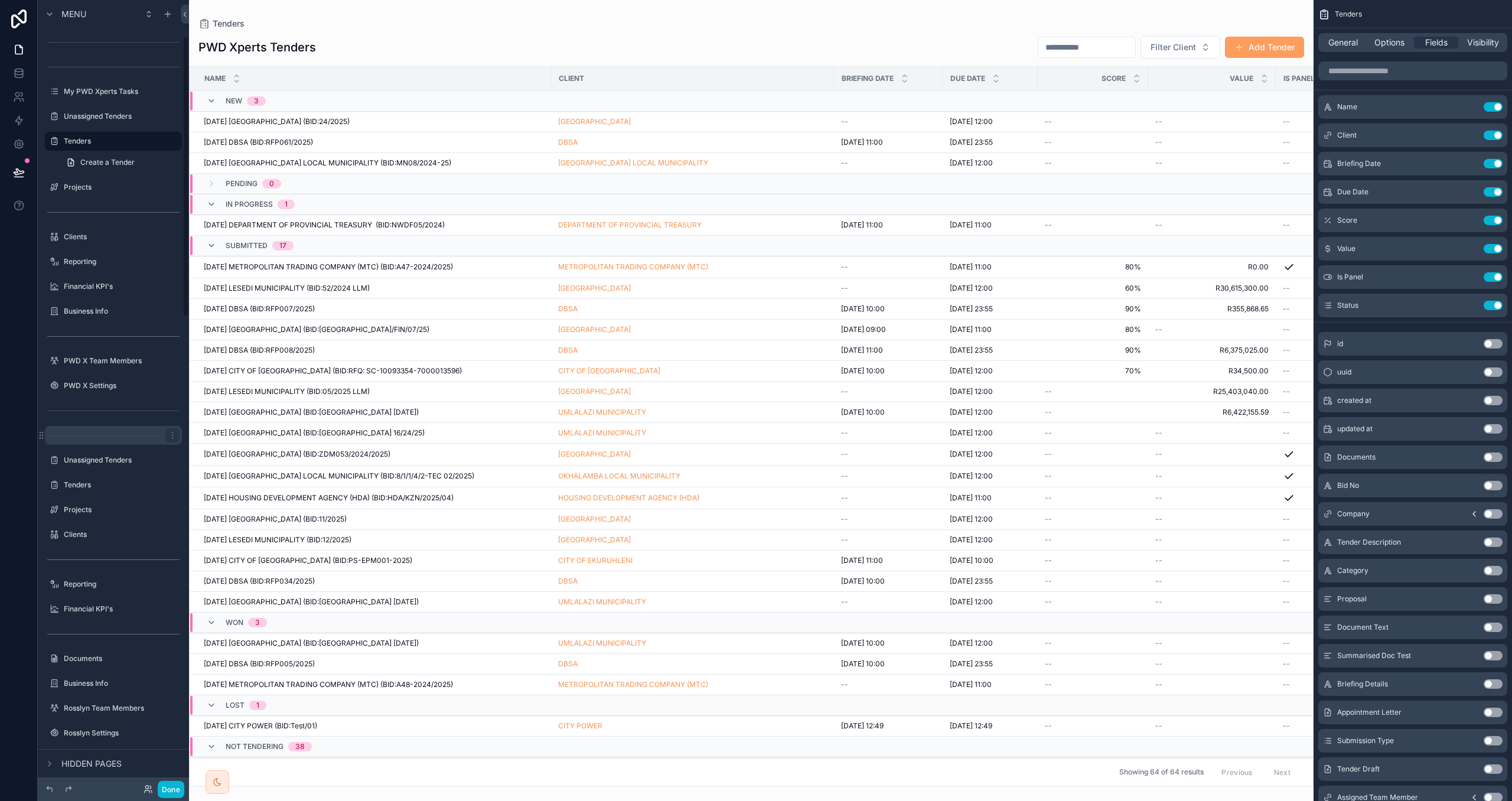
scroll to position [103, 0]
click at [97, 478] on label "Tenders" at bounding box center [111, 481] width 94 height 10
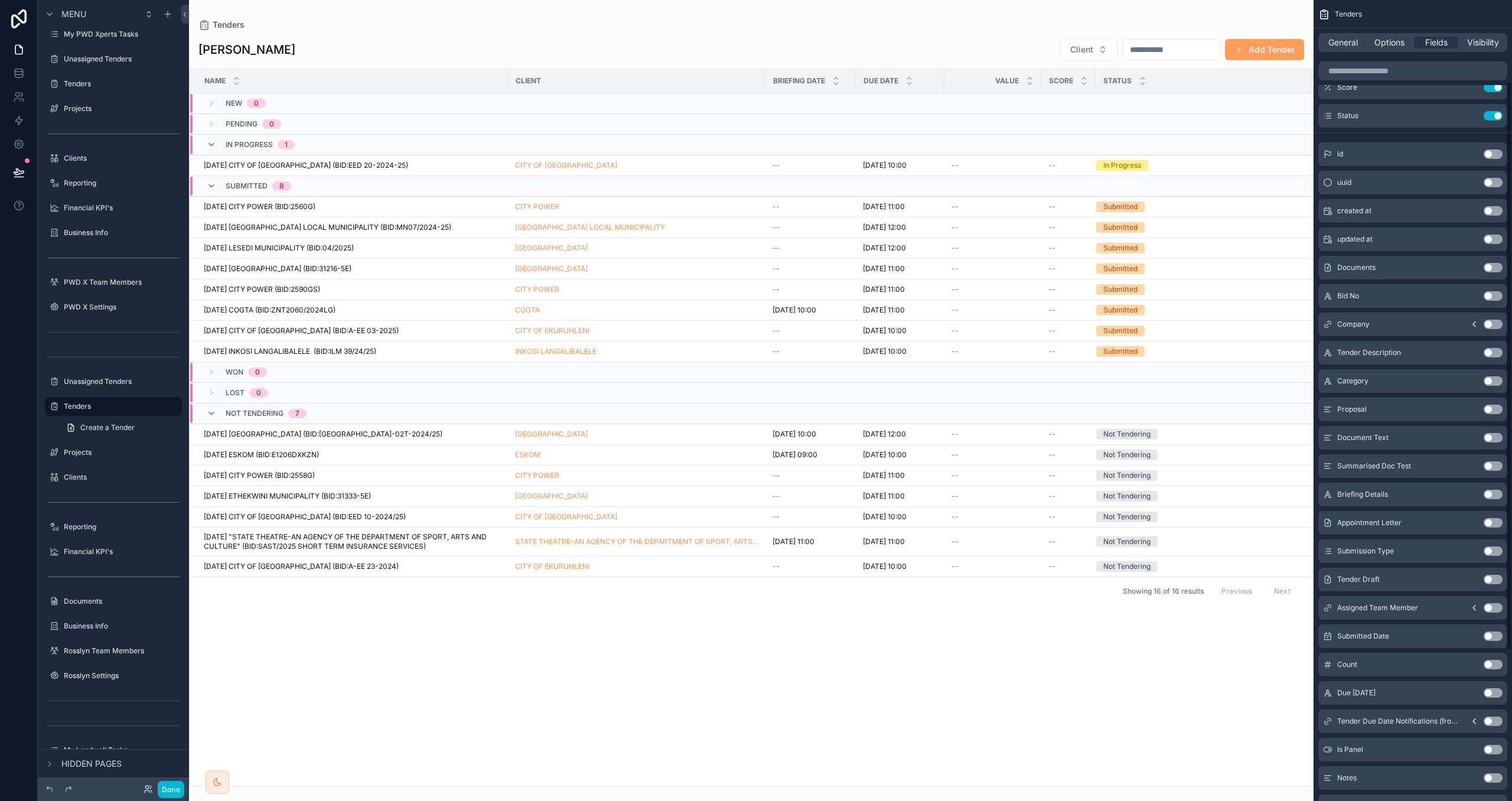
scroll to position [325, 0]
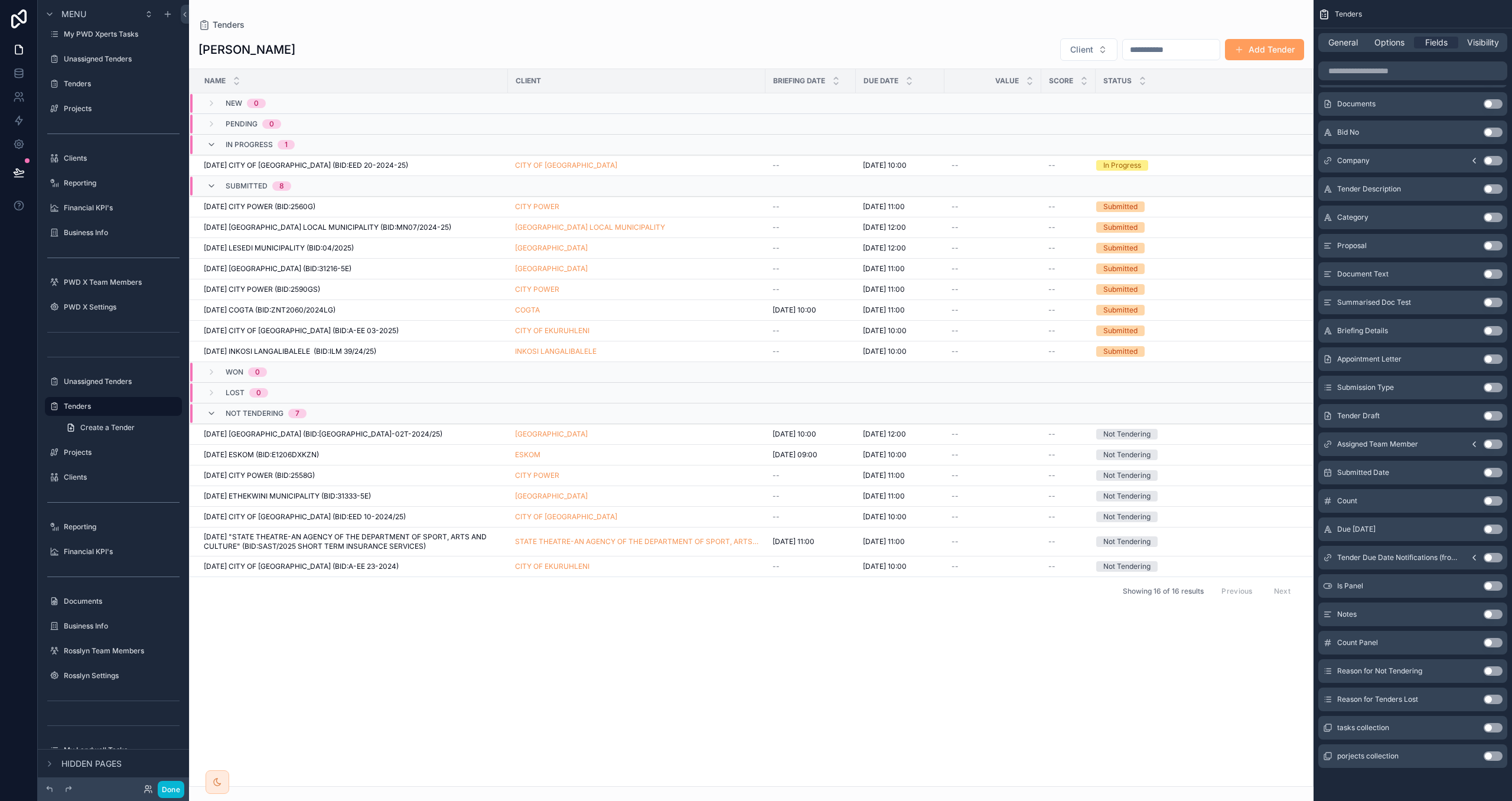
click at [1493, 586] on button "Use setting" at bounding box center [1494, 586] width 19 height 10
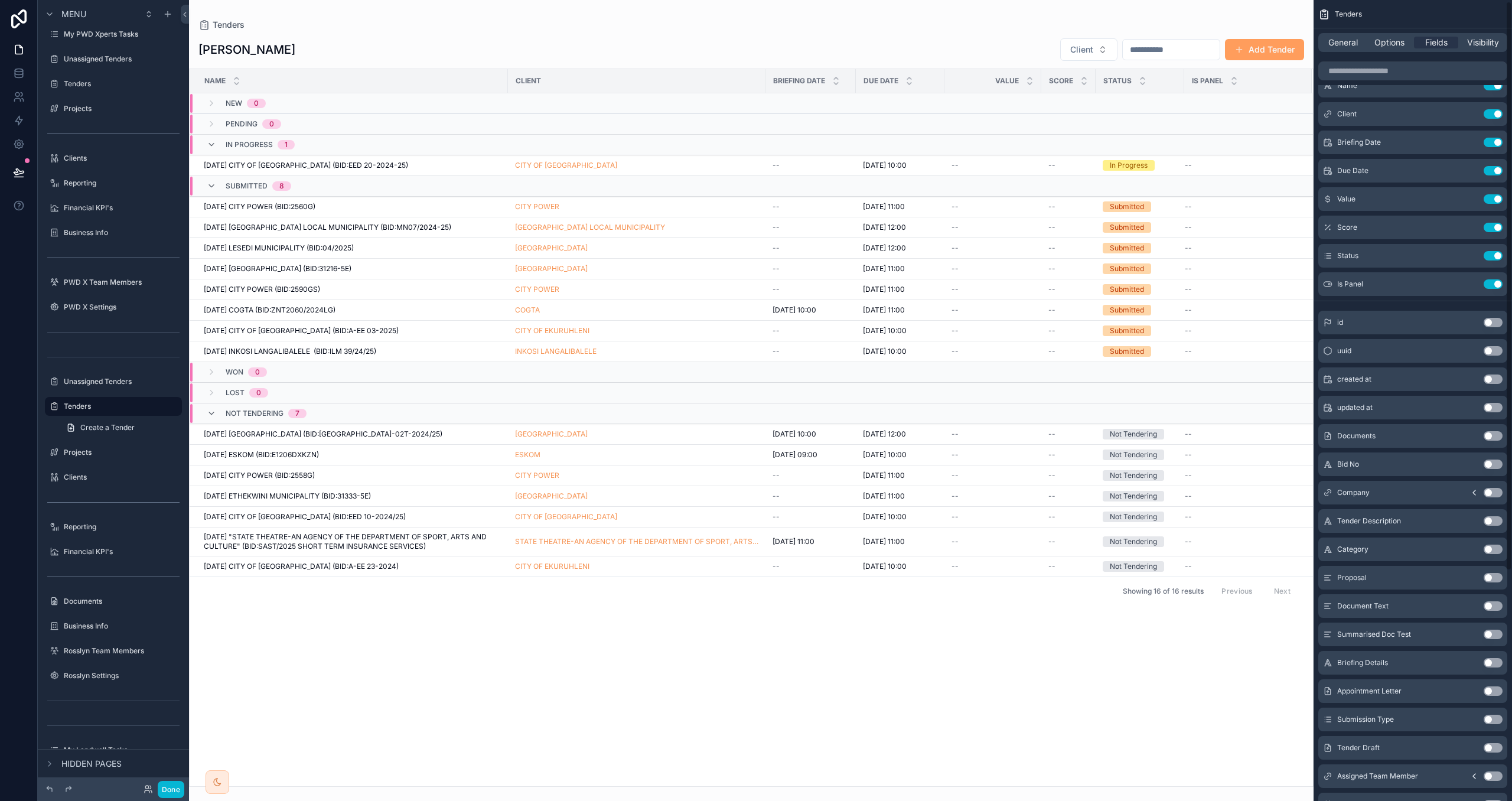
scroll to position [0, 0]
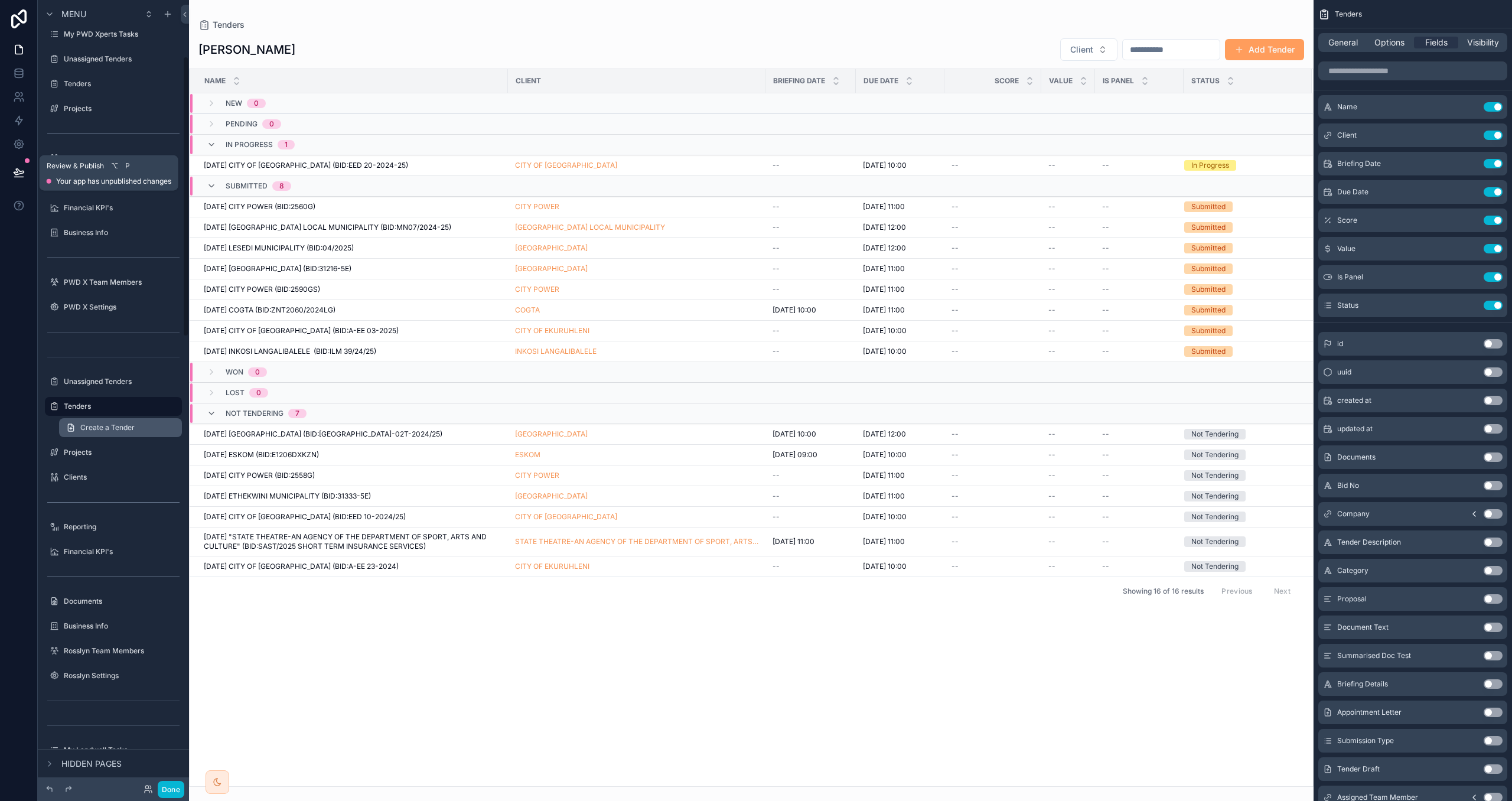
drag, startPoint x: 14, startPoint y: 176, endPoint x: 102, endPoint y: 429, distance: 267.9
click at [14, 177] on icon at bounding box center [18, 177] width 9 height 0
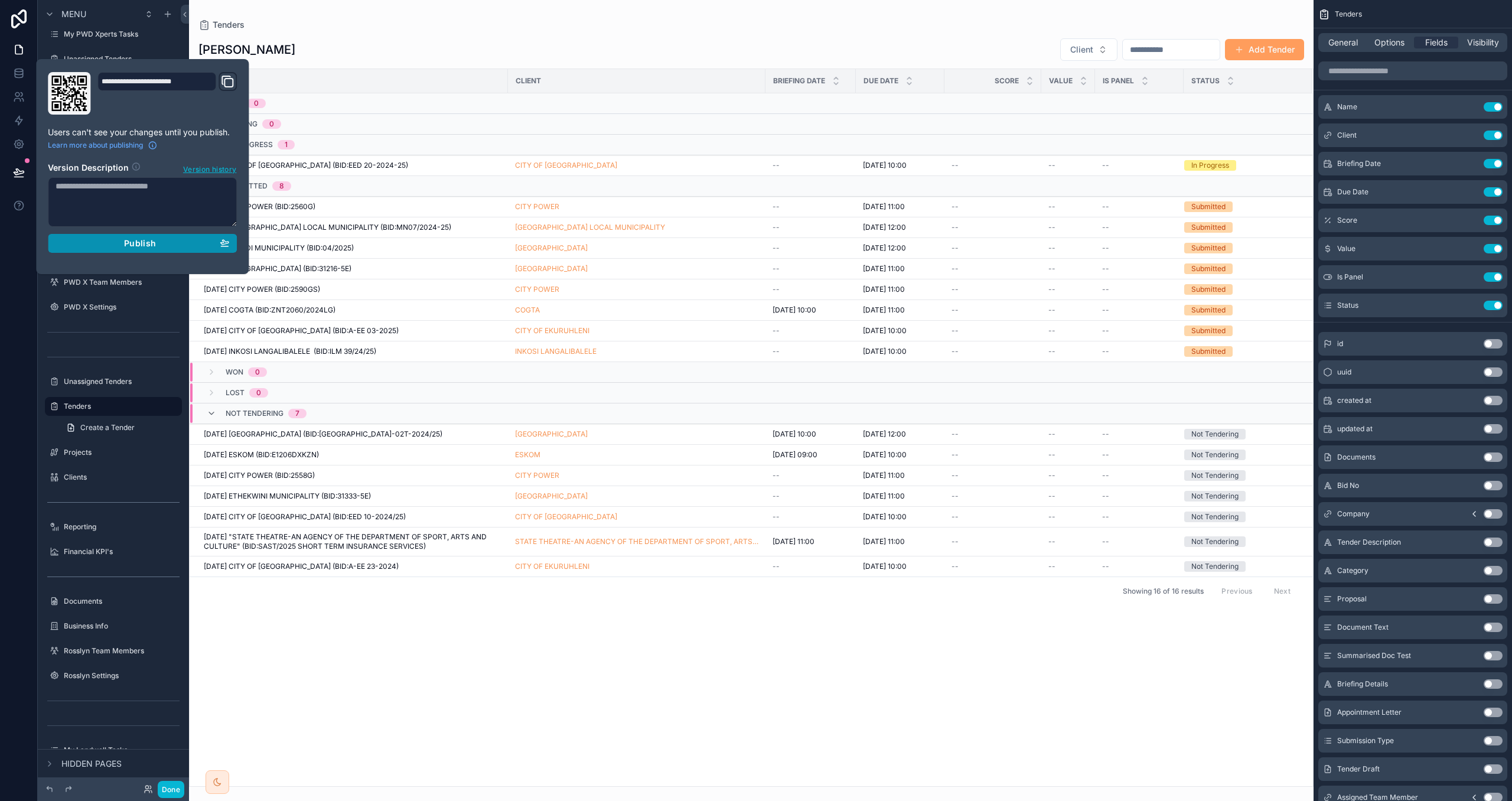
click at [186, 250] on button "Publish" at bounding box center [142, 244] width 189 height 19
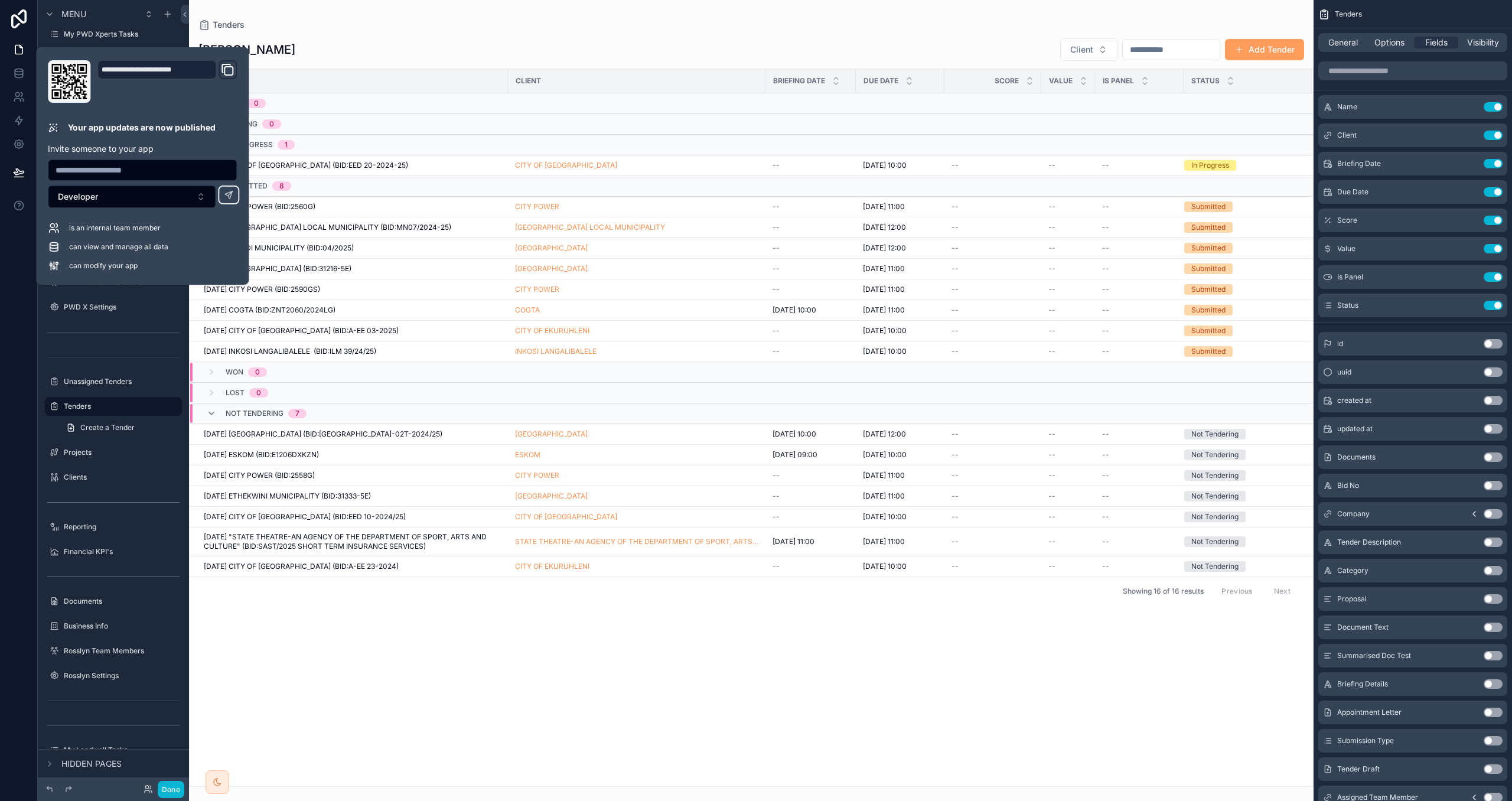
drag, startPoint x: 303, startPoint y: 648, endPoint x: 97, endPoint y: 297, distance: 407.0
click at [303, 648] on div "scrollable content" at bounding box center [752, 400] width 1125 height 801
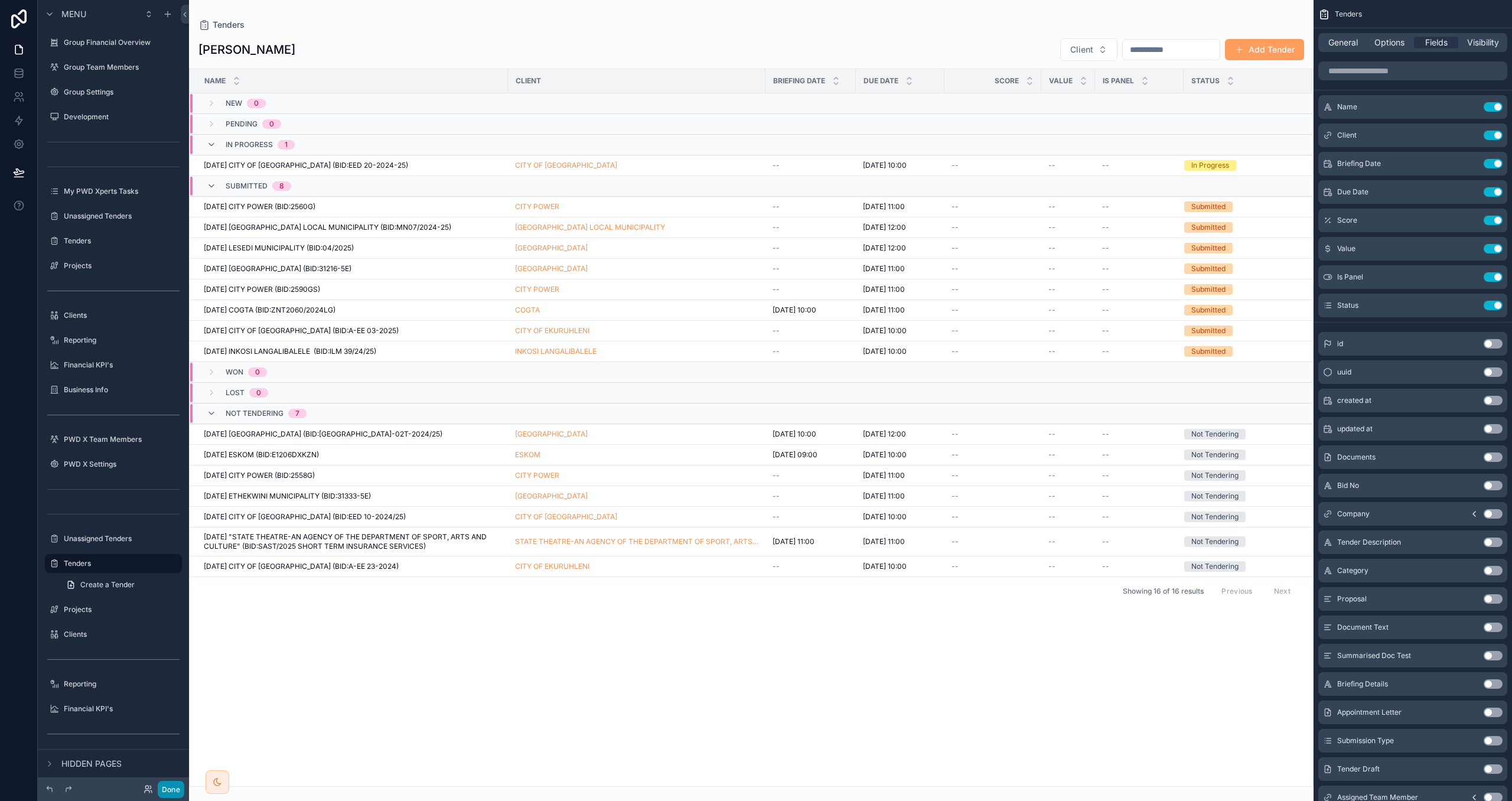
click at [177, 791] on button "Done" at bounding box center [171, 789] width 27 height 17
